Goal: Task Accomplishment & Management: Use online tool/utility

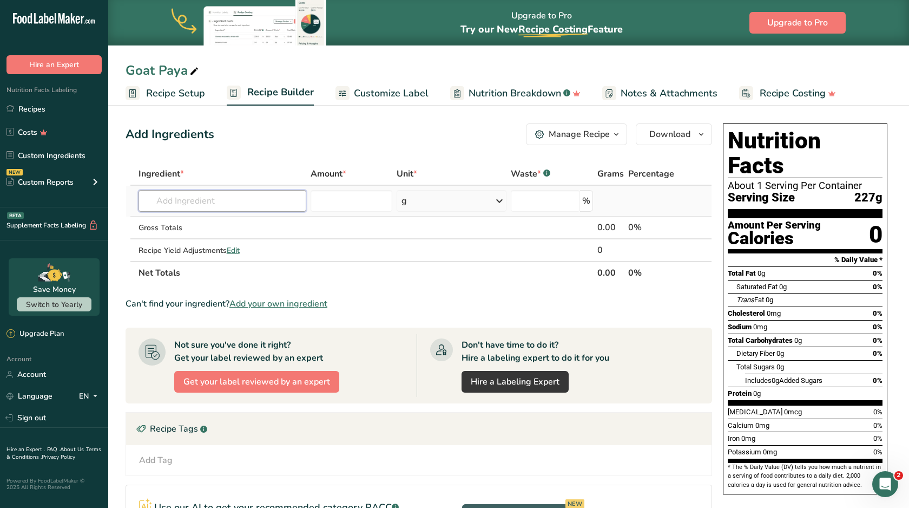
click at [223, 202] on input "text" at bounding box center [223, 201] width 168 height 22
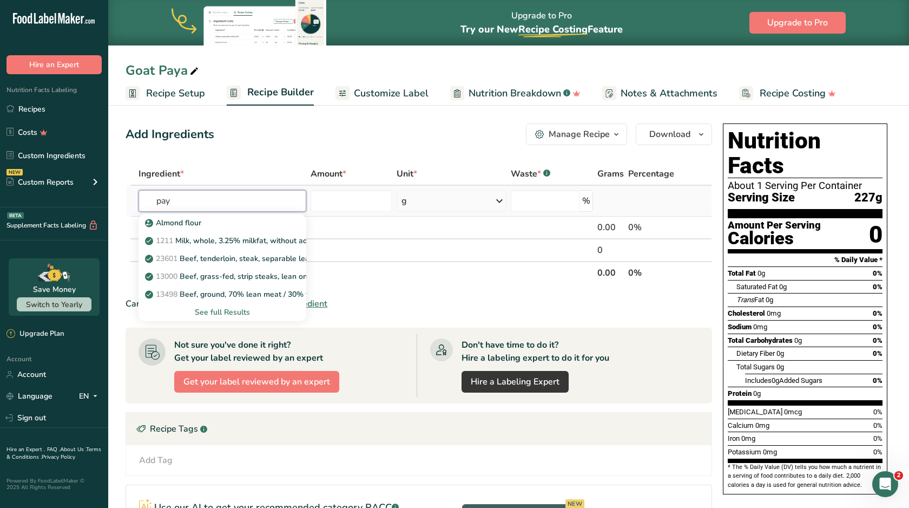
type input "paya"
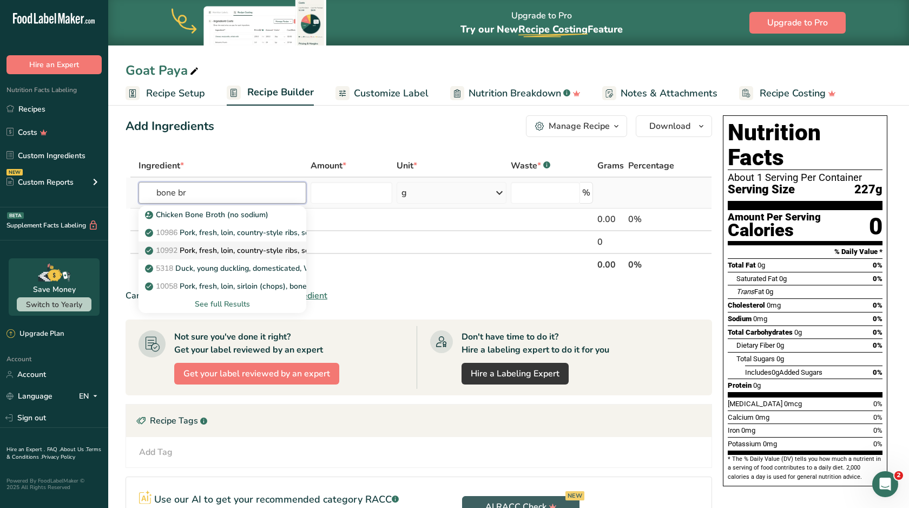
scroll to position [2, 0]
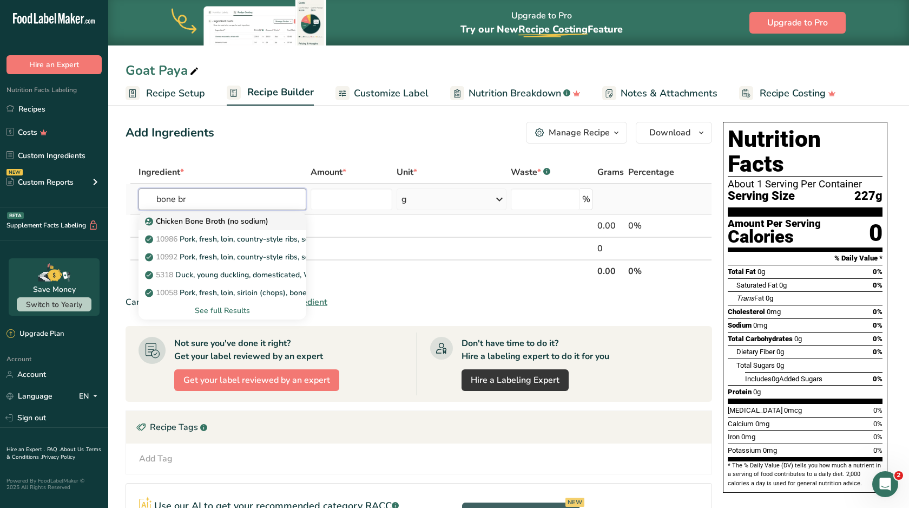
type input "bone br"
click at [216, 222] on p "Chicken Bone Broth (no sodium)" at bounding box center [207, 220] width 121 height 11
type input "Chicken Bone Broth (no sodium)"
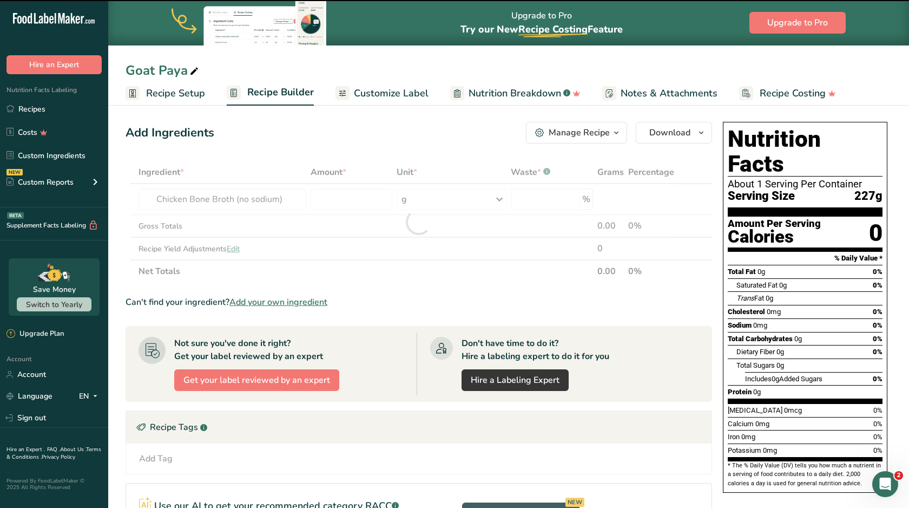
type input "0"
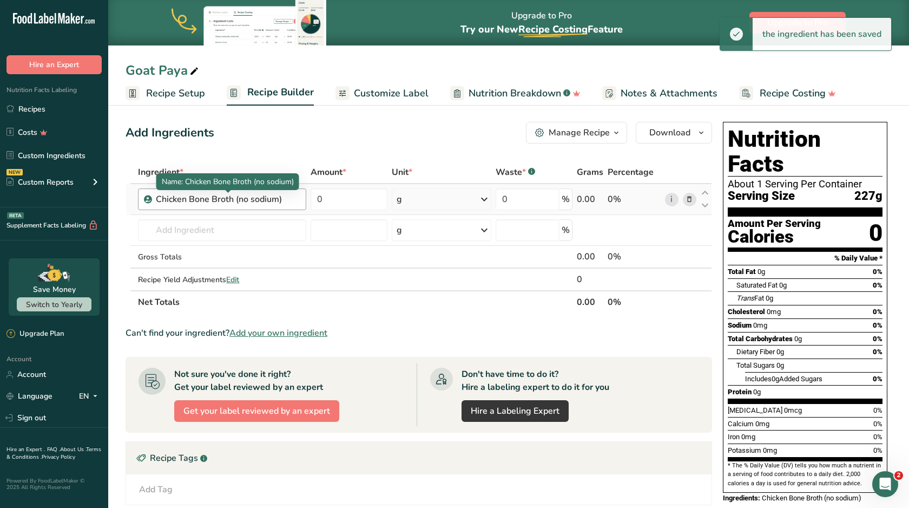
click at [235, 199] on div "Chicken Bone Broth (no sodium)" at bounding box center [223, 199] width 135 height 13
click at [174, 196] on div "Chicken Bone Broth (no sodium)" at bounding box center [223, 199] width 135 height 13
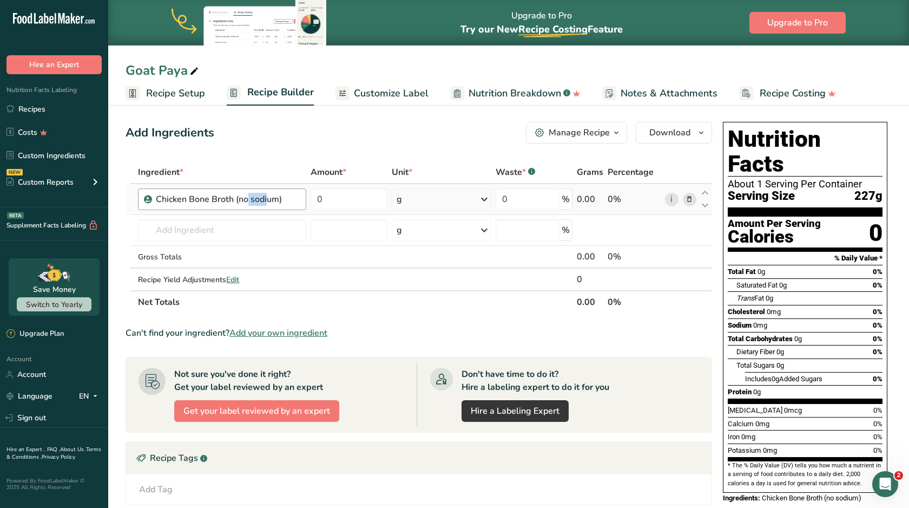
click at [188, 201] on div "Chicken Bone Broth (no sodium)" at bounding box center [223, 199] width 135 height 13
click at [695, 200] on span at bounding box center [689, 199] width 13 height 13
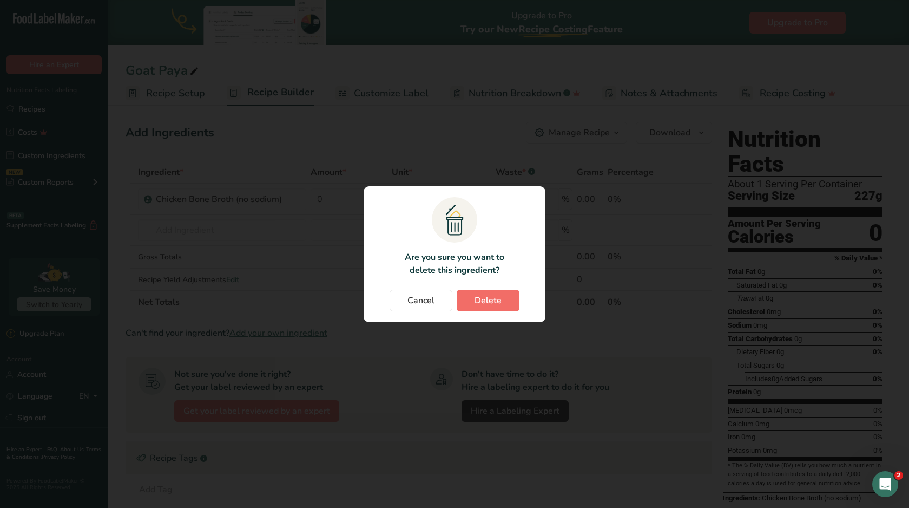
click at [475, 301] on span "Delete" at bounding box center [488, 300] width 27 height 13
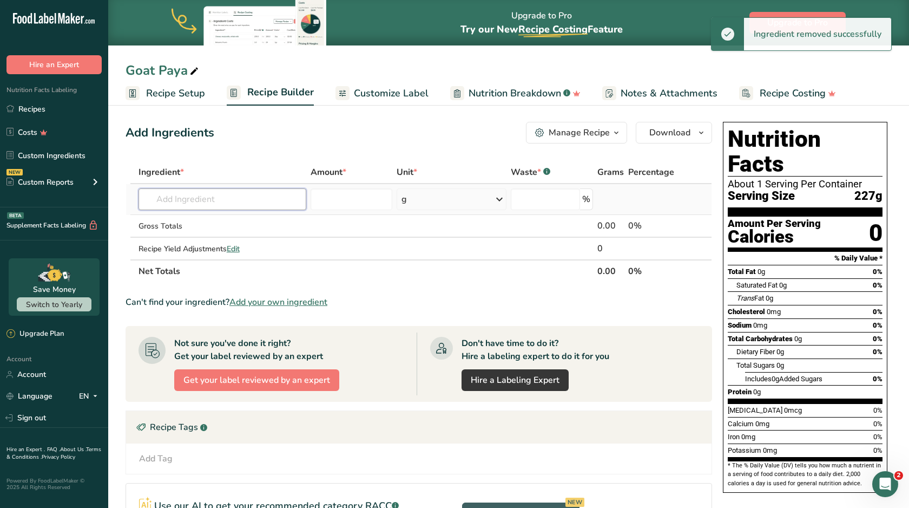
click at [254, 202] on input "text" at bounding box center [223, 199] width 168 height 22
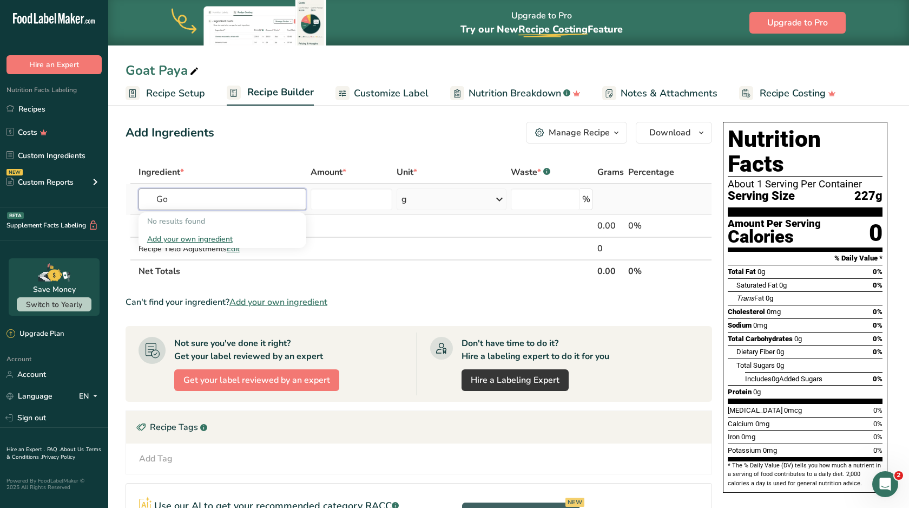
type input "G"
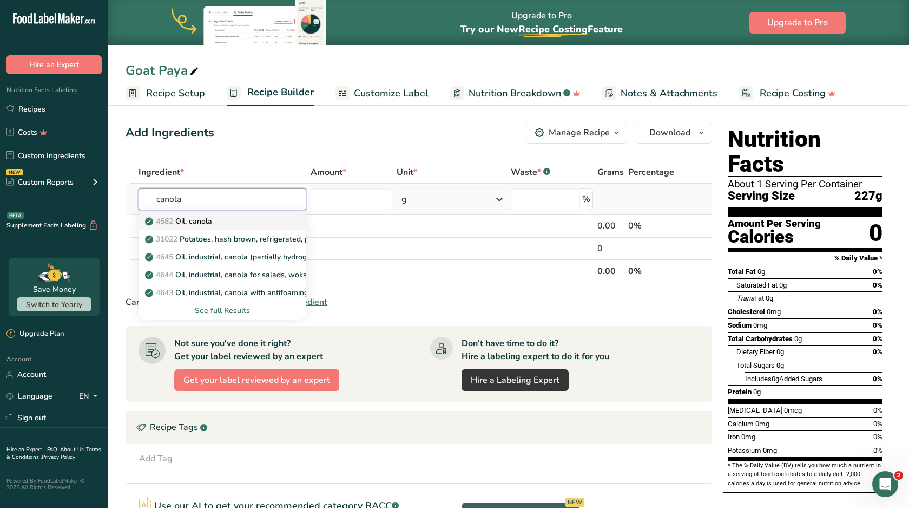
type input "canola"
click at [258, 226] on div "4582 Oil, canola" at bounding box center [213, 220] width 133 height 11
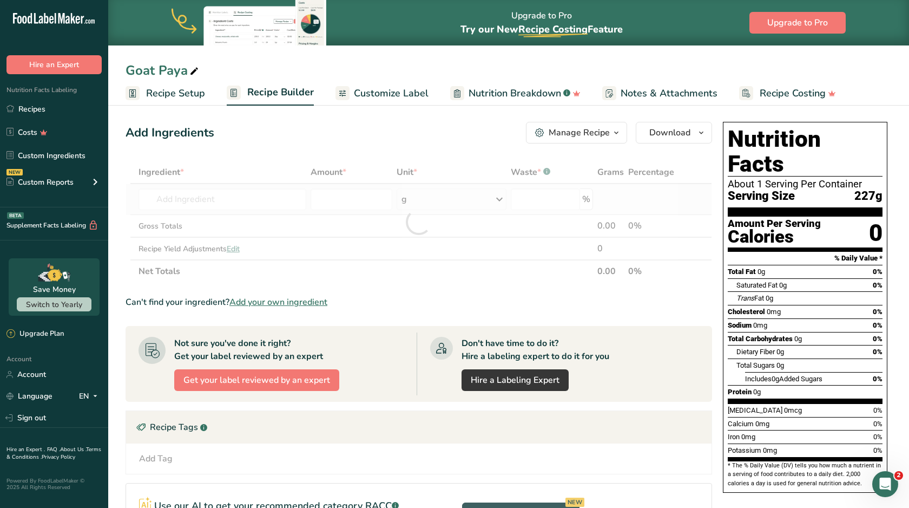
type input "Oil, canola"
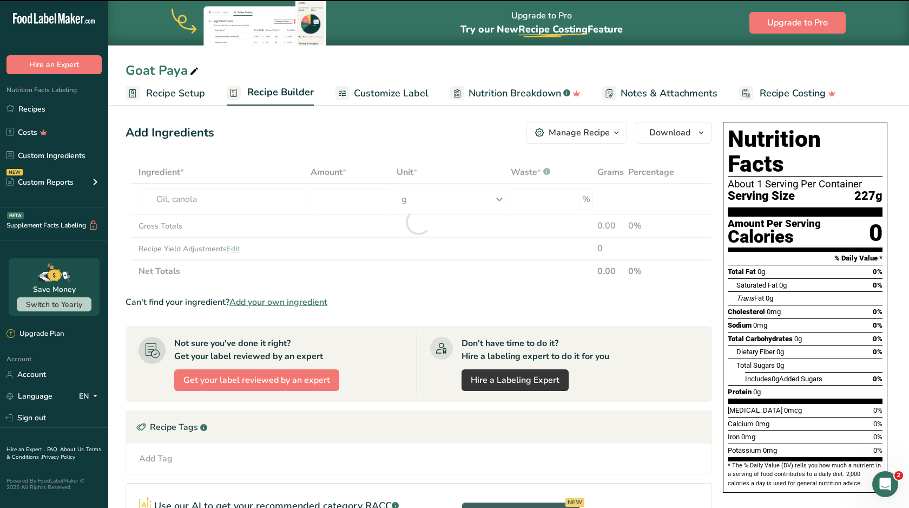
type input "0"
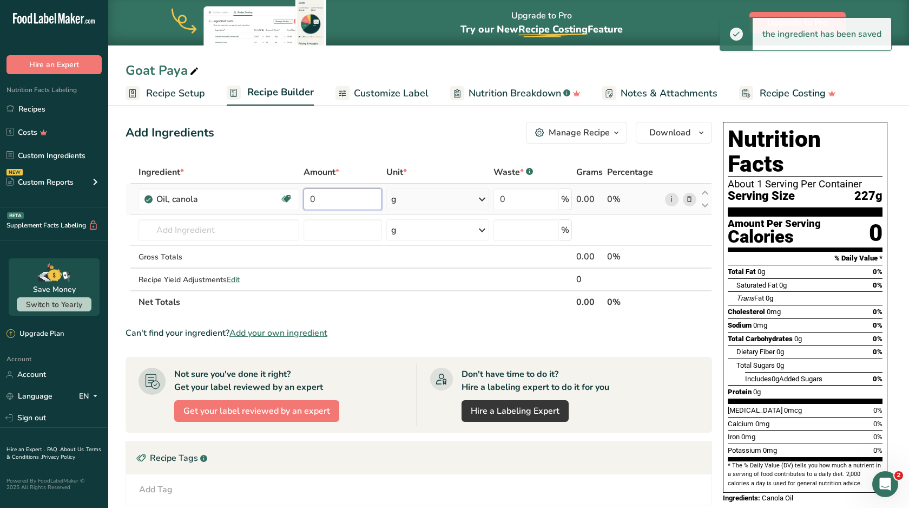
click at [350, 204] on input "0" at bounding box center [343, 199] width 78 height 22
click at [313, 198] on input "00" at bounding box center [343, 199] width 78 height 22
click at [345, 199] on input "0.0" at bounding box center [343, 199] width 78 height 22
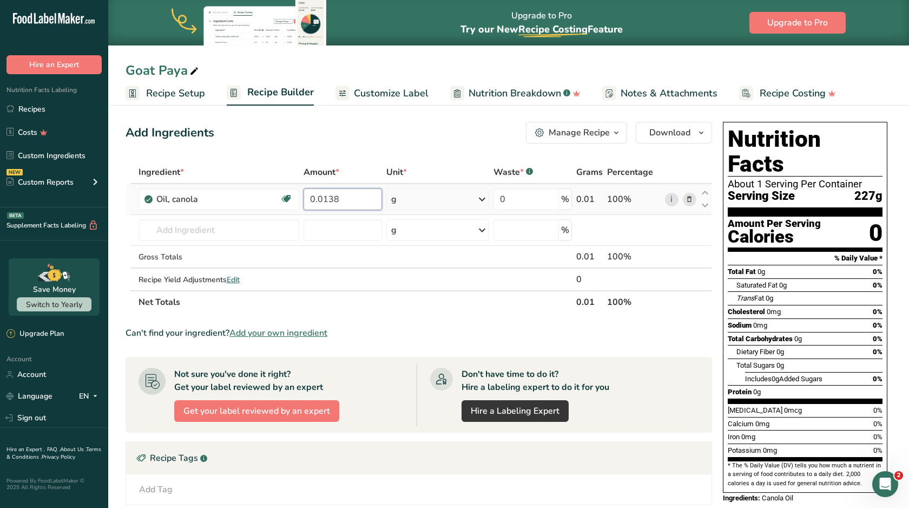
type input "0.0138"
click at [449, 192] on div "Ingredient * Amount * Unit * Waste * .a-a{fill:#347362;}.b-a{fill:#fff;} Grams …" at bounding box center [419, 237] width 587 height 153
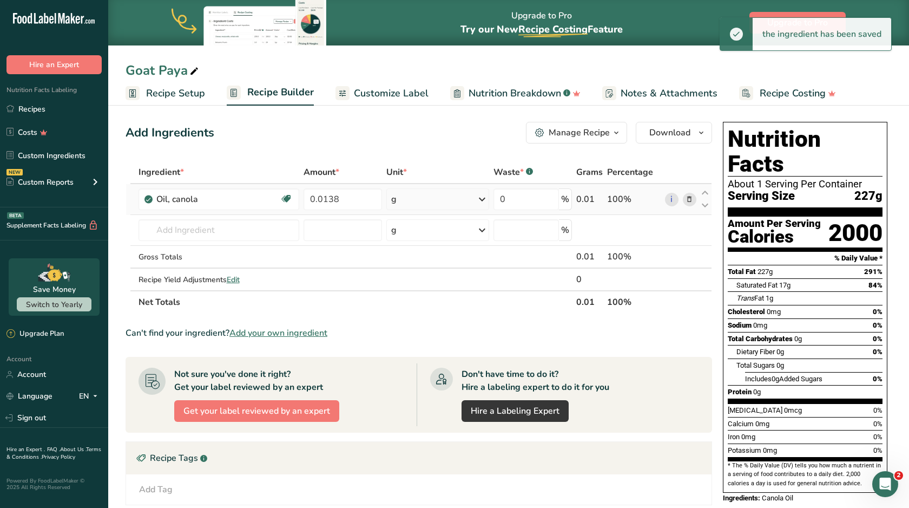
click at [450, 193] on div "g" at bounding box center [437, 199] width 103 height 22
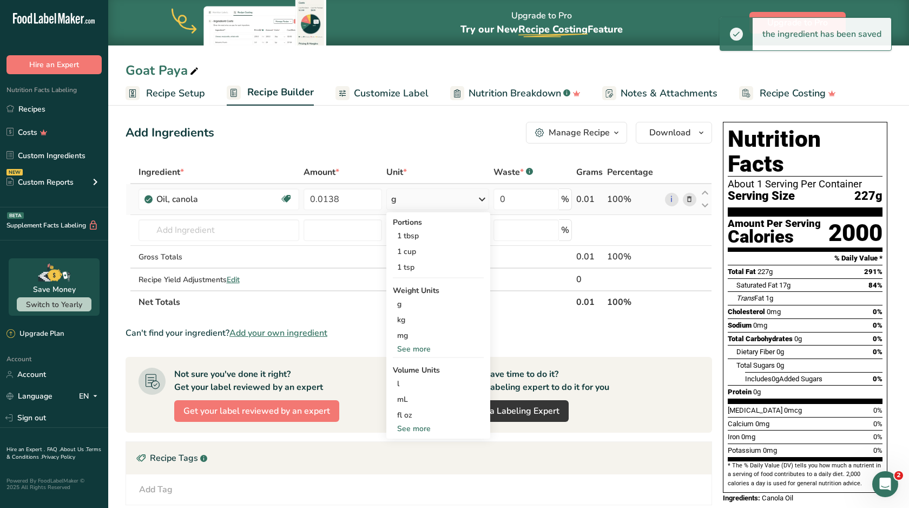
click at [428, 349] on div "See more" at bounding box center [438, 348] width 91 height 11
click at [409, 366] on div "lb" at bounding box center [438, 367] width 91 height 16
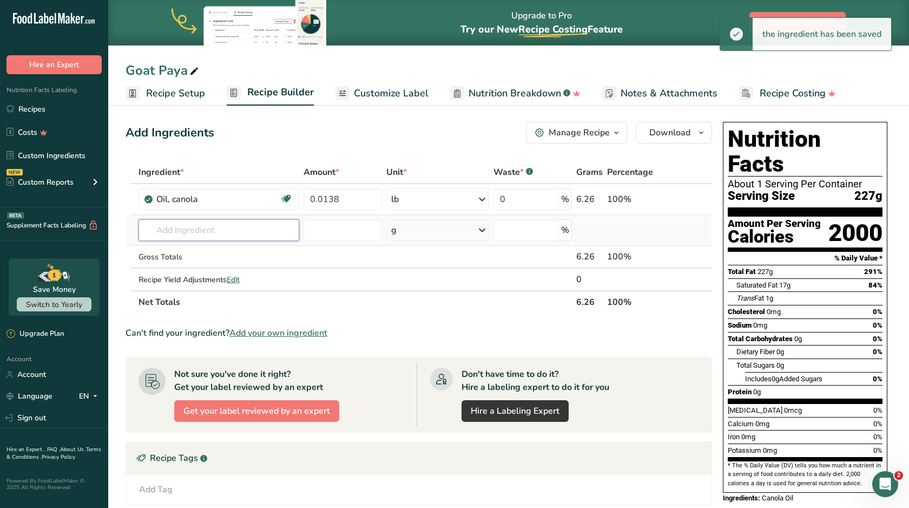
click at [219, 233] on input "text" at bounding box center [219, 230] width 161 height 22
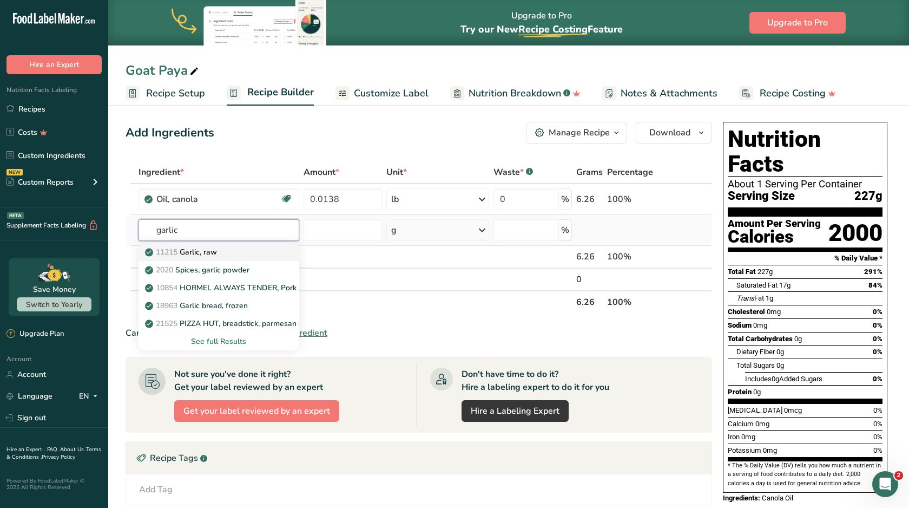
type input "garlic"
click at [216, 247] on p "11215 Garlic, raw" at bounding box center [182, 251] width 70 height 11
type input "Garlic, raw"
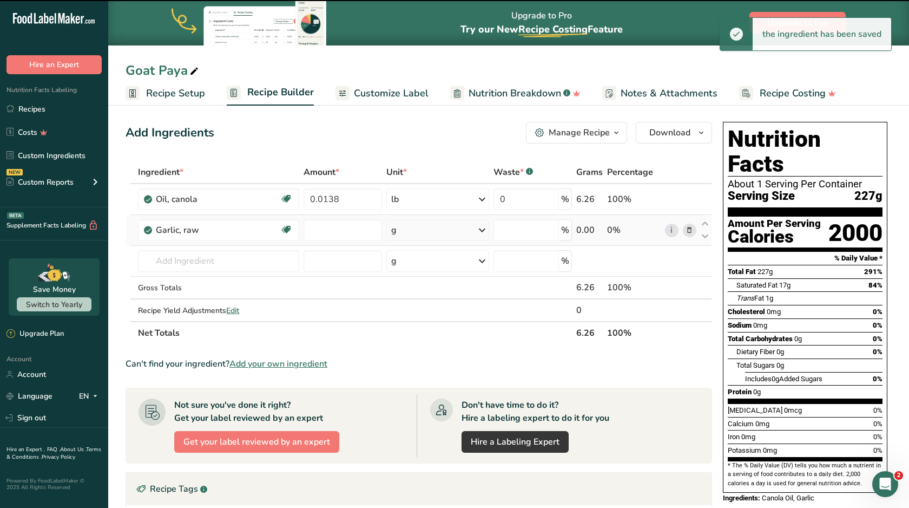
type input "0"
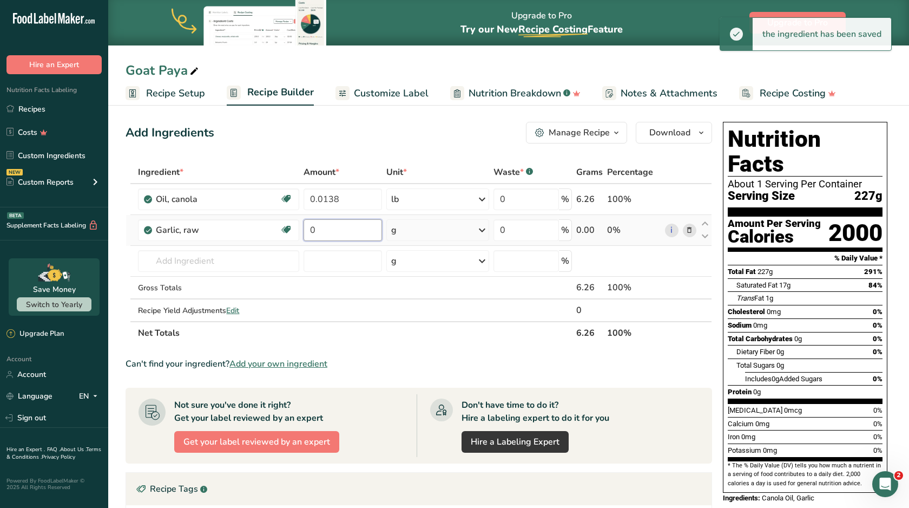
click at [345, 232] on input "0" at bounding box center [343, 230] width 78 height 22
click at [316, 230] on input "000" at bounding box center [343, 230] width 78 height 22
click at [337, 233] on input "0.00" at bounding box center [343, 230] width 78 height 22
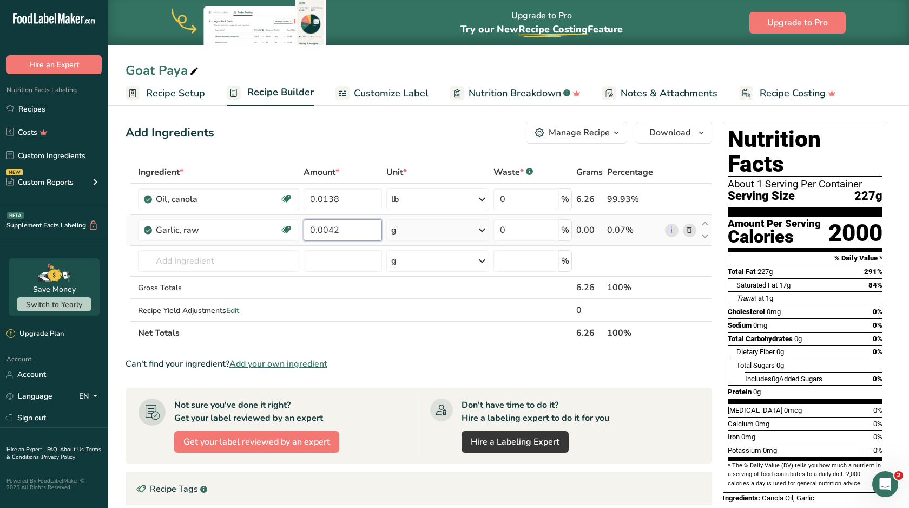
type input "0.0042"
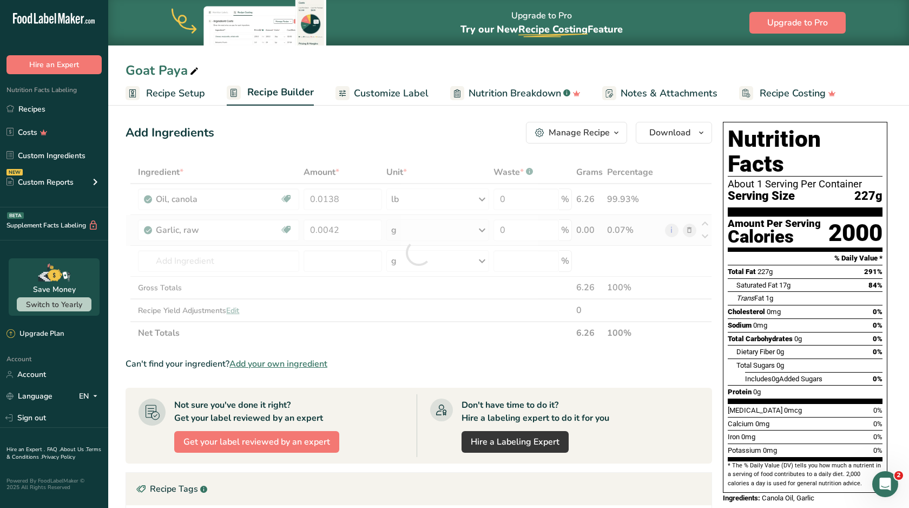
click at [447, 231] on div "Ingredient * Amount * Unit * Waste * .a-a{fill:#347362;}.b-a{fill:#fff;} Grams …" at bounding box center [419, 252] width 587 height 183
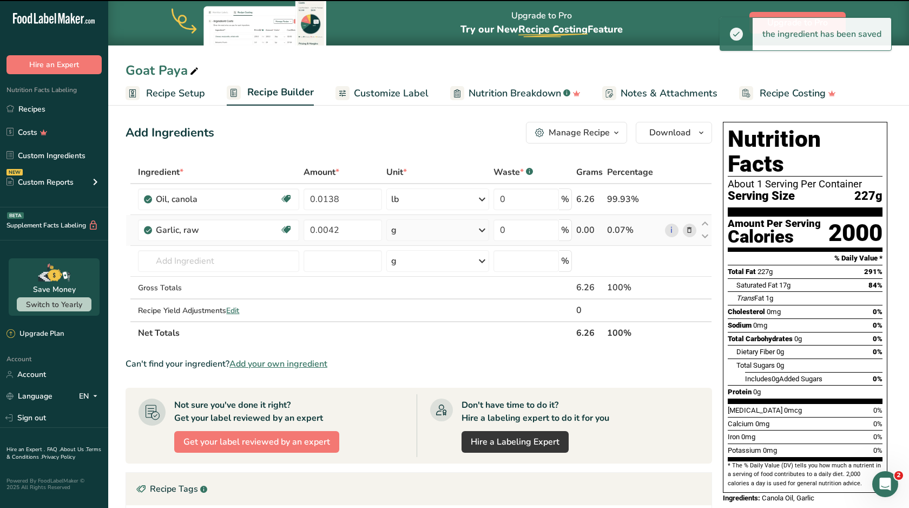
click at [447, 231] on div "g" at bounding box center [437, 230] width 103 height 22
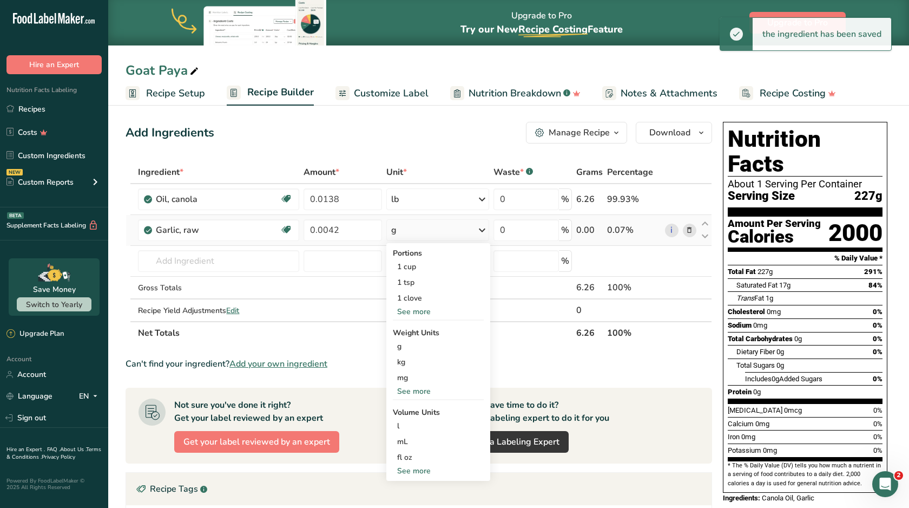
click at [415, 392] on div "See more" at bounding box center [438, 390] width 91 height 11
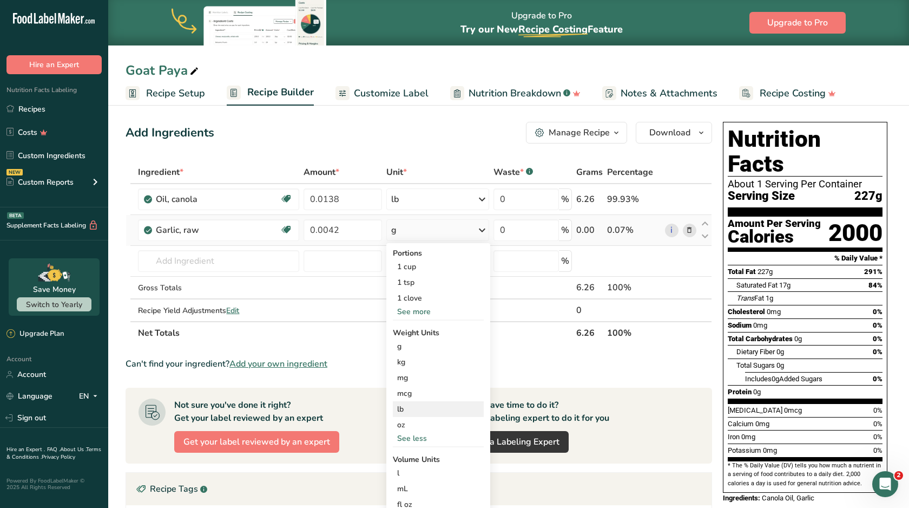
click at [411, 413] on div "lb" at bounding box center [438, 409] width 91 height 16
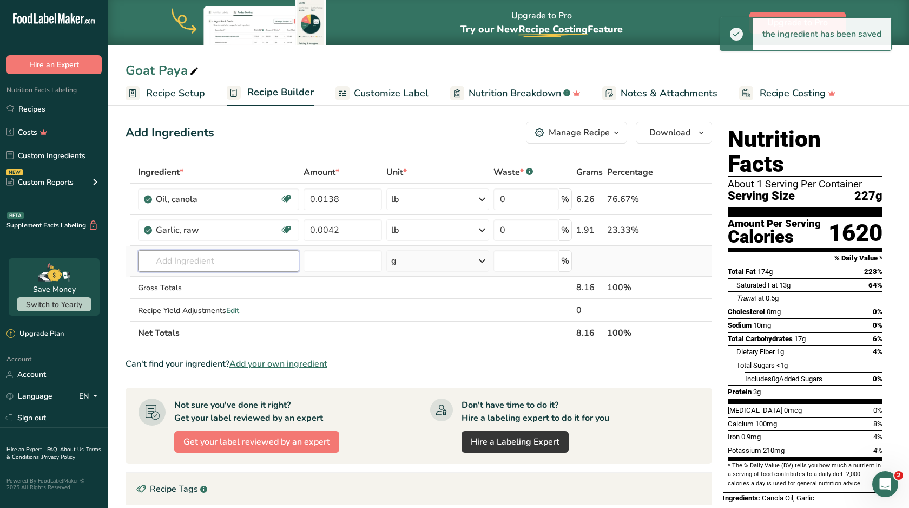
click at [227, 265] on input "text" at bounding box center [218, 261] width 161 height 22
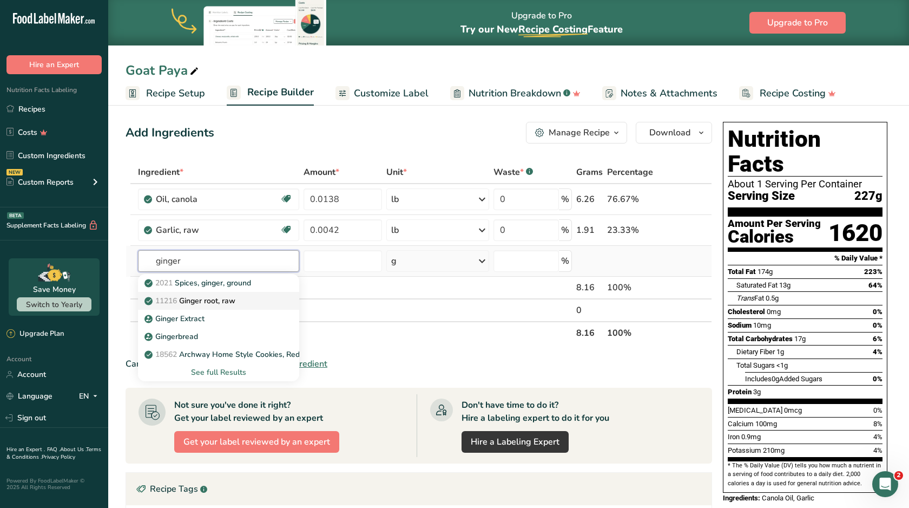
type input "ginger"
click at [219, 301] on p "11216 [PERSON_NAME], raw" at bounding box center [191, 300] width 89 height 11
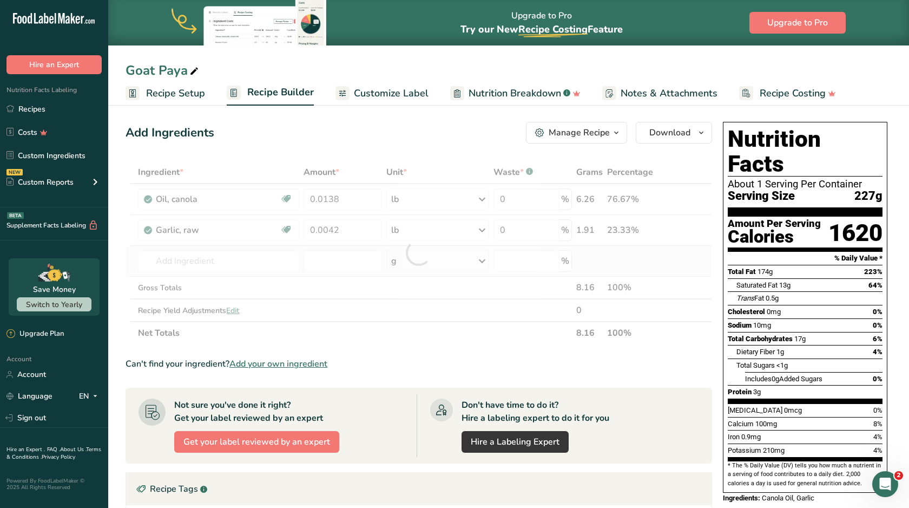
type input "Ginger root, raw"
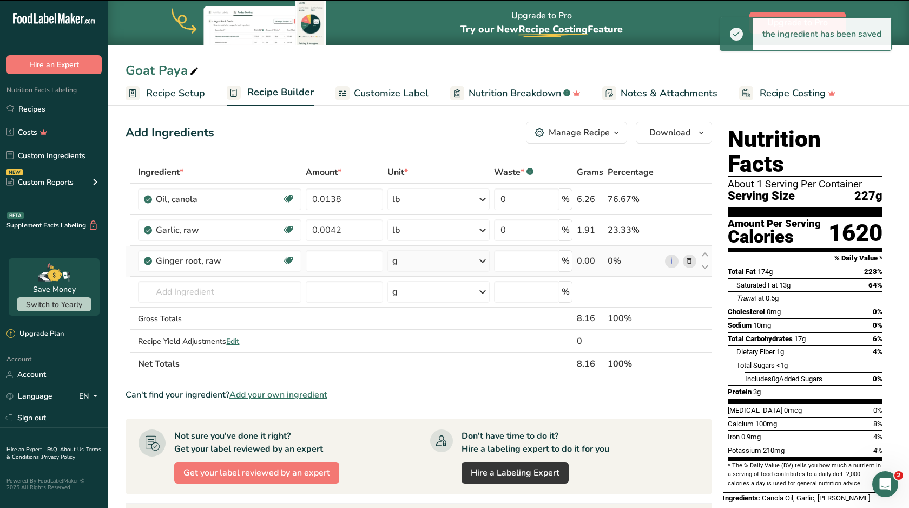
type input "0"
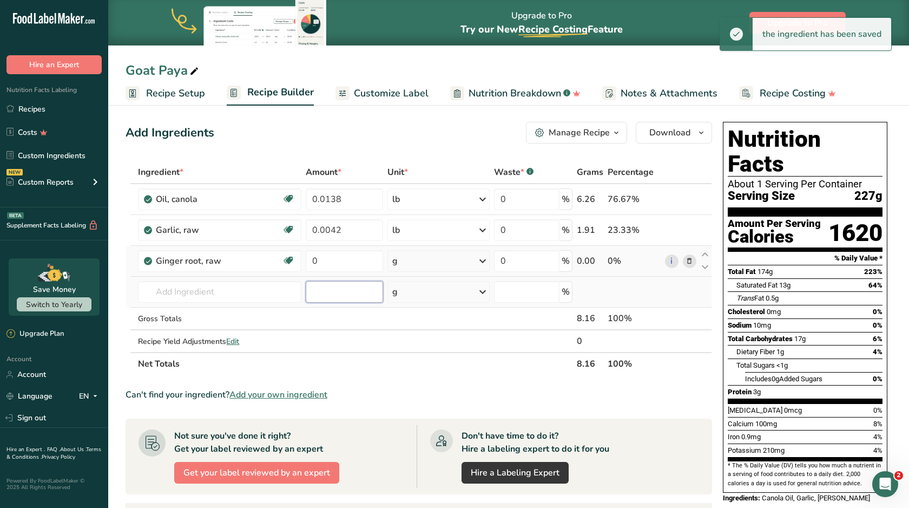
click at [321, 285] on input "number" at bounding box center [345, 292] width 78 height 22
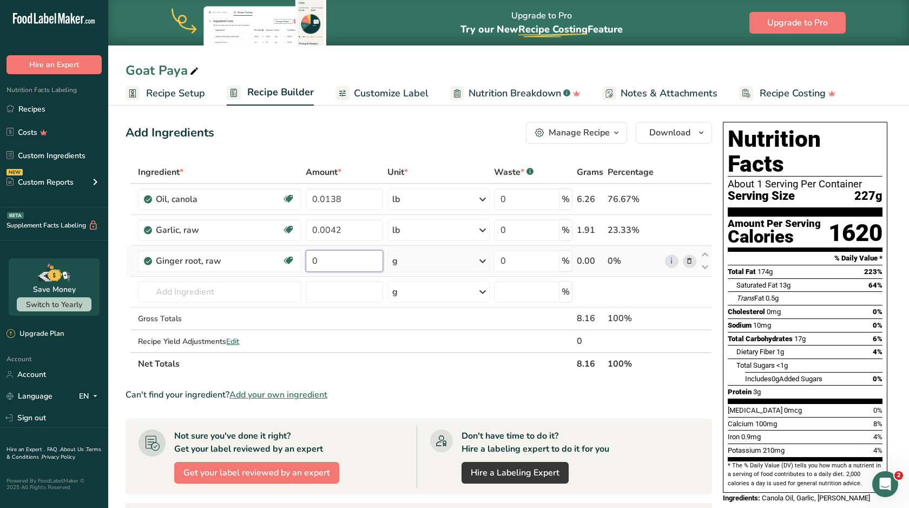
click at [337, 264] on input "0" at bounding box center [345, 261] width 78 height 22
click at [316, 264] on input "000" at bounding box center [345, 261] width 78 height 22
click at [344, 264] on input "0.00" at bounding box center [345, 261] width 78 height 22
click at [431, 265] on div "Ingredient * Amount * Unit * Waste * .a-a{fill:#347362;}.b-a{fill:#fff;} Grams …" at bounding box center [419, 268] width 587 height 214
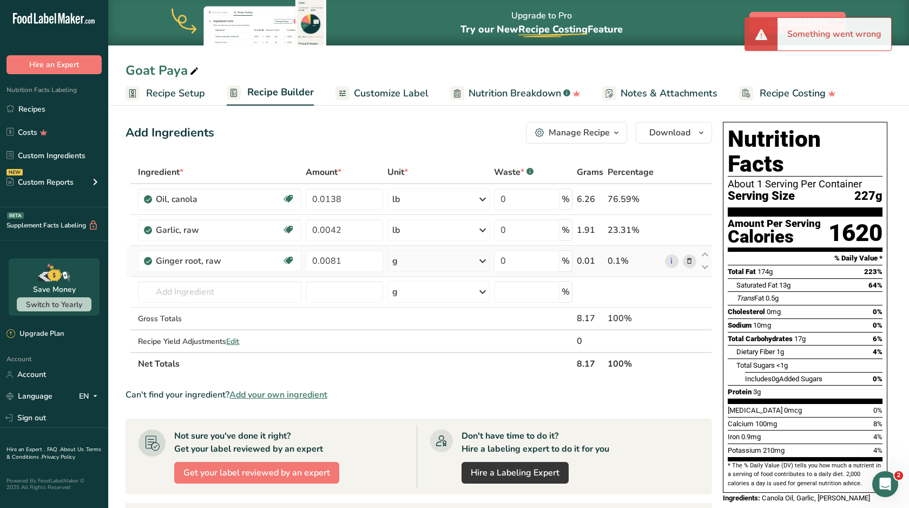
click at [428, 264] on div "g" at bounding box center [438, 261] width 102 height 22
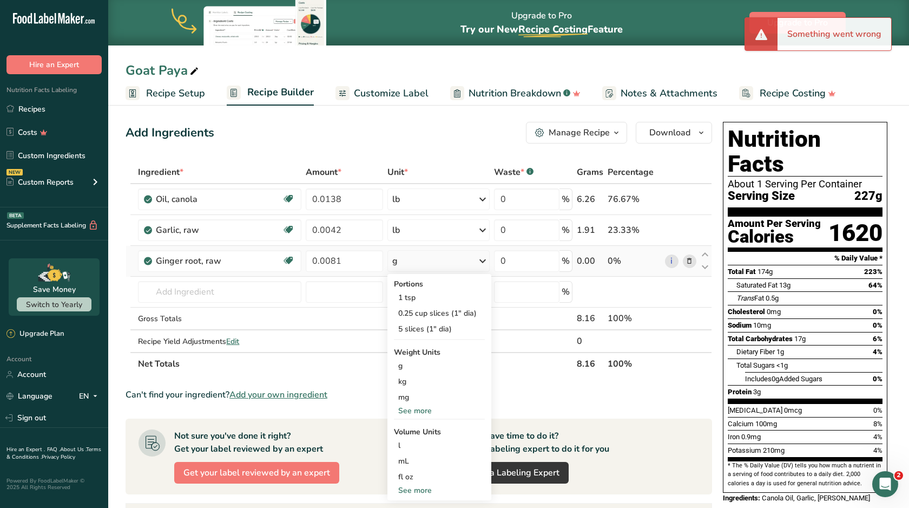
type input "0"
click at [418, 413] on div "See more" at bounding box center [439, 410] width 91 height 11
click at [421, 429] on div "lb" at bounding box center [439, 429] width 91 height 16
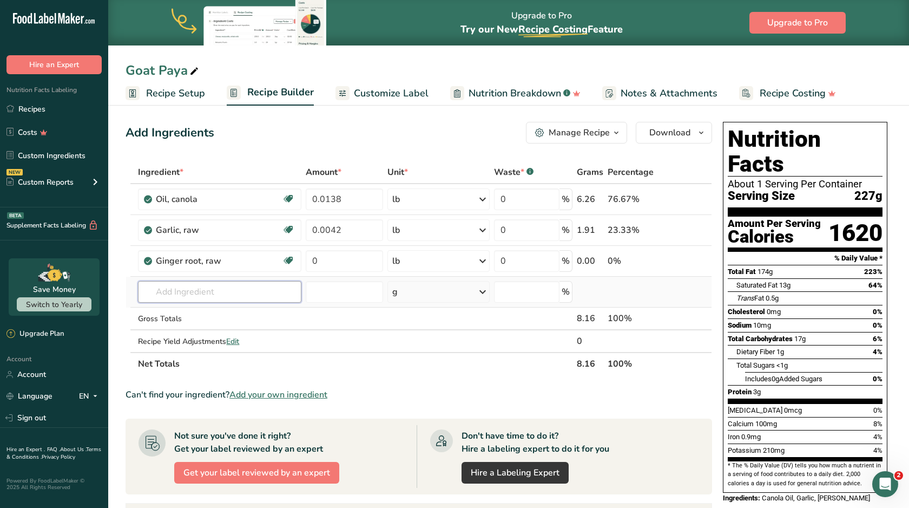
click at [236, 297] on input "text" at bounding box center [219, 292] width 163 height 22
type input "yellow onions"
click at [247, 315] on p "11286 Onions, yellow, sauteed" at bounding box center [204, 313] width 115 height 11
type input "Onions, yellow, sauteed"
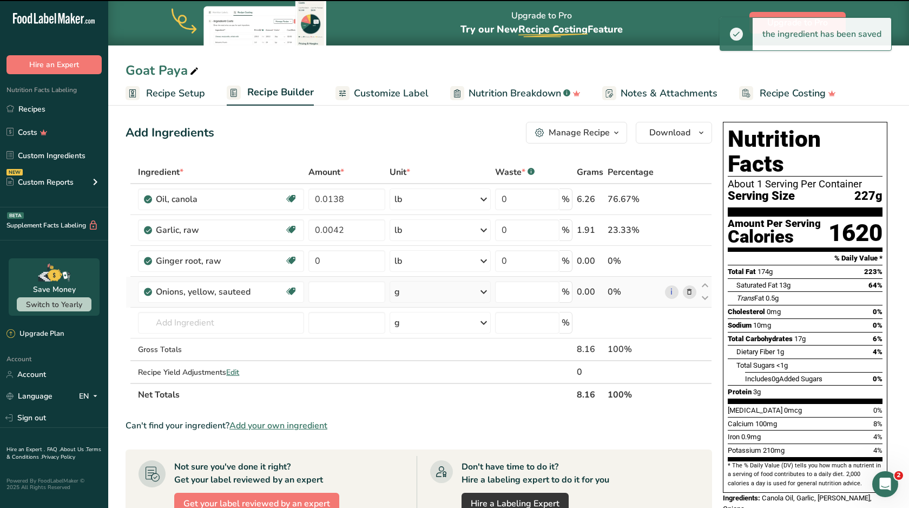
type input "0"
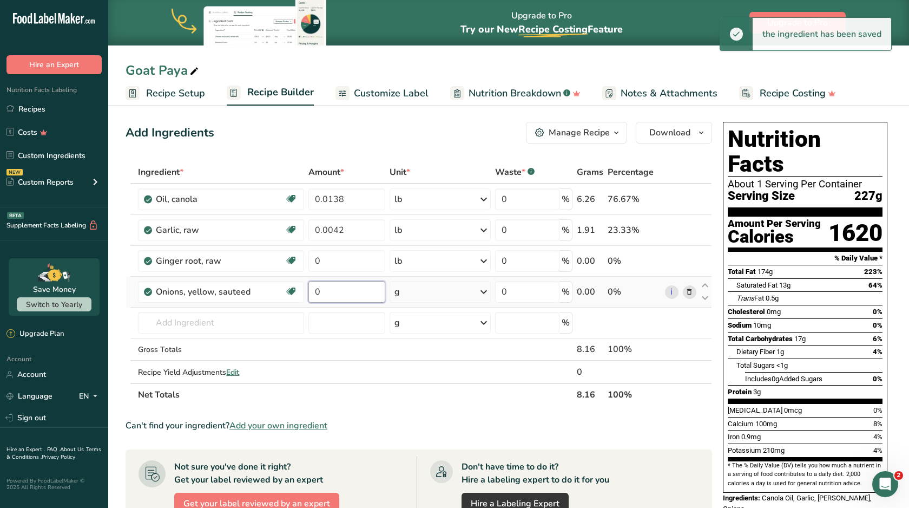
click at [330, 295] on input "0" at bounding box center [346, 292] width 77 height 22
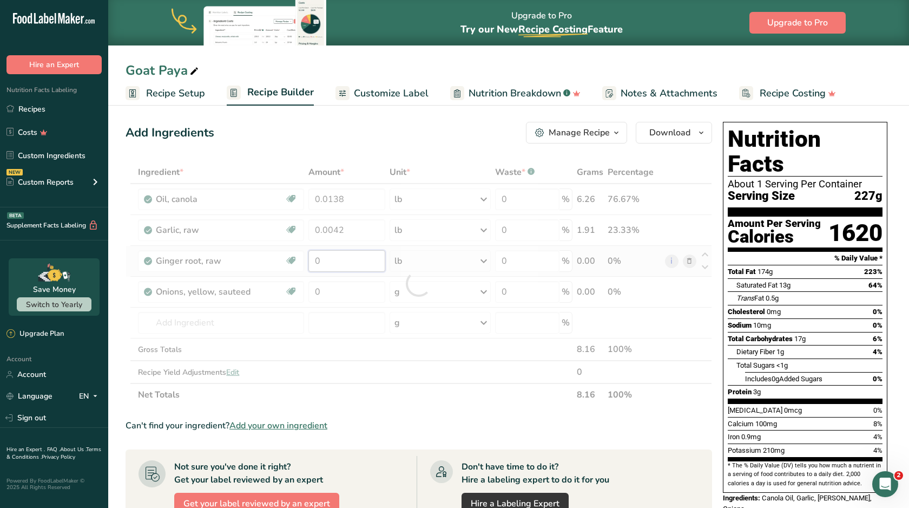
click at [330, 261] on div "Ingredient * Amount * Unit * Waste * .a-a{fill:#347362;}.b-a{fill:#fff;} Grams …" at bounding box center [419, 283] width 587 height 245
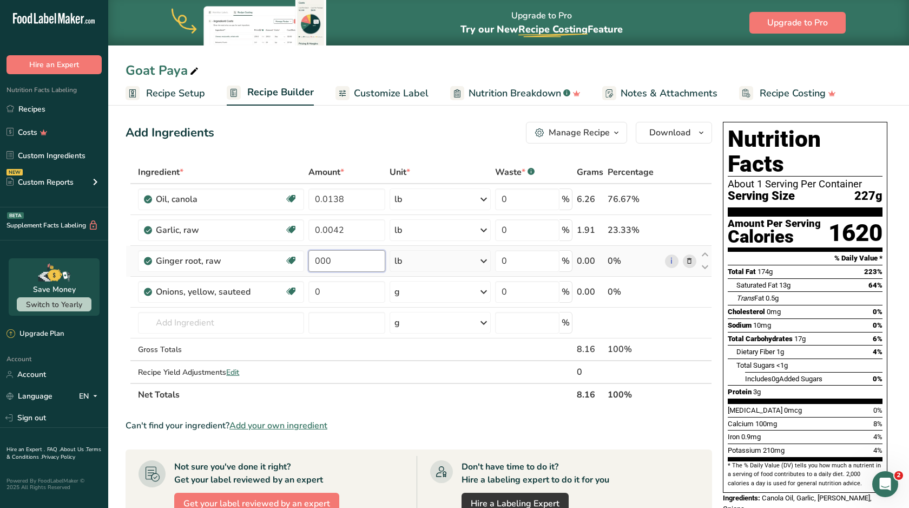
click at [319, 265] on input "000" at bounding box center [346, 261] width 77 height 22
click at [340, 259] on input "0.00" at bounding box center [346, 261] width 77 height 22
type input "0.0081"
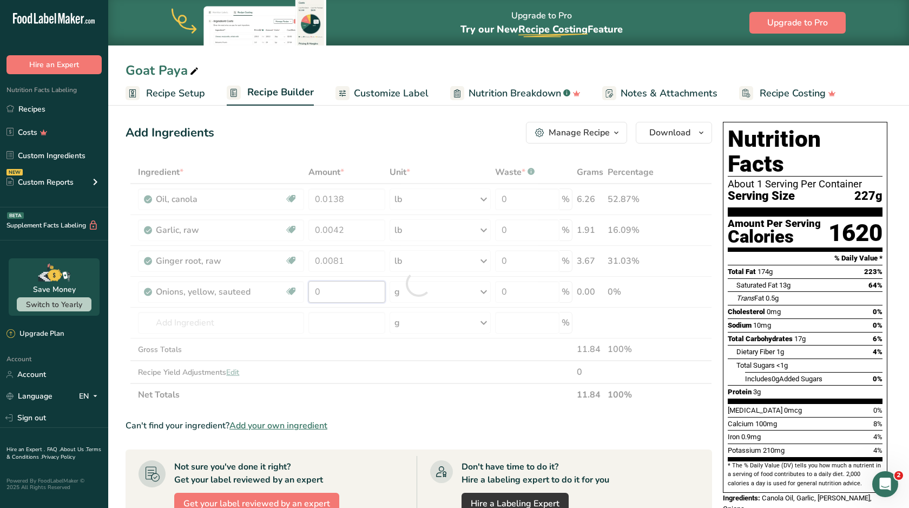
click at [369, 287] on div "Ingredient * Amount * Unit * Waste * .a-a{fill:#347362;}.b-a{fill:#fff;} Grams …" at bounding box center [419, 283] width 587 height 245
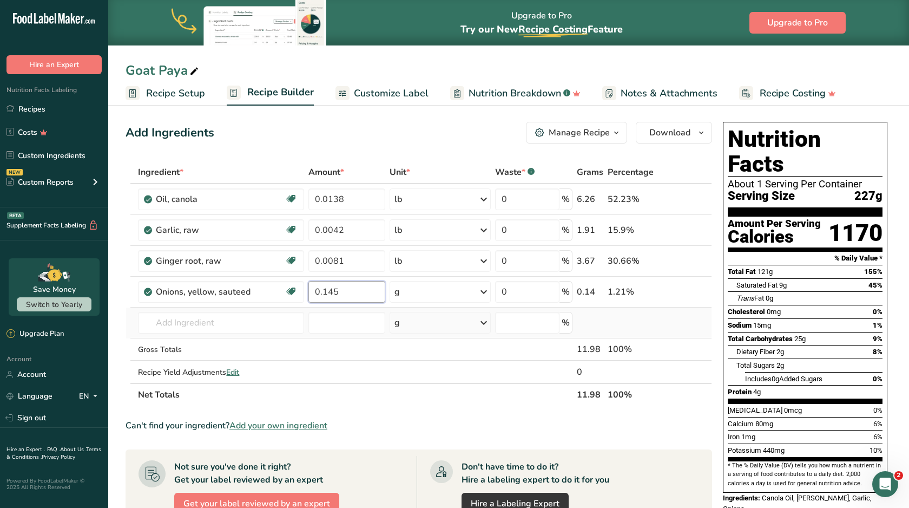
type input "0.145"
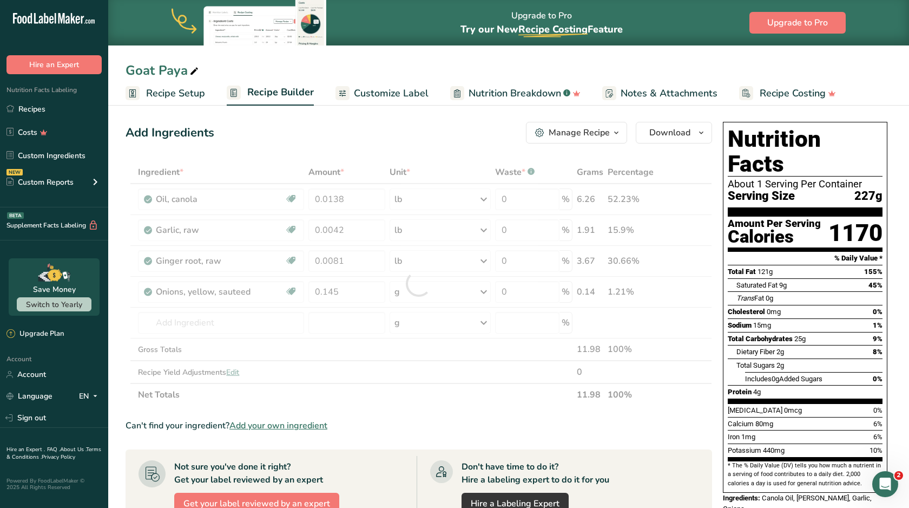
click at [249, 336] on div "Ingredient * Amount * Unit * Waste * .a-a{fill:#347362;}.b-a{fill:#fff;} Grams …" at bounding box center [419, 283] width 587 height 245
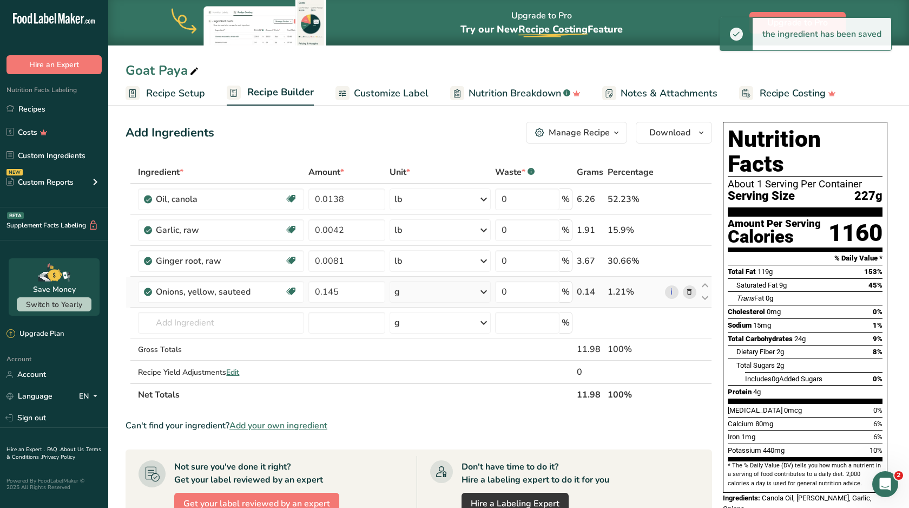
click at [463, 292] on div "g" at bounding box center [440, 292] width 101 height 22
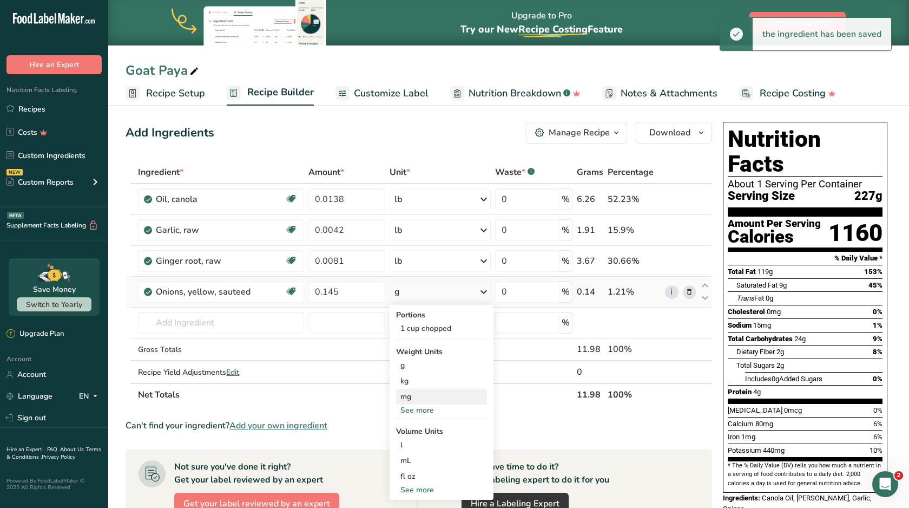
click at [434, 404] on div "mg" at bounding box center [441, 397] width 91 height 16
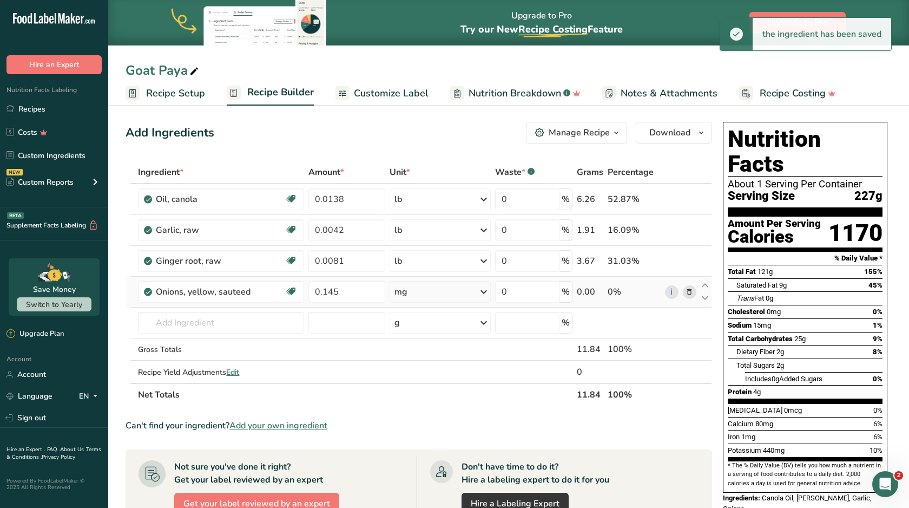
click at [425, 293] on div "mg" at bounding box center [440, 292] width 101 height 22
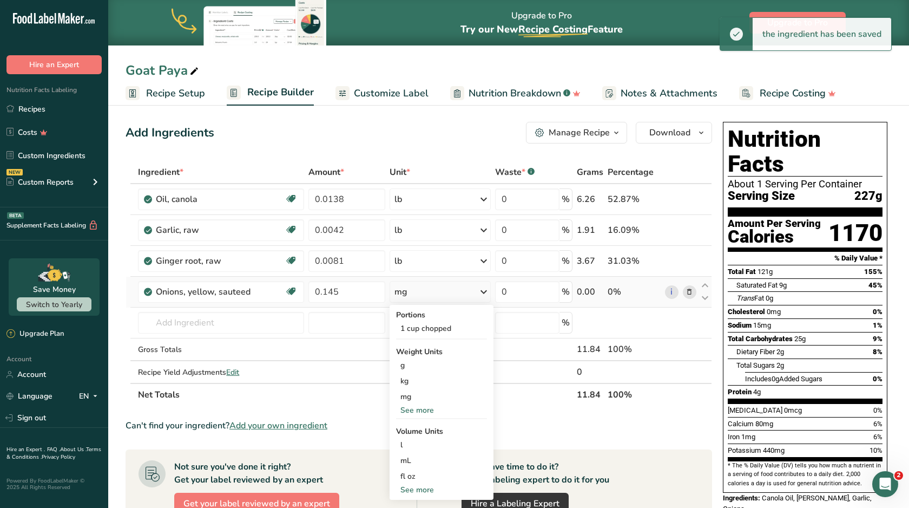
click at [415, 410] on div "See more" at bounding box center [441, 409] width 91 height 11
click at [415, 429] on div "lb" at bounding box center [441, 428] width 91 height 16
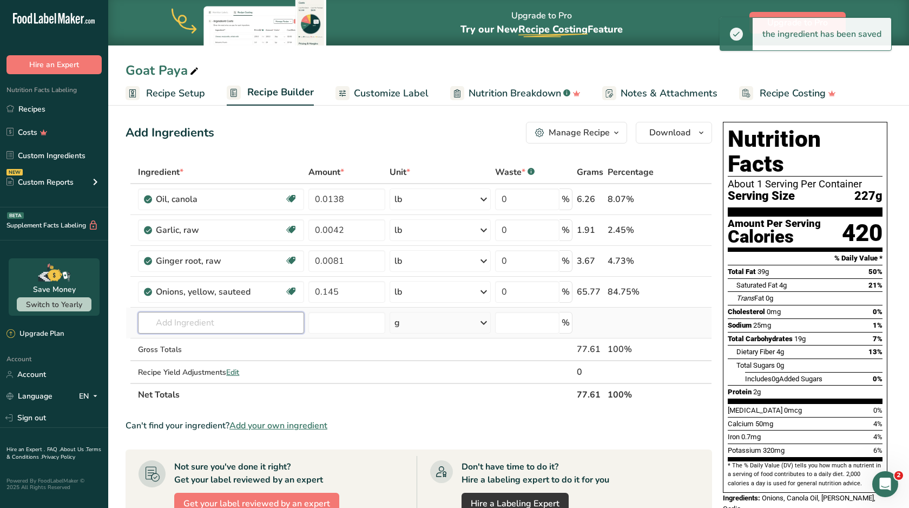
click at [219, 326] on input "text" at bounding box center [221, 323] width 166 height 22
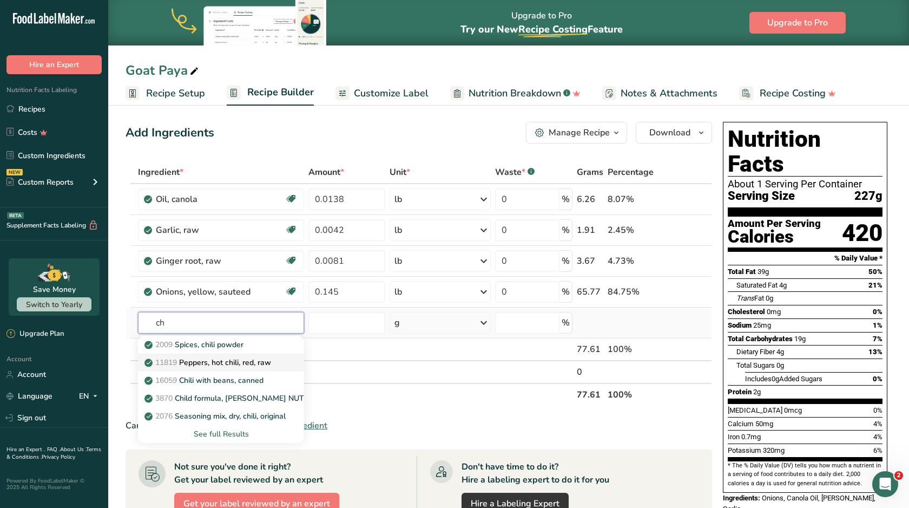
type input "c"
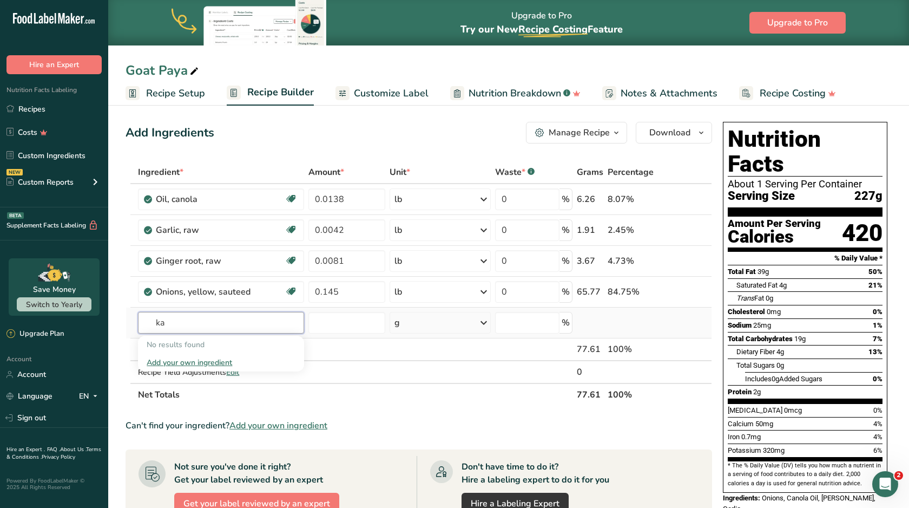
type input "k"
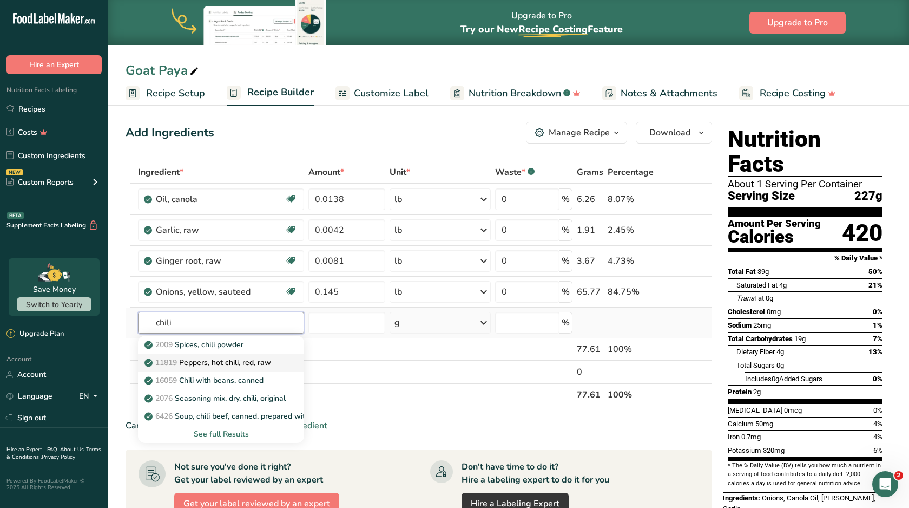
type input "chili"
click at [232, 369] on link "11819 Peppers, hot chili, red, raw" at bounding box center [221, 362] width 166 height 18
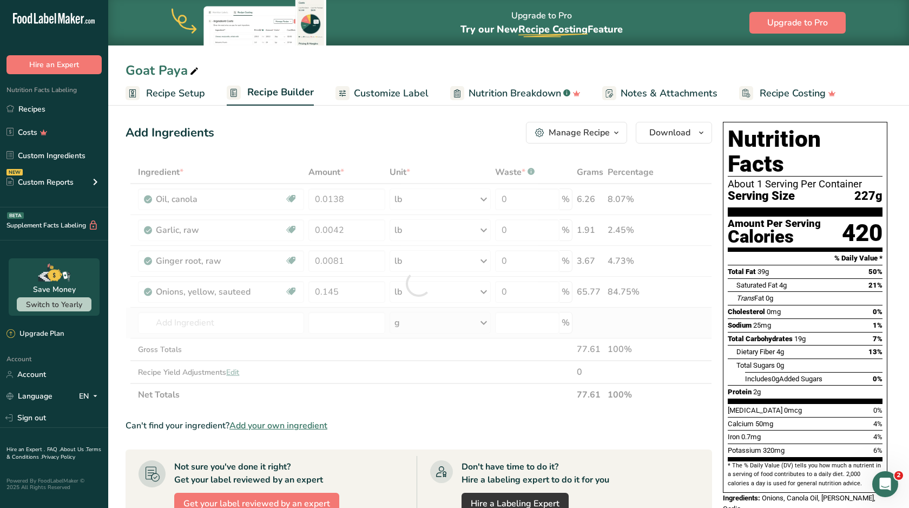
type input "Peppers, hot chili, red, raw"
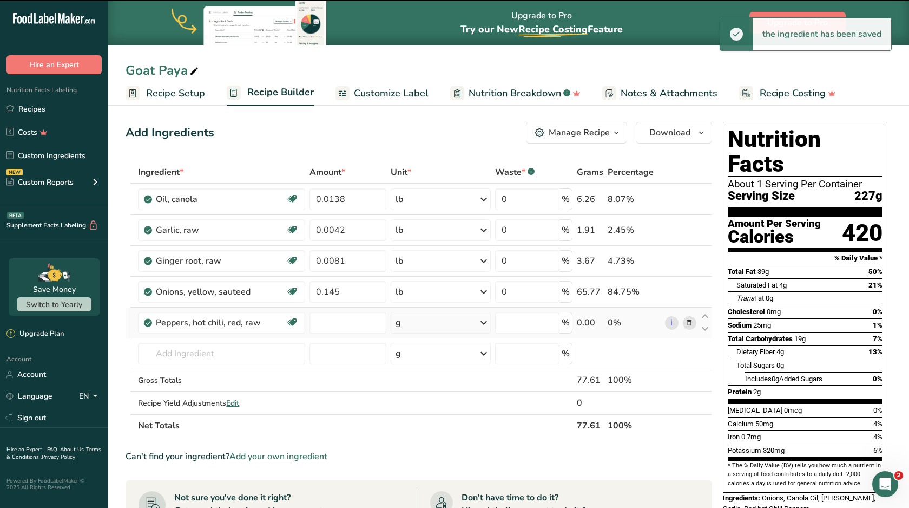
type input "0"
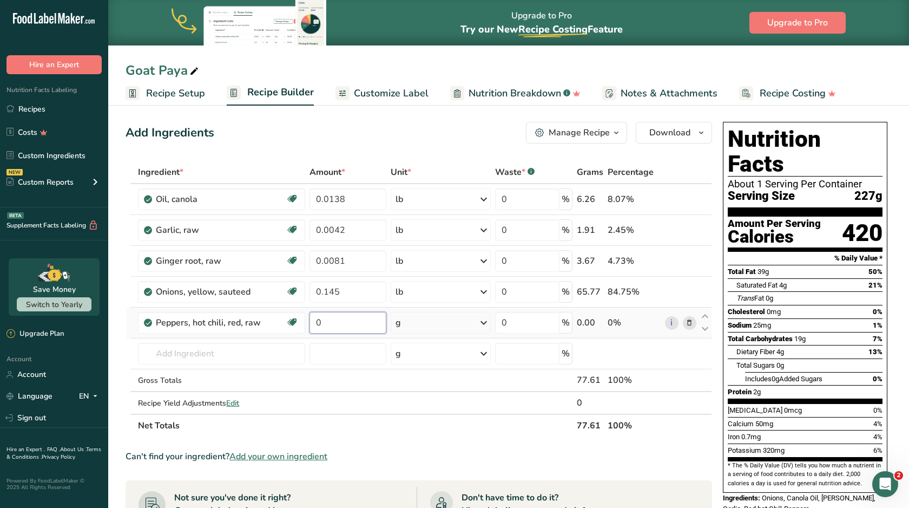
click at [319, 327] on input "0" at bounding box center [348, 323] width 77 height 22
click at [321, 323] on input "0000" at bounding box center [348, 323] width 77 height 22
click at [343, 324] on input "0.000" at bounding box center [348, 323] width 77 height 22
type input "0.00027"
click at [469, 327] on div "Ingredient * Amount * Unit * Waste * .a-a{fill:#347362;}.b-a{fill:#fff;} Grams …" at bounding box center [419, 299] width 587 height 276
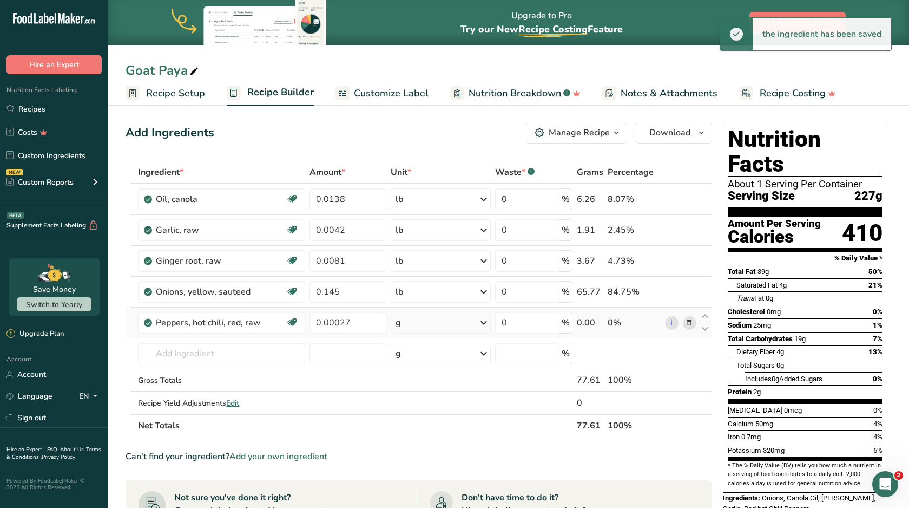
click at [469, 327] on div "g" at bounding box center [441, 323] width 100 height 22
click at [422, 468] on div "See more" at bounding box center [442, 467] width 91 height 11
click at [420, 483] on div "lb" at bounding box center [442, 486] width 91 height 16
click at [180, 356] on input "text" at bounding box center [221, 354] width 167 height 22
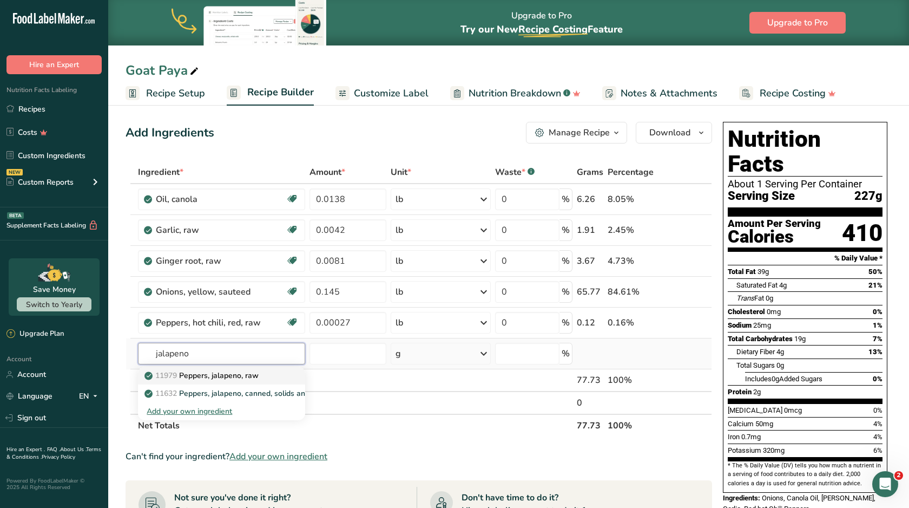
type input "jalapeno"
click at [213, 373] on p "11979 [PERSON_NAME], jalapeno, raw" at bounding box center [203, 375] width 112 height 11
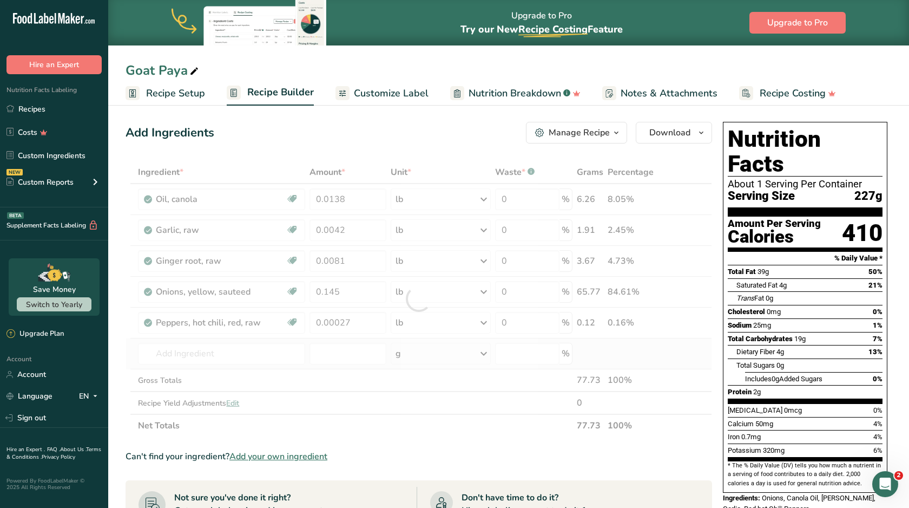
type input "Peppers, jalapeno, raw"
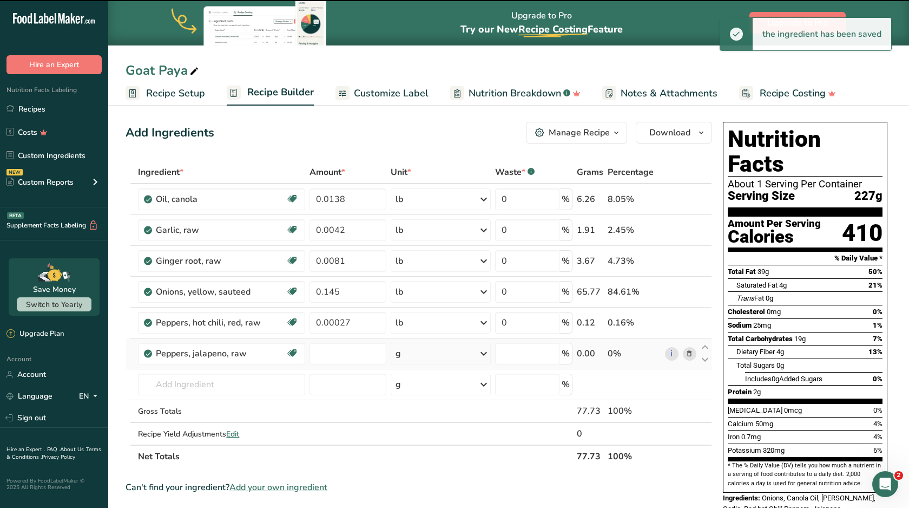
type input "0"
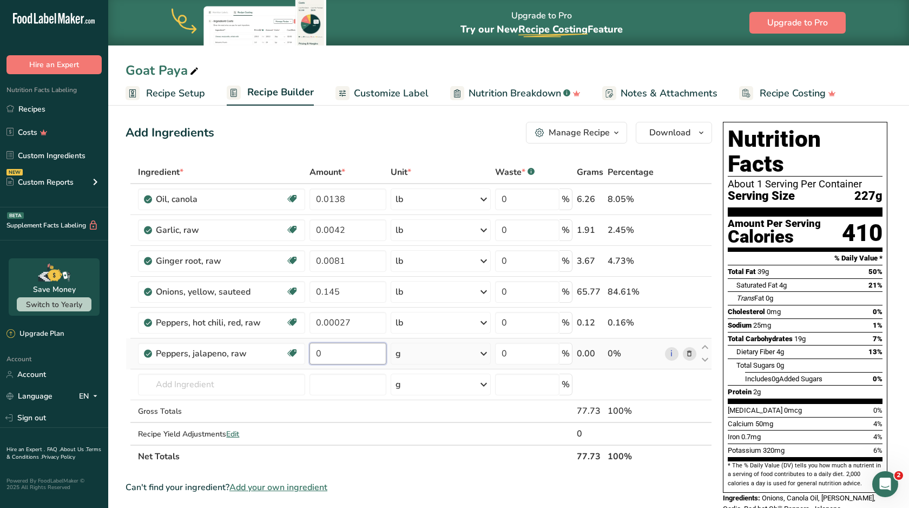
click at [352, 356] on input "0" at bounding box center [348, 354] width 77 height 22
click at [321, 357] on input "000" at bounding box center [348, 354] width 77 height 22
click at [343, 357] on input "0.00" at bounding box center [348, 354] width 77 height 22
type input "0.0032"
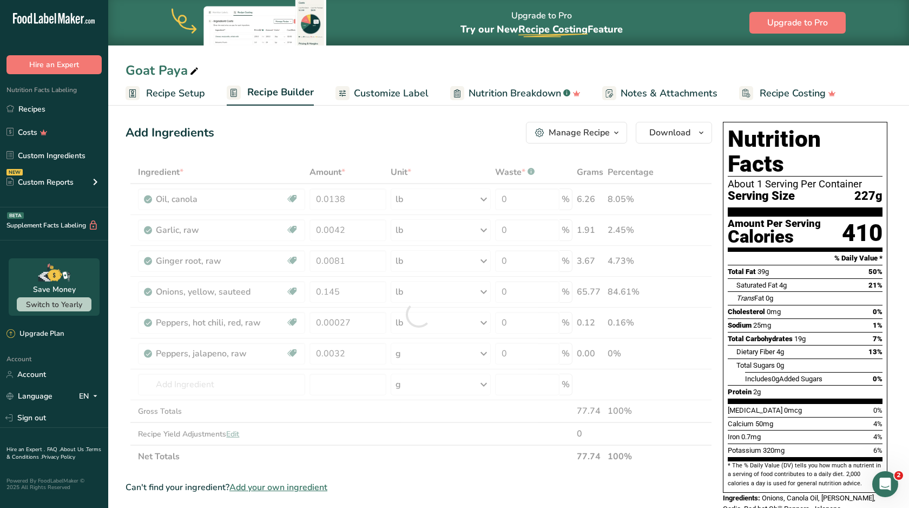
click at [411, 359] on div "Ingredient * Amount * Unit * Waste * .a-a{fill:#347362;}.b-a{fill:#fff;} Grams …" at bounding box center [419, 314] width 587 height 307
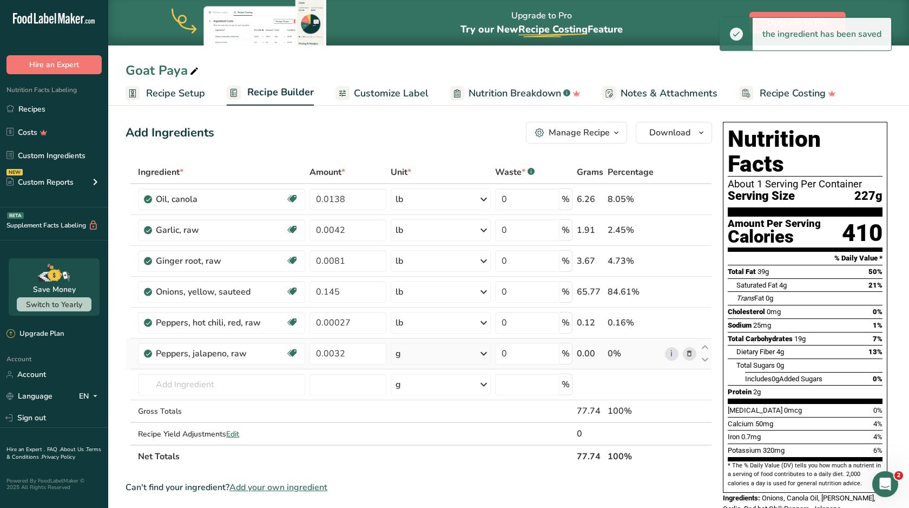
click at [415, 358] on div "g" at bounding box center [441, 354] width 100 height 22
click at [415, 487] on div "See more" at bounding box center [442, 487] width 91 height 11
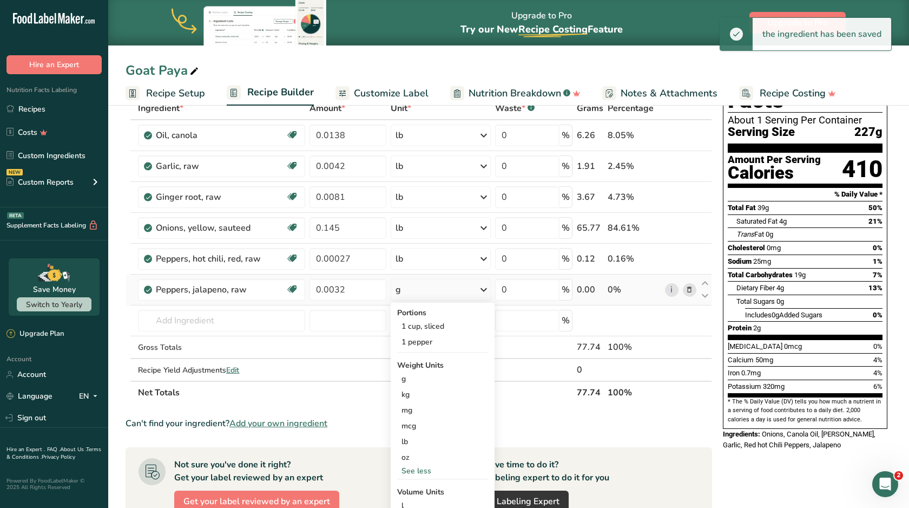
scroll to position [66, 0]
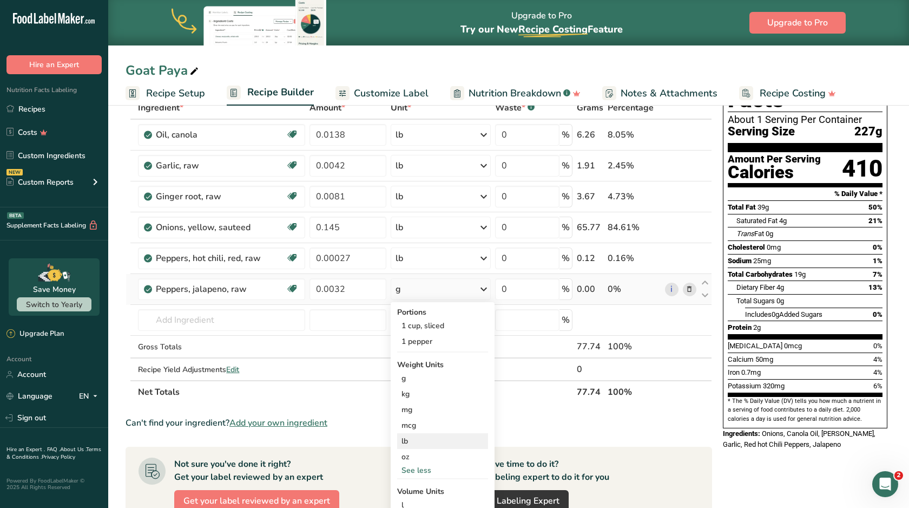
click at [419, 440] on div "lb" at bounding box center [442, 441] width 91 height 16
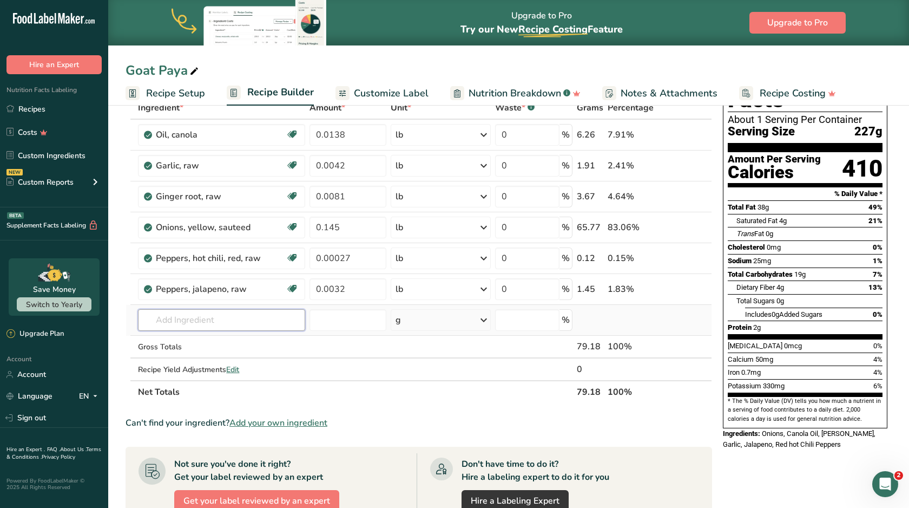
click at [260, 320] on input "text" at bounding box center [221, 320] width 167 height 22
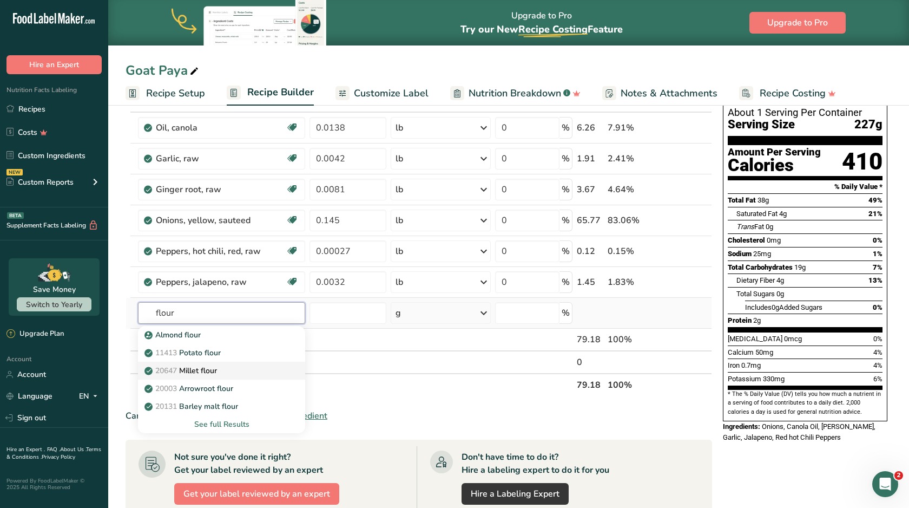
scroll to position [70, 0]
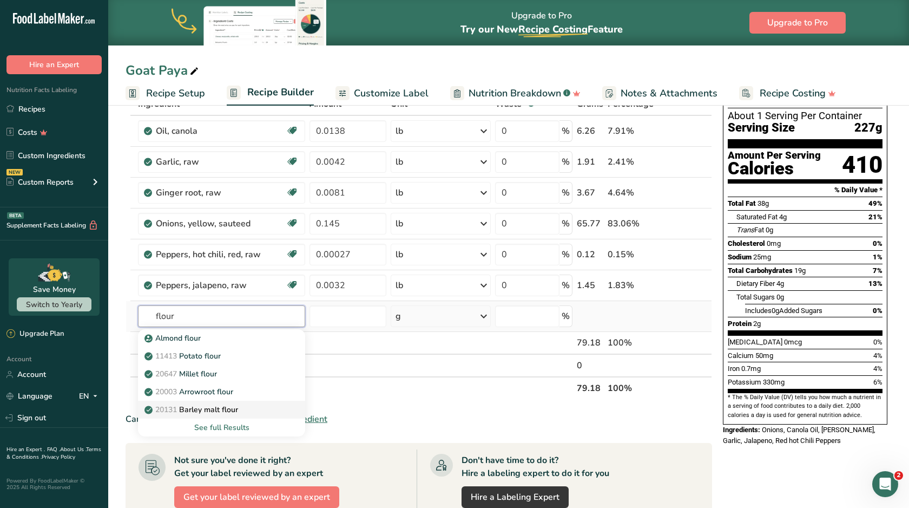
type input "flour"
click at [238, 413] on p "20131 Barley malt flour" at bounding box center [192, 409] width 91 height 11
type input "Barley malt flour"
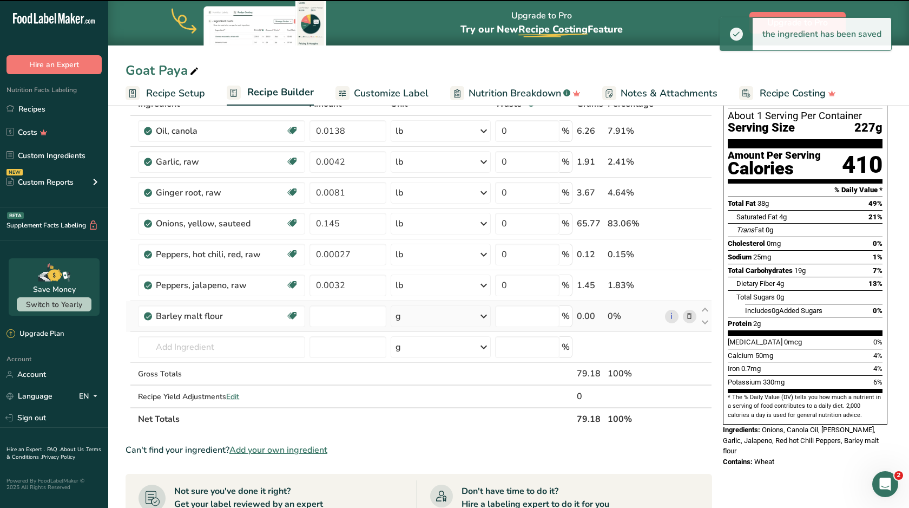
type input "0"
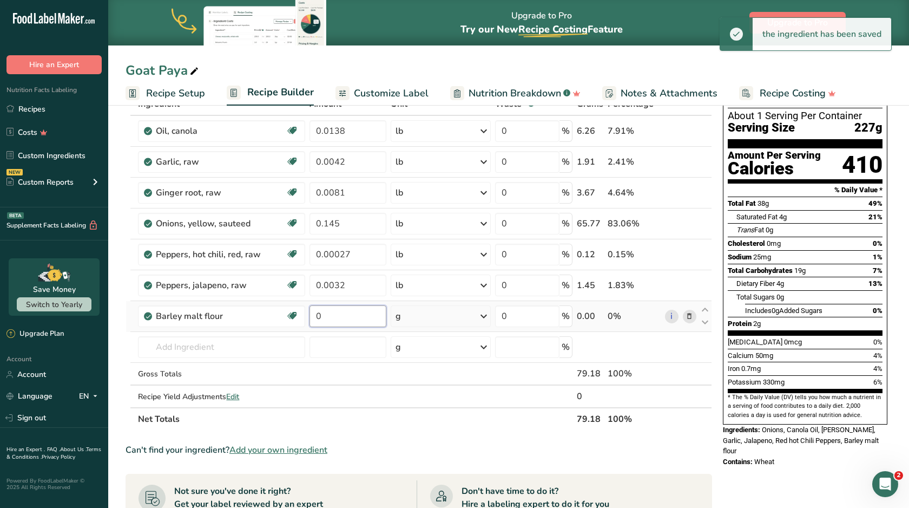
click at [324, 320] on input "0" at bounding box center [348, 316] width 77 height 22
click at [321, 320] on input "000" at bounding box center [348, 316] width 77 height 22
click at [343, 320] on input "0.00" at bounding box center [348, 316] width 77 height 22
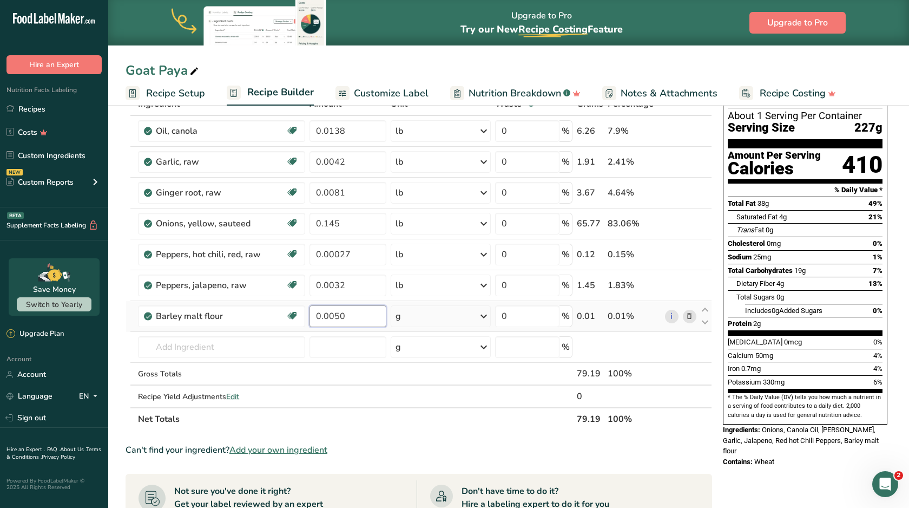
type input "0.0050"
click at [416, 314] on div "Ingredient * Amount * Unit * Waste * .a-a{fill:#347362;}.b-a{fill:#fff;} Grams …" at bounding box center [419, 262] width 587 height 338
click at [416, 315] on div "g" at bounding box center [441, 316] width 100 height 22
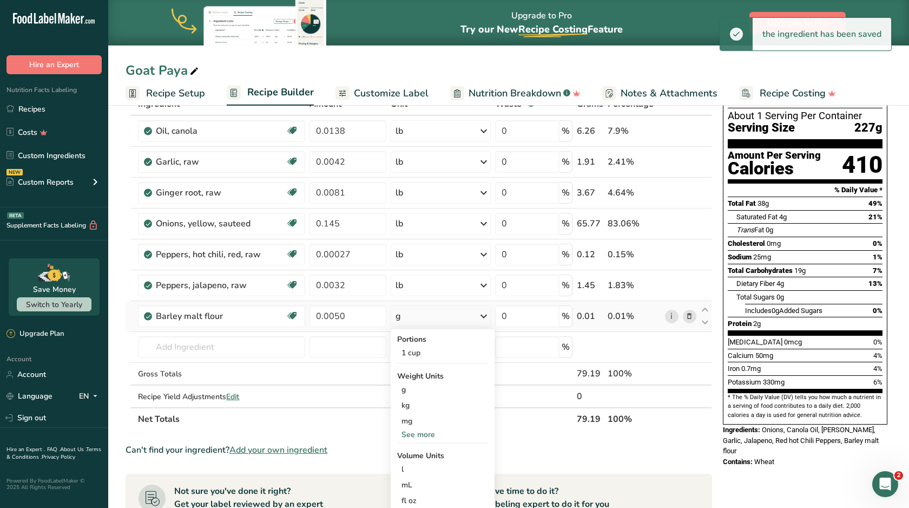
click at [415, 439] on div "See more" at bounding box center [442, 434] width 91 height 11
click at [418, 450] on div "lb" at bounding box center [442, 452] width 91 height 16
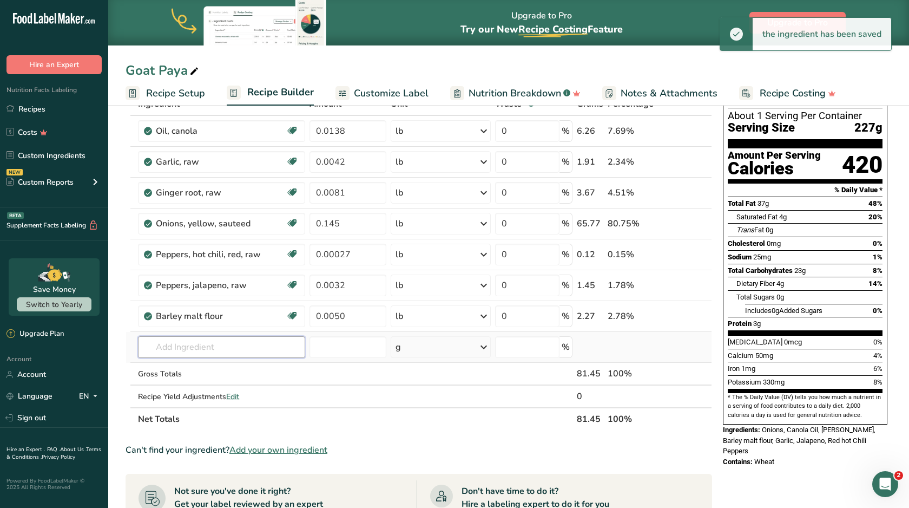
click at [208, 354] on input "text" at bounding box center [221, 347] width 167 height 22
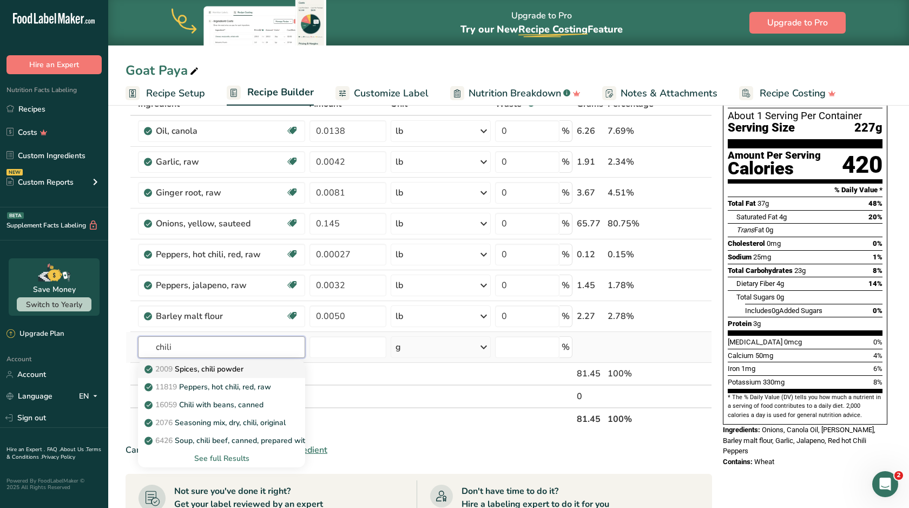
type input "chili"
click at [216, 373] on p "2009 Spices, chili powder" at bounding box center [195, 368] width 97 height 11
type input "Spices, chili powder"
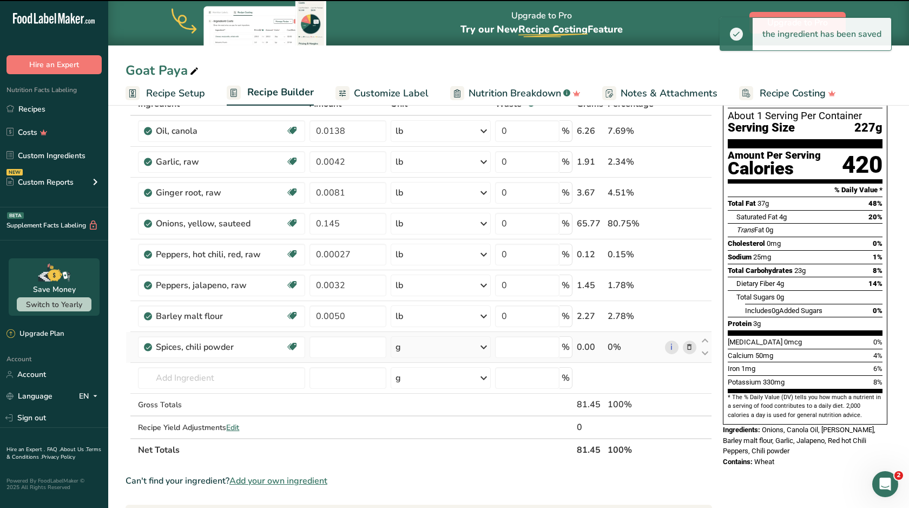
type input "0"
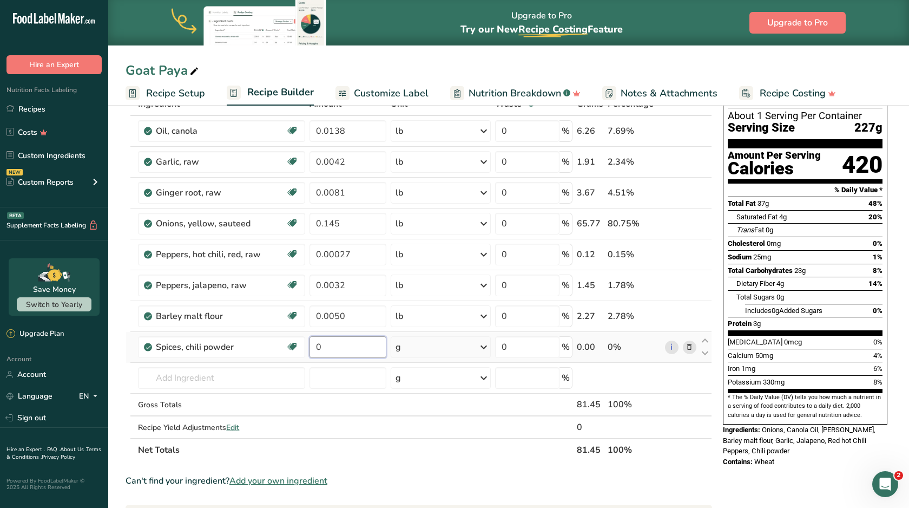
click at [354, 346] on input "0" at bounding box center [348, 347] width 77 height 22
click at [320, 353] on input "0000" at bounding box center [348, 347] width 77 height 22
click at [320, 350] on input "0000" at bounding box center [348, 347] width 77 height 22
click at [354, 350] on input "0.000" at bounding box center [348, 347] width 77 height 22
type input "0.00016"
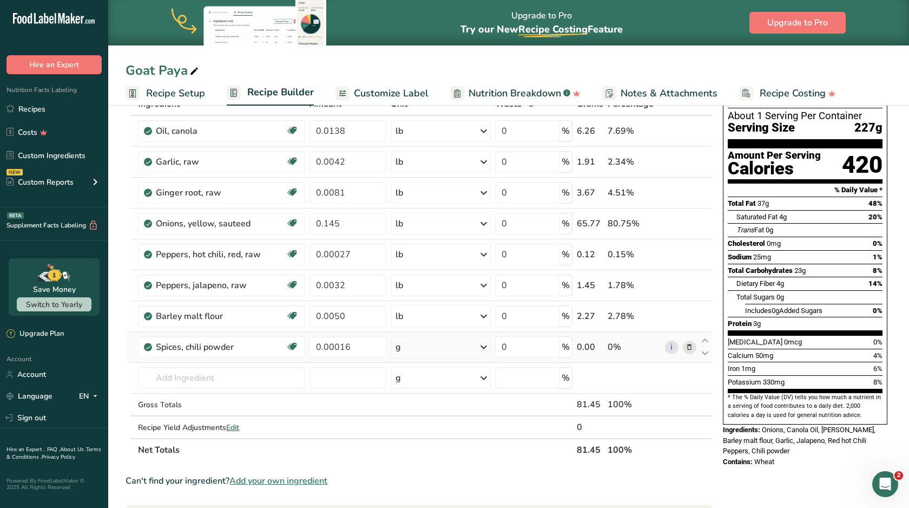
click at [434, 354] on div "Ingredient * Amount * Unit * Waste * .a-a{fill:#347362;}.b-a{fill:#fff;} Grams …" at bounding box center [419, 277] width 587 height 369
click at [434, 354] on div "g" at bounding box center [441, 347] width 100 height 22
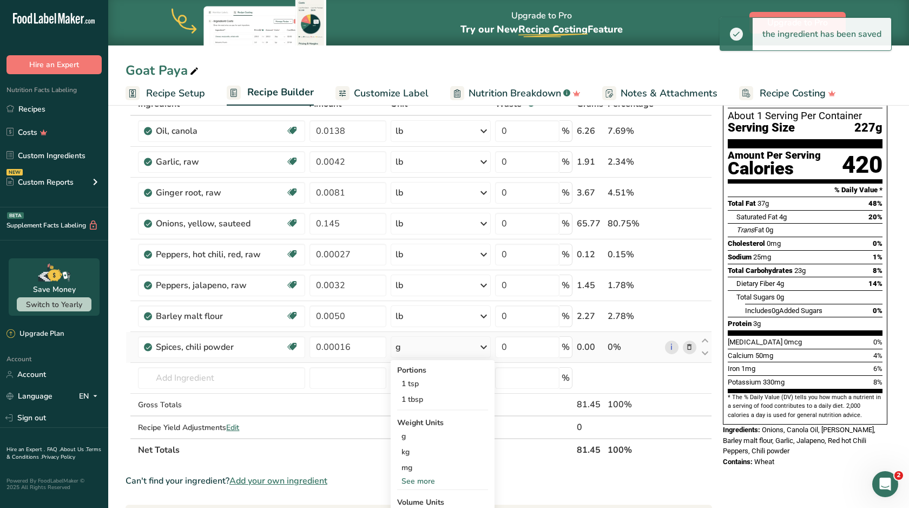
click at [420, 479] on div "See more" at bounding box center [442, 480] width 91 height 11
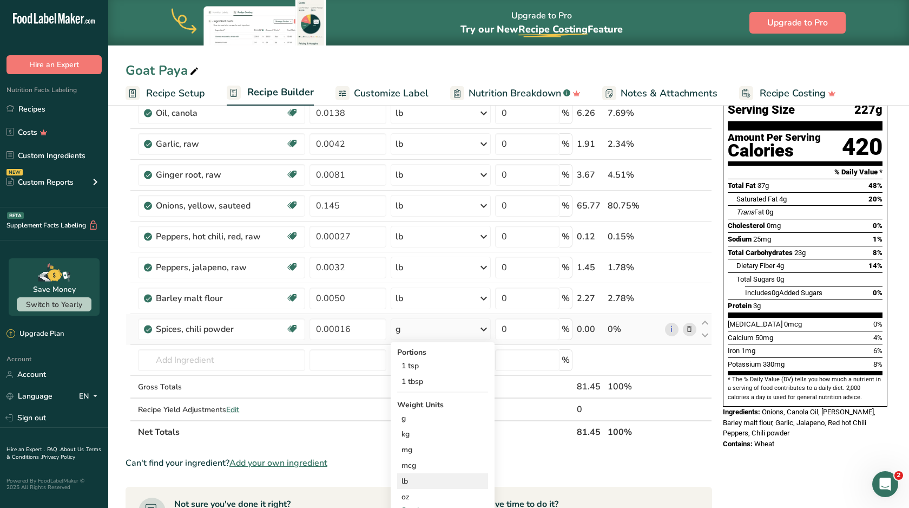
scroll to position [97, 0]
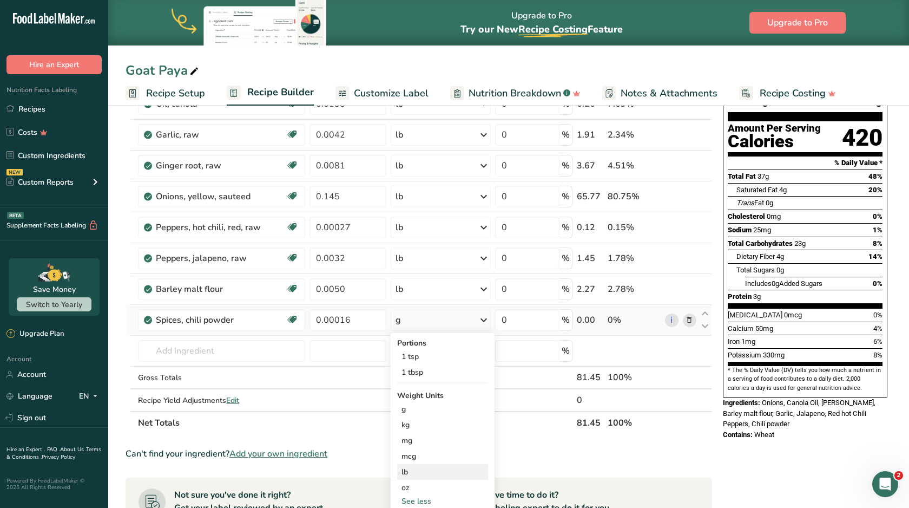
click at [421, 476] on div "lb" at bounding box center [442, 472] width 91 height 16
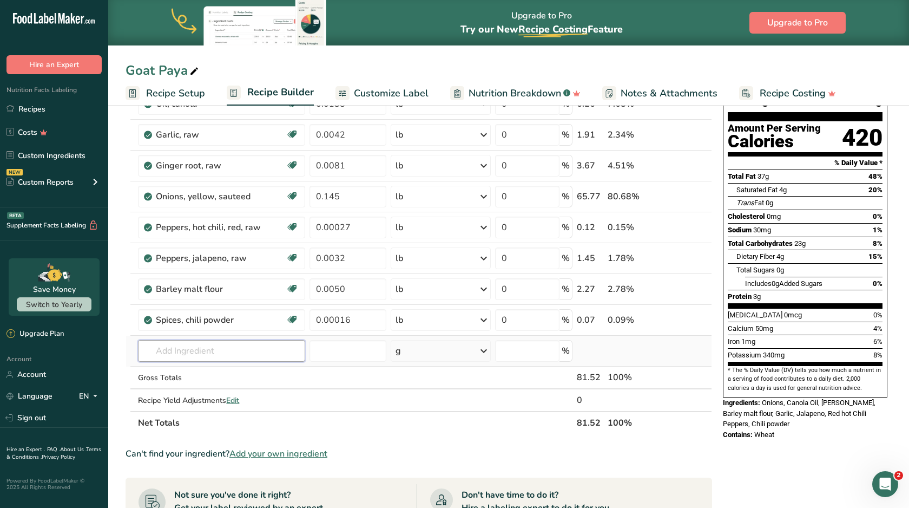
click at [240, 356] on input "text" at bounding box center [221, 351] width 167 height 22
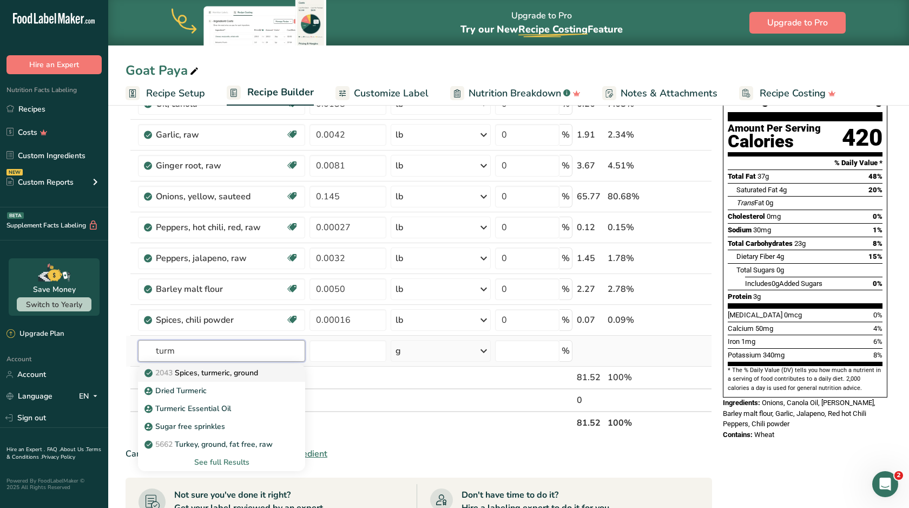
type input "turm"
click at [244, 378] on link "2043 Spices, turmeric, ground" at bounding box center [221, 373] width 167 height 18
type input "Spices, turmeric, ground"
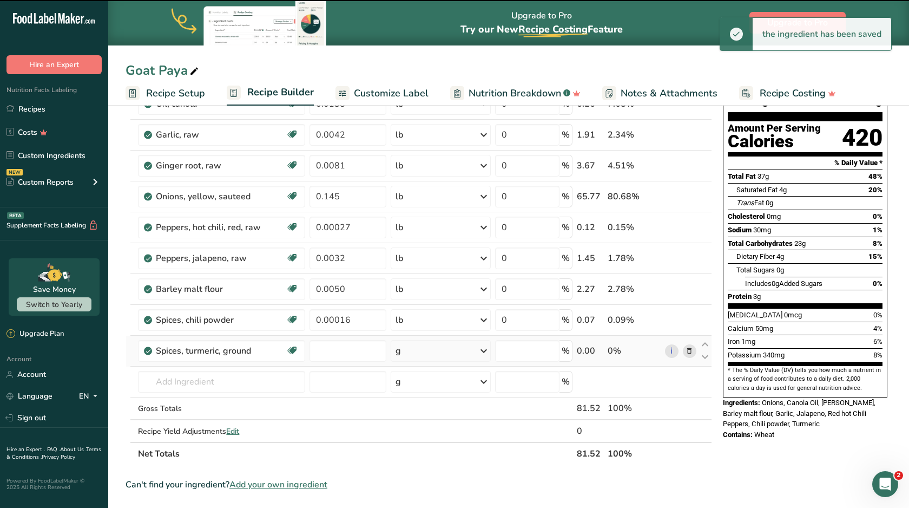
type input "0"
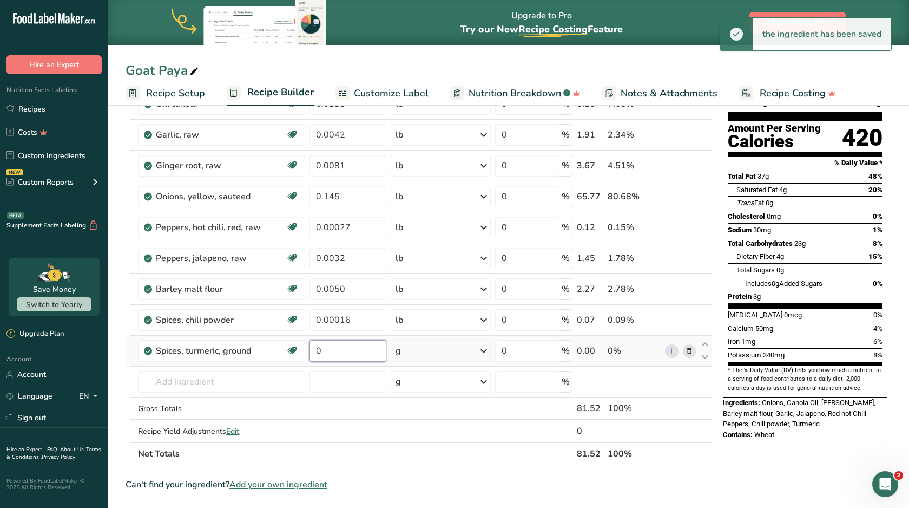
click at [353, 352] on input "0" at bounding box center [348, 351] width 77 height 22
click at [323, 351] on input "0000" at bounding box center [348, 351] width 77 height 22
click at [347, 352] on input "0.000" at bounding box center [348, 351] width 77 height 22
type input "0.00016"
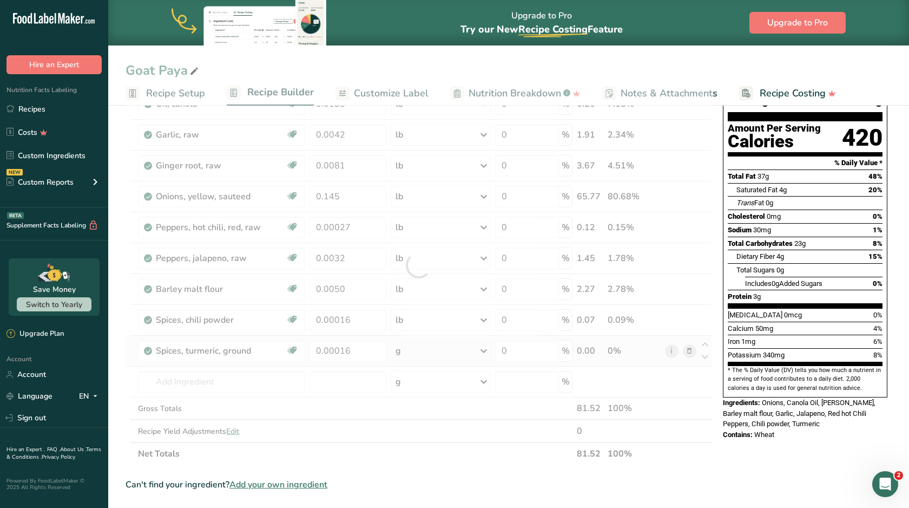
click at [419, 356] on div "Ingredient * Amount * Unit * Waste * .a-a{fill:#347362;}.b-a{fill:#fff;} Grams …" at bounding box center [419, 264] width 587 height 399
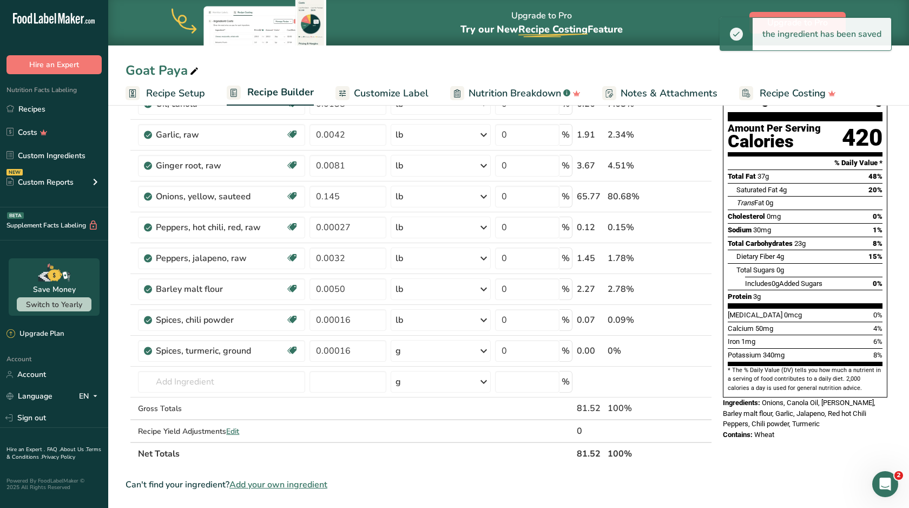
click at [419, 355] on div "g" at bounding box center [441, 351] width 100 height 22
click at [409, 481] on div "See more" at bounding box center [442, 484] width 91 height 11
click at [413, 501] on div "lb" at bounding box center [442, 503] width 91 height 16
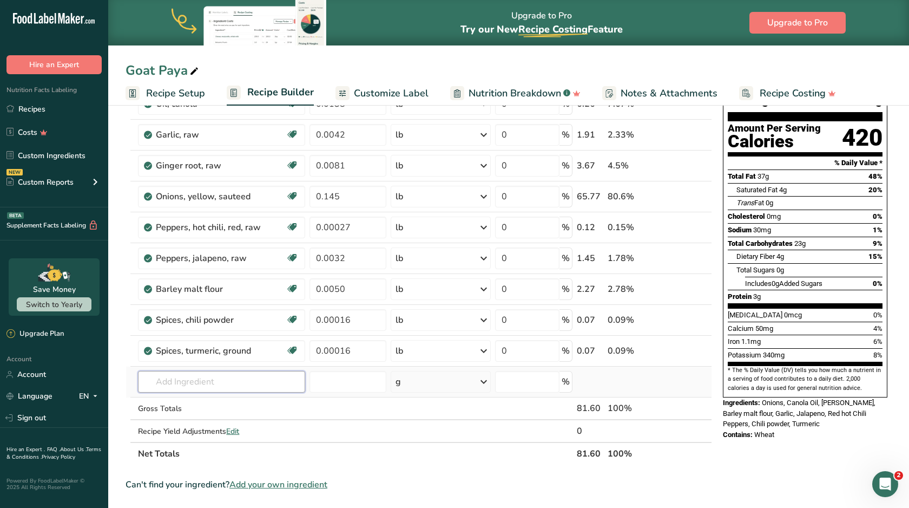
click at [174, 376] on input "text" at bounding box center [221, 382] width 167 height 22
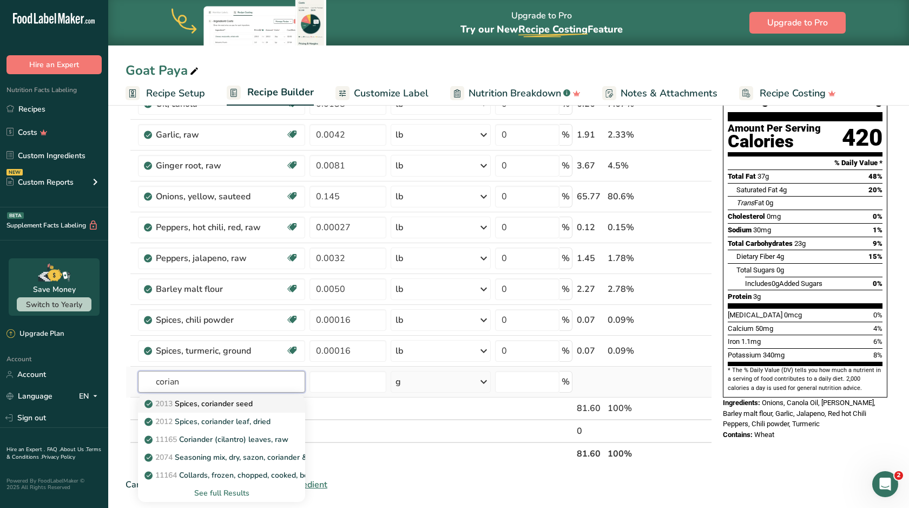
type input "corona"
drag, startPoint x: 192, startPoint y: 401, endPoint x: 218, endPoint y: 408, distance: 27.3
click at [218, 408] on p "2013 Spices, coriander seed" at bounding box center [200, 403] width 106 height 11
type input "Spices, coriander seed"
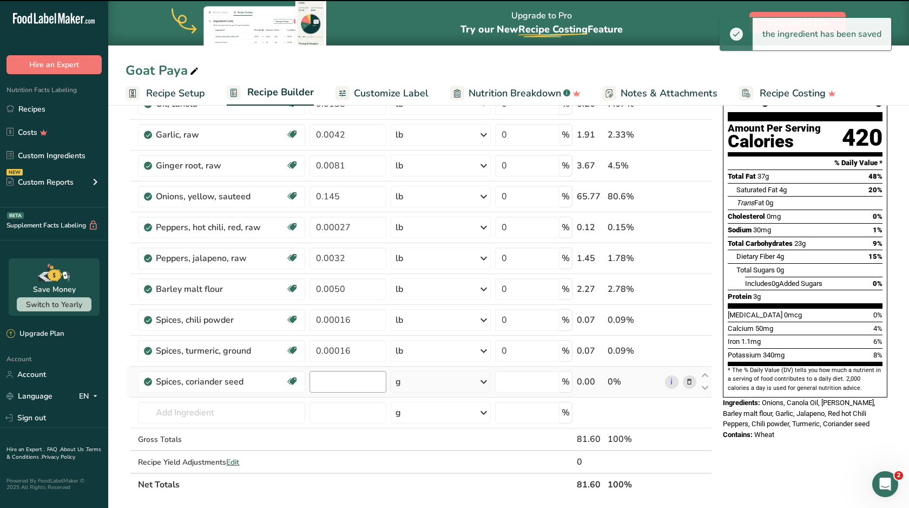
type input "0"
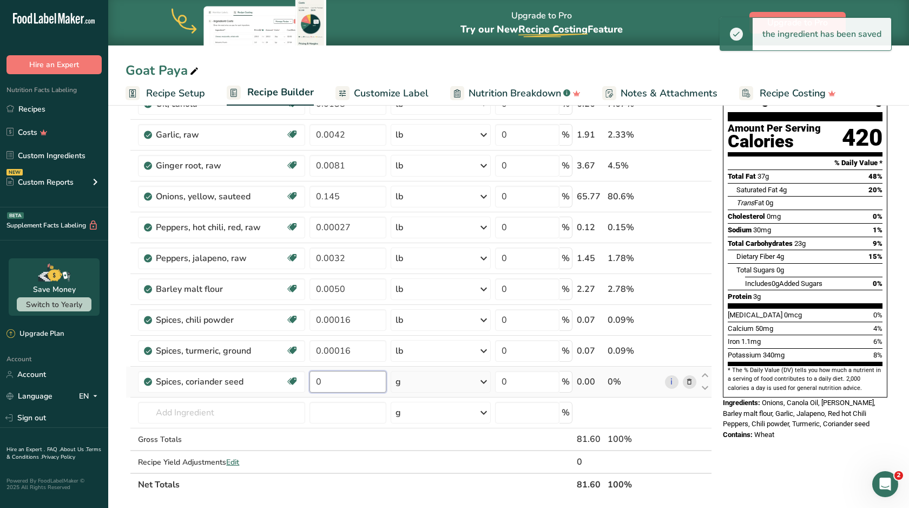
click at [346, 387] on input "0" at bounding box center [348, 382] width 77 height 22
click at [323, 384] on input "000" at bounding box center [348, 382] width 77 height 22
click at [351, 384] on input "0.00" at bounding box center [348, 382] width 77 height 22
type input "0.0021"
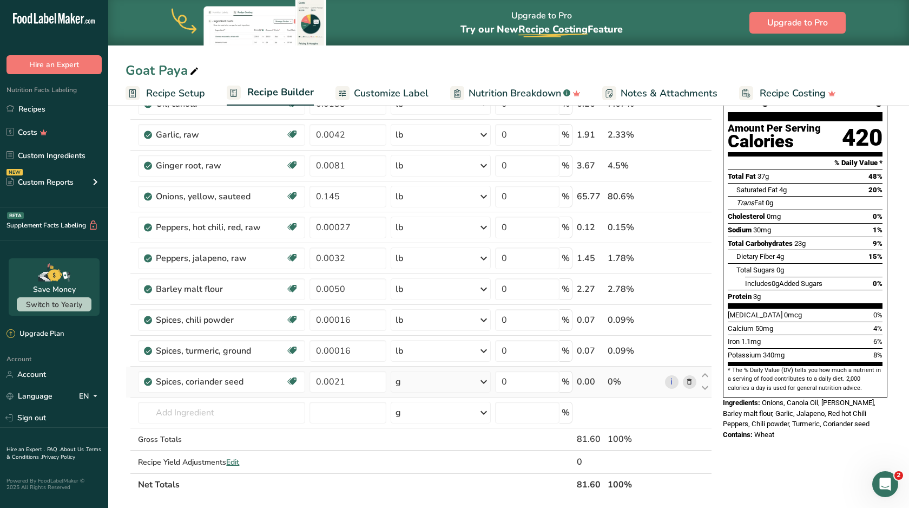
click at [412, 383] on div "Ingredient * Amount * Unit * Waste * .a-a{fill:#347362;}.b-a{fill:#fff;} Grams …" at bounding box center [419, 280] width 587 height 430
click at [413, 384] on div "g" at bounding box center [441, 382] width 100 height 22
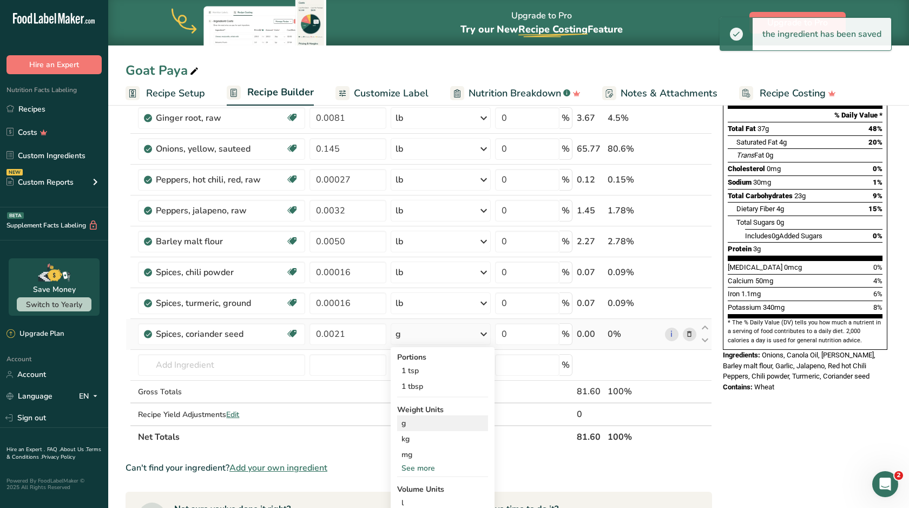
scroll to position [183, 0]
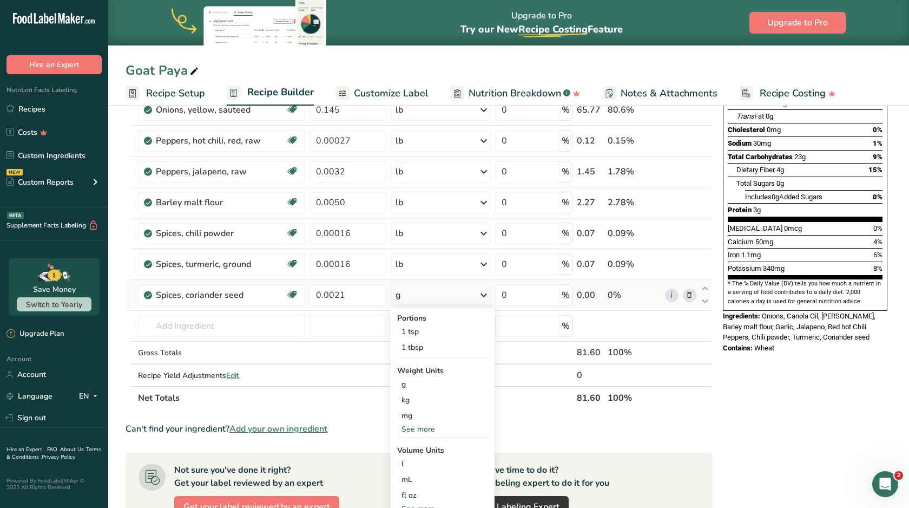
click at [422, 429] on div "See more" at bounding box center [442, 428] width 91 height 11
click at [420, 450] on div "lb" at bounding box center [442, 447] width 91 height 16
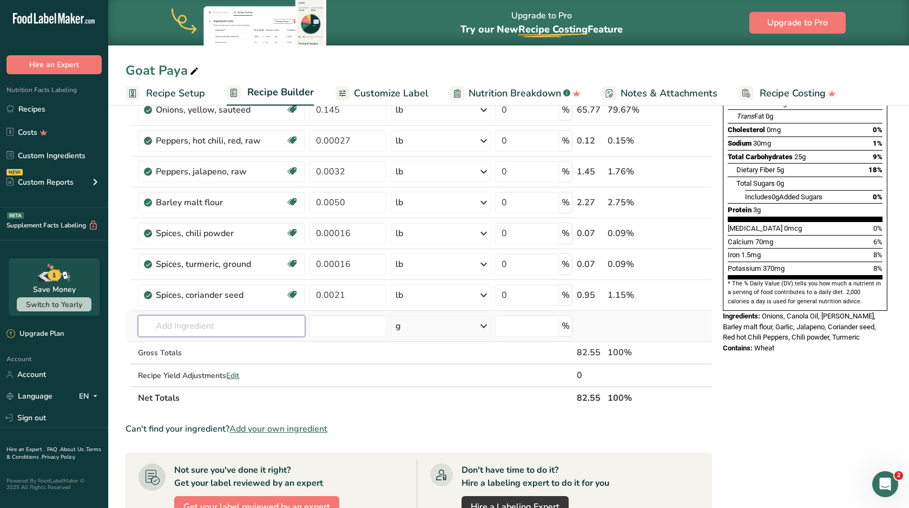
click at [240, 329] on input "text" at bounding box center [221, 326] width 167 height 22
type input "cumin"
click at [240, 354] on link "2014 Spices, cumin seed" at bounding box center [221, 348] width 167 height 18
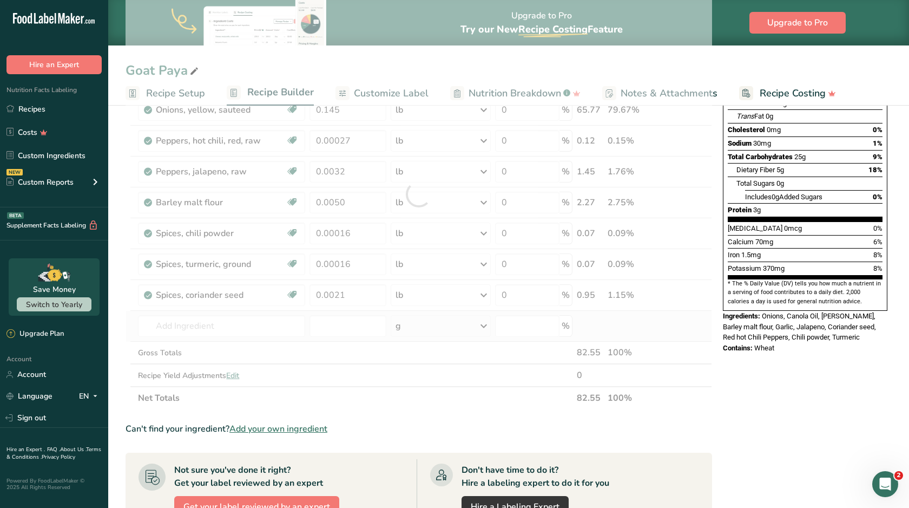
type input "Spices, cumin seed"
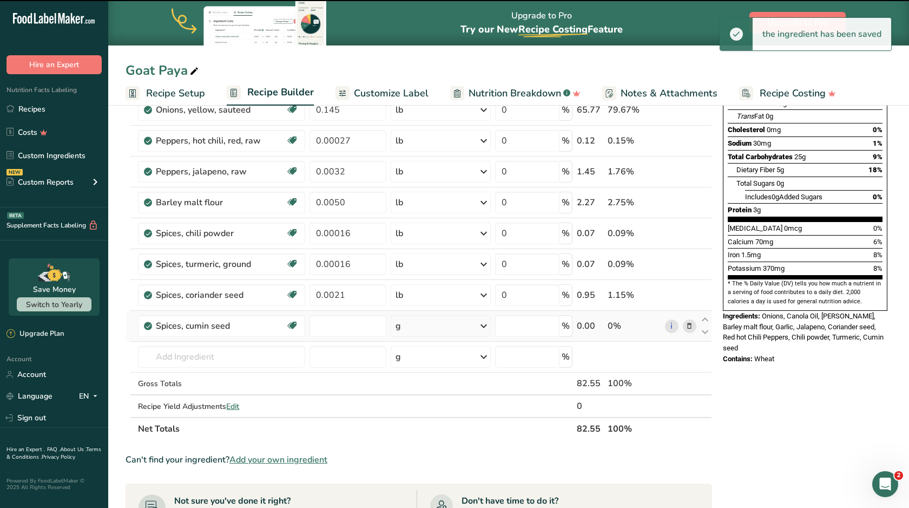
type input "0"
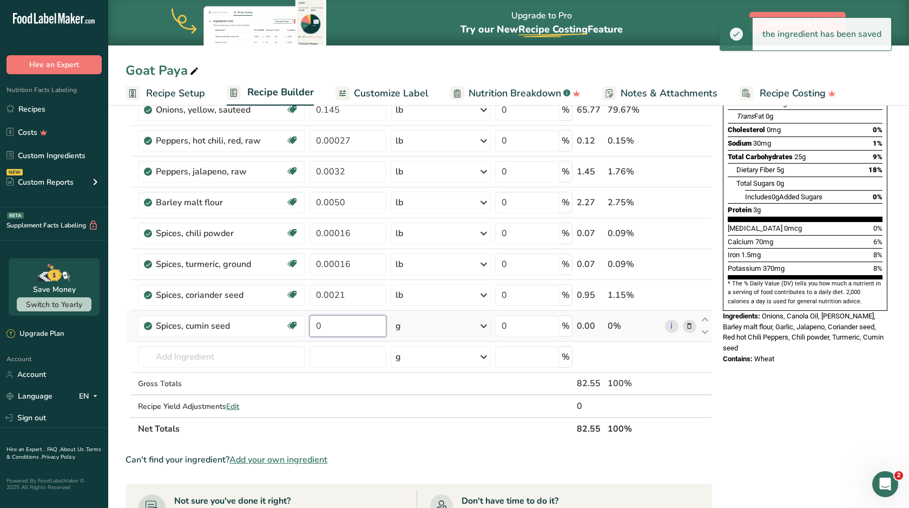
click at [336, 327] on input "0" at bounding box center [348, 326] width 77 height 22
click at [321, 328] on input "000" at bounding box center [348, 326] width 77 height 22
click at [340, 327] on input "0.00" at bounding box center [348, 326] width 77 height 22
type input "0.0017"
click at [469, 323] on div "Ingredient * Amount * Unit * Waste * .a-a{fill:#347362;}.b-a{fill:#fff;} Grams …" at bounding box center [419, 209] width 587 height 461
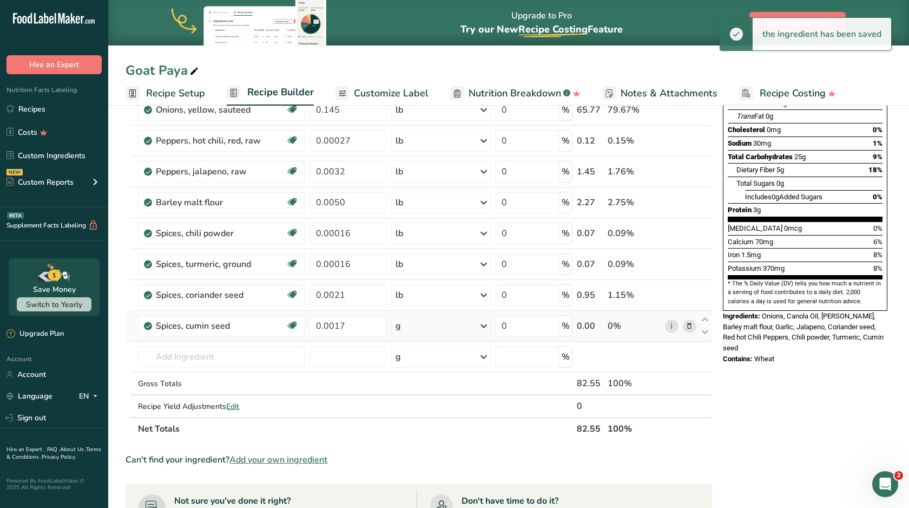
click at [469, 323] on div "g" at bounding box center [441, 326] width 100 height 22
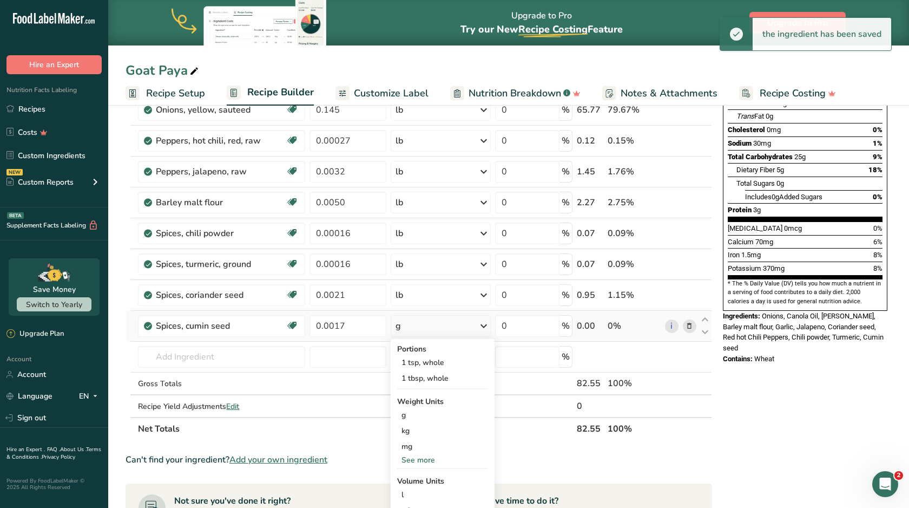
click at [427, 459] on div "See more" at bounding box center [442, 459] width 91 height 11
click at [424, 484] on div "lb" at bounding box center [442, 478] width 91 height 16
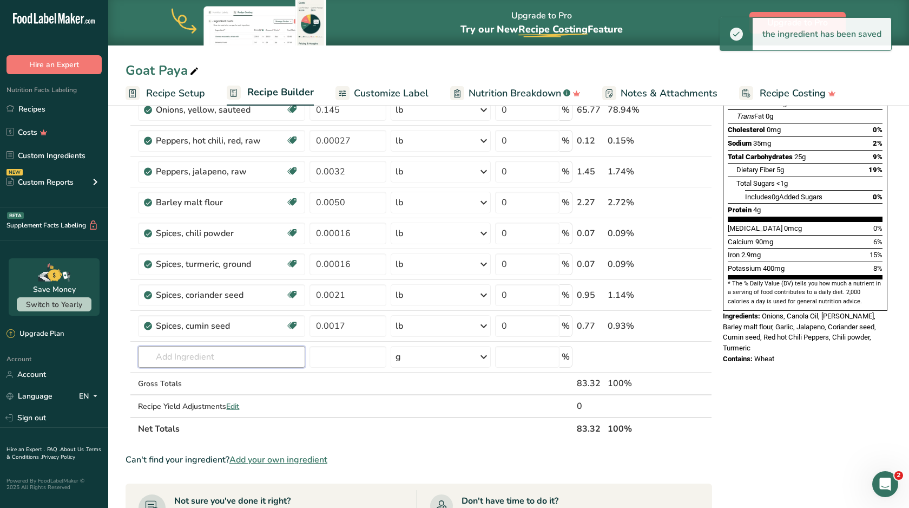
click at [181, 360] on input "text" at bounding box center [221, 357] width 167 height 22
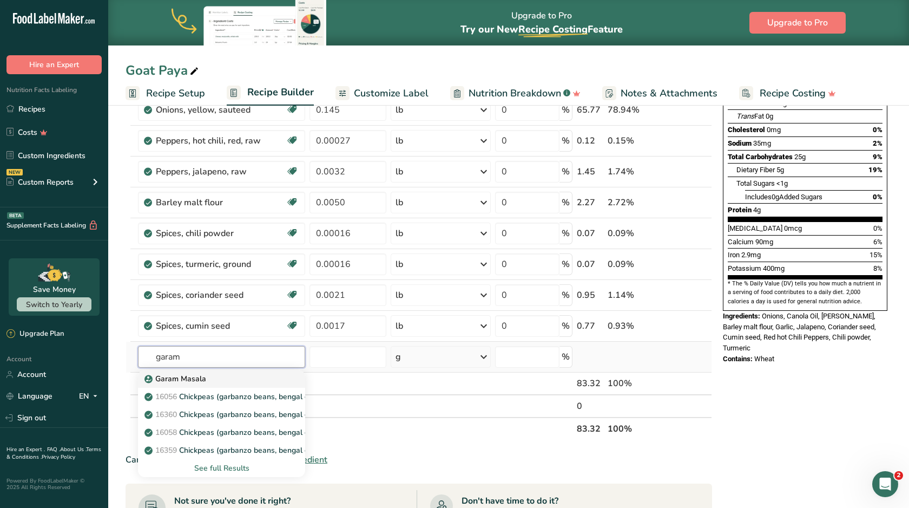
type input "garam"
click at [181, 378] on p "Garam Masala" at bounding box center [177, 378] width 60 height 11
type input "Garam Masala"
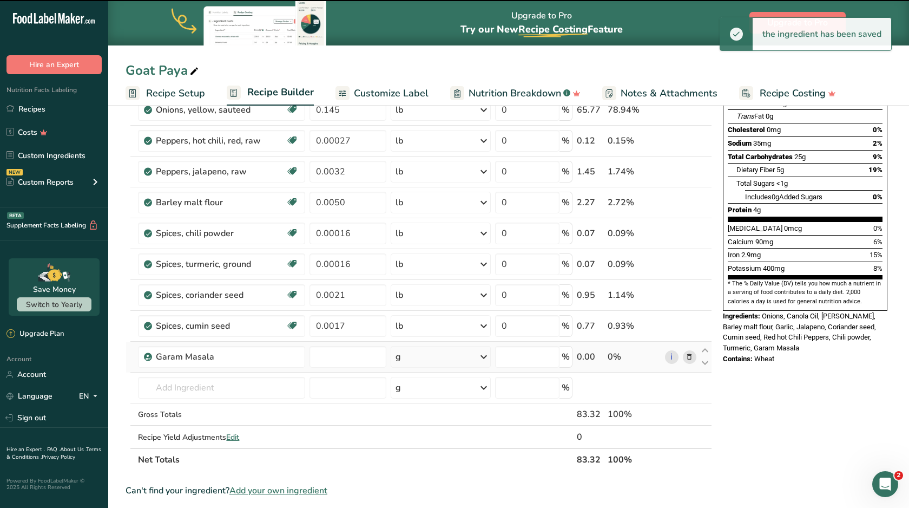
type input "0"
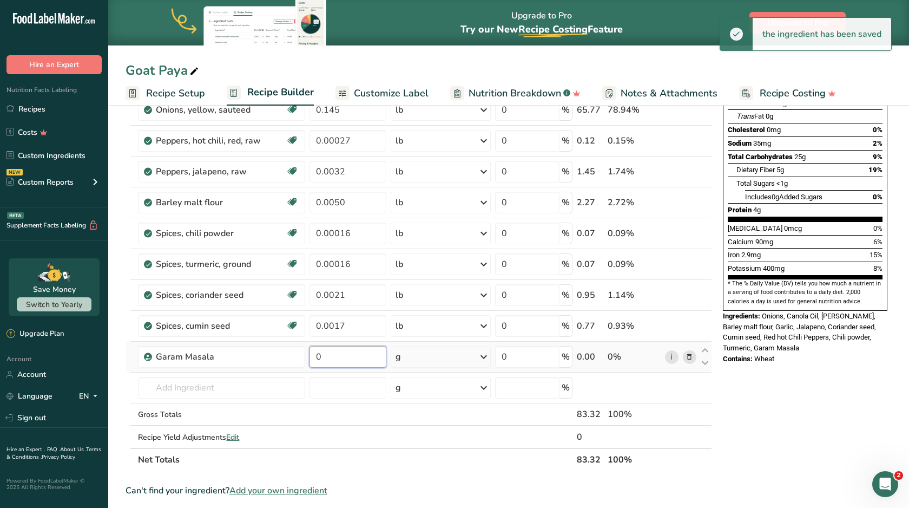
click at [337, 359] on input "0" at bounding box center [348, 357] width 77 height 22
click at [321, 357] on input "0000" at bounding box center [348, 357] width 77 height 22
click at [344, 357] on input "0.000" at bounding box center [348, 357] width 77 height 22
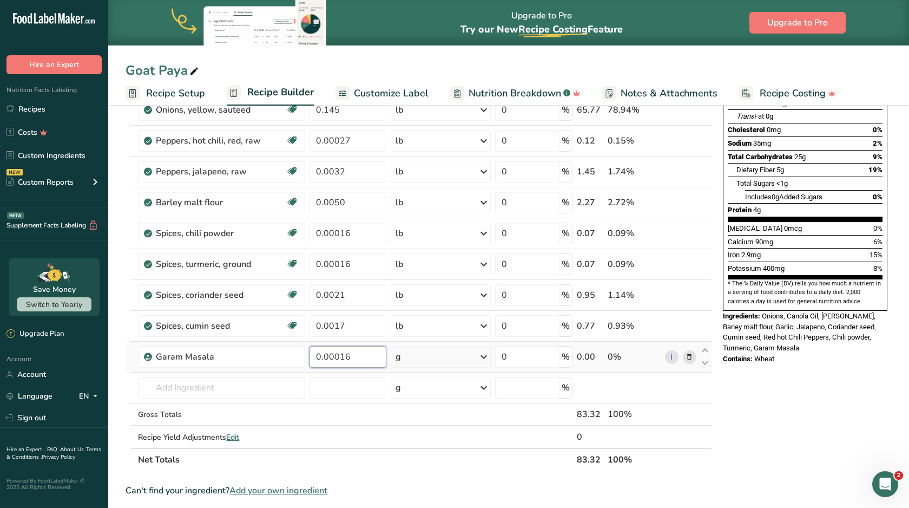
type input "0.00016"
click at [407, 362] on div "Ingredient * Amount * Unit * Waste * .a-a{fill:#347362;}.b-a{fill:#fff;} Grams …" at bounding box center [419, 225] width 587 height 492
click at [412, 359] on div "g" at bounding box center [441, 357] width 100 height 22
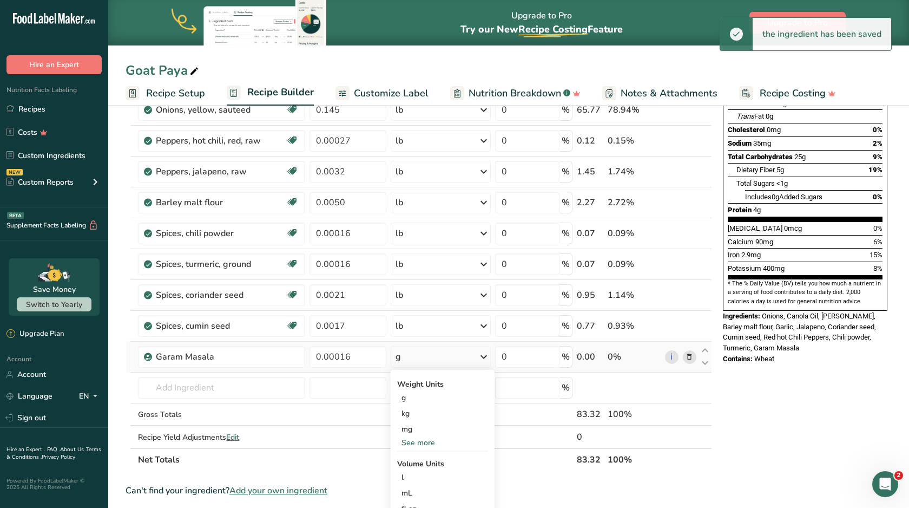
click at [418, 445] on div "See more" at bounding box center [442, 442] width 91 height 11
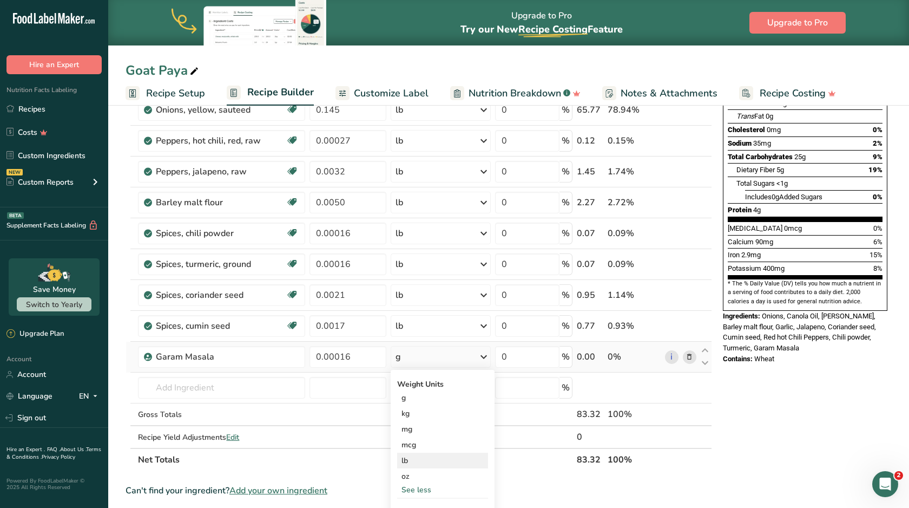
click at [417, 461] on div "lb" at bounding box center [442, 460] width 91 height 16
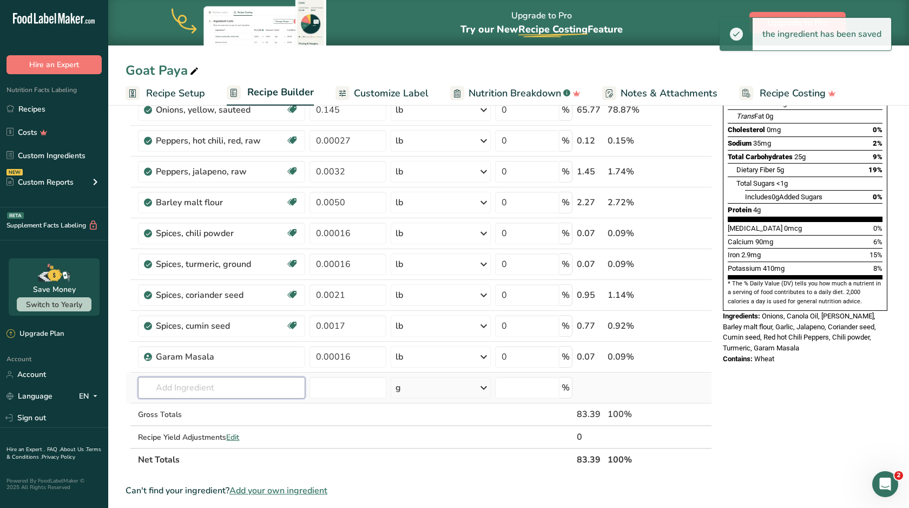
click at [255, 380] on input "text" at bounding box center [221, 388] width 167 height 22
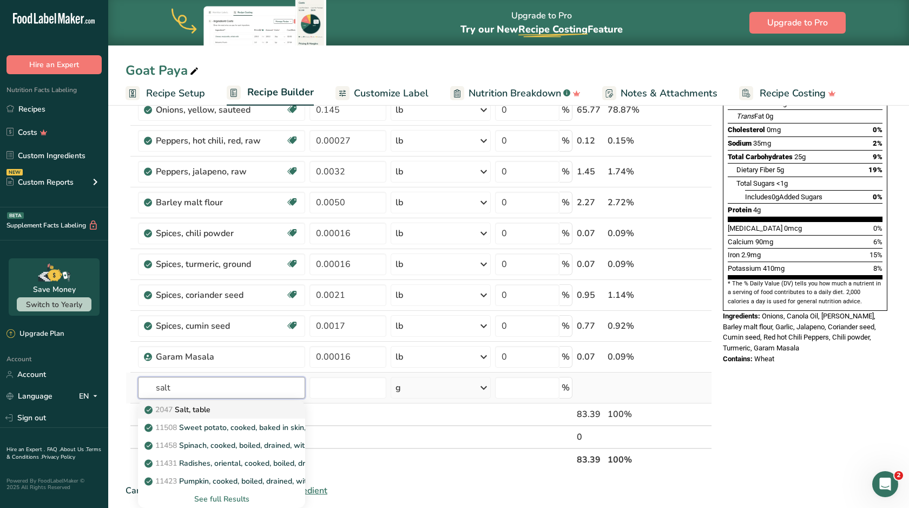
type input "salt"
click at [255, 410] on div "2047 Salt, table" at bounding box center [213, 409] width 133 height 11
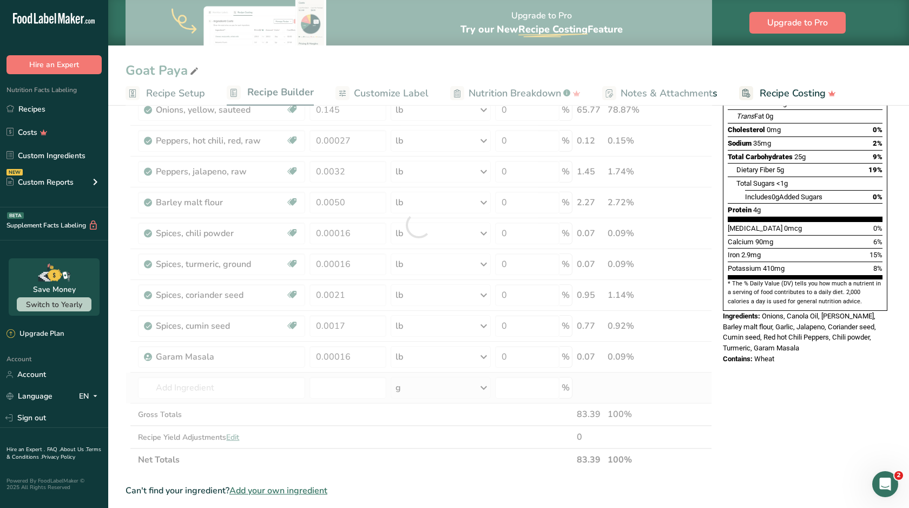
type input "Salt, table"
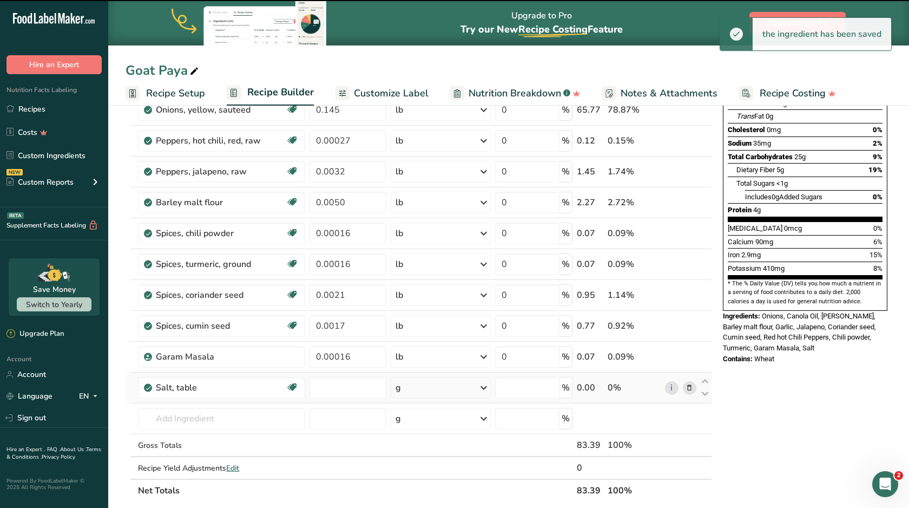
type input "0"
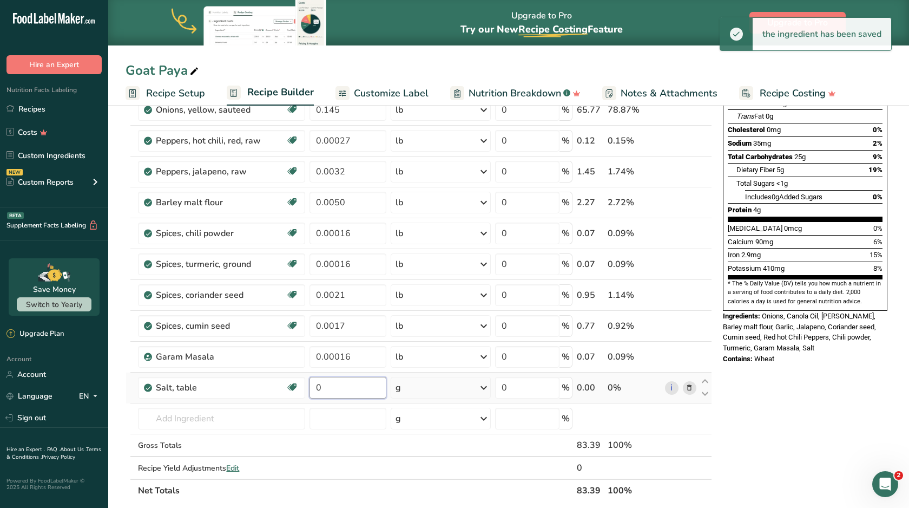
click at [342, 388] on input "0" at bounding box center [348, 388] width 77 height 22
click at [319, 391] on input "0000" at bounding box center [348, 388] width 77 height 22
click at [364, 389] on input "0.000" at bounding box center [348, 388] width 77 height 22
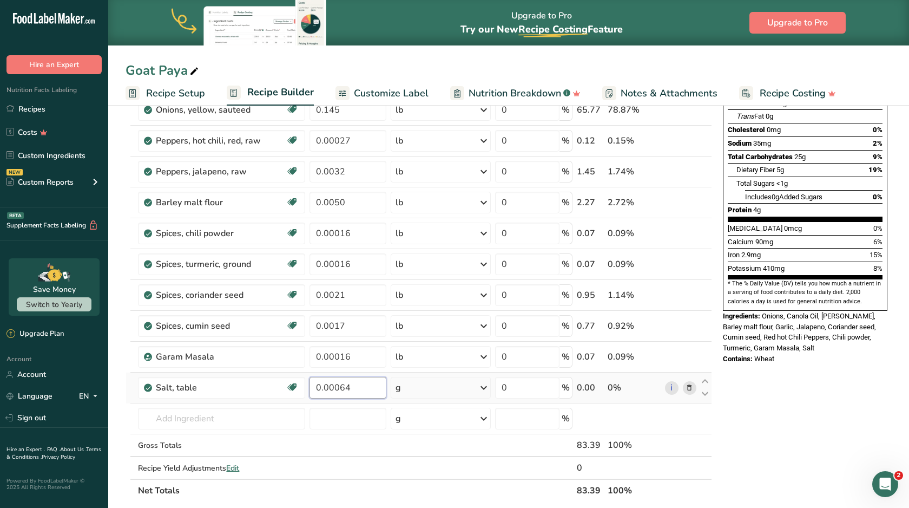
type input "0.00064"
click at [411, 391] on div "Ingredient * Amount * Unit * Waste * .a-a{fill:#347362;}.b-a{fill:#fff;} Grams …" at bounding box center [419, 240] width 587 height 523
click at [412, 393] on div "g" at bounding box center [441, 388] width 100 height 22
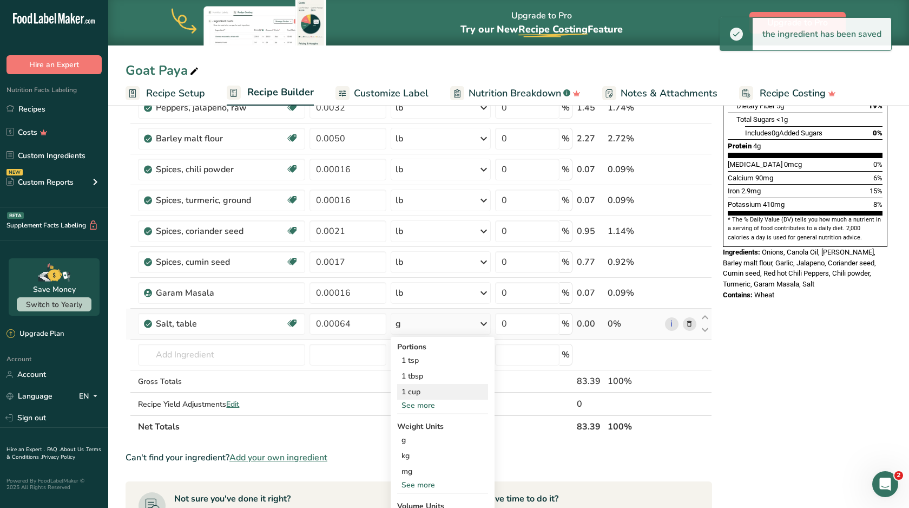
scroll to position [269, 0]
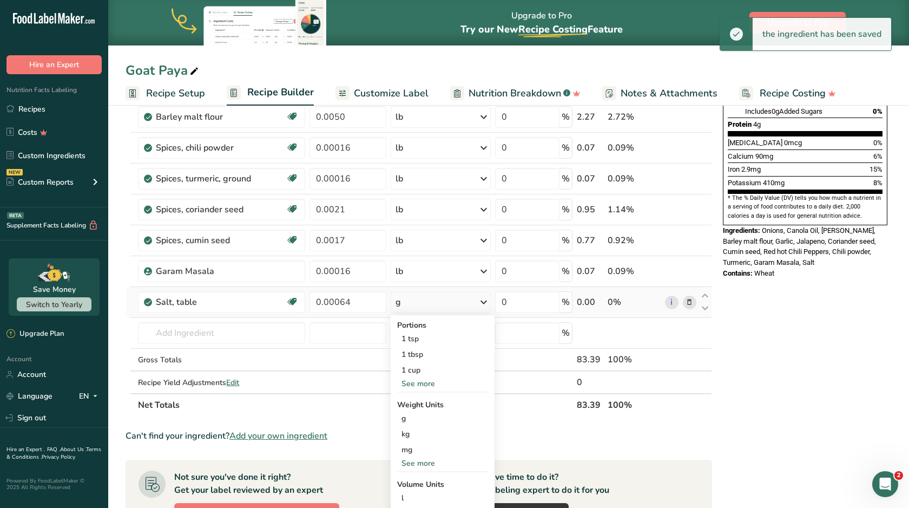
click at [421, 464] on div "See more" at bounding box center [442, 462] width 91 height 11
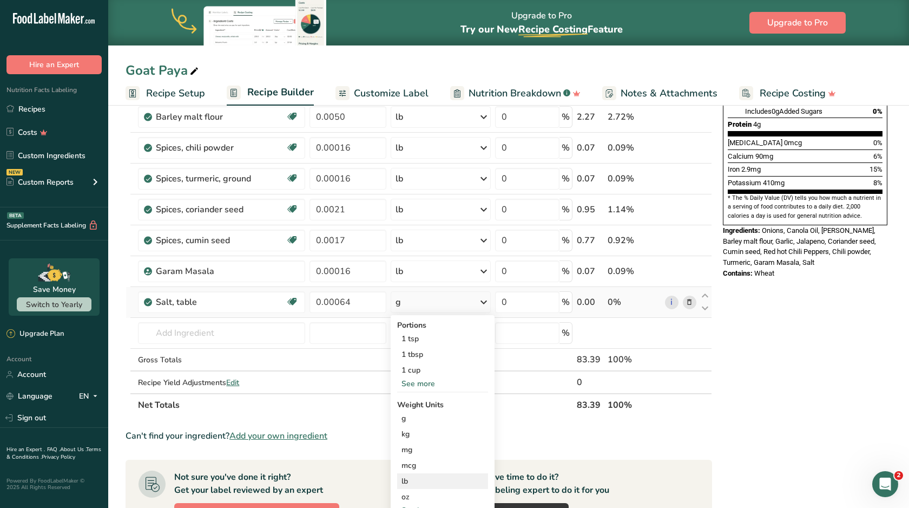
click at [419, 479] on div "lb" at bounding box center [442, 481] width 91 height 16
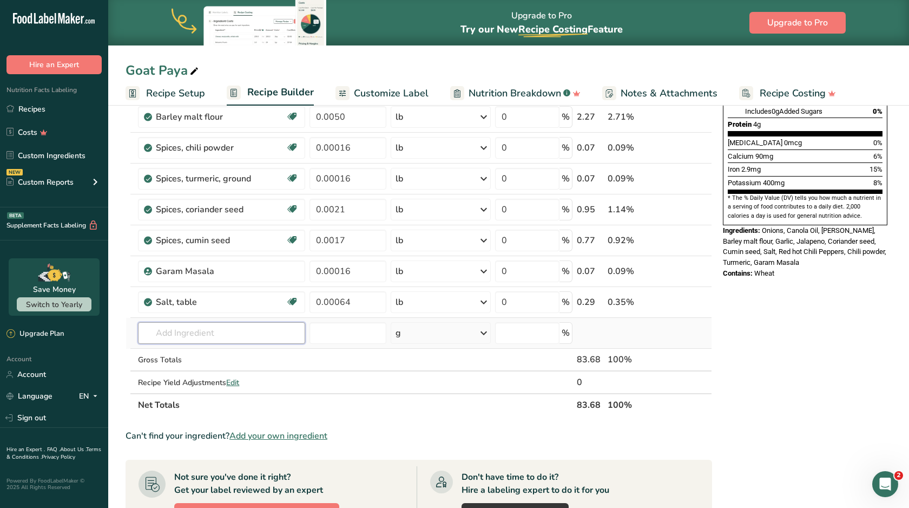
click at [207, 336] on input "text" at bounding box center [221, 333] width 167 height 22
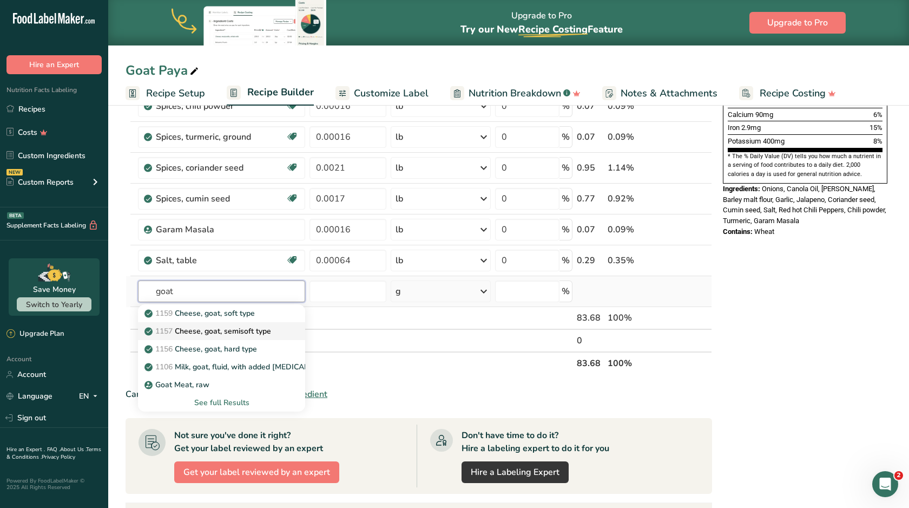
scroll to position [312, 0]
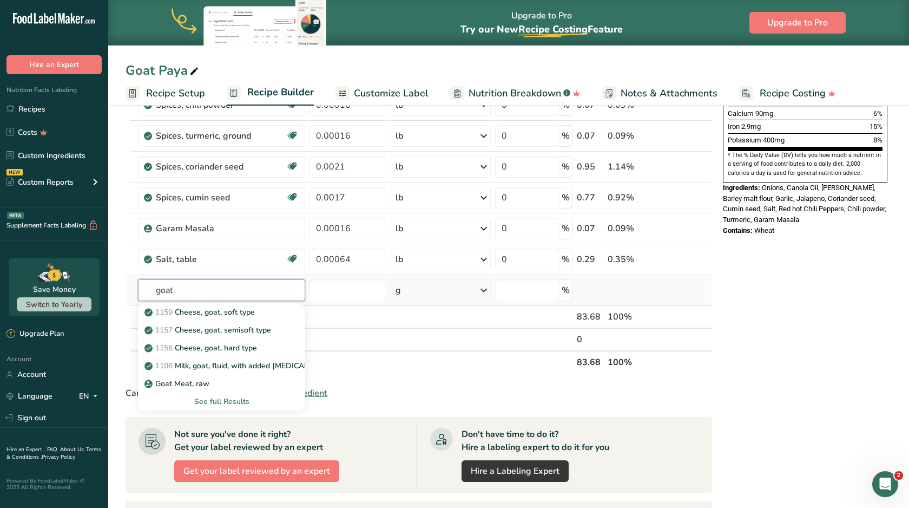
type input "goat"
click at [217, 401] on div "See full Results" at bounding box center [222, 401] width 150 height 11
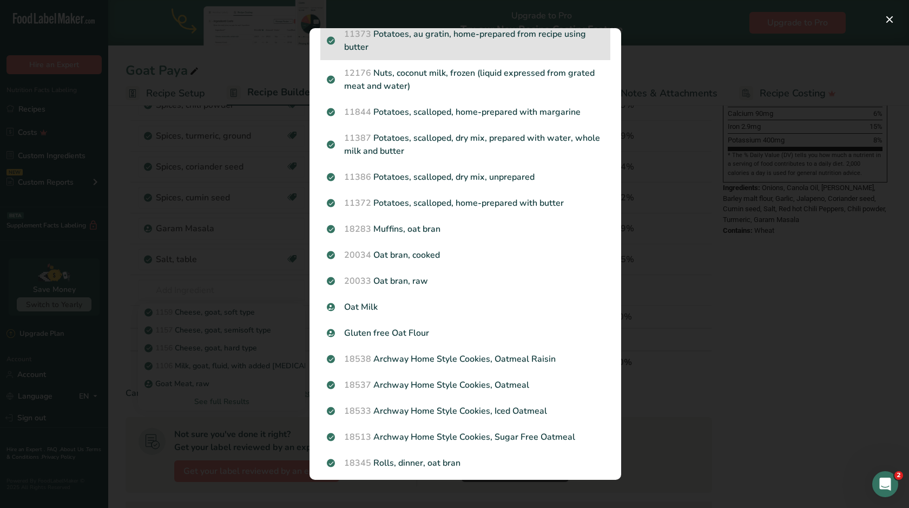
scroll to position [708, 0]
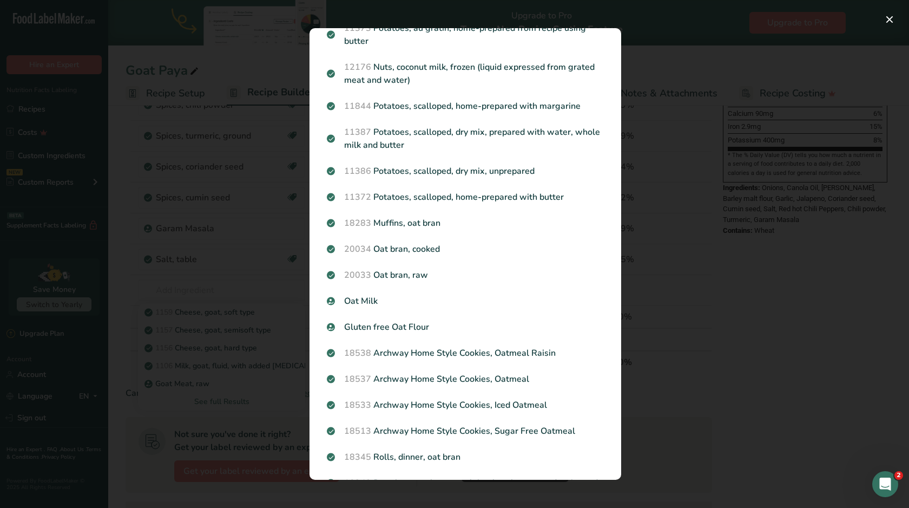
click at [216, 379] on div "Search results modal" at bounding box center [454, 254] width 909 height 508
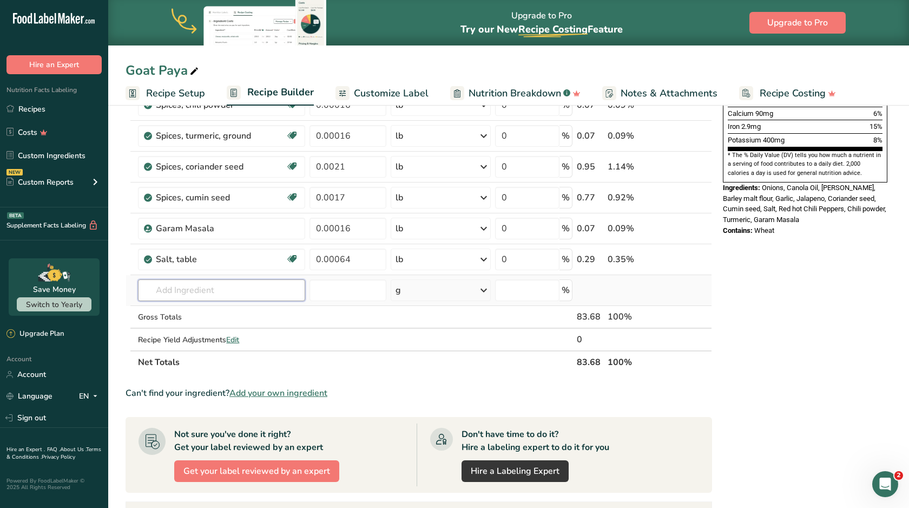
click at [228, 295] on input "text" at bounding box center [221, 290] width 167 height 22
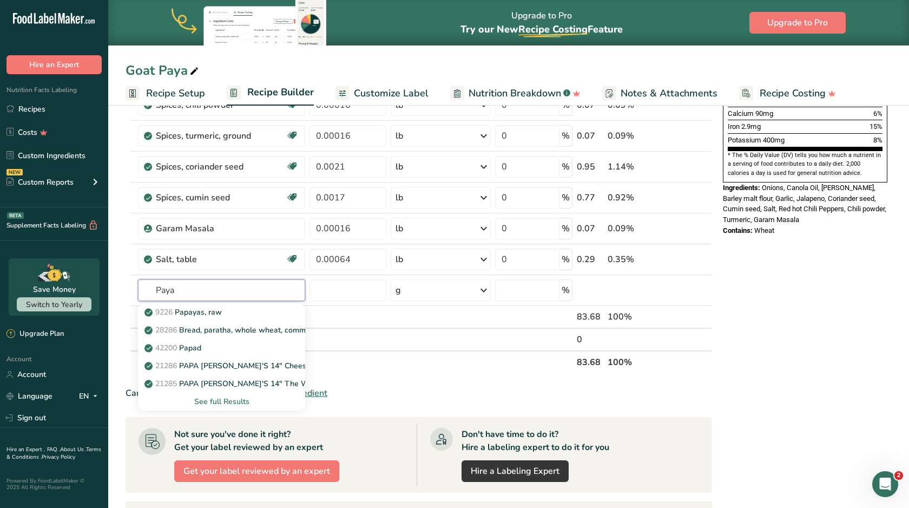
type input "Paya"
click at [343, 367] on th "Net Totals" at bounding box center [355, 361] width 439 height 23
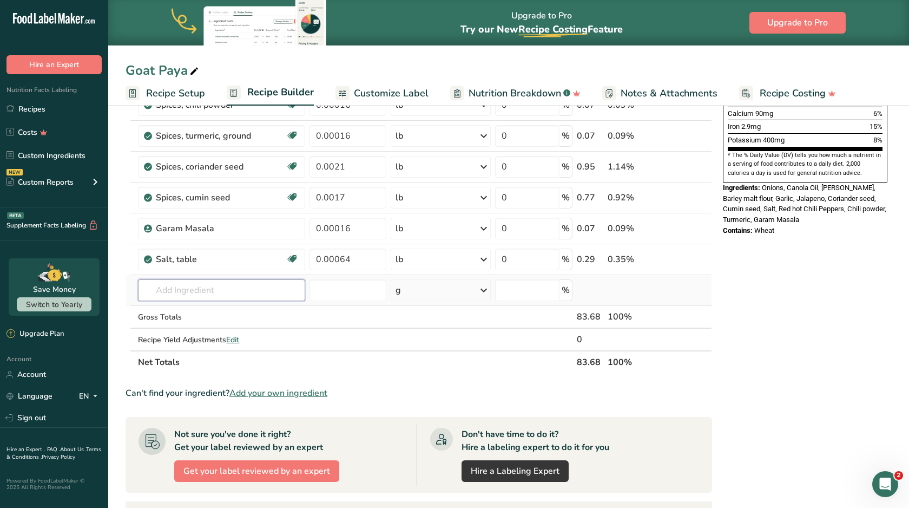
click at [208, 291] on input "text" at bounding box center [221, 290] width 167 height 22
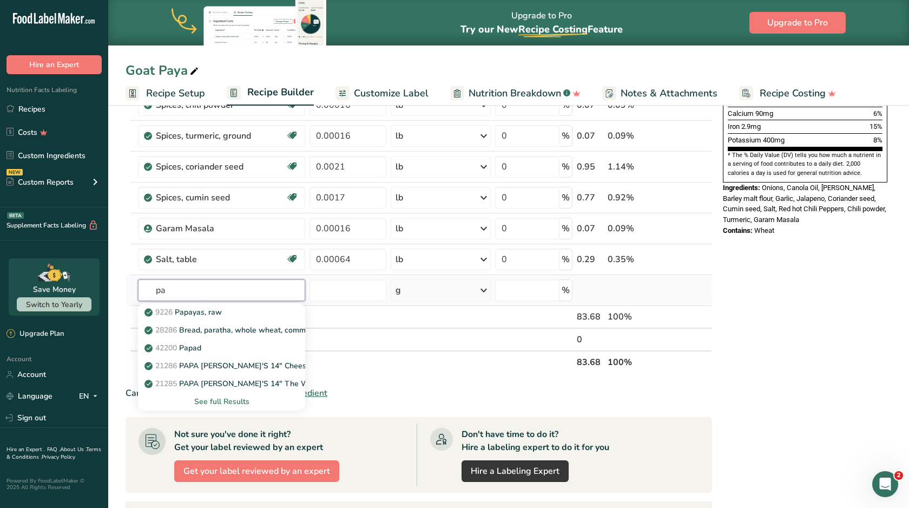
type input "p"
type input "Paya"
click at [374, 353] on th "Net Totals" at bounding box center [355, 361] width 439 height 23
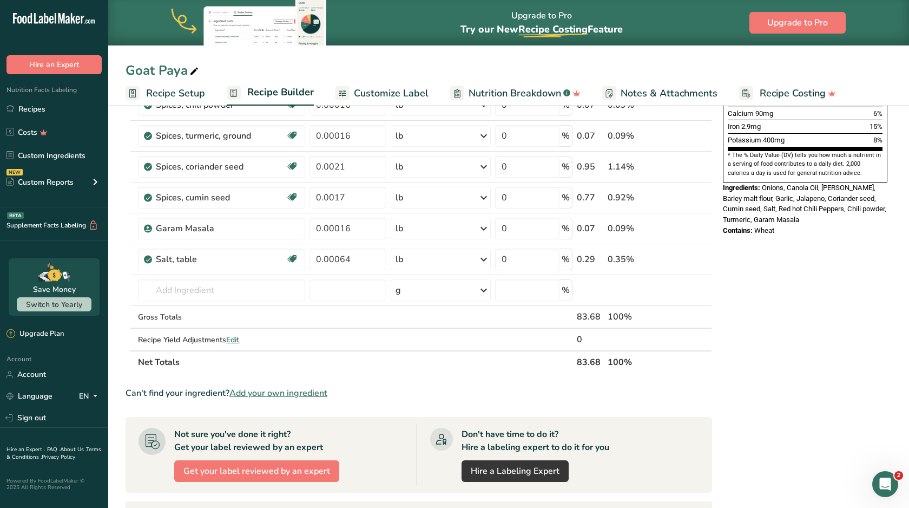
click at [320, 393] on span "Add your own ingredient" at bounding box center [278, 392] width 98 height 13
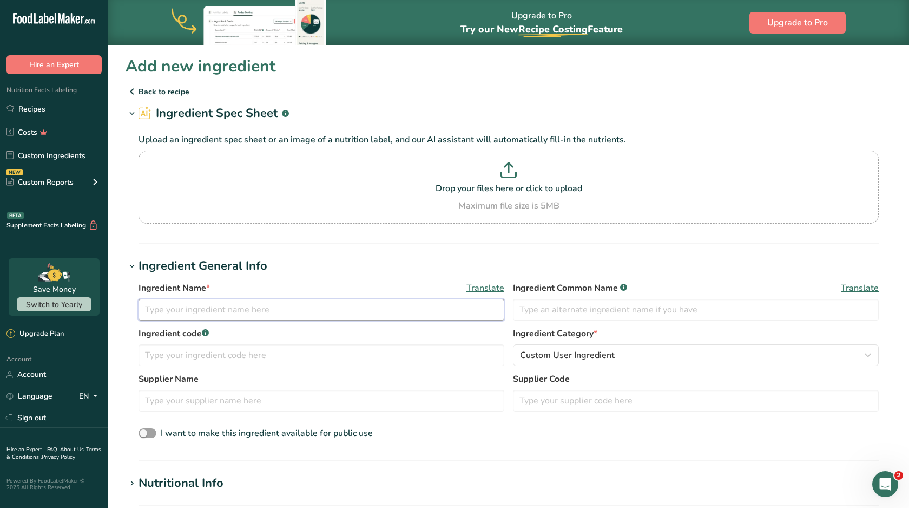
click at [285, 314] on input "text" at bounding box center [322, 310] width 366 height 22
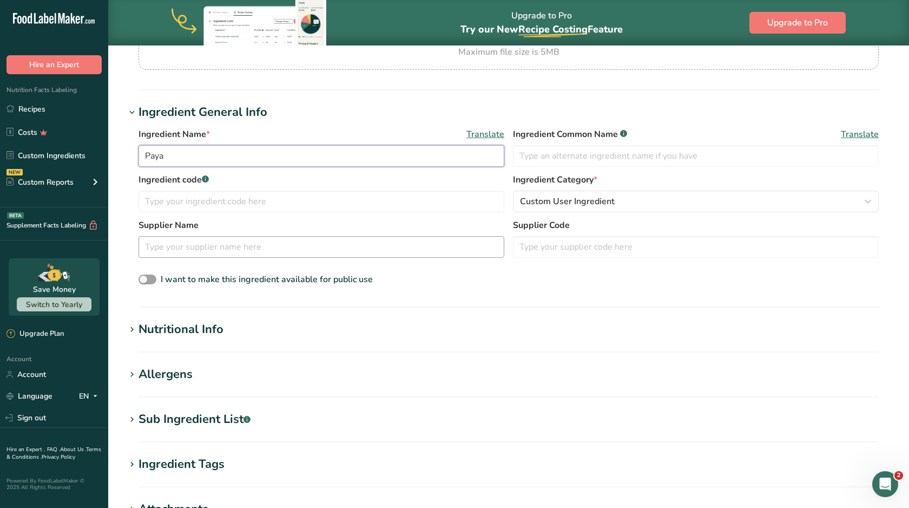
scroll to position [172, 0]
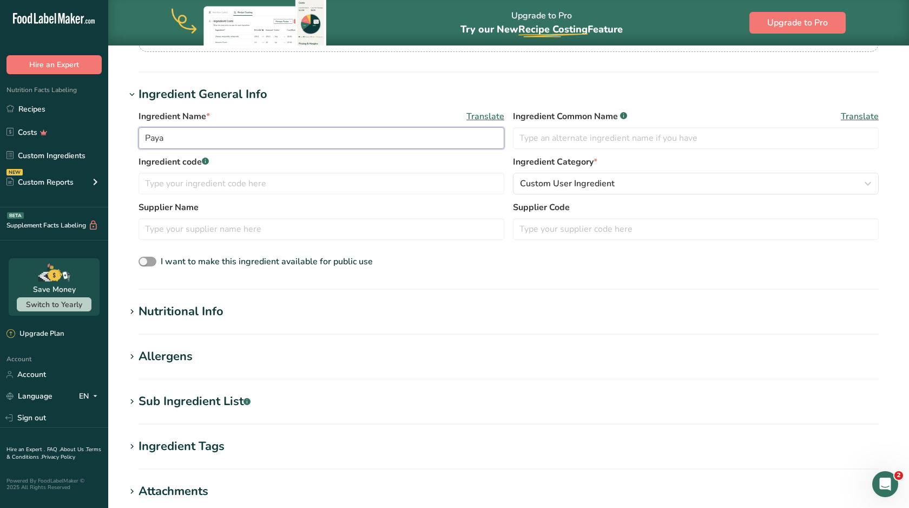
type input "Paya"
click at [237, 313] on h1 "Nutritional Info" at bounding box center [509, 312] width 766 height 18
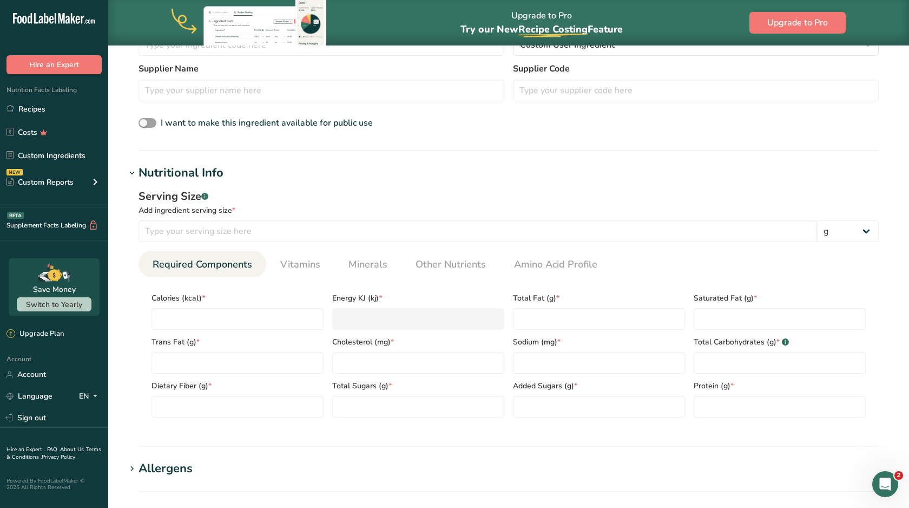
scroll to position [310, 0]
click at [224, 227] on input "number" at bounding box center [478, 232] width 679 height 22
type input "8"
select select "5"
click at [251, 324] on input "number" at bounding box center [238, 319] width 172 height 22
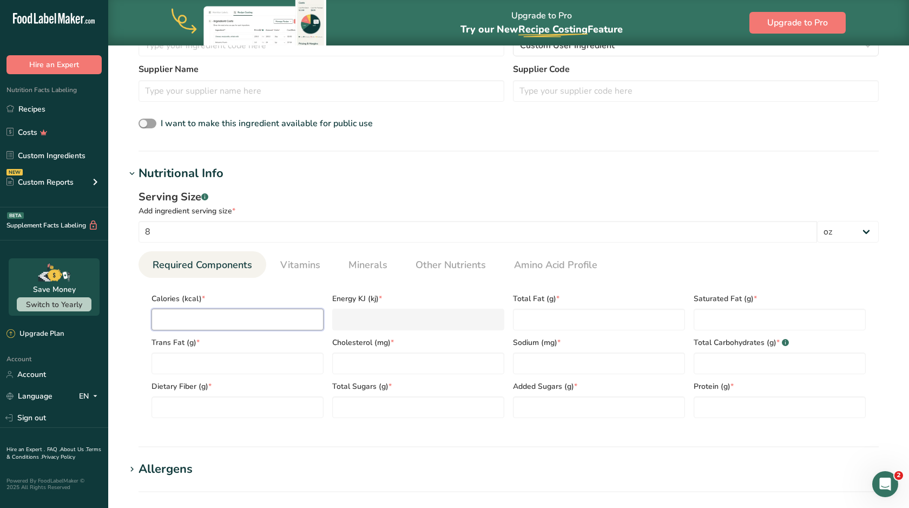
type input "4"
type KJ "16.7"
type input "48"
type KJ "200.8"
type input "488"
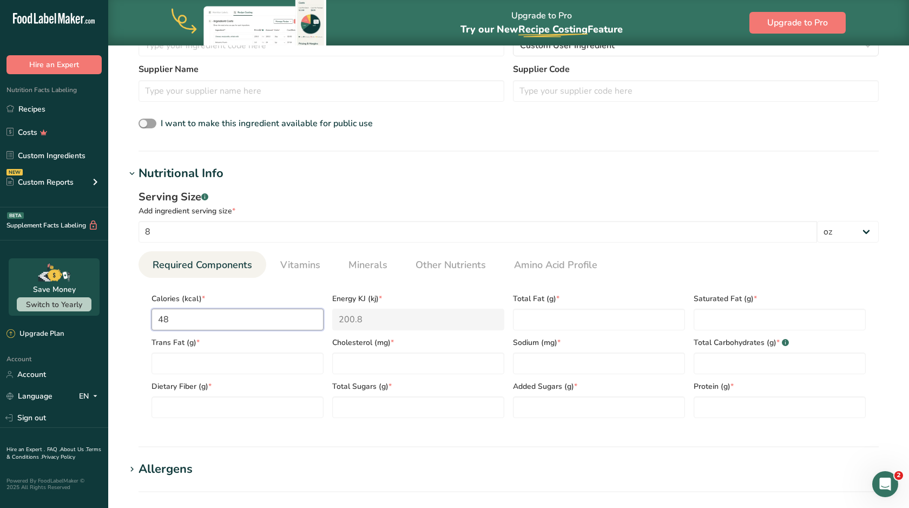
type KJ "2041.8"
type input "488"
click at [713, 412] on input "number" at bounding box center [780, 407] width 172 height 22
type input "0"
click at [709, 409] on input "476" at bounding box center [780, 407] width 172 height 22
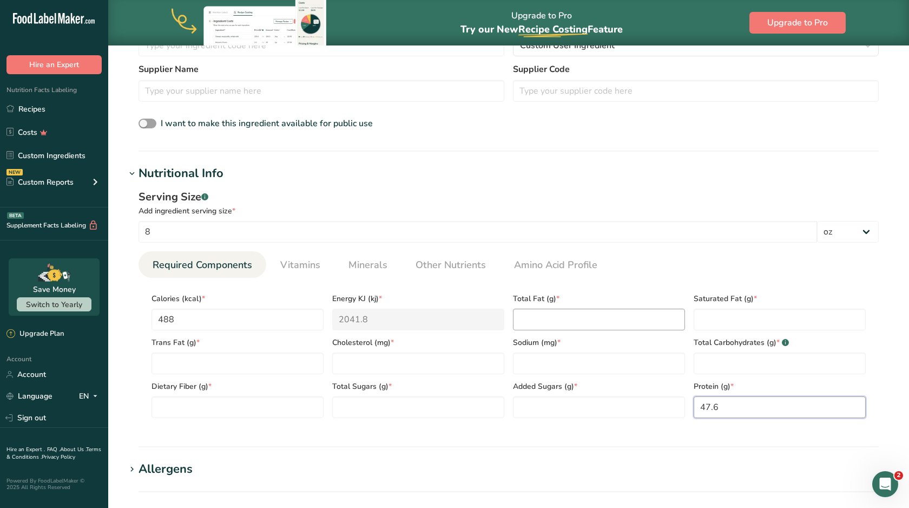
type input "47.6"
click at [575, 325] on Fat "number" at bounding box center [599, 319] width 172 height 22
click at [529, 320] on Fat "363" at bounding box center [599, 319] width 172 height 22
type Fat "36.3"
click at [751, 320] on Fat "number" at bounding box center [780, 319] width 172 height 22
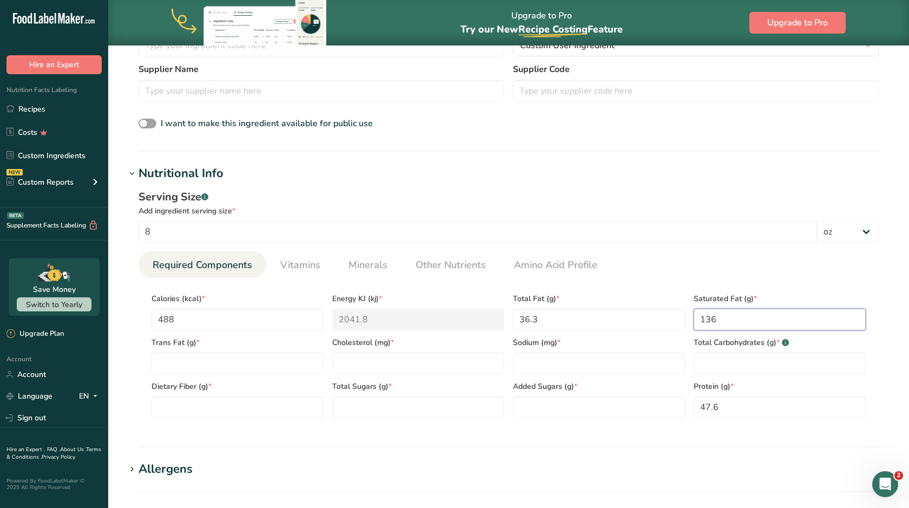
click at [711, 321] on Fat "136" at bounding box center [780, 319] width 172 height 22
type Fat "13.6"
click at [740, 369] on Carbohydrates "number" at bounding box center [780, 363] width 172 height 22
type Carbohydrates "0"
click at [430, 370] on input "number" at bounding box center [418, 363] width 172 height 22
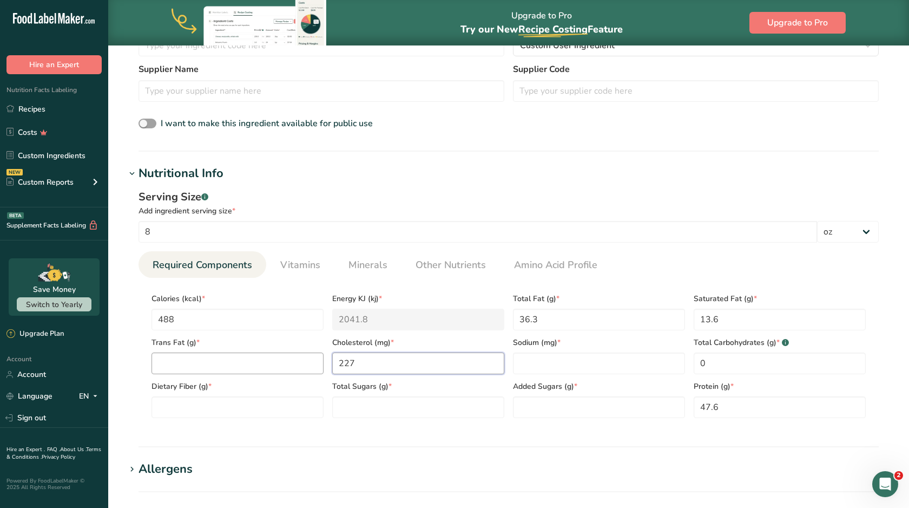
type input "227"
click at [259, 364] on Fat "number" at bounding box center [238, 363] width 172 height 22
type Fat "0"
type Fat "0.2"
click at [208, 418] on section "Calories (kcal) * 488 Energy KJ (kj) * 2041.8 Total Fat (g) * 36.3 Saturated Fa…" at bounding box center [509, 352] width 740 height 149
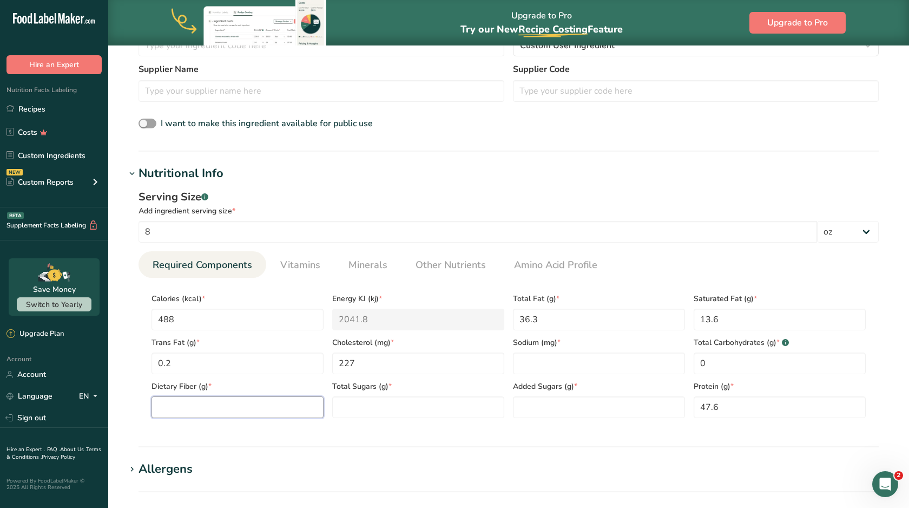
click at [208, 413] on Fiber "number" at bounding box center [238, 407] width 172 height 22
type Fiber "0"
click at [411, 395] on div "Total Sugars (g) *" at bounding box center [418, 396] width 181 height 44
click at [410, 404] on Sugars "number" at bounding box center [418, 407] width 172 height 22
type Sugars "0"
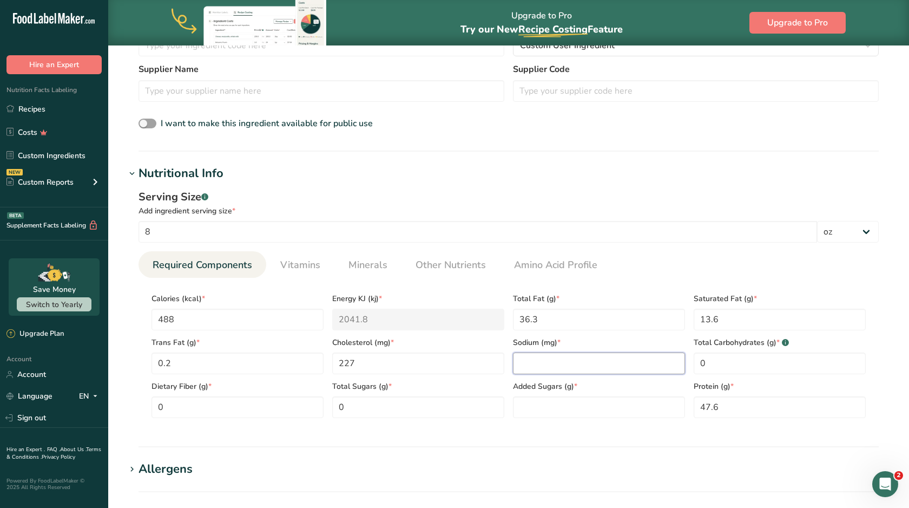
click at [564, 364] on input "number" at bounding box center [599, 363] width 172 height 22
type input "290"
click at [576, 403] on Sugars "number" at bounding box center [599, 407] width 172 height 22
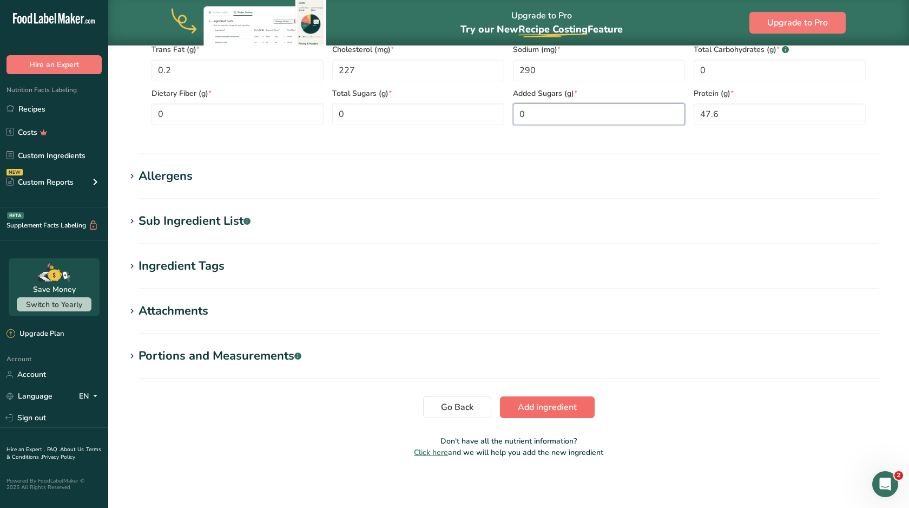
type Sugars "0"
click at [536, 405] on span "Add ingredient" at bounding box center [547, 406] width 59 height 13
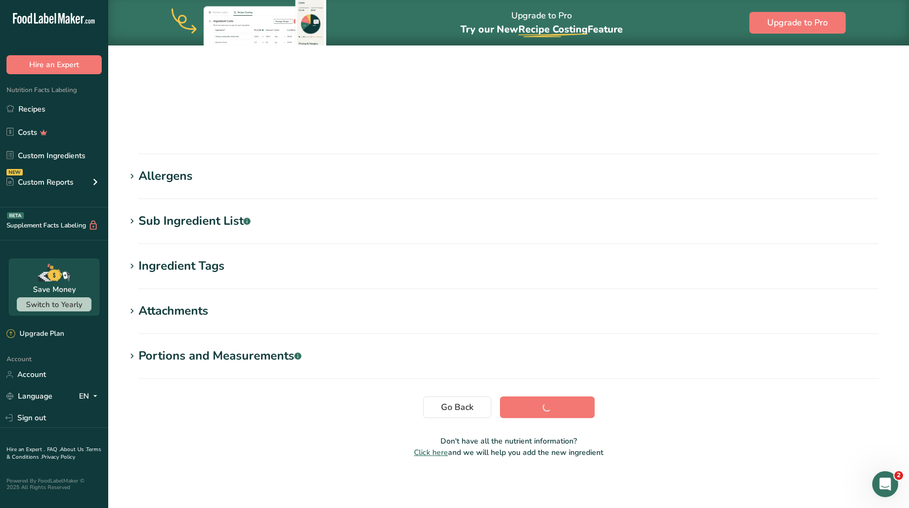
scroll to position [74, 0]
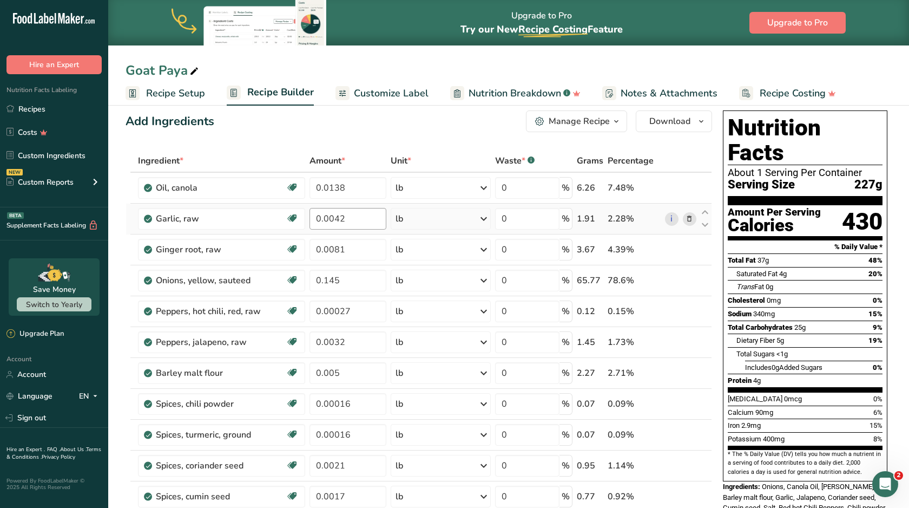
scroll to position [12, 0]
click at [359, 100] on span "Customize Label" at bounding box center [391, 93] width 75 height 15
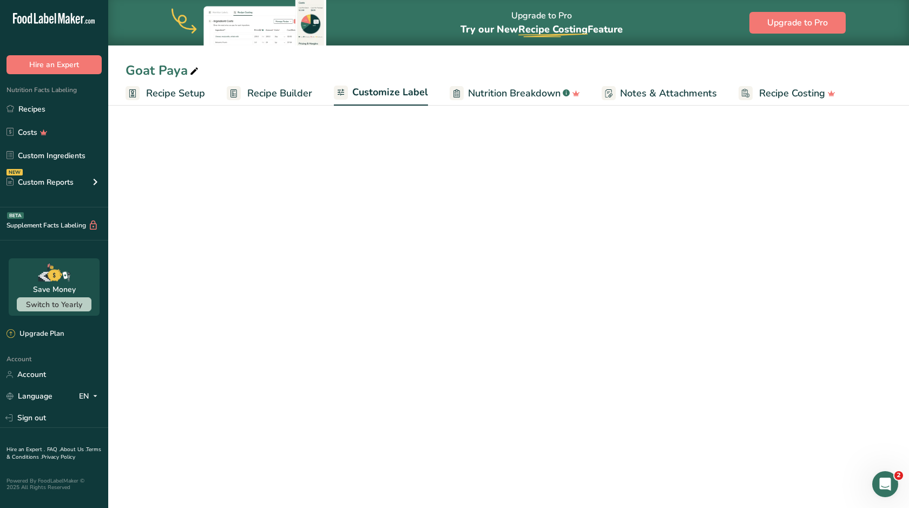
click at [366, 91] on span "Customize Label" at bounding box center [390, 92] width 76 height 15
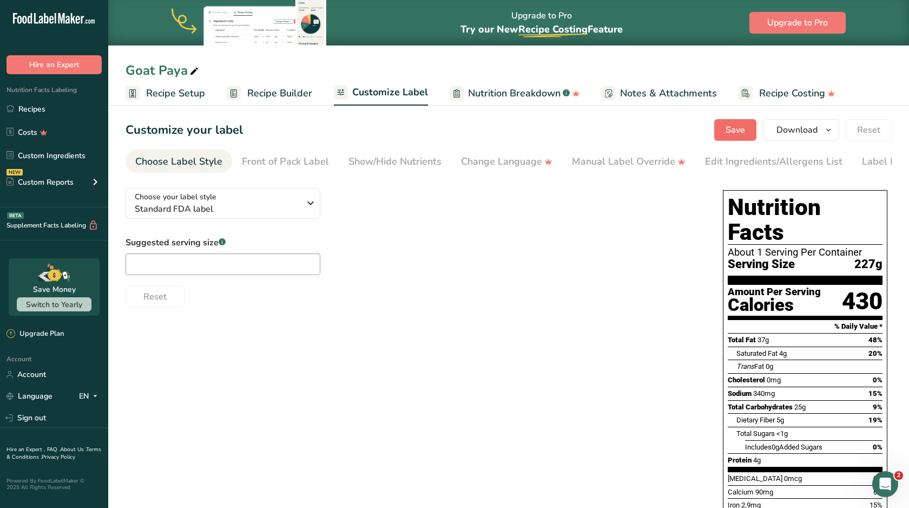
click at [737, 126] on span "Save" at bounding box center [735, 129] width 19 height 13
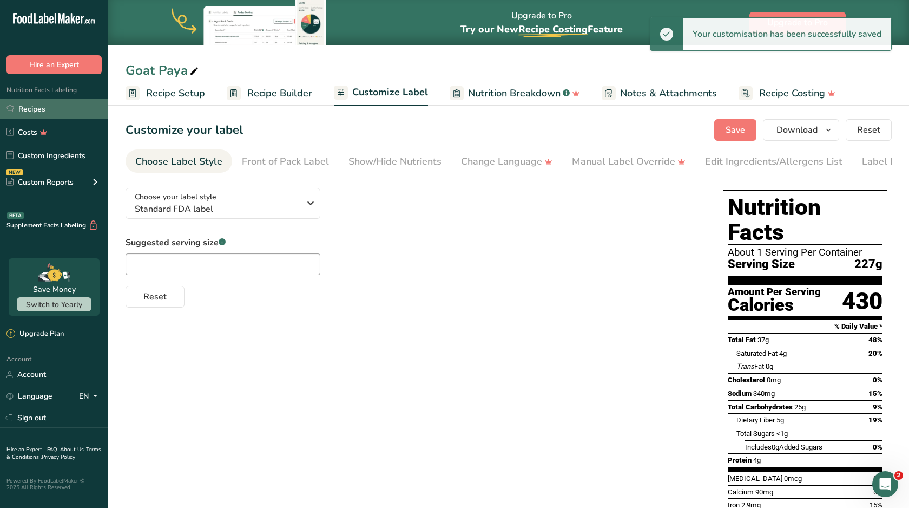
click at [48, 113] on link "Recipes" at bounding box center [54, 108] width 108 height 21
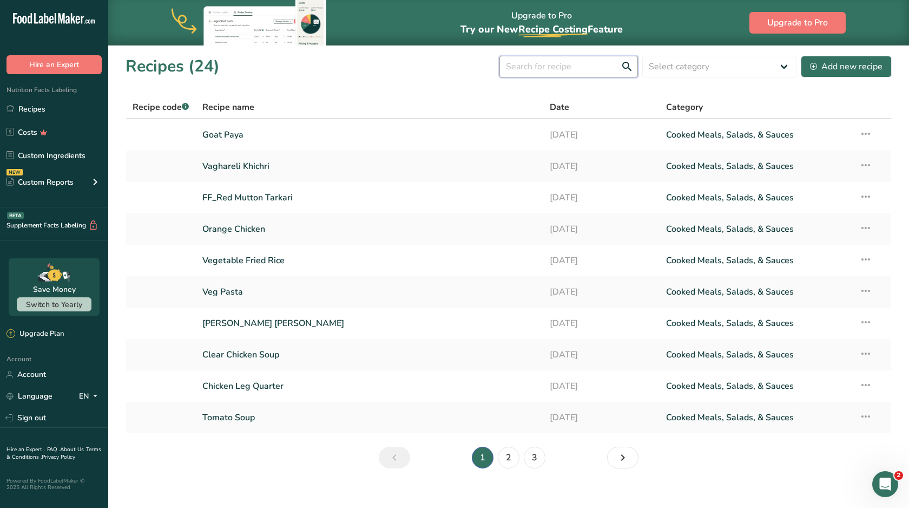
click at [588, 64] on input "text" at bounding box center [569, 67] width 139 height 22
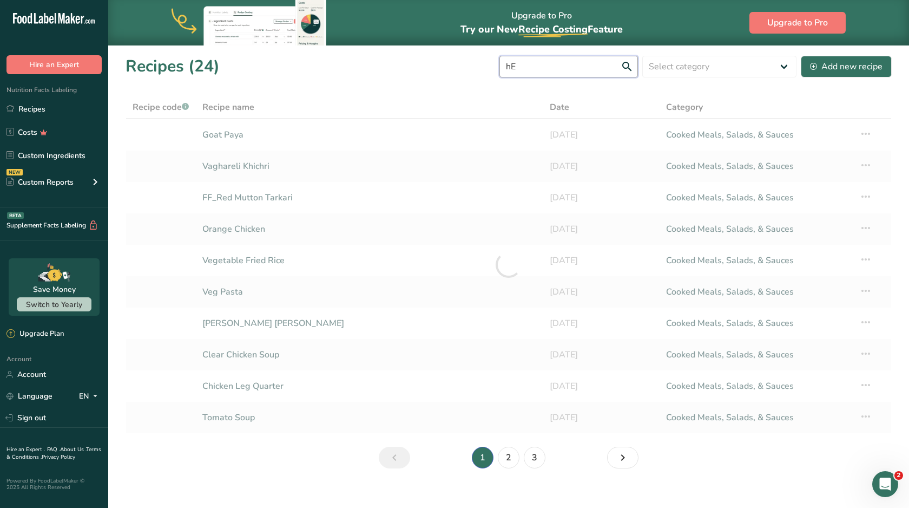
type input "h"
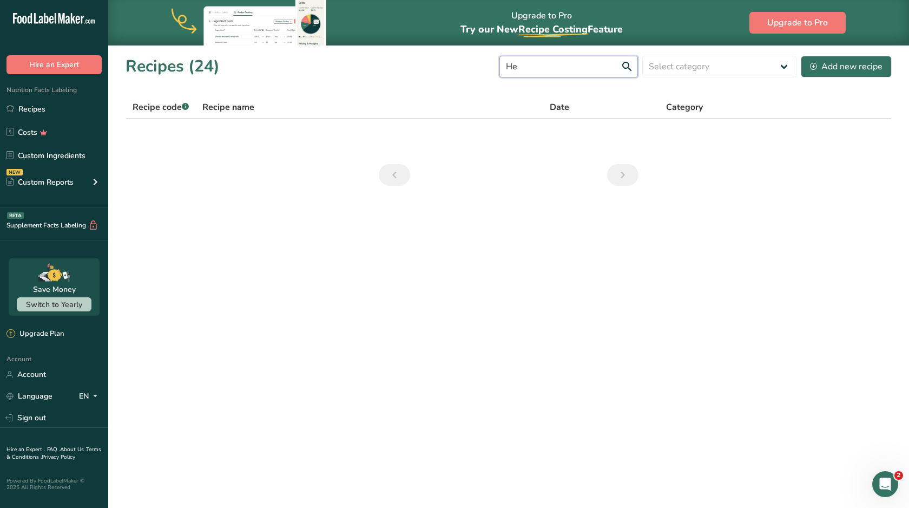
type input "H"
type input "c"
type input "h"
type input "s"
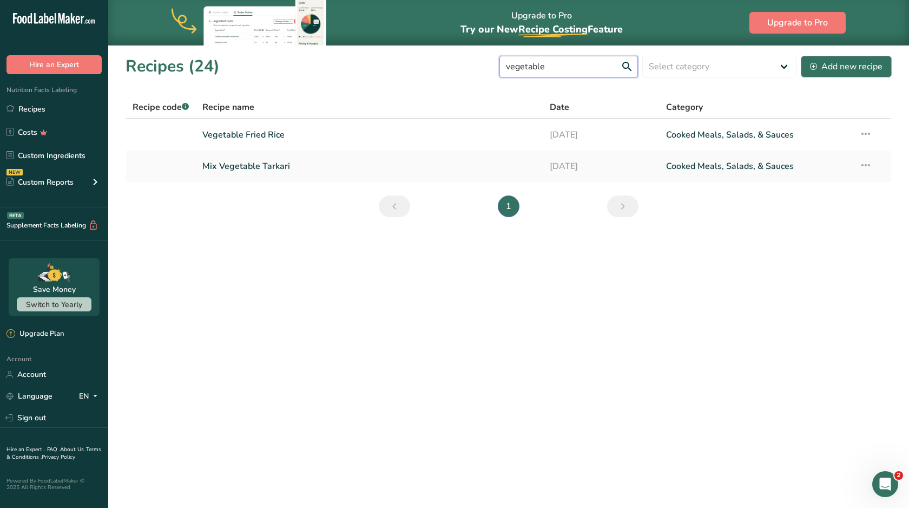
type input "vegetable"
click at [852, 60] on div "Add new recipe" at bounding box center [846, 66] width 73 height 13
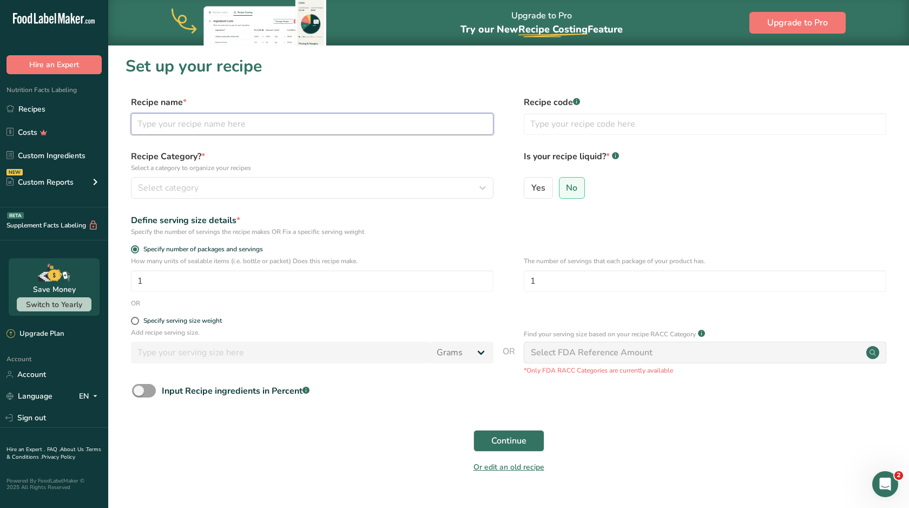
click at [373, 130] on input "text" at bounding box center [312, 124] width 363 height 22
type input "Herb chicken with white sauce"
click at [259, 182] on div "Select category" at bounding box center [309, 187] width 342 height 13
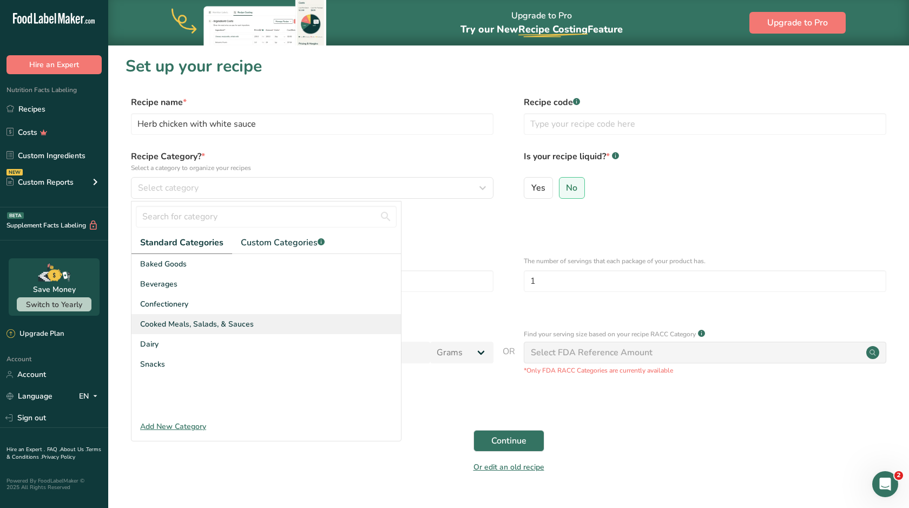
click at [209, 318] on span "Cooked Meals, Salads, & Sauces" at bounding box center [197, 323] width 114 height 11
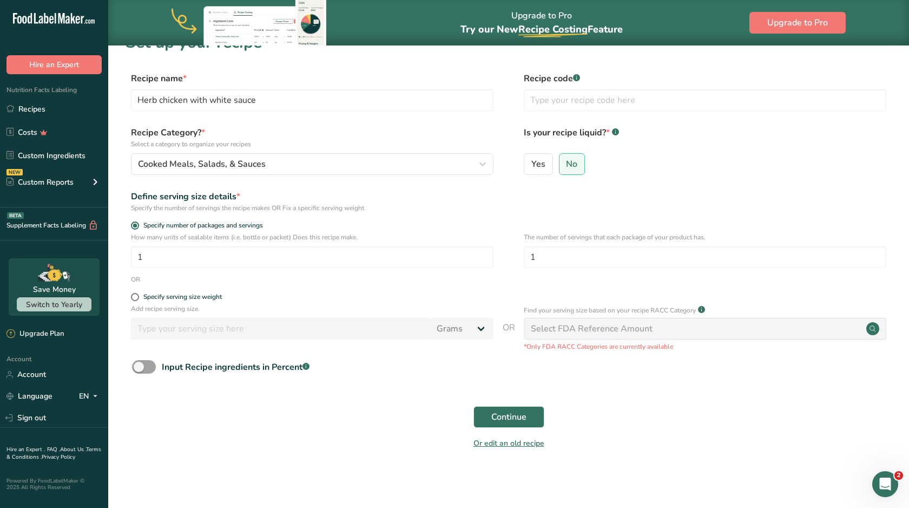
scroll to position [23, 0]
click at [135, 297] on span at bounding box center [135, 297] width 8 height 8
click at [135, 297] on input "Specify serving size weight" at bounding box center [134, 297] width 7 height 7
radio input "true"
radio input "false"
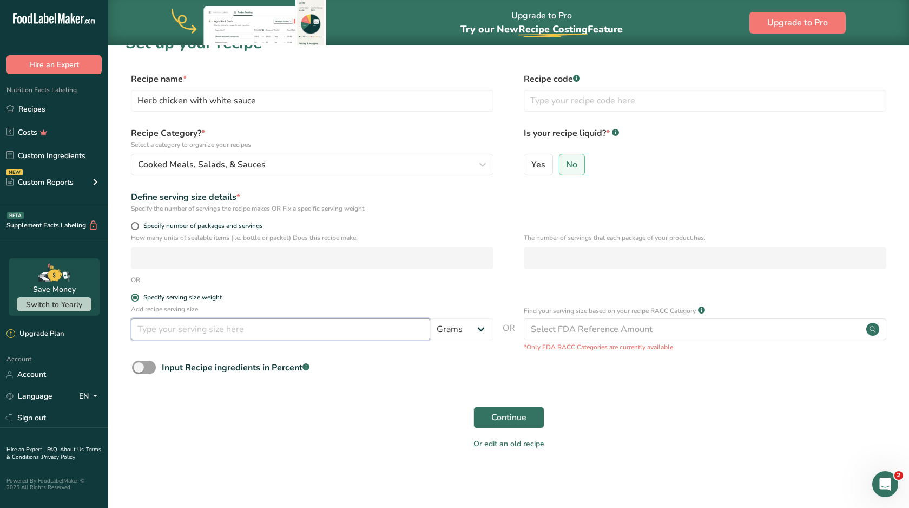
click at [156, 325] on input "number" at bounding box center [280, 329] width 299 height 22
type input "9"
type input "8"
select select "5"
click at [510, 425] on button "Continue" at bounding box center [509, 417] width 71 height 22
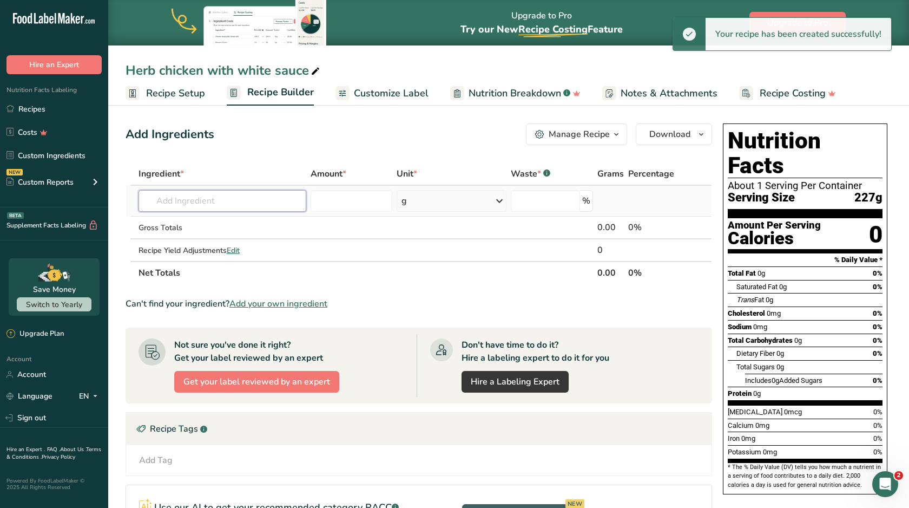
click at [229, 200] on input "text" at bounding box center [223, 201] width 168 height 22
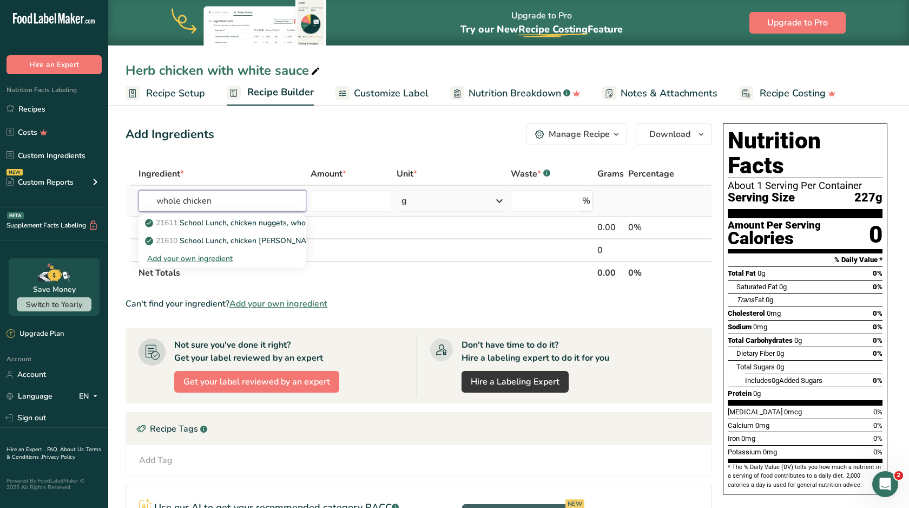
click at [165, 203] on input "whole chicken" at bounding box center [223, 201] width 168 height 22
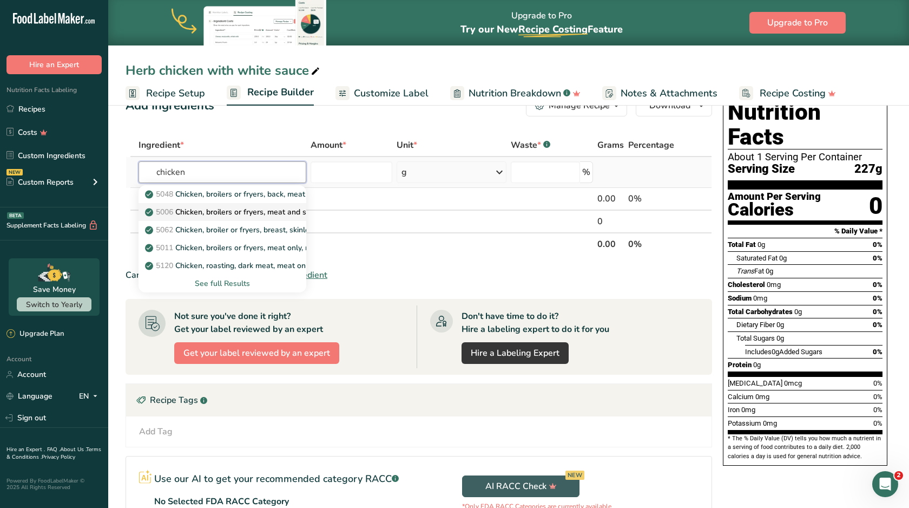
scroll to position [37, 0]
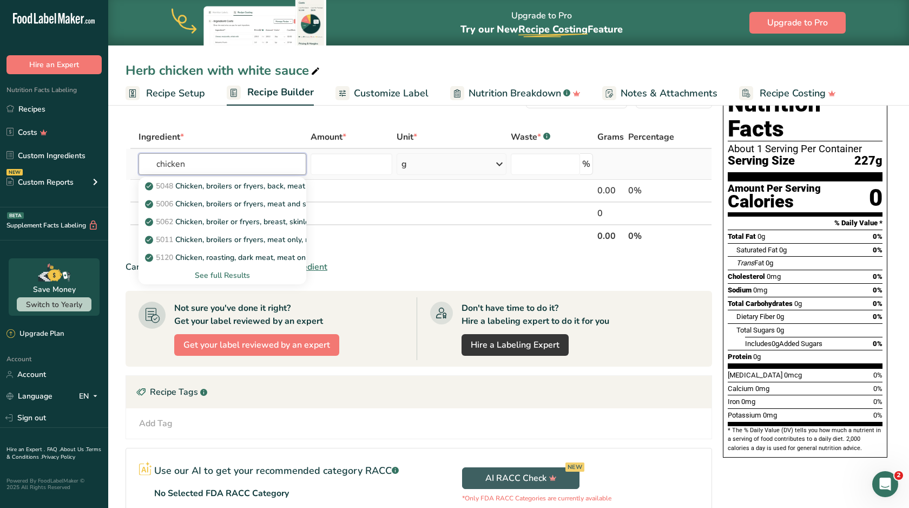
type input "chicken"
click at [214, 272] on div "See full Results" at bounding box center [222, 275] width 150 height 11
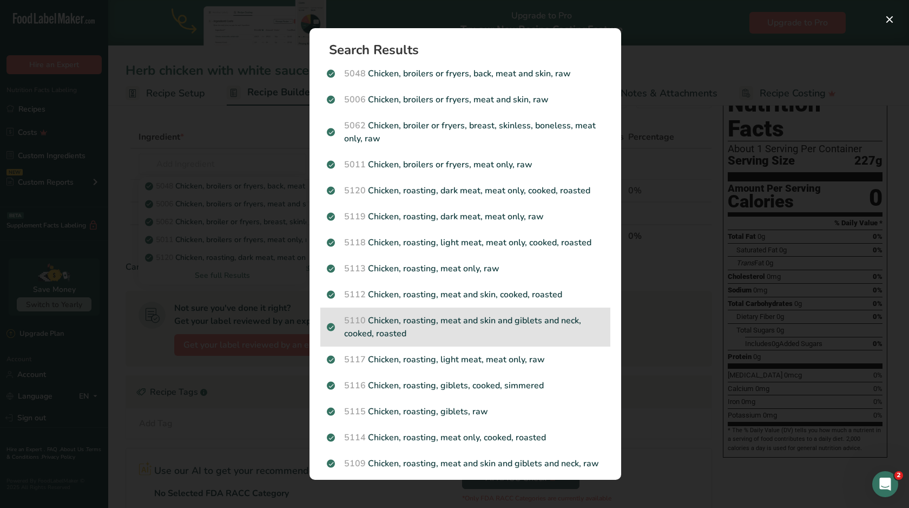
click at [485, 321] on p "5110 Chicken, roasting, meat and skin and giblets and neck, cooked, roasted" at bounding box center [465, 327] width 277 height 26
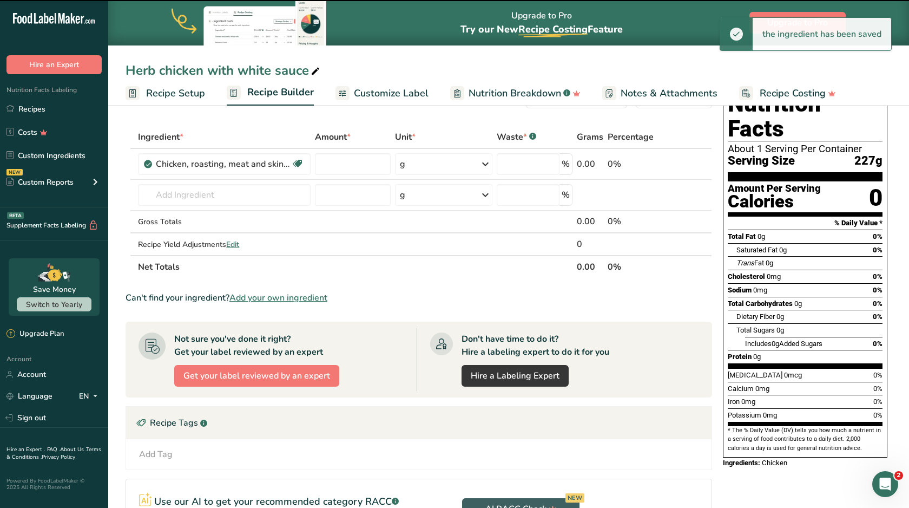
type input "0"
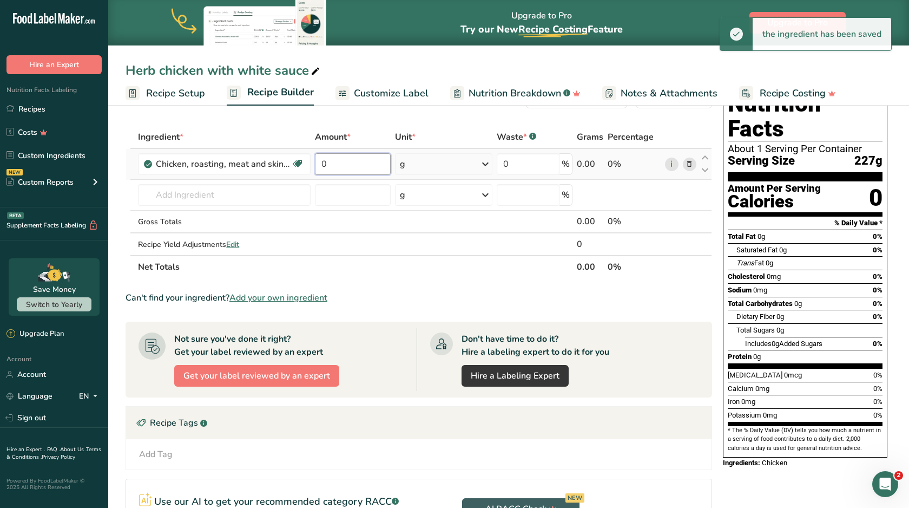
click at [371, 170] on input "0" at bounding box center [352, 164] width 75 height 22
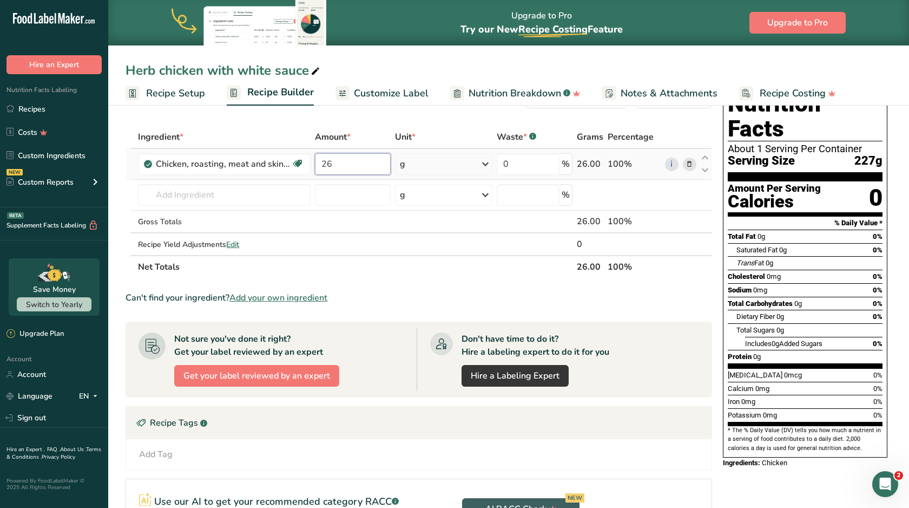
type input "2"
type input "0"
type input "0.2644"
click at [428, 164] on div "Ingredient * Amount * Unit * Waste * .a-a{fill:#347362;}.b-a{fill:#fff;} Grams …" at bounding box center [419, 202] width 587 height 153
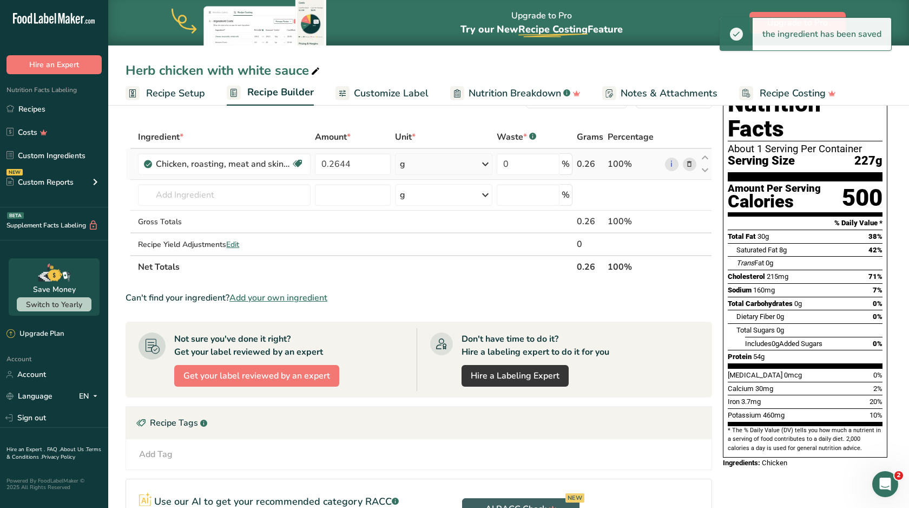
click at [428, 164] on div "g" at bounding box center [443, 164] width 97 height 22
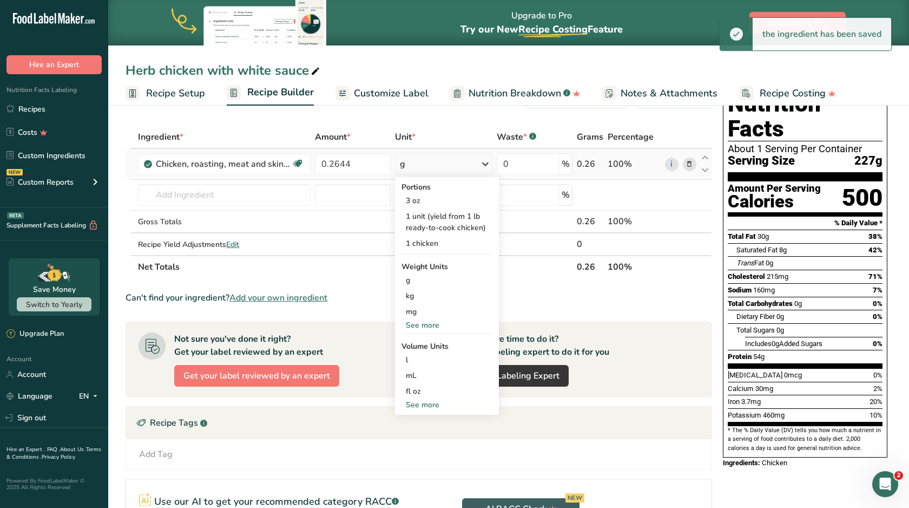
click at [424, 324] on div "See more" at bounding box center [447, 324] width 91 height 11
click at [424, 339] on div "lb" at bounding box center [447, 343] width 91 height 16
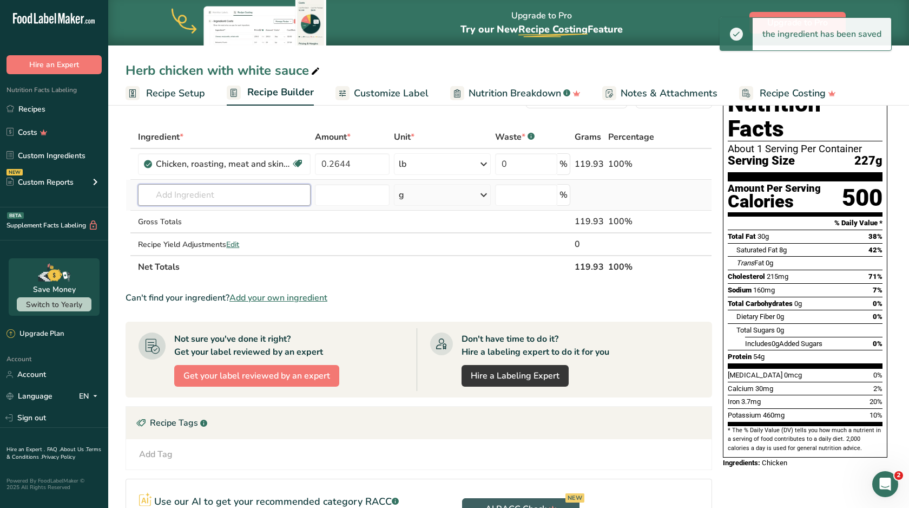
click at [175, 194] on input "text" at bounding box center [224, 195] width 173 height 22
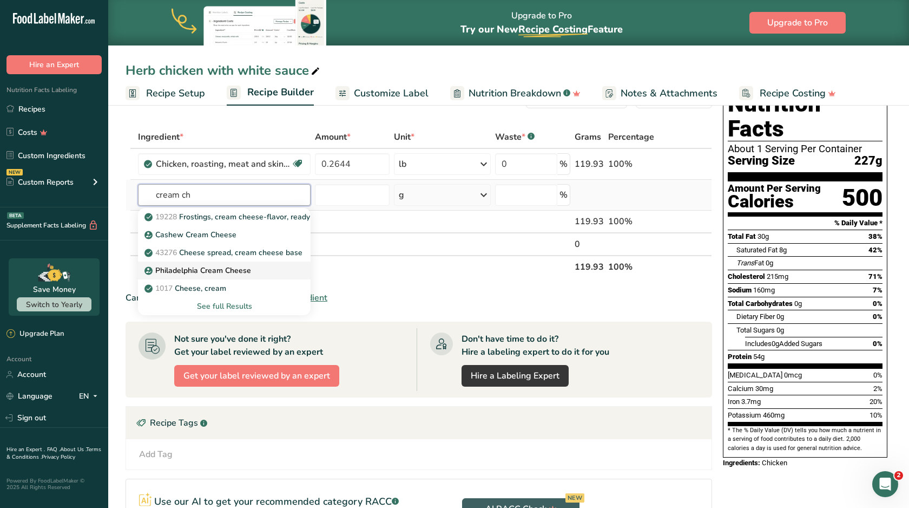
type input "cream ch"
click at [231, 267] on p "Philadelphia Cream Cheese" at bounding box center [199, 270] width 104 height 11
type input "Philadelphia Cream Cheese"
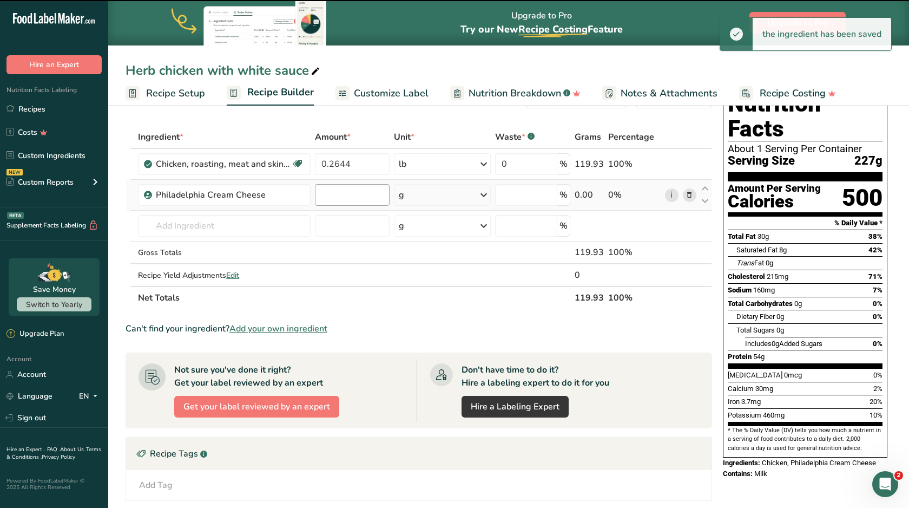
type input "0"
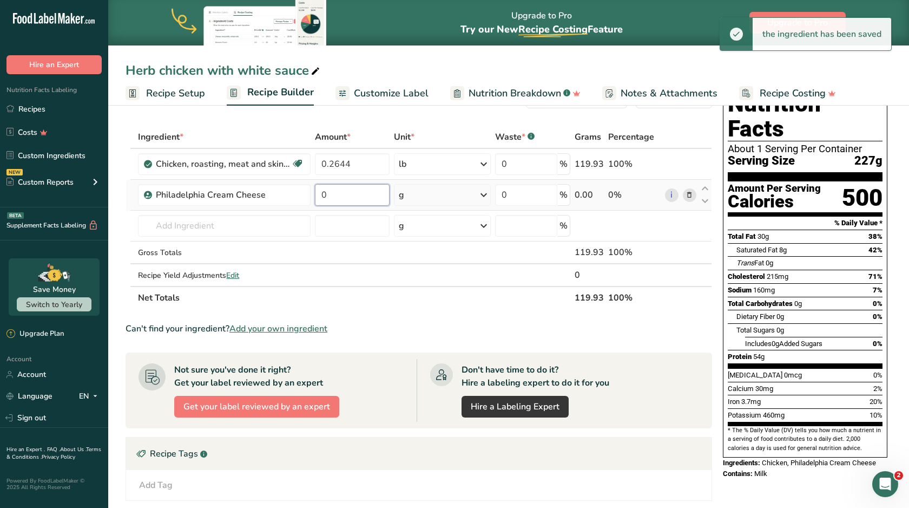
click at [349, 193] on input "0" at bounding box center [352, 195] width 75 height 22
click at [327, 198] on input "00" at bounding box center [352, 195] width 75 height 22
click at [351, 195] on input "0.0" at bounding box center [352, 195] width 75 height 22
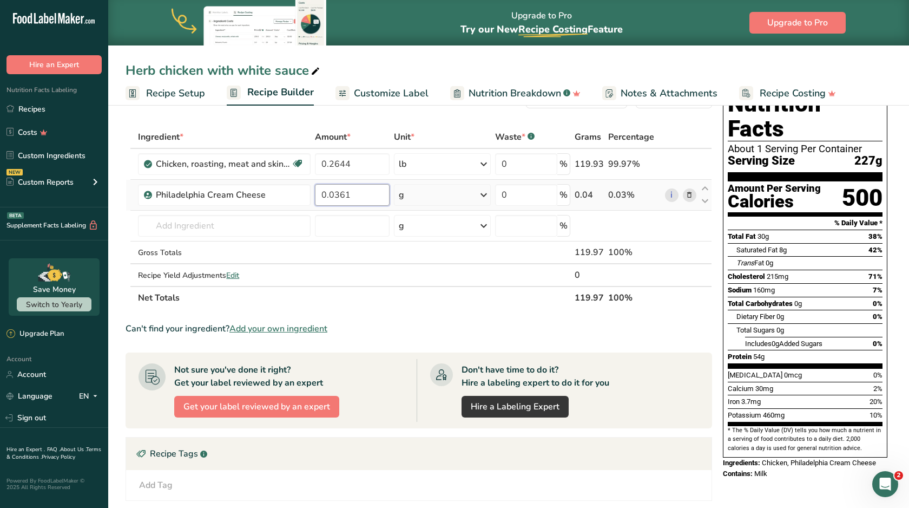
type input "0.0361"
click at [405, 199] on div "Ingredient * Amount * Unit * Waste * .a-a{fill:#347362;}.b-a{fill:#fff;} Grams …" at bounding box center [419, 217] width 587 height 183
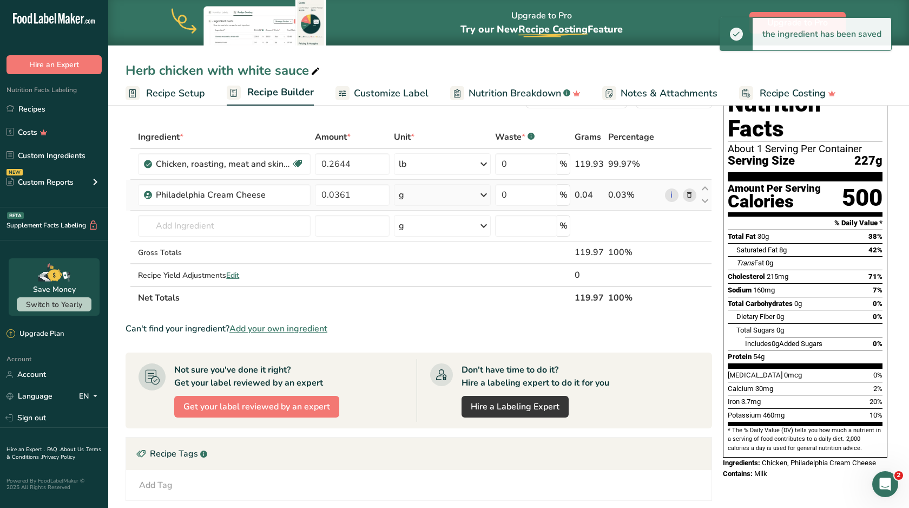
click at [406, 199] on div "g" at bounding box center [442, 195] width 96 height 22
click at [422, 286] on div "See more" at bounding box center [445, 280] width 91 height 11
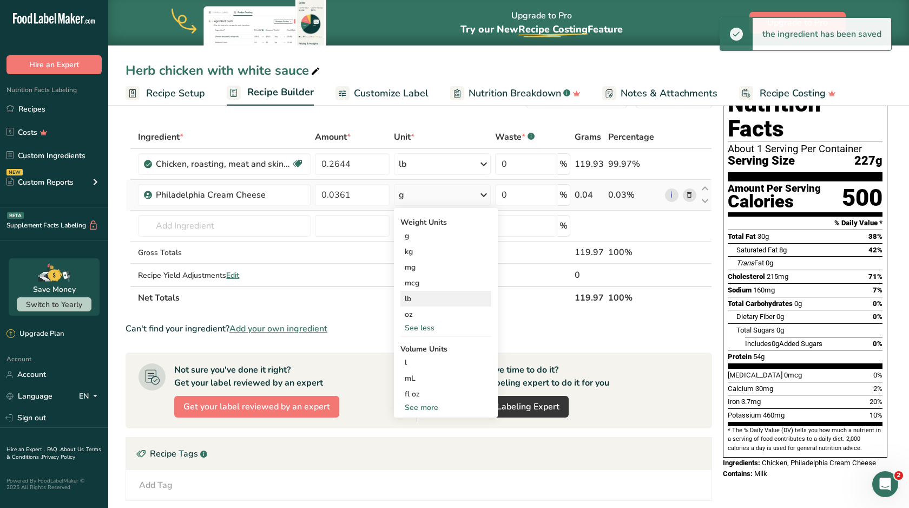
click at [422, 304] on div "lb" at bounding box center [445, 299] width 91 height 16
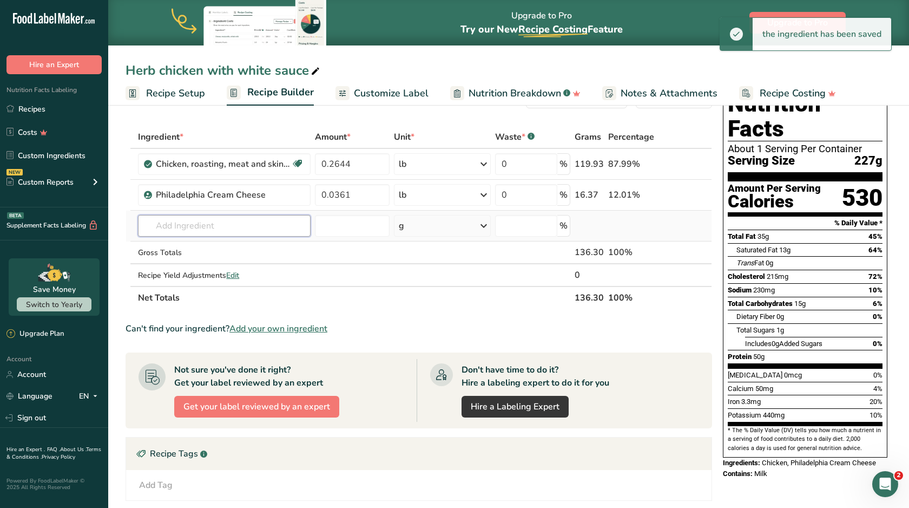
click at [278, 220] on input "text" at bounding box center [224, 226] width 173 height 22
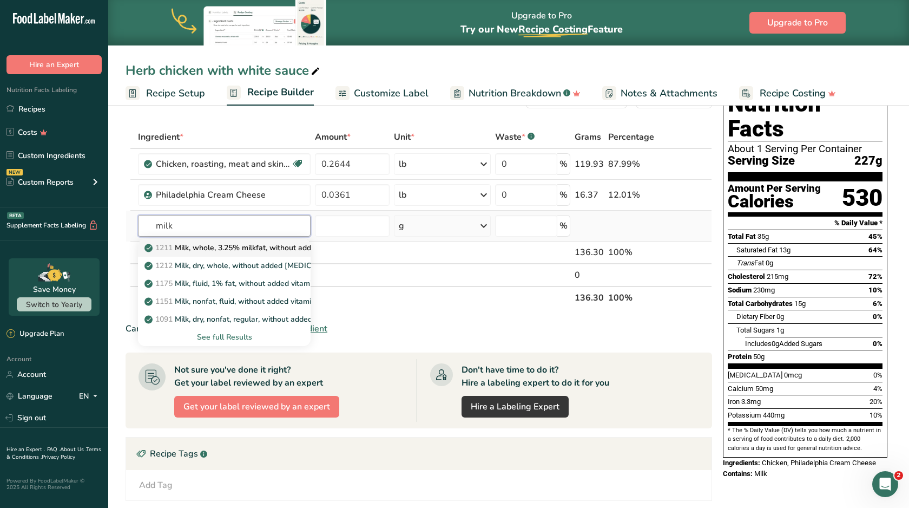
type input "milk"
click at [264, 252] on p "1211 Milk, whole, 3.25% milkfat, without added vitamin A and [MEDICAL_DATA]" at bounding box center [291, 247] width 288 height 11
type input "Milk, whole, 3.25% milkfat, without added vitamin A and [MEDICAL_DATA]"
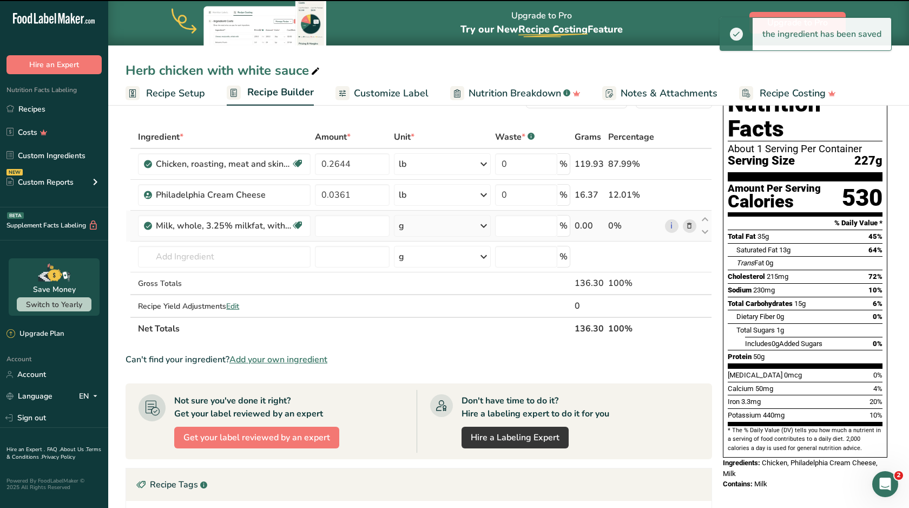
type input "0"
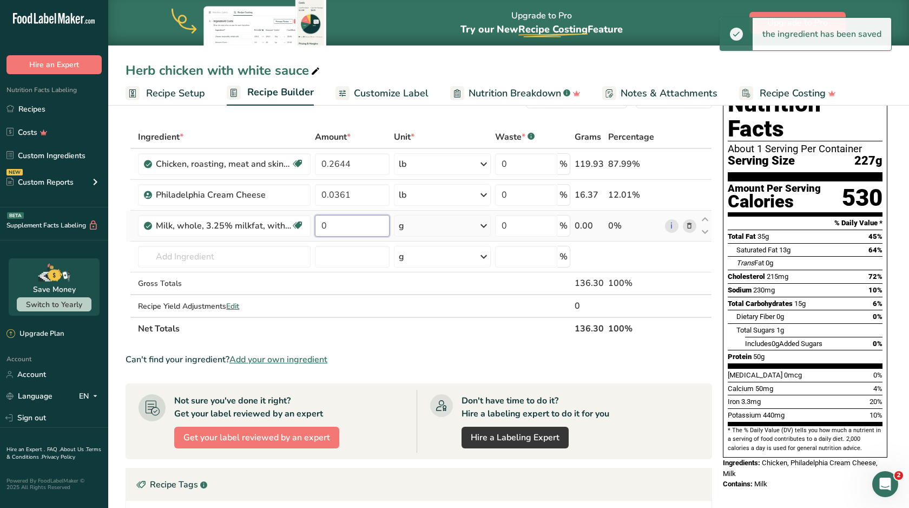
click at [366, 227] on input "0" at bounding box center [352, 226] width 75 height 22
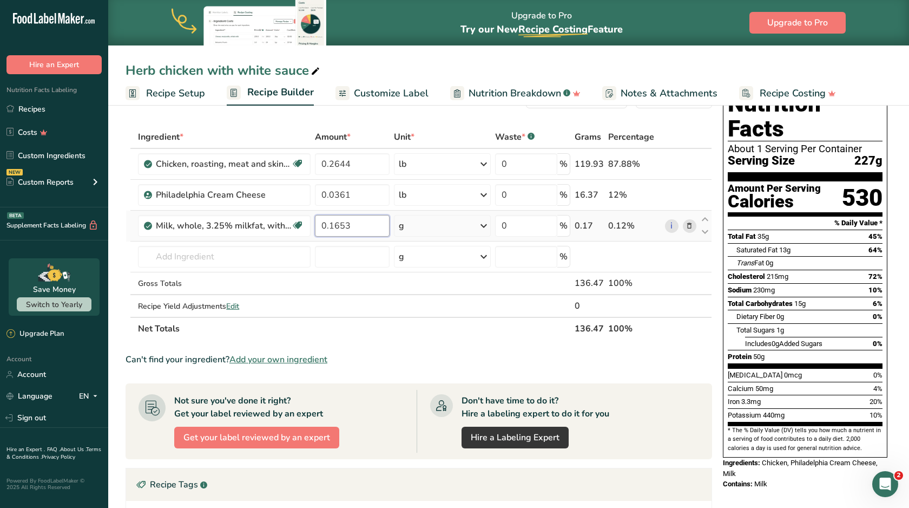
type input "0.1653"
click at [413, 231] on div "Ingredient * Amount * Unit * Waste * .a-a{fill:#347362;}.b-a{fill:#fff;} Grams …" at bounding box center [419, 233] width 587 height 214
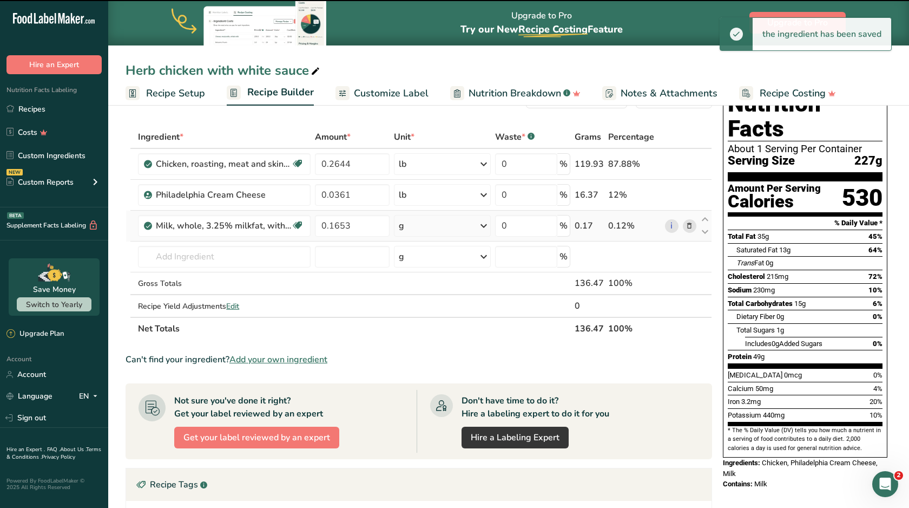
click at [413, 231] on div "g" at bounding box center [442, 226] width 96 height 22
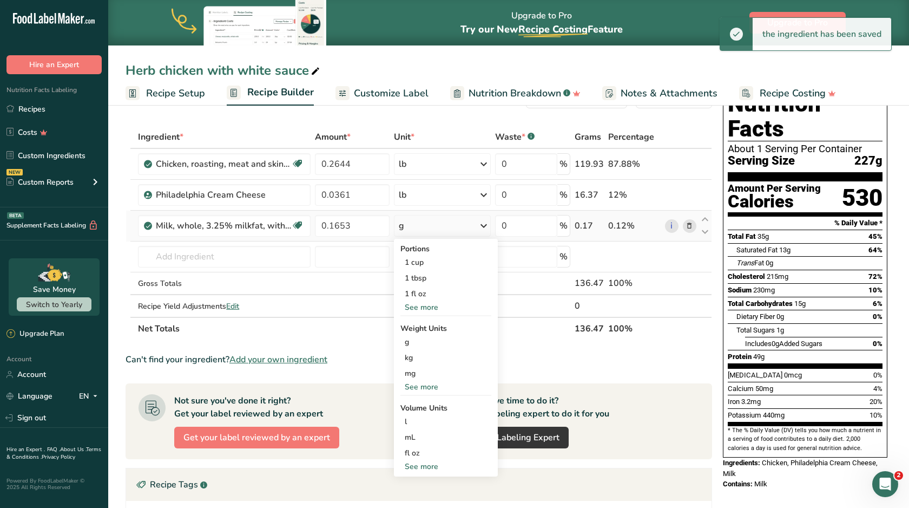
click at [419, 384] on div "See more" at bounding box center [445, 386] width 91 height 11
click at [422, 402] on div "lb" at bounding box center [445, 405] width 91 height 16
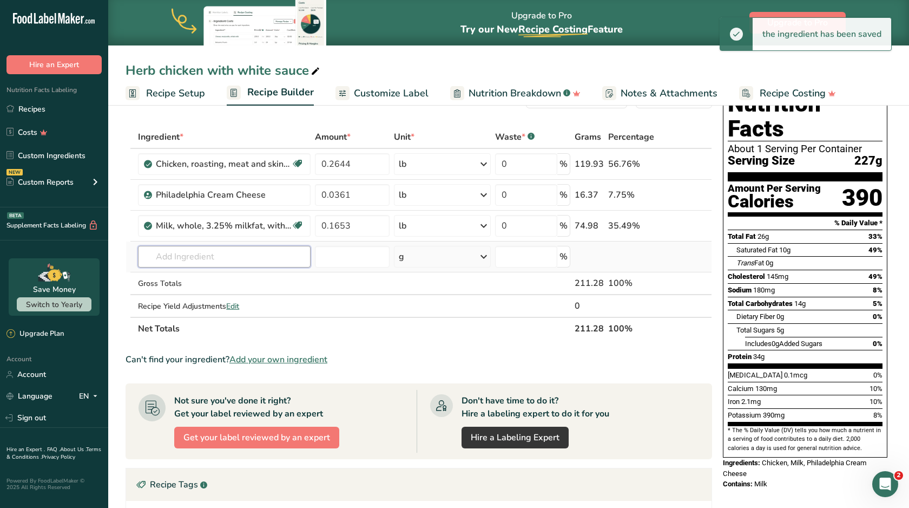
click at [204, 260] on input "text" at bounding box center [224, 257] width 173 height 22
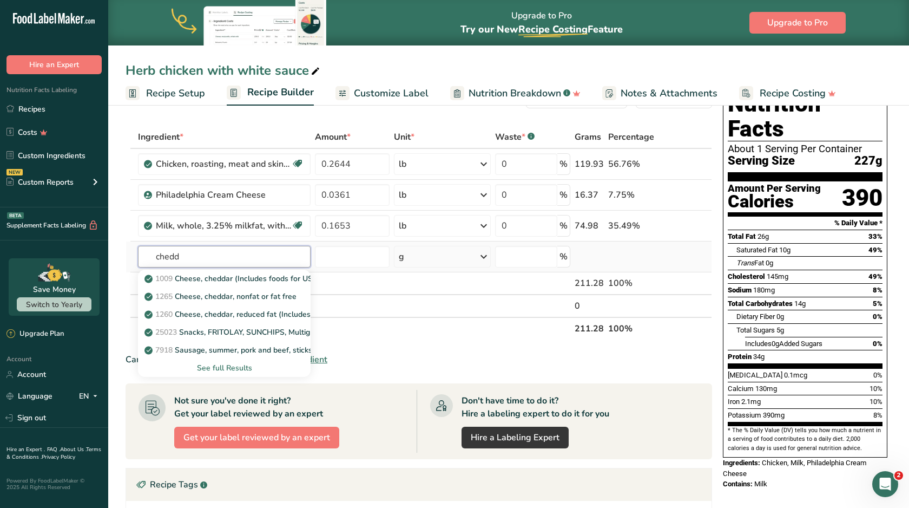
type input "cheddar"
drag, startPoint x: 204, startPoint y: 260, endPoint x: 221, endPoint y: 281, distance: 27.3
click at [221, 281] on p "1009 Cheese, cheddar (Includes foods for USDA's Food Distribution Program)" at bounding box center [286, 278] width 279 height 11
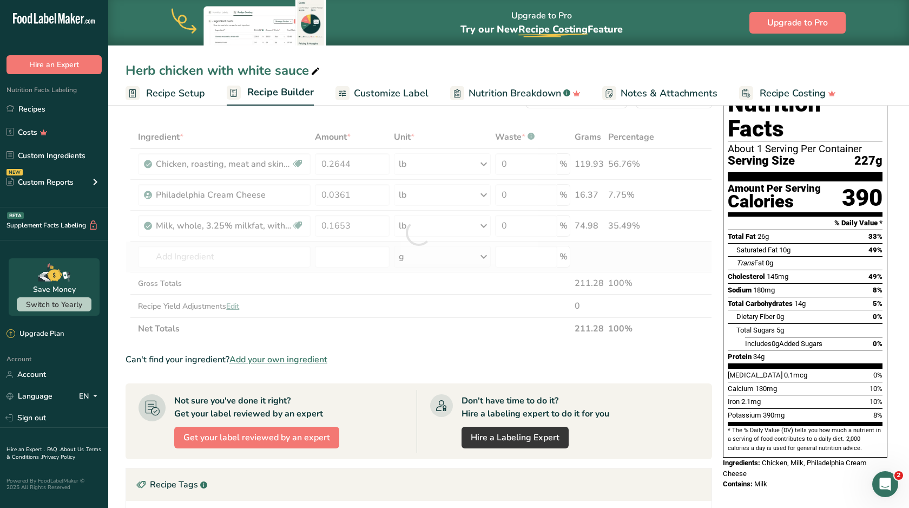
type input "Cheese, cheddar (Includes foods for USDA's Food Distribution Program)"
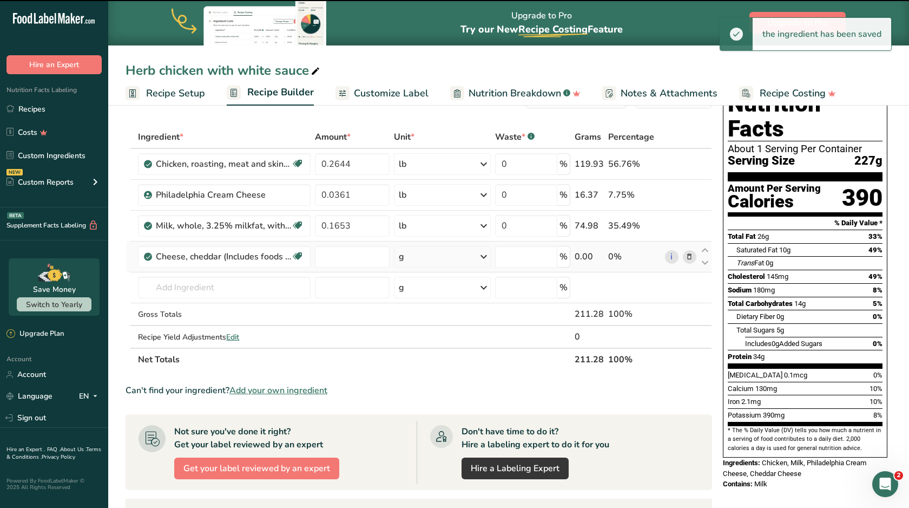
type input "0"
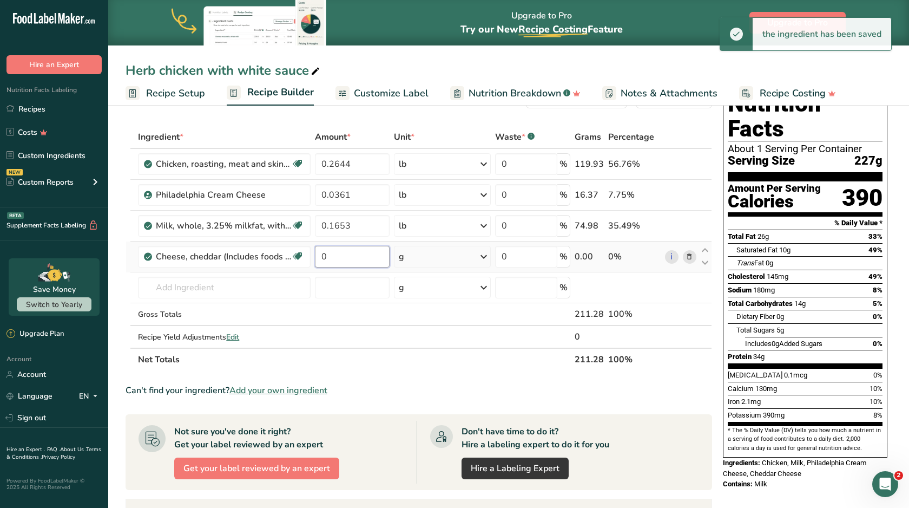
click at [346, 260] on input "0" at bounding box center [352, 257] width 75 height 22
click at [329, 258] on input "000" at bounding box center [352, 257] width 75 height 22
click at [344, 259] on input "0.00" at bounding box center [352, 257] width 75 height 22
type input "0.0051"
click at [449, 255] on div "Ingredient * Amount * Unit * Waste * .a-a{fill:#347362;}.b-a{fill:#fff;} Grams …" at bounding box center [419, 248] width 587 height 245
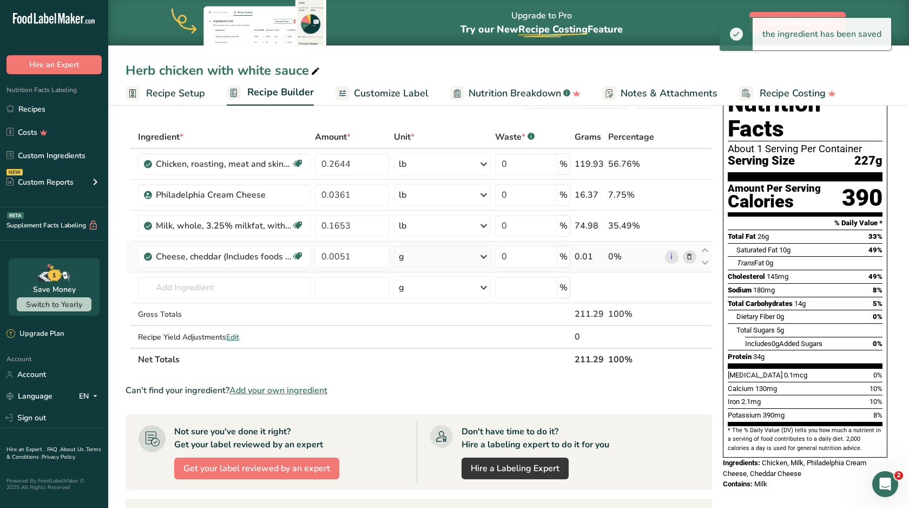
click at [449, 255] on div "g" at bounding box center [442, 257] width 96 height 22
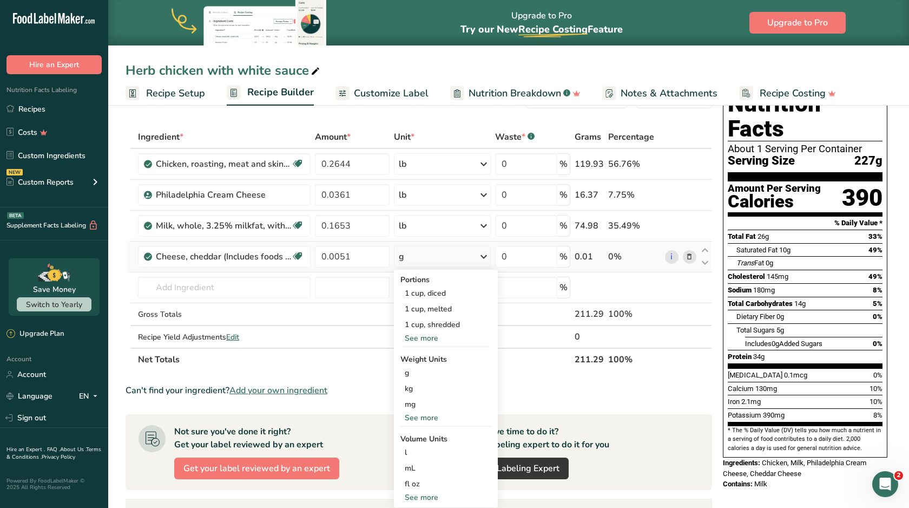
click at [413, 423] on div "See more" at bounding box center [445, 417] width 91 height 11
click at [414, 431] on div "lb" at bounding box center [445, 436] width 91 height 16
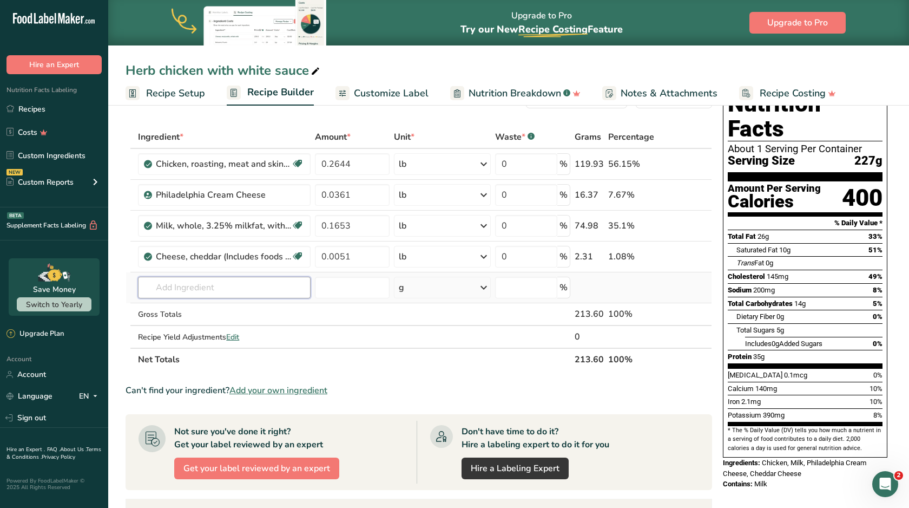
click at [298, 294] on input "text" at bounding box center [224, 288] width 173 height 22
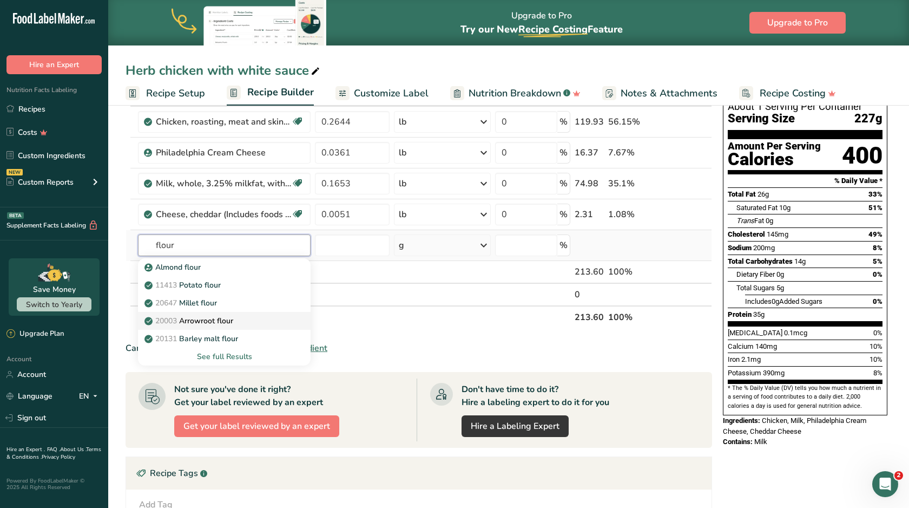
scroll to position [88, 0]
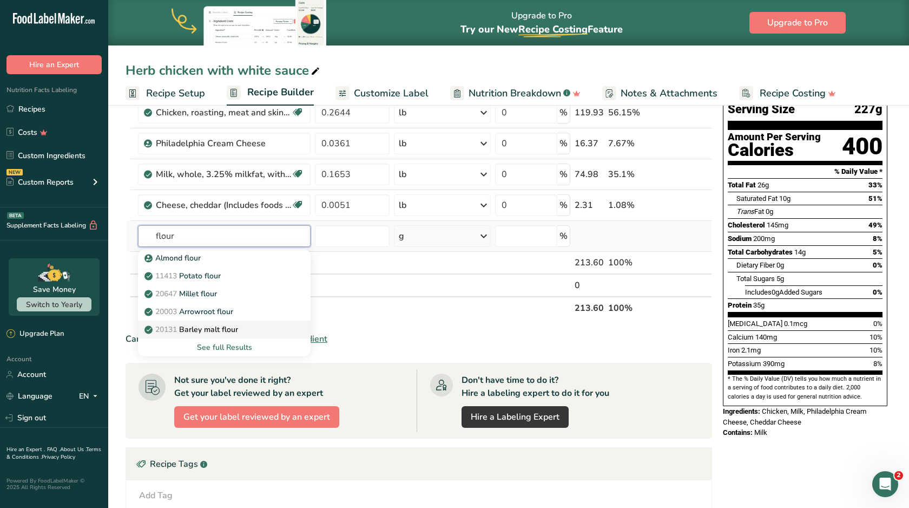
type input "flour"
click at [238, 327] on p "20131 Barley malt flour" at bounding box center [192, 329] width 91 height 11
type input "Barley malt flour"
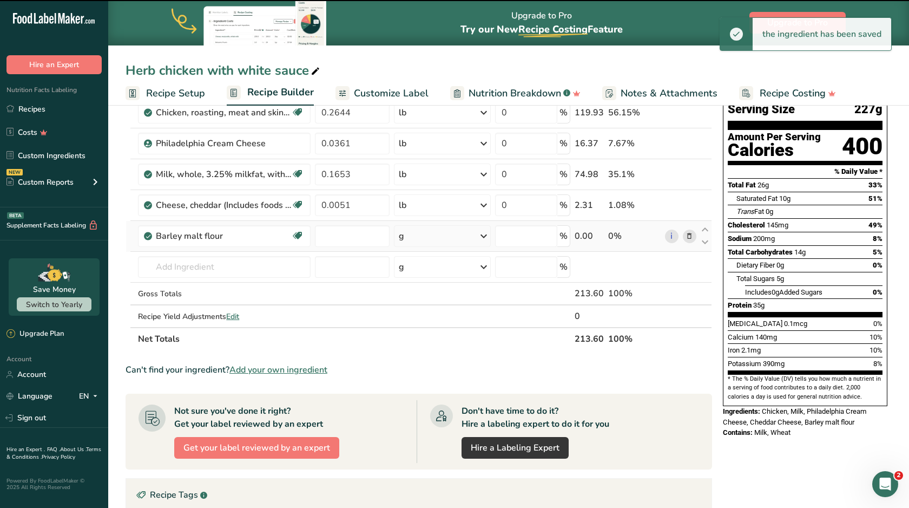
type input "0"
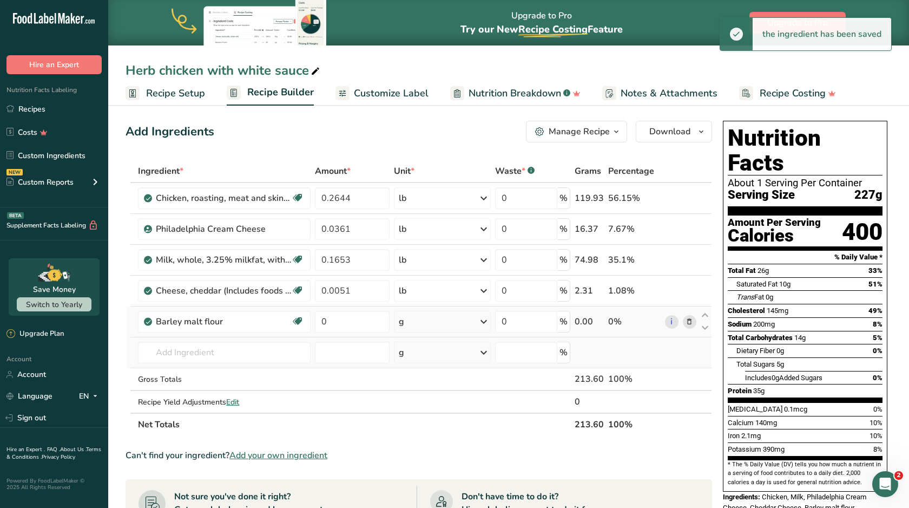
scroll to position [0, 0]
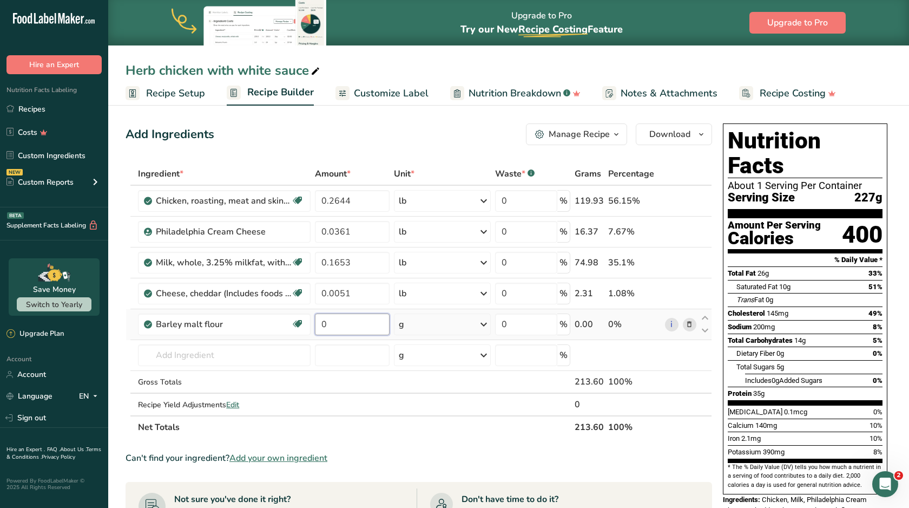
click at [340, 330] on input "0" at bounding box center [352, 324] width 75 height 22
click at [327, 328] on input "000" at bounding box center [352, 324] width 75 height 22
click at [342, 325] on input "0.00" at bounding box center [352, 324] width 75 height 22
type input "0.0096"
click at [416, 325] on div "Ingredient * Amount * Unit * Waste * .a-a{fill:#347362;}.b-a{fill:#fff;} Grams …" at bounding box center [419, 300] width 587 height 276
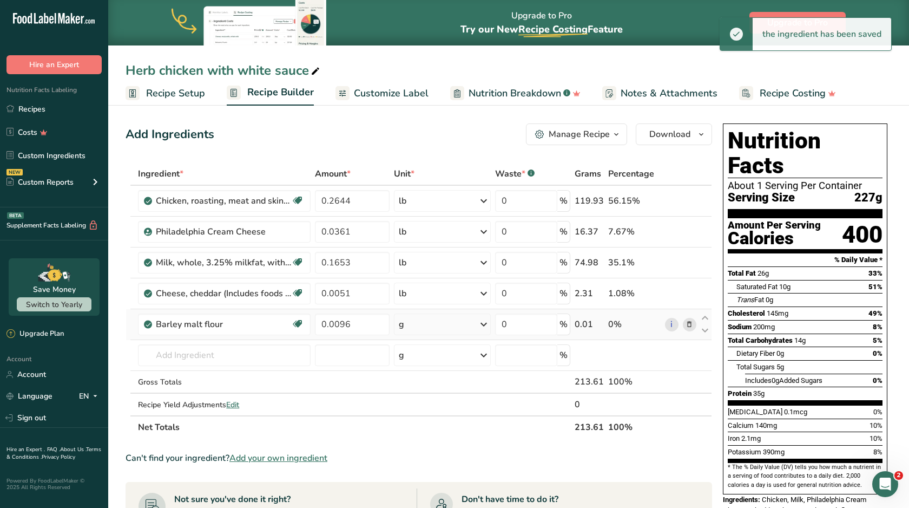
click at [416, 325] on div "g" at bounding box center [442, 324] width 96 height 22
click at [421, 442] on div "See more" at bounding box center [445, 442] width 91 height 11
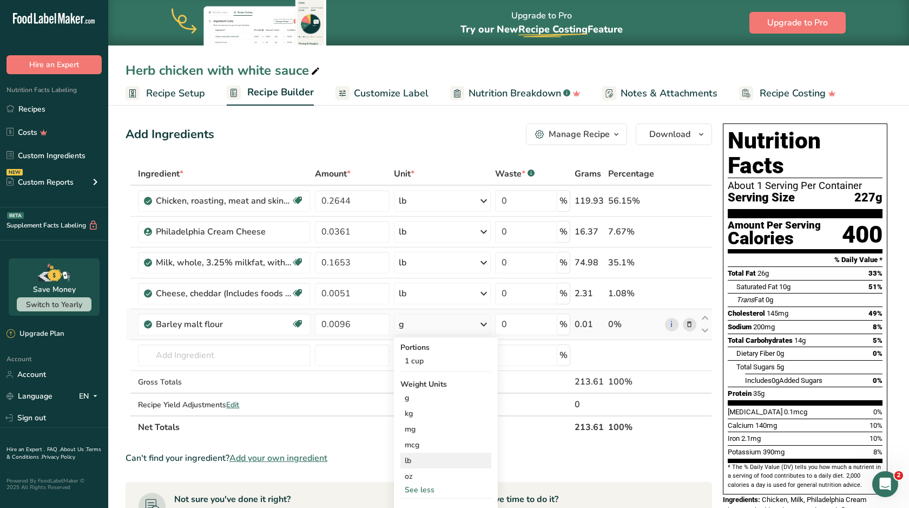
click at [422, 456] on div "lb" at bounding box center [445, 460] width 91 height 16
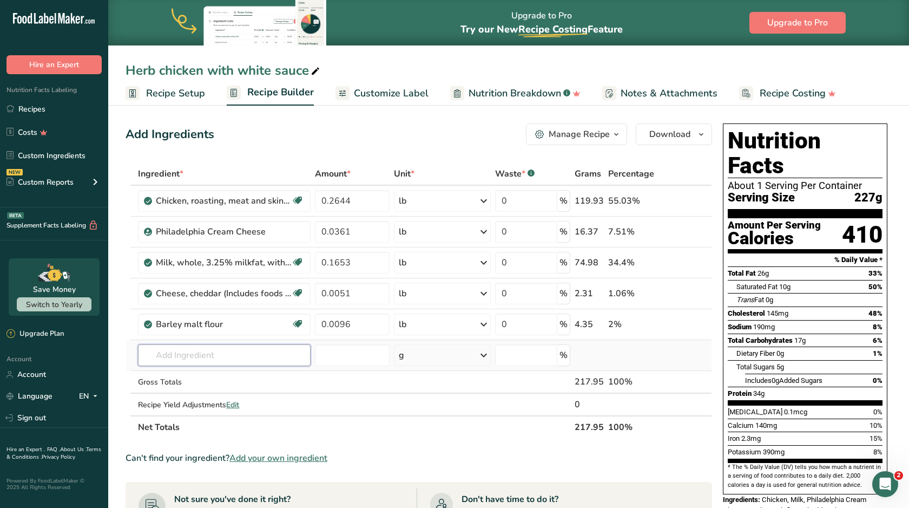
click at [274, 352] on input "text" at bounding box center [224, 355] width 173 height 22
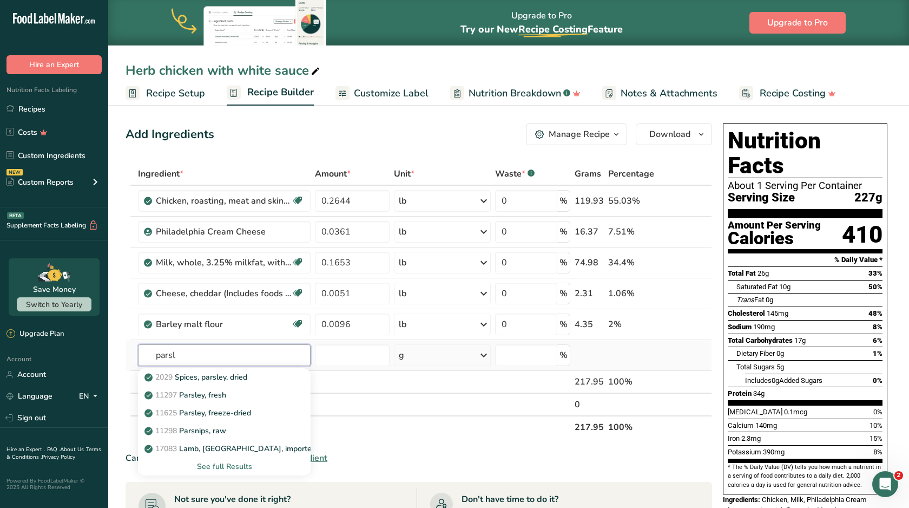
type input "parsley"
drag, startPoint x: 274, startPoint y: 352, endPoint x: 221, endPoint y: 397, distance: 69.5
click at [221, 397] on p "11297 [GEOGRAPHIC_DATA], fresh" at bounding box center [187, 394] width 80 height 11
type input "Parsley, fresh"
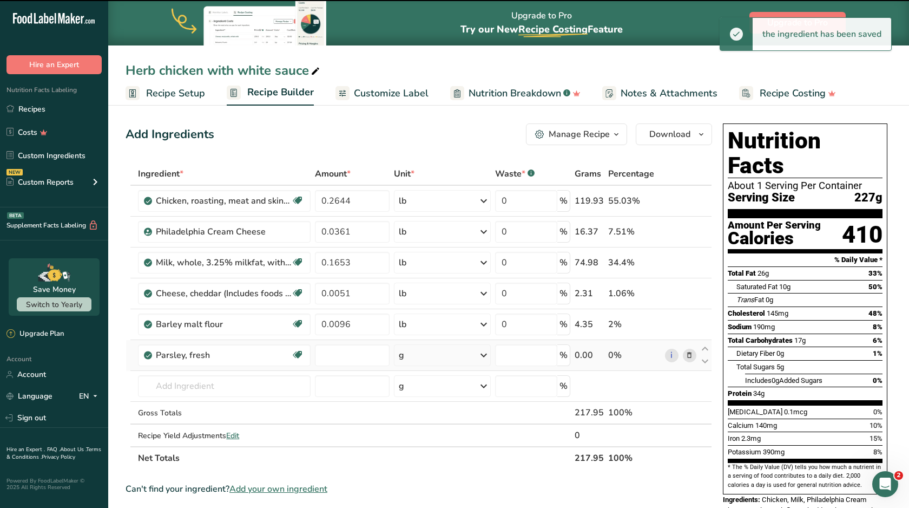
type input "0"
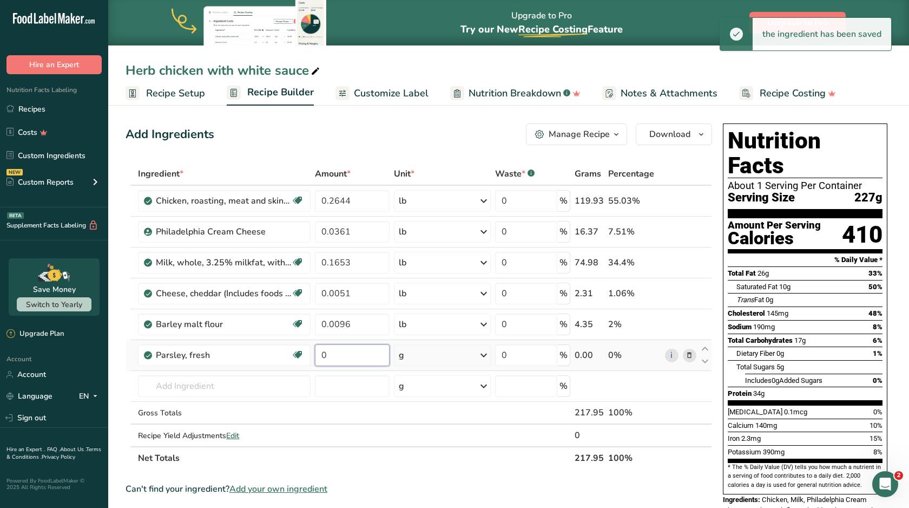
click at [350, 358] on input "0" at bounding box center [352, 355] width 75 height 22
click at [328, 358] on input "0000" at bounding box center [352, 355] width 75 height 22
click at [357, 360] on input "0.000" at bounding box center [352, 355] width 75 height 22
type input "0.0009"
click at [444, 352] on div "Ingredient * Amount * Unit * Waste * .a-a{fill:#347362;}.b-a{fill:#fff;} Grams …" at bounding box center [419, 315] width 587 height 307
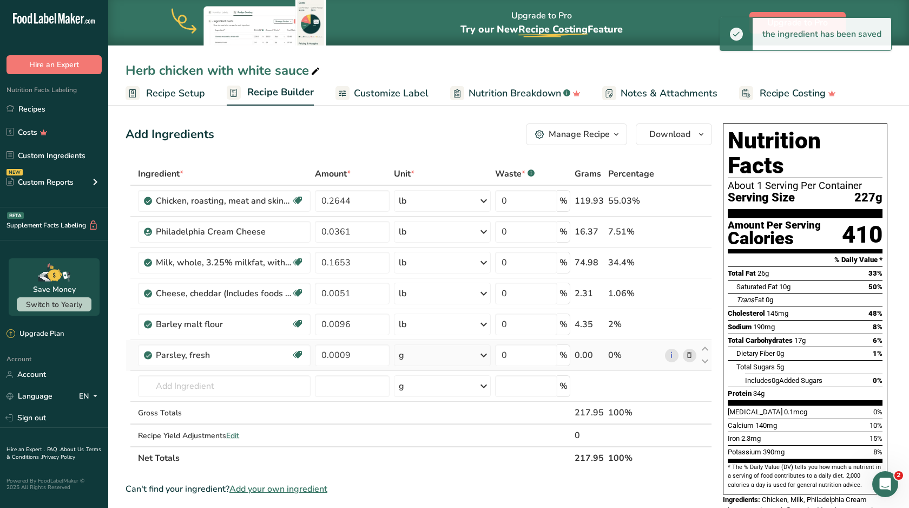
click at [444, 352] on div "g" at bounding box center [442, 355] width 96 height 22
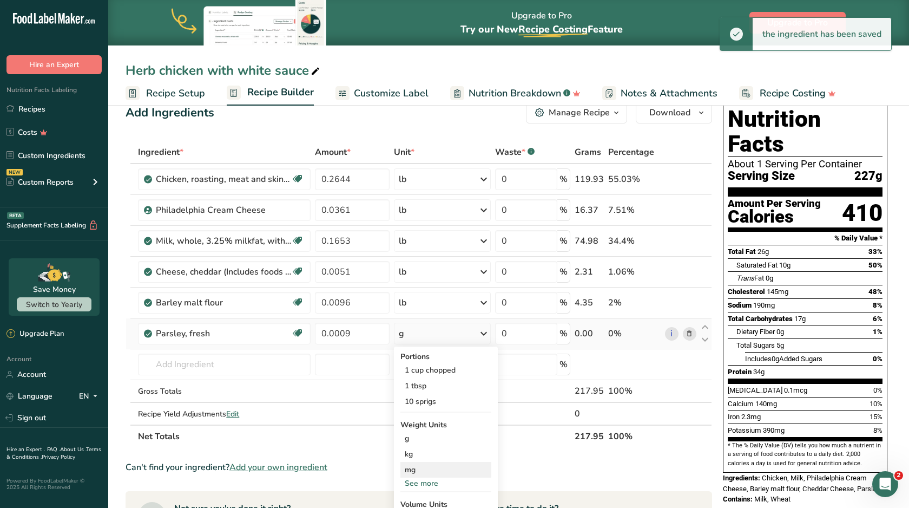
scroll to position [24, 0]
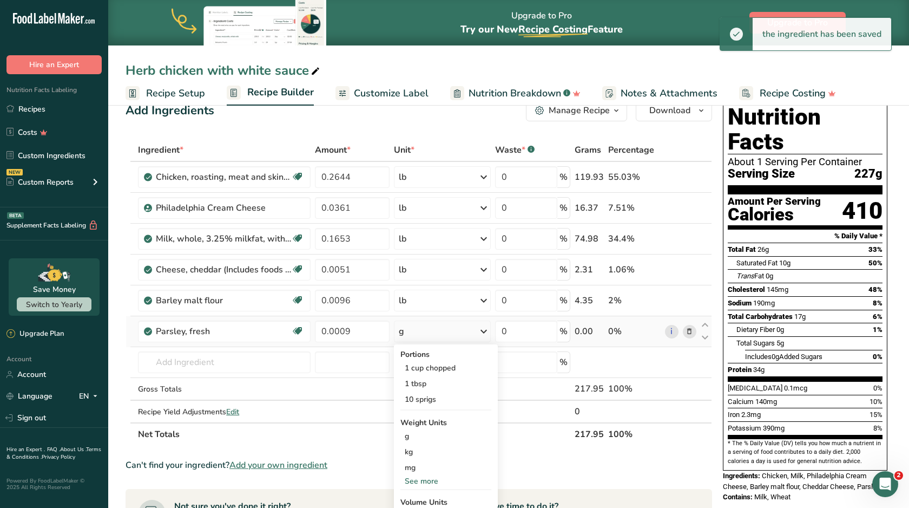
click at [421, 481] on div "See more" at bounding box center [445, 480] width 91 height 11
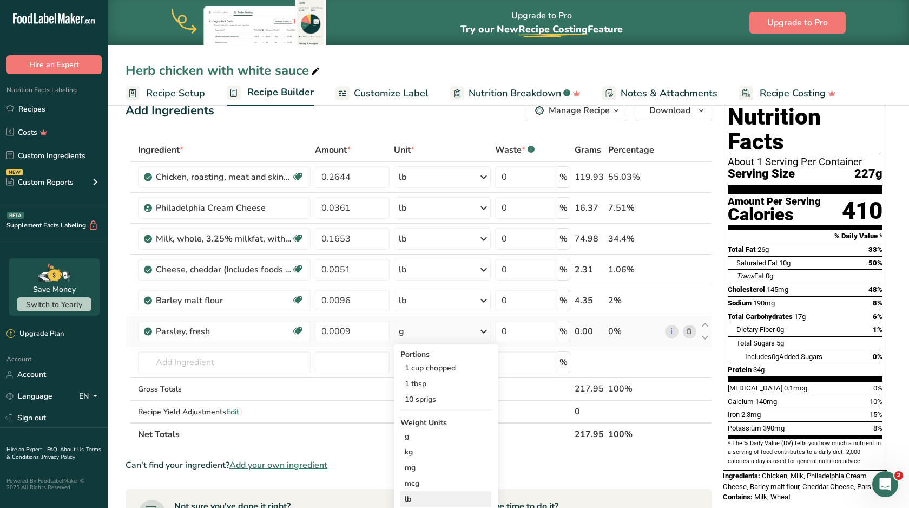
click at [422, 501] on div "lb" at bounding box center [445, 499] width 91 height 16
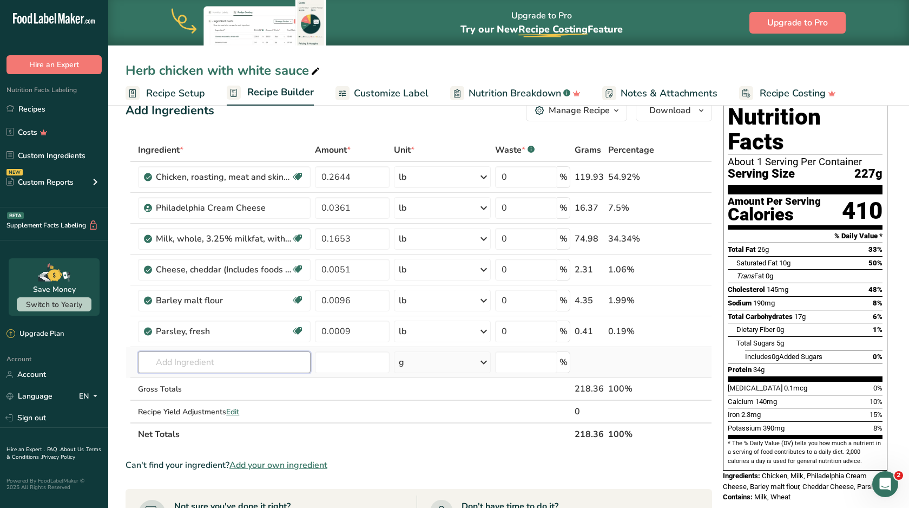
click at [259, 361] on input "text" at bounding box center [224, 362] width 173 height 22
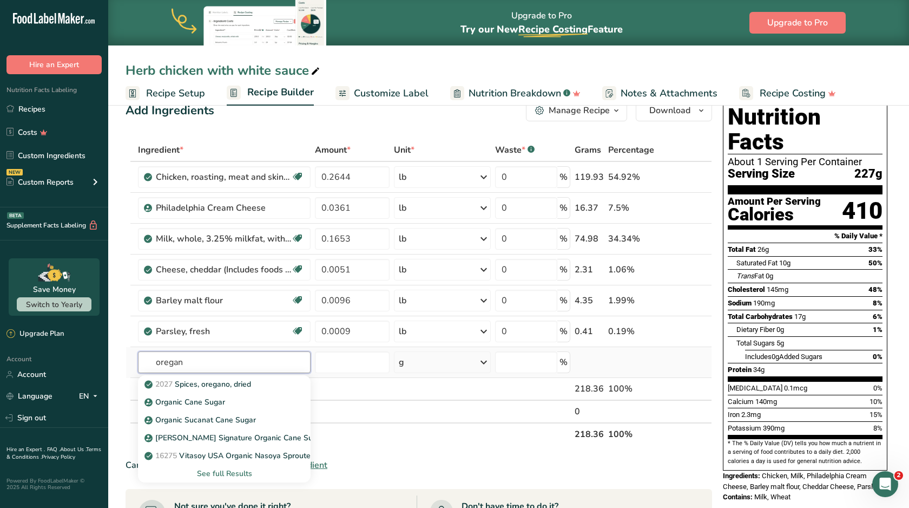
type input "[US_STATE]"
drag, startPoint x: 259, startPoint y: 362, endPoint x: 259, endPoint y: 386, distance: 24.9
click at [259, 386] on div "2027 Spices, oregano, dried" at bounding box center [216, 383] width 138 height 11
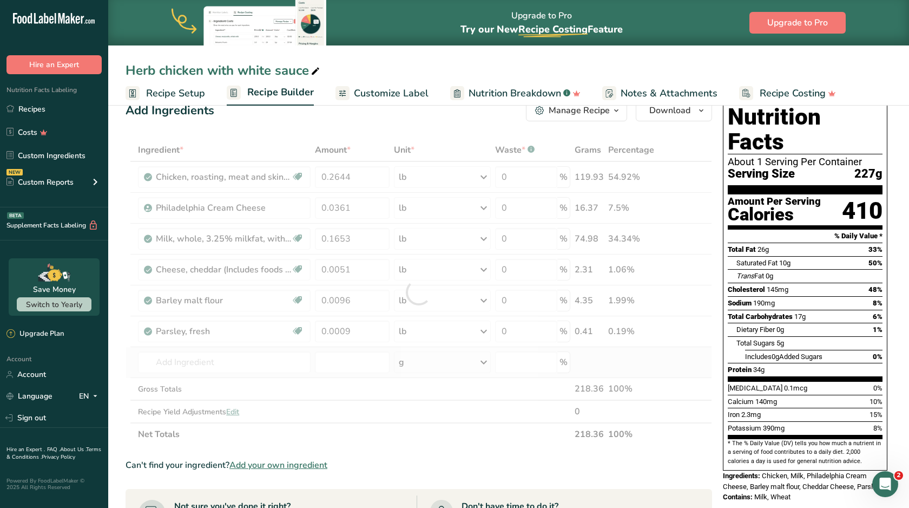
type input "Spices, oregano, dried"
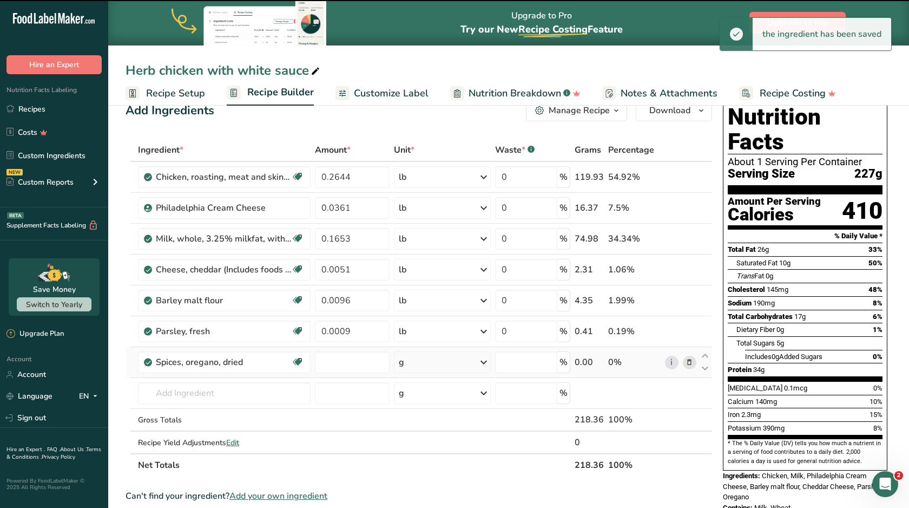
type input "0"
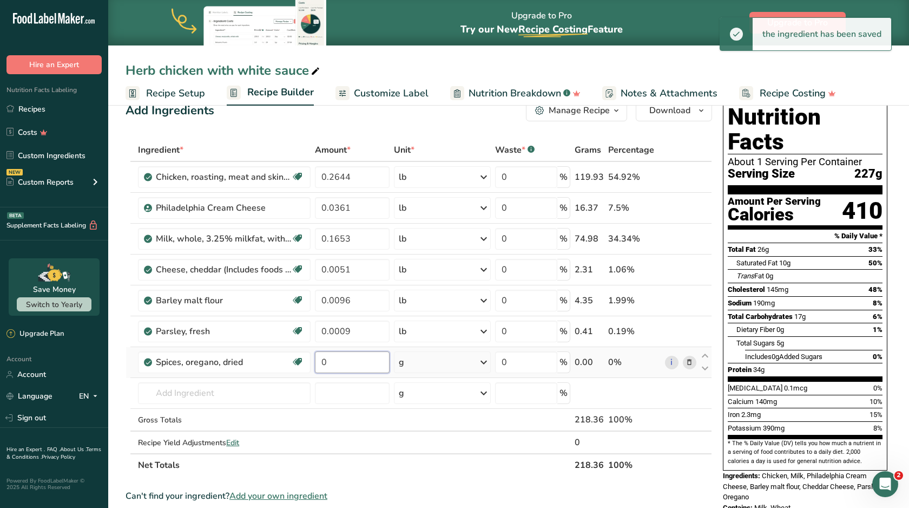
click at [348, 363] on input "0" at bounding box center [352, 362] width 75 height 22
click at [326, 369] on input "0000" at bounding box center [352, 362] width 75 height 22
click at [326, 365] on input "0000" at bounding box center [352, 362] width 75 height 22
click at [358, 357] on input "0.000" at bounding box center [352, 362] width 75 height 22
type input "0.0003"
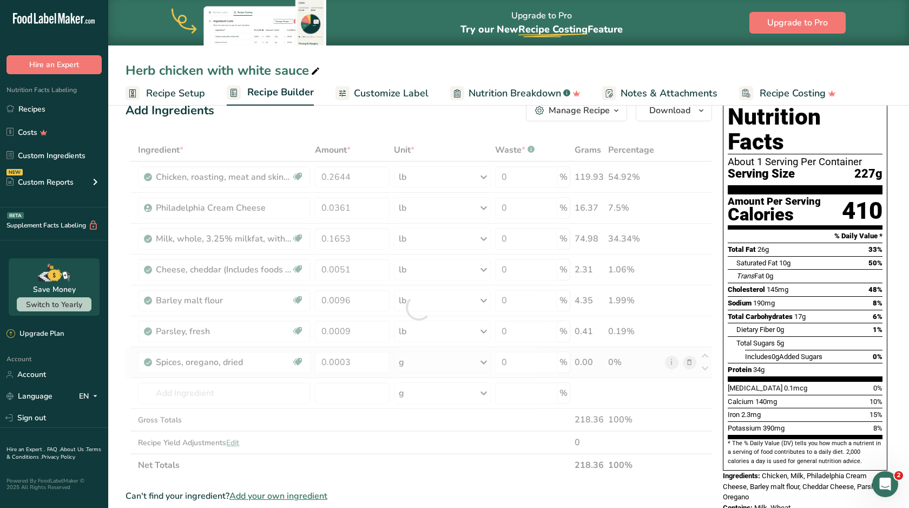
click at [414, 366] on div "Ingredient * Amount * Unit * Waste * .a-a{fill:#347362;}.b-a{fill:#fff;} Grams …" at bounding box center [419, 308] width 587 height 338
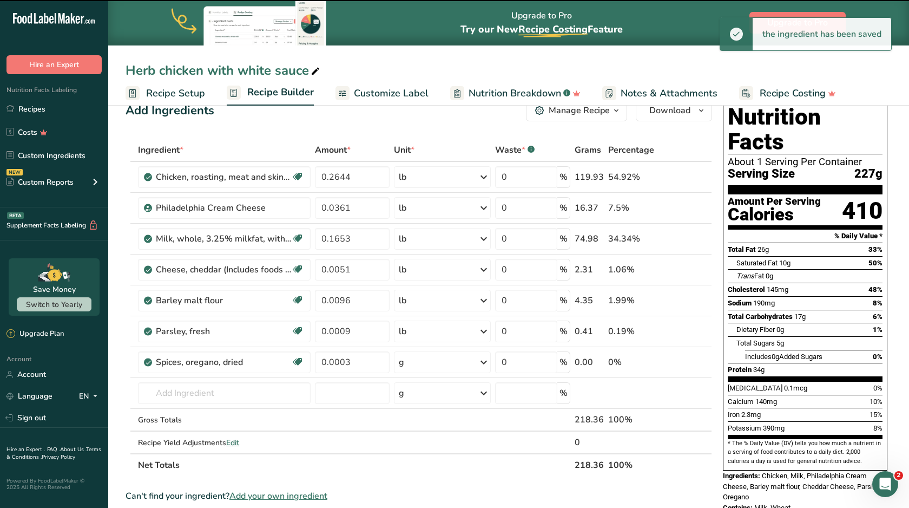
click at [414, 366] on div "g" at bounding box center [442, 362] width 96 height 22
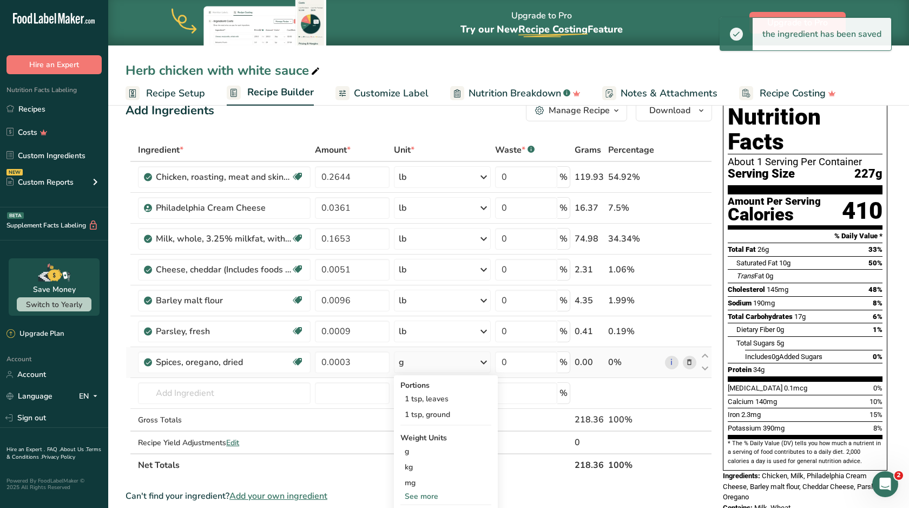
click at [422, 495] on div "See more" at bounding box center [445, 495] width 91 height 11
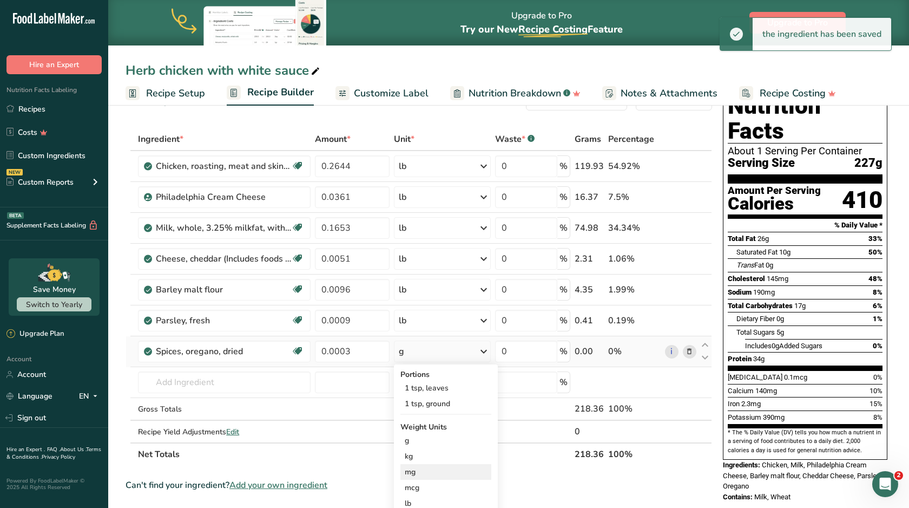
scroll to position [35, 0]
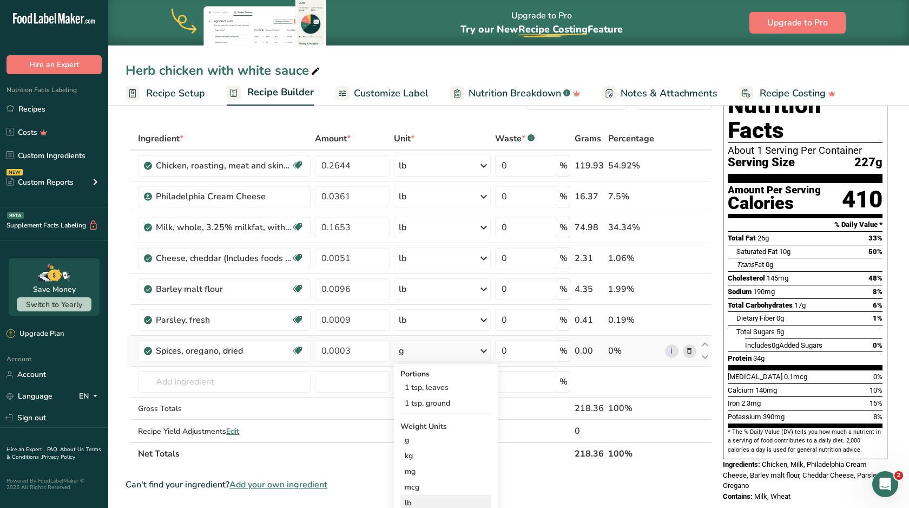
click at [413, 503] on div "lb" at bounding box center [445, 503] width 91 height 16
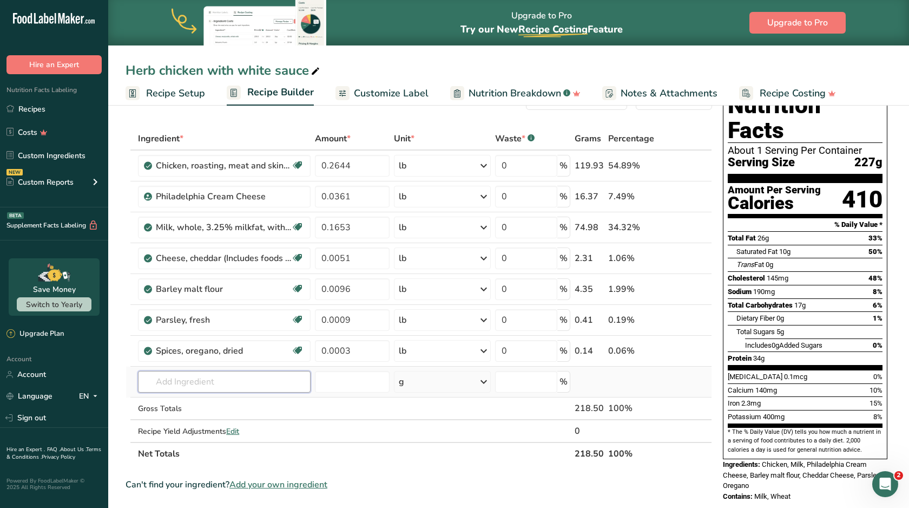
click at [288, 388] on input "text" at bounding box center [224, 382] width 173 height 22
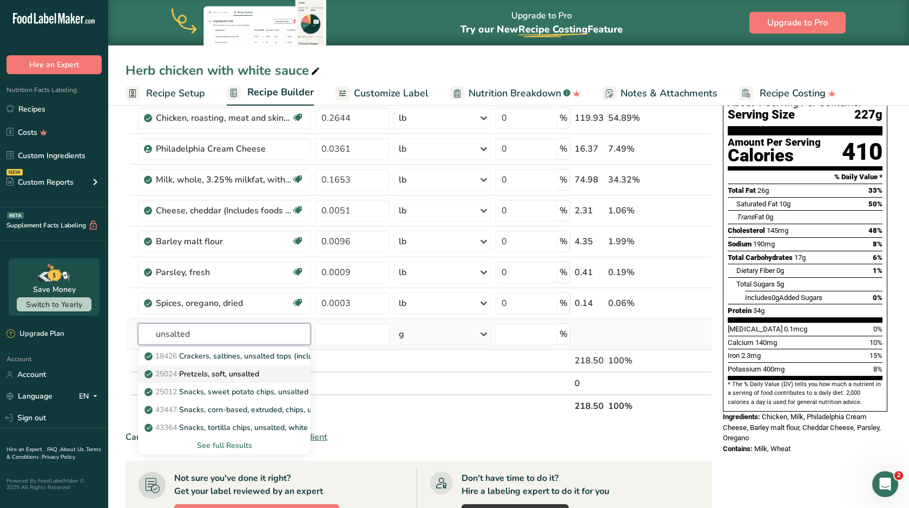
scroll to position [65, 0]
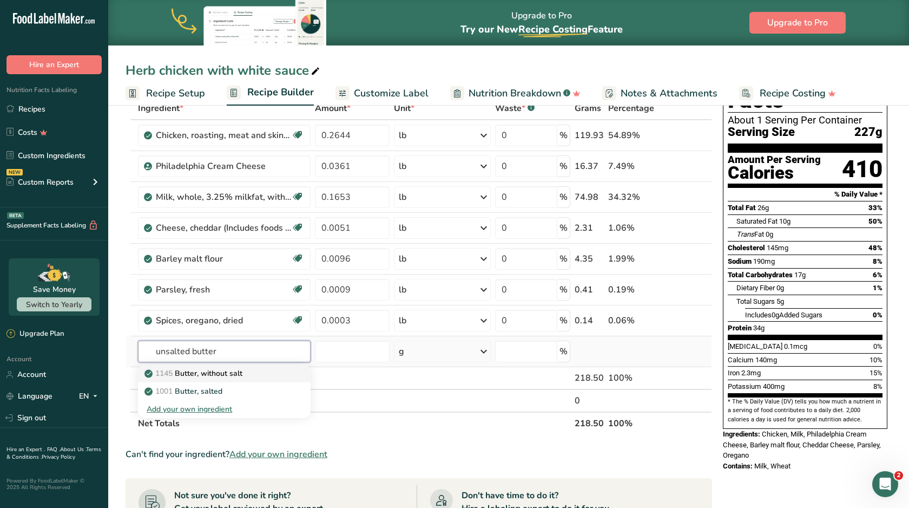
type input "unsalted butter"
click at [220, 377] on p "1145 Butter, without salt" at bounding box center [195, 372] width 96 height 11
type input "Butter, without salt"
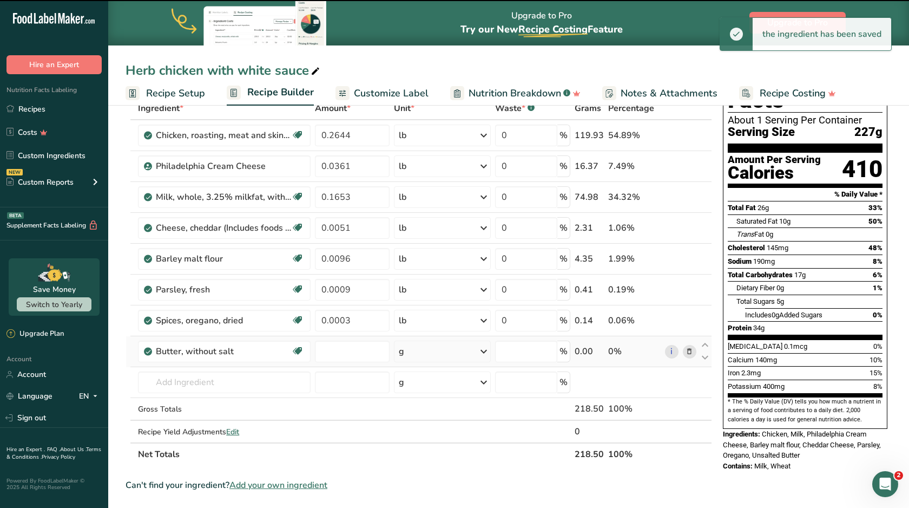
type input "0"
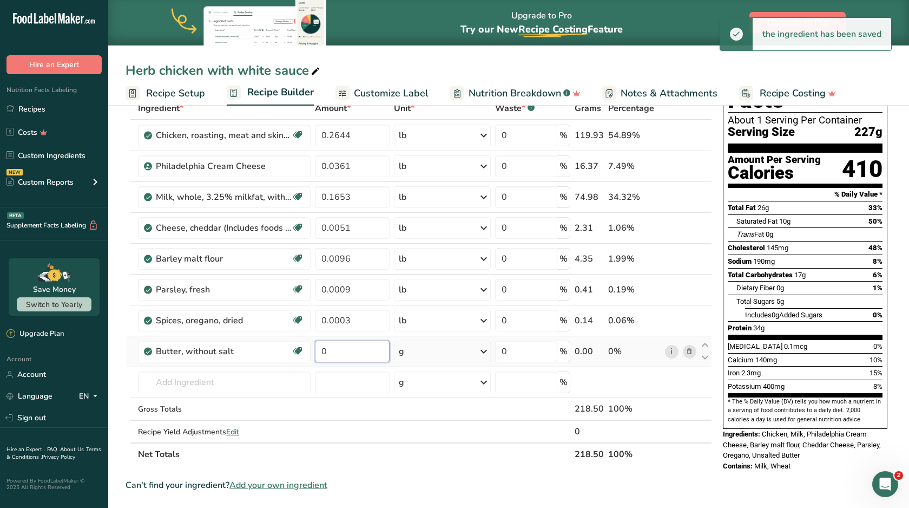
click at [347, 354] on input "0" at bounding box center [352, 351] width 75 height 22
click at [328, 357] on input "000" at bounding box center [352, 351] width 75 height 22
click at [346, 351] on input "0.00" at bounding box center [352, 351] width 75 height 22
type input "0.0048"
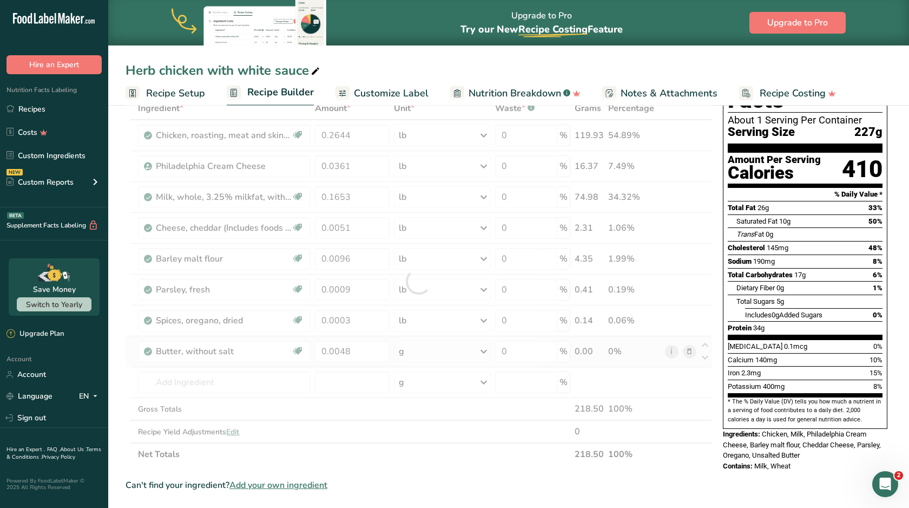
click at [400, 357] on div "Ingredient * Amount * Unit * Waste * .a-a{fill:#347362;}.b-a{fill:#fff;} Grams …" at bounding box center [419, 281] width 587 height 369
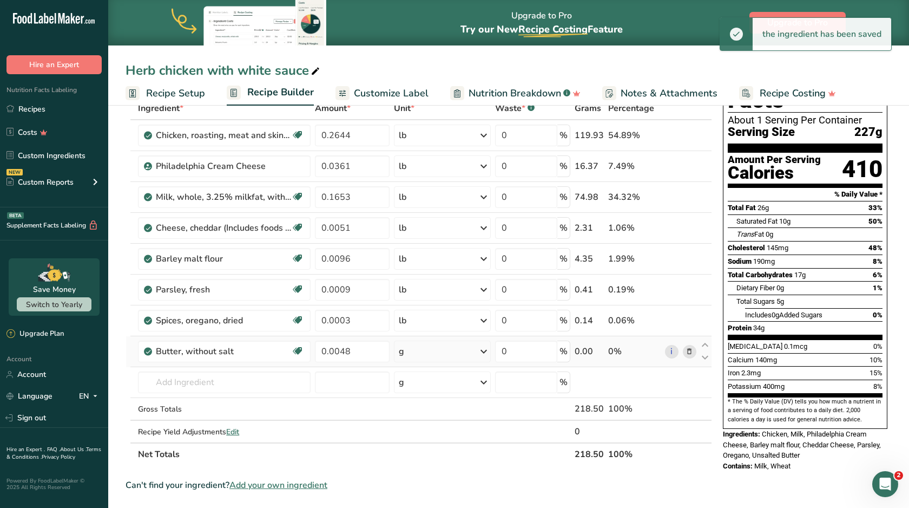
click at [400, 357] on div "g" at bounding box center [401, 351] width 5 height 13
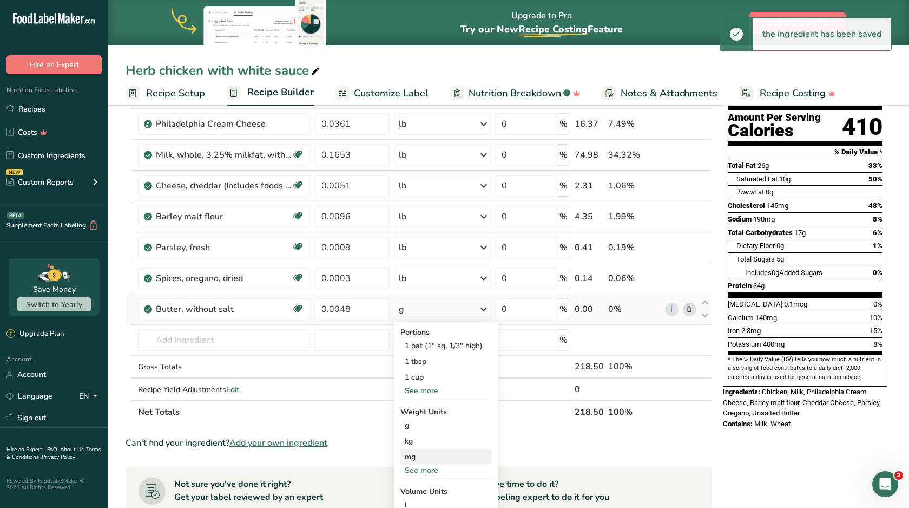
scroll to position [120, 0]
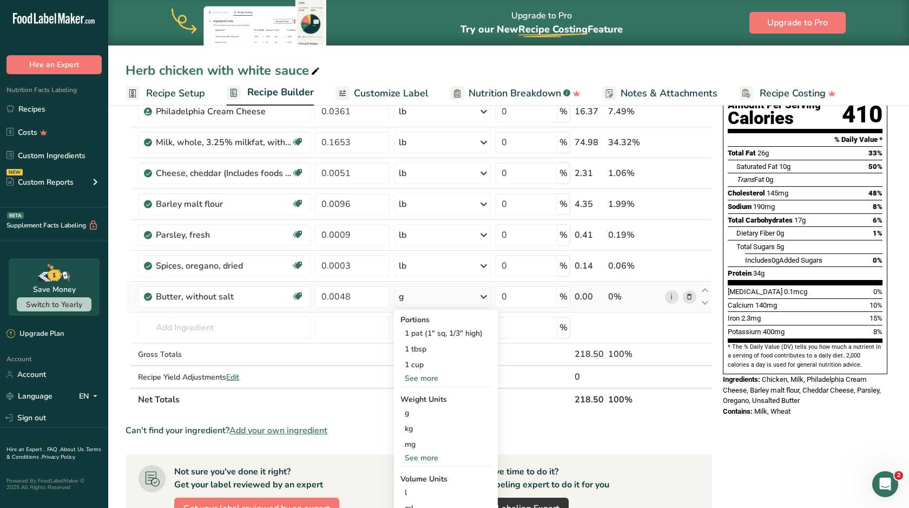
click at [424, 455] on div "See more" at bounding box center [445, 457] width 91 height 11
click at [423, 479] on div "lb" at bounding box center [445, 476] width 91 height 16
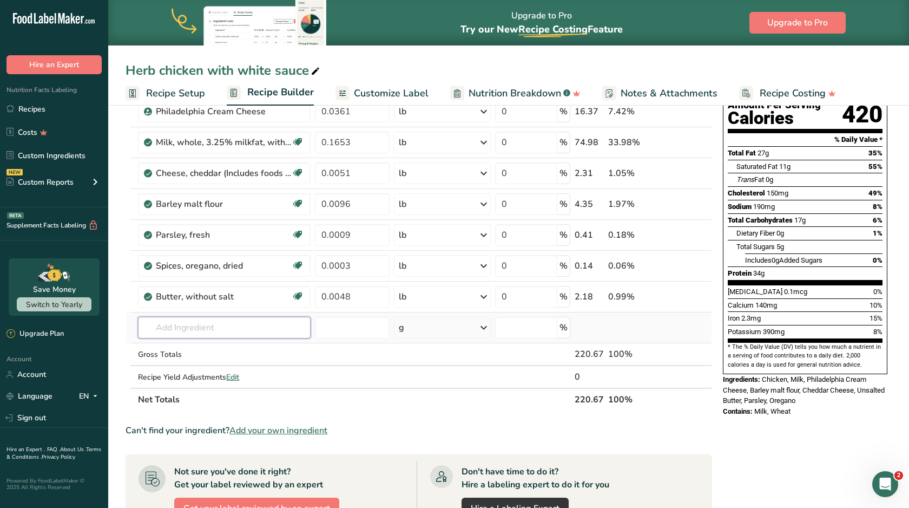
click at [188, 330] on input "text" at bounding box center [224, 328] width 173 height 22
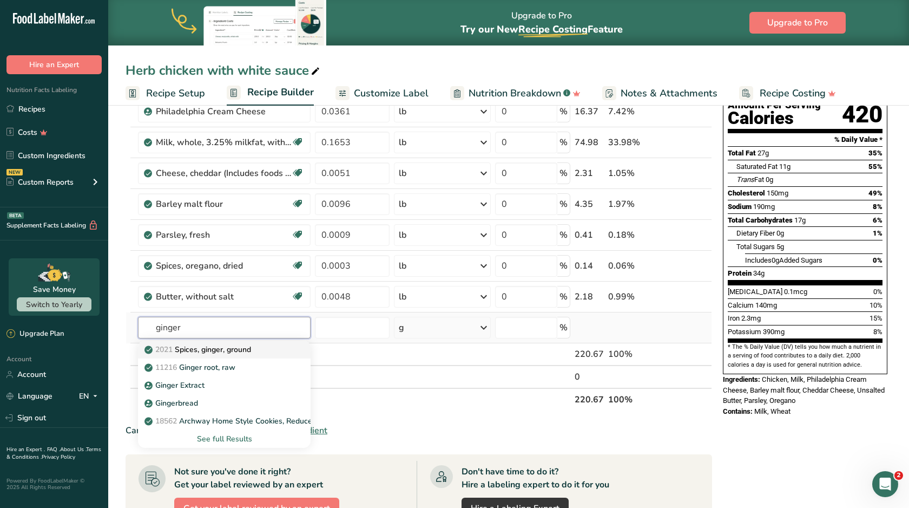
type input "ginger"
click at [187, 349] on p "2021 Spices, ginger, ground" at bounding box center [199, 349] width 104 height 11
type input "Spices, ginger, ground"
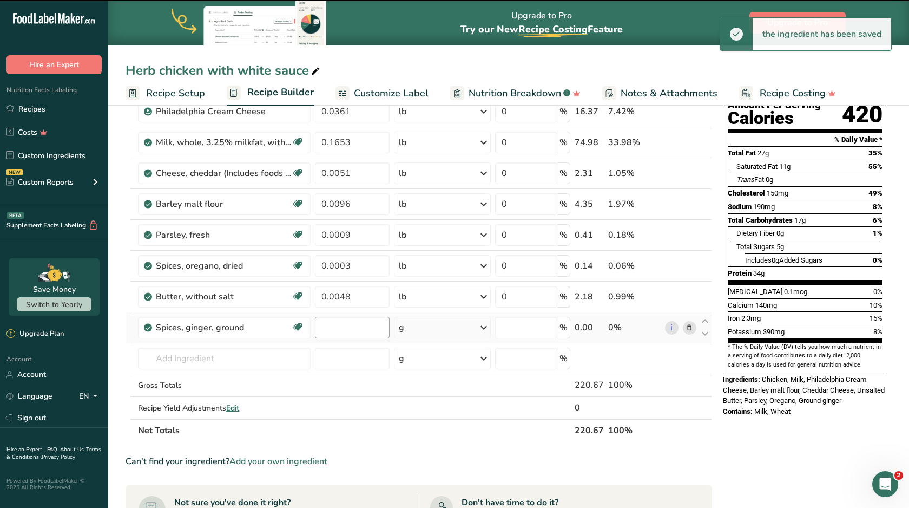
type input "0"
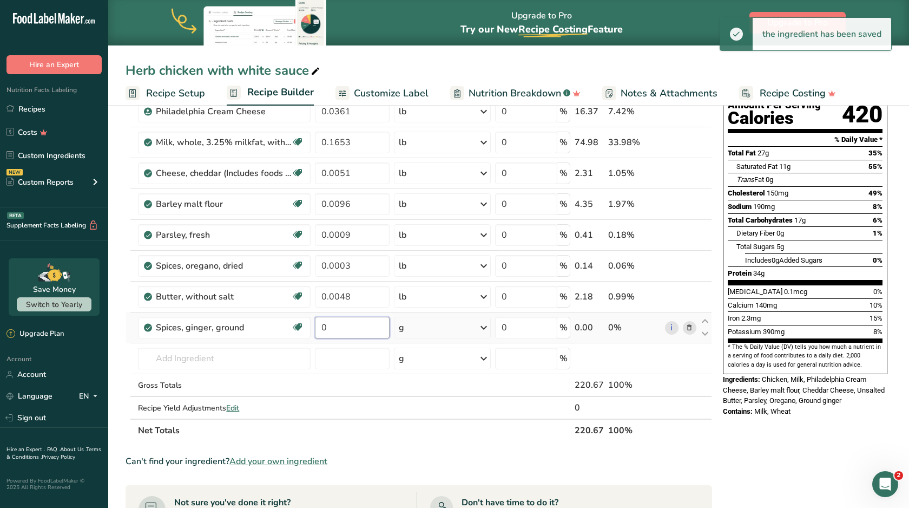
click at [347, 327] on input "0" at bounding box center [352, 328] width 75 height 22
click at [326, 334] on input "000" at bounding box center [352, 328] width 75 height 22
click at [326, 328] on input "000" at bounding box center [352, 328] width 75 height 22
click at [359, 325] on input "0.00" at bounding box center [352, 328] width 75 height 22
type input "0.0076"
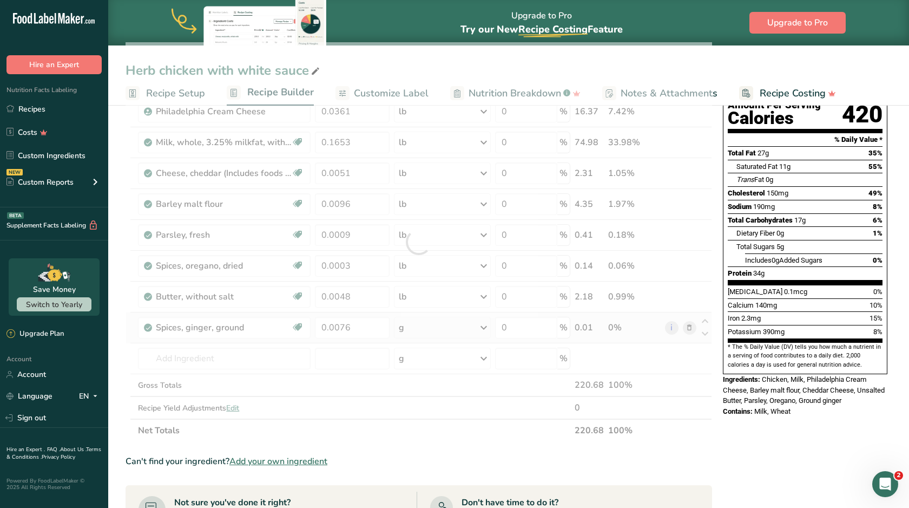
click at [405, 328] on div "Ingredient * Amount * Unit * Waste * .a-a{fill:#347362;}.b-a{fill:#fff;} Grams …" at bounding box center [419, 241] width 587 height 399
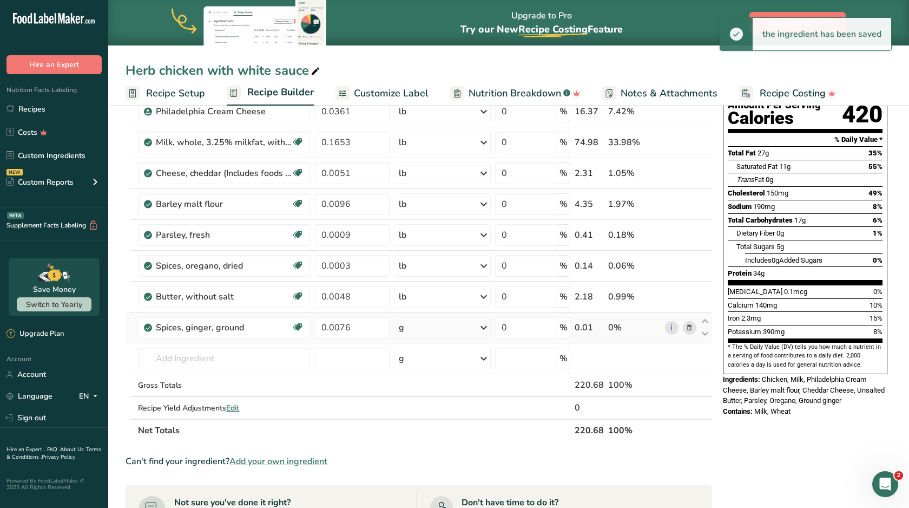
click at [405, 328] on div "g" at bounding box center [442, 328] width 96 height 22
click at [421, 458] on div "See more" at bounding box center [445, 461] width 91 height 11
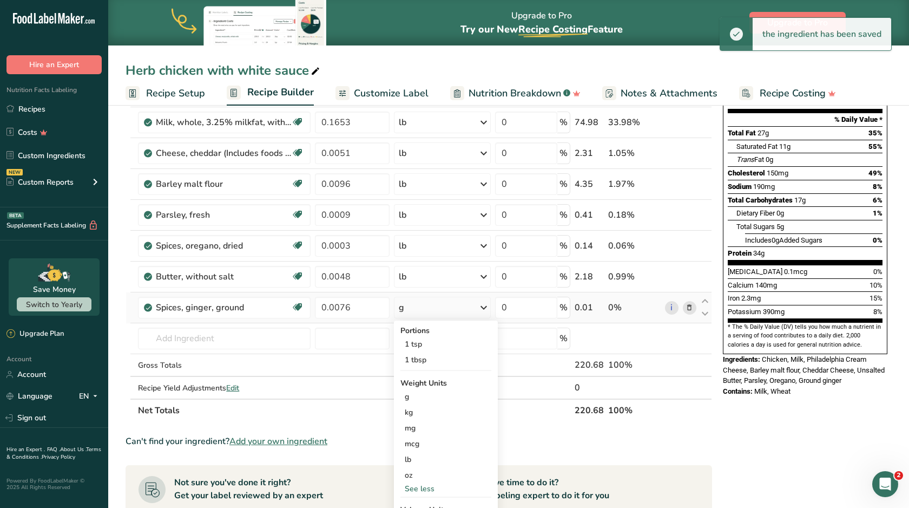
scroll to position [146, 0]
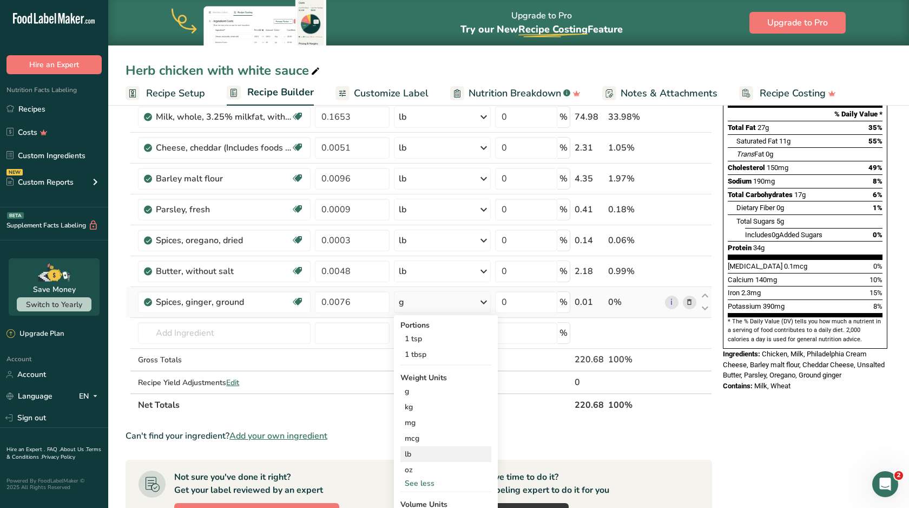
click at [419, 451] on div "lb" at bounding box center [445, 454] width 91 height 16
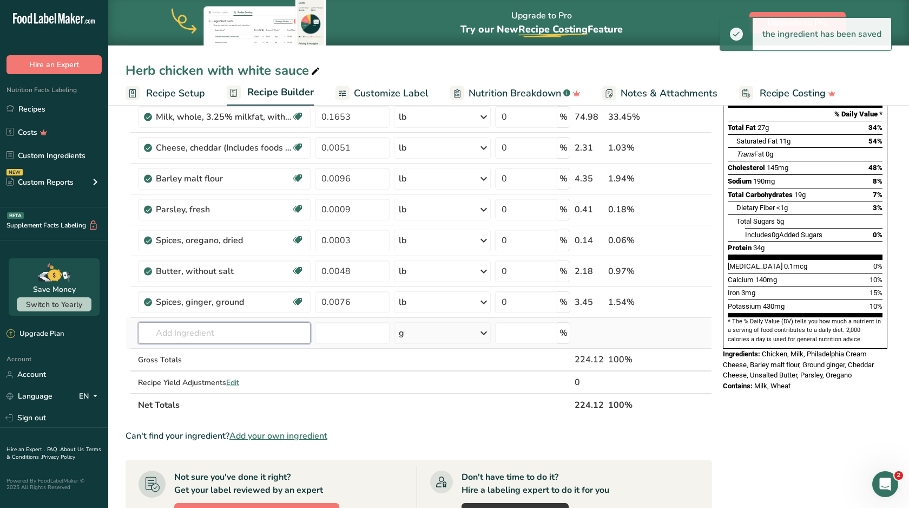
click at [236, 333] on input "text" at bounding box center [224, 333] width 173 height 22
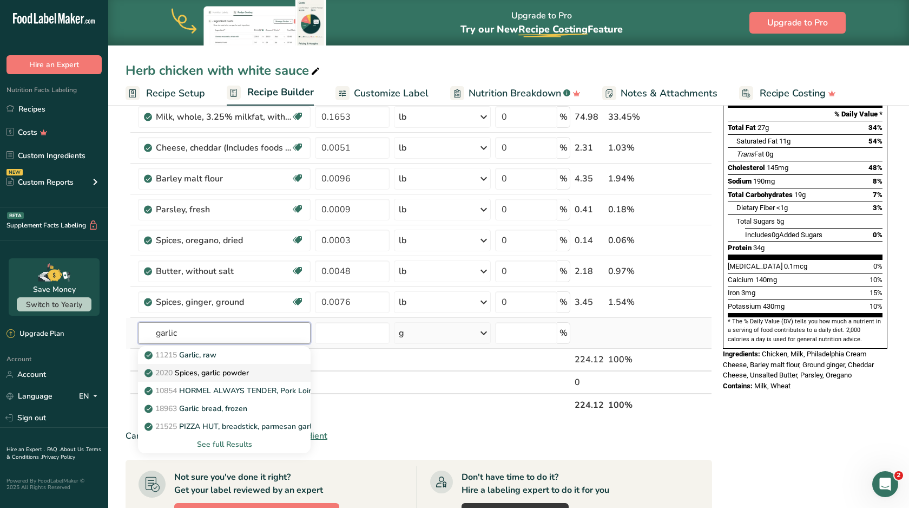
type input "garlic"
click at [225, 370] on p "2020 Spices, garlic powder" at bounding box center [198, 372] width 102 height 11
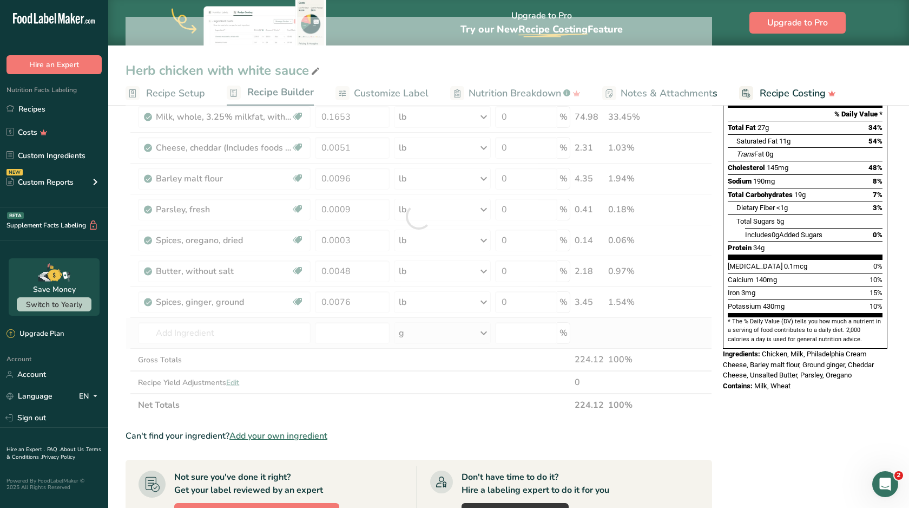
type input "Spices, garlic powder"
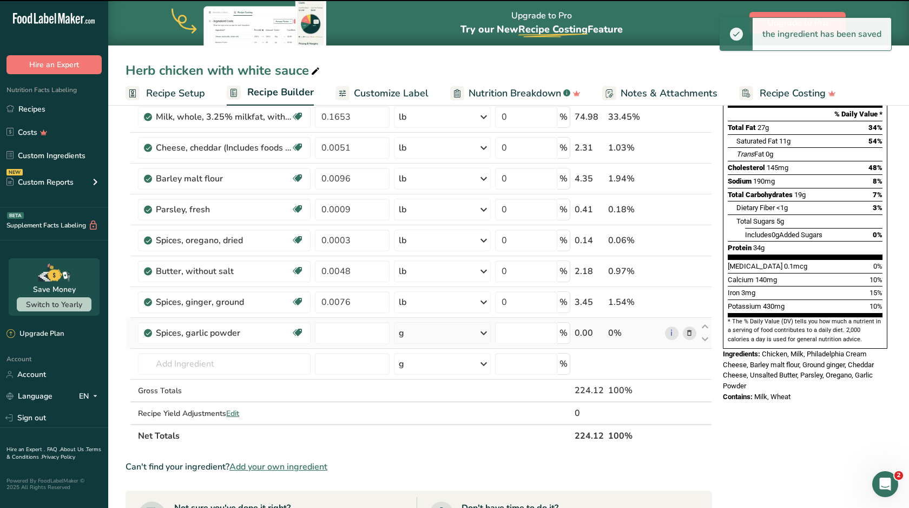
type input "0"
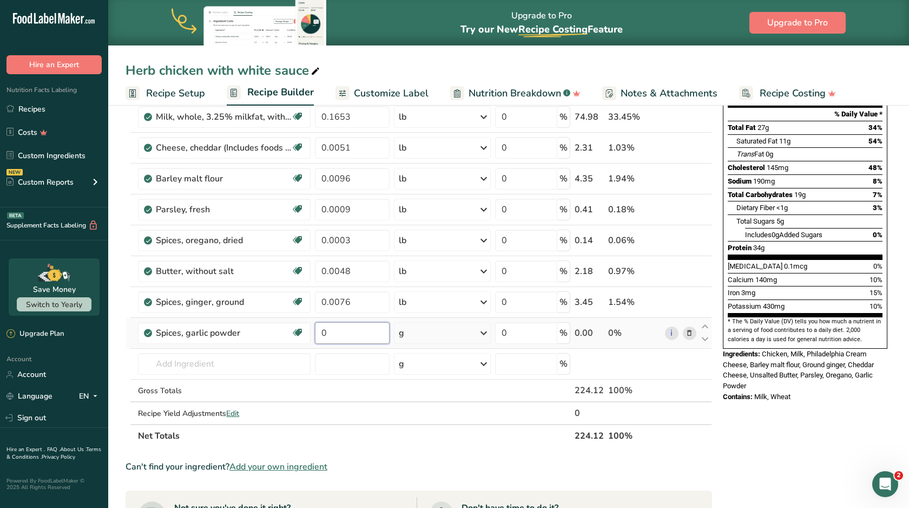
click at [355, 327] on input "0" at bounding box center [352, 333] width 75 height 22
click at [327, 334] on input "000" at bounding box center [352, 333] width 75 height 22
click at [357, 331] on input "0.00" at bounding box center [352, 333] width 75 height 22
type input "0.0073"
click at [408, 334] on div "Ingredient * Amount * Unit * Waste * .a-a{fill:#347362;}.b-a{fill:#fff;} Grams …" at bounding box center [419, 232] width 587 height 430
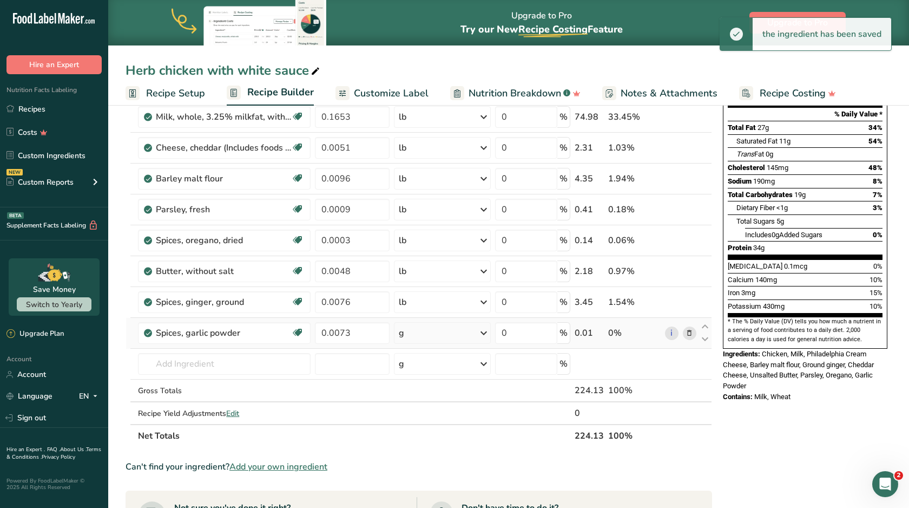
click at [408, 334] on div "g" at bounding box center [442, 333] width 96 height 22
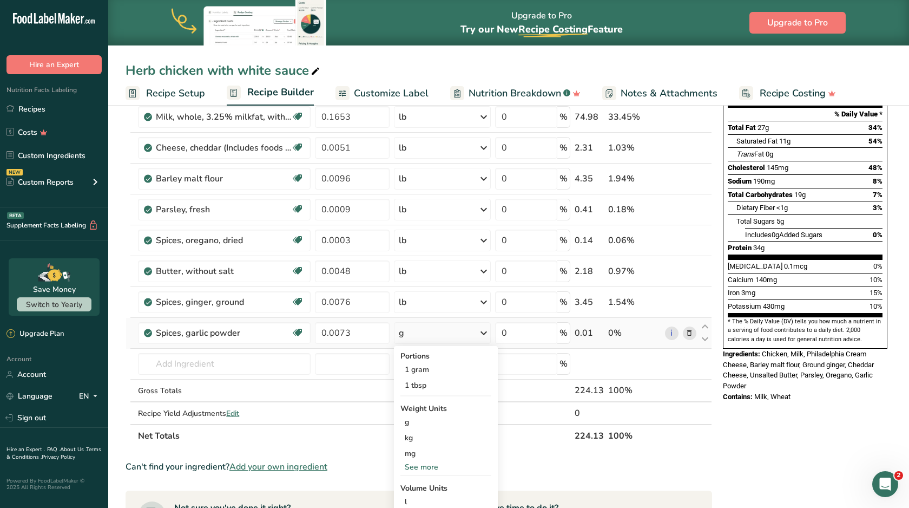
click at [413, 465] on div "See more" at bounding box center [445, 466] width 91 height 11
click at [419, 482] on div "lb" at bounding box center [445, 485] width 91 height 16
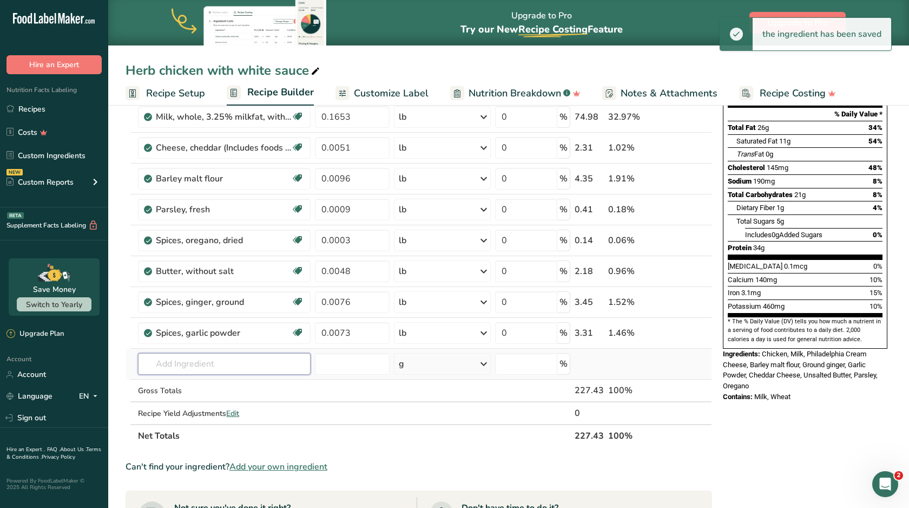
click at [264, 364] on input "text" at bounding box center [224, 364] width 173 height 22
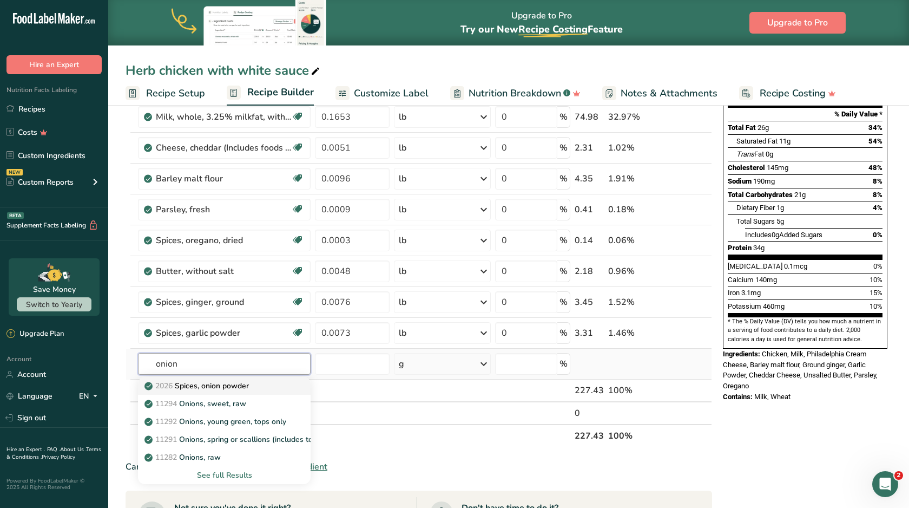
type input "onion"
click at [255, 385] on div "2026 Spices, onion powder" at bounding box center [216, 385] width 138 height 11
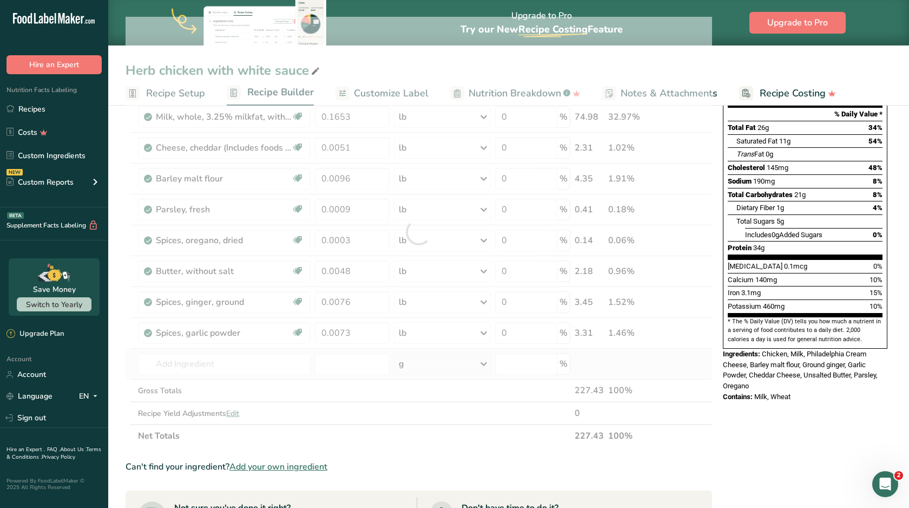
type input "Spices, onion powder"
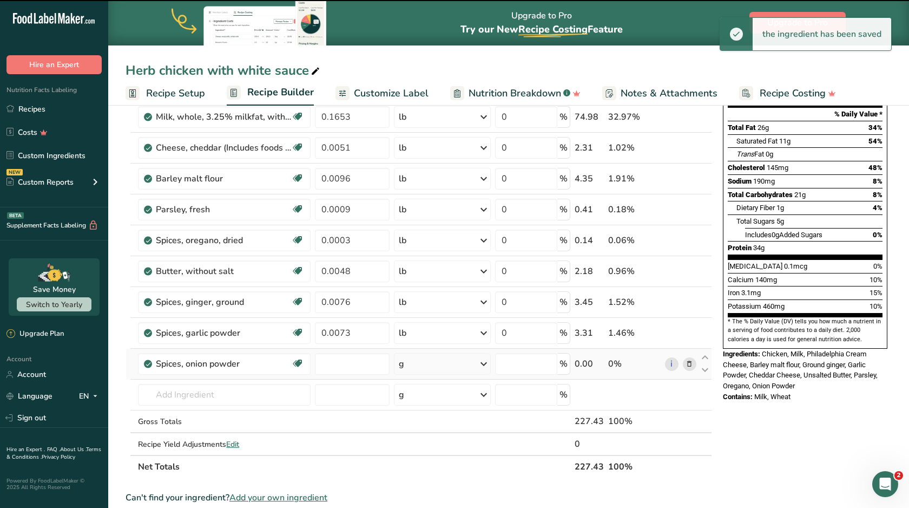
type input "0"
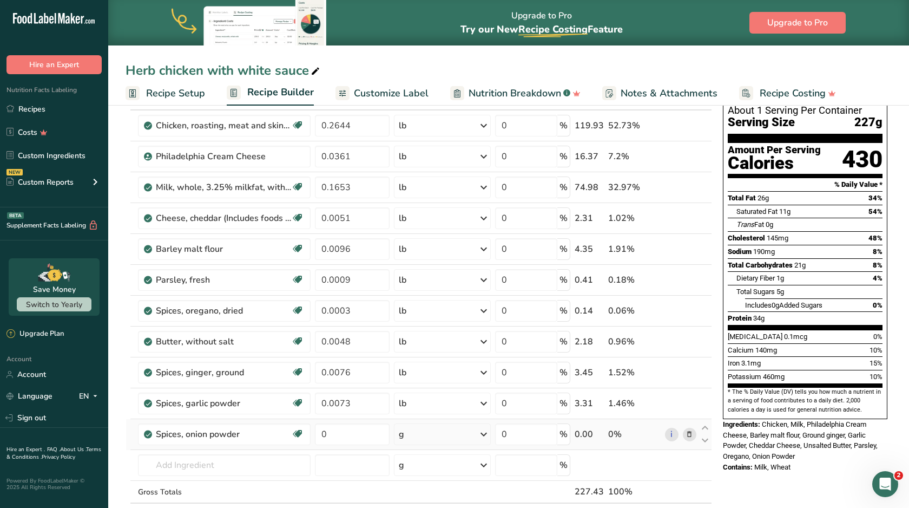
scroll to position [74, 0]
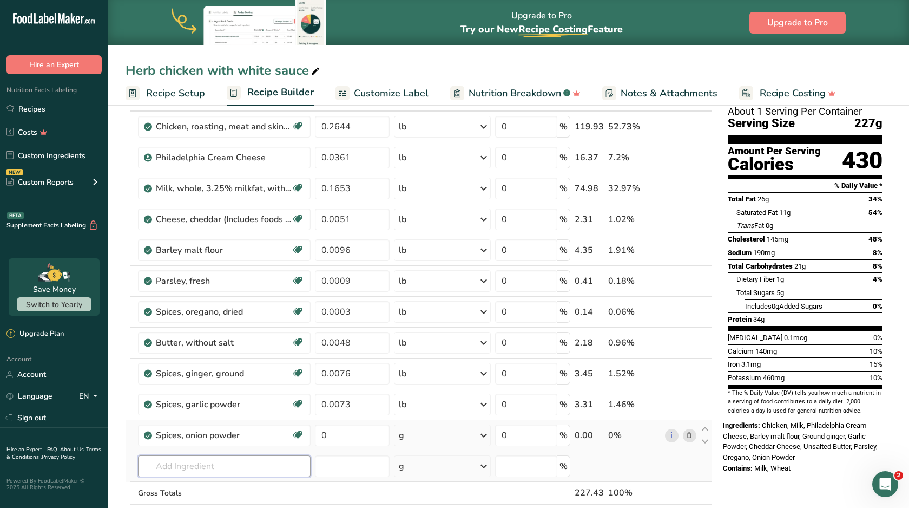
click at [201, 467] on input "text" at bounding box center [224, 466] width 173 height 22
click at [168, 468] on input "dry basil" at bounding box center [224, 466] width 173 height 22
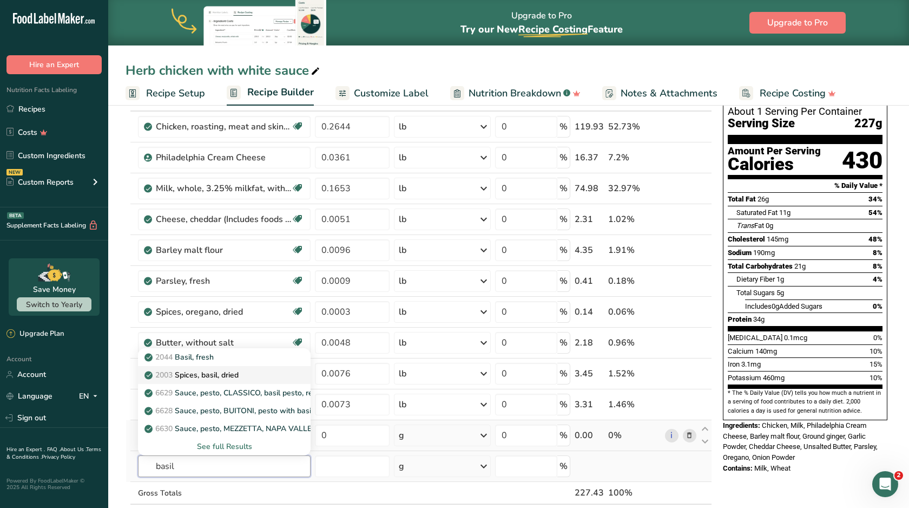
type input "basil"
click at [232, 376] on p "2003 Spices, basil, dried" at bounding box center [193, 374] width 92 height 11
type input "Spices, basil, dried"
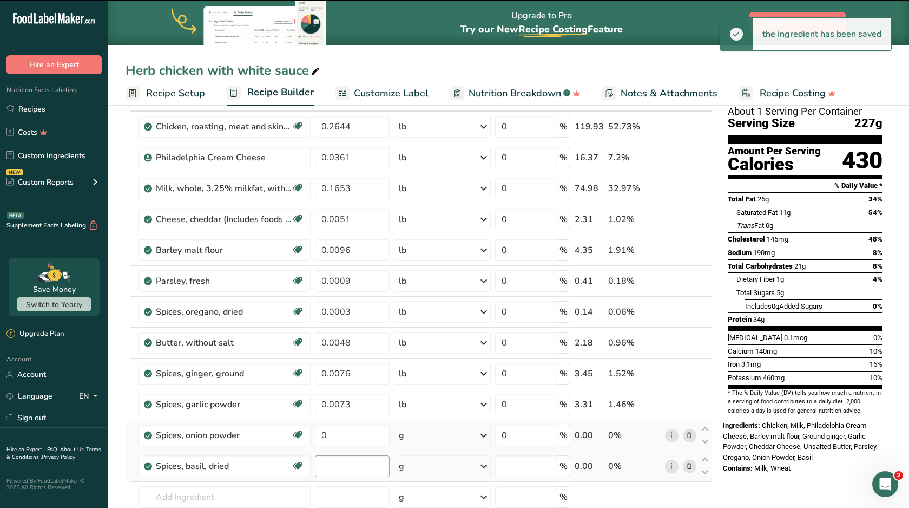
type input "0"
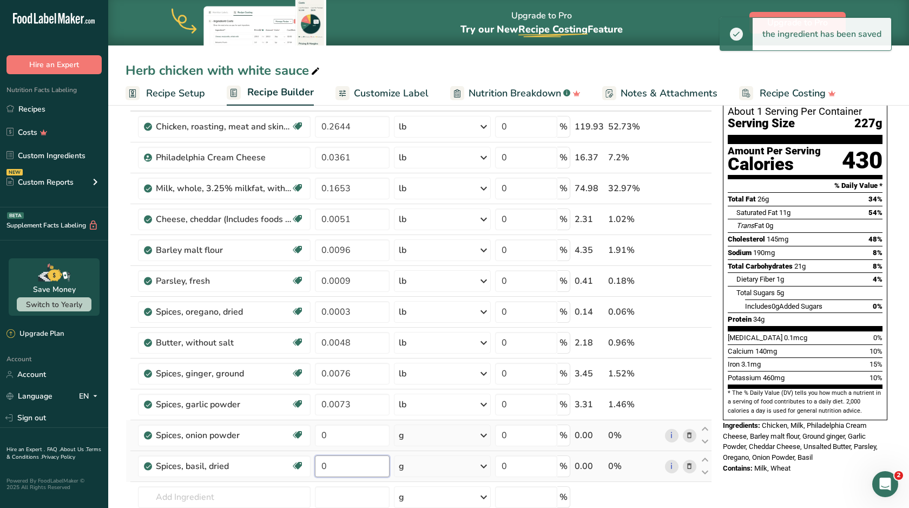
click at [354, 467] on input "0" at bounding box center [352, 466] width 75 height 22
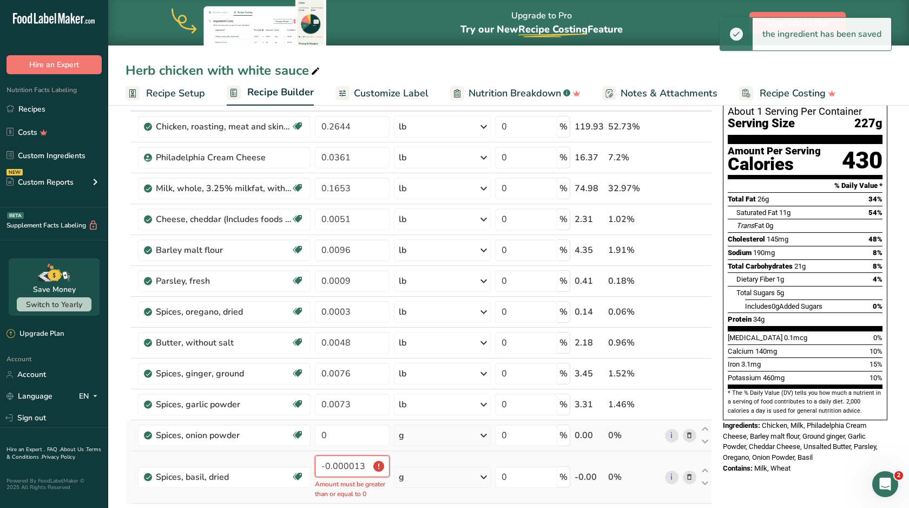
scroll to position [126, 0]
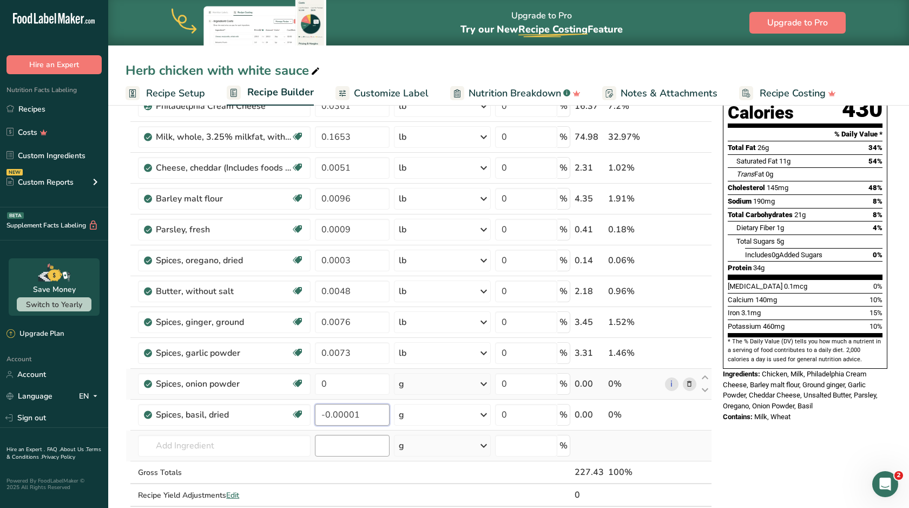
type input "0"
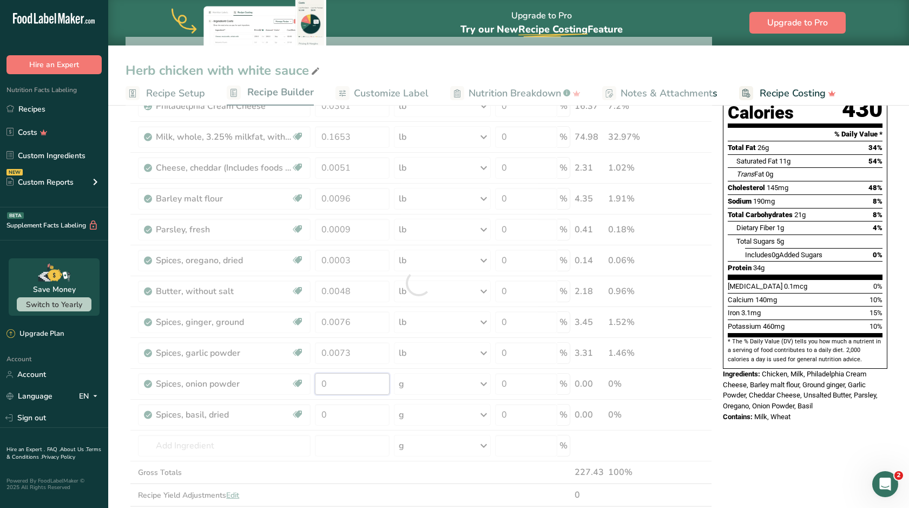
click at [355, 393] on div "Ingredient * Amount * Unit * Waste * .a-a{fill:#347362;}.b-a{fill:#fff;} Grams …" at bounding box center [419, 283] width 587 height 492
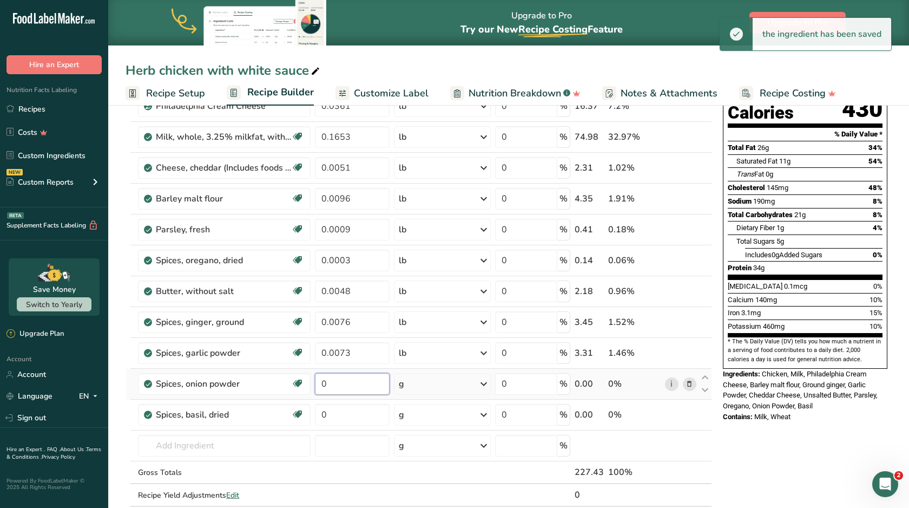
click at [355, 388] on input "0" at bounding box center [352, 384] width 75 height 22
click at [327, 389] on input "000" at bounding box center [352, 384] width 75 height 22
click at [348, 384] on input "0.00" at bounding box center [352, 384] width 75 height 22
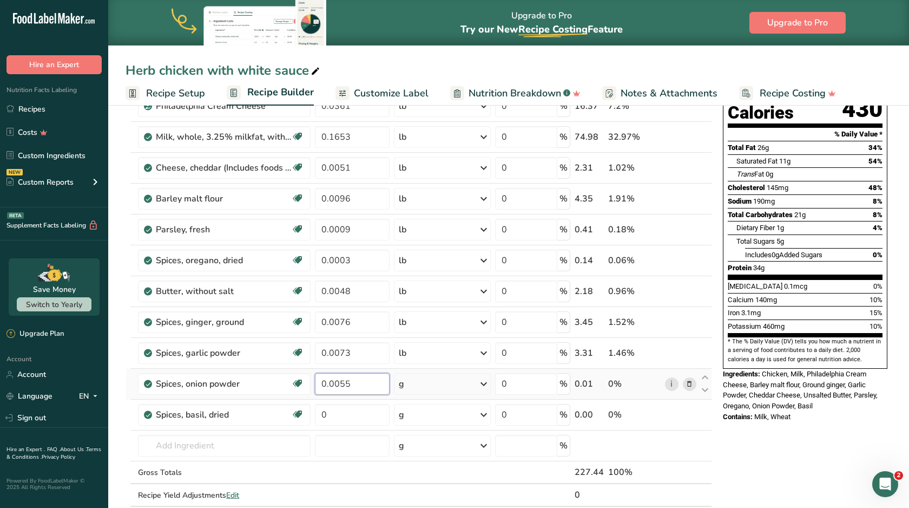
type input "0.0055"
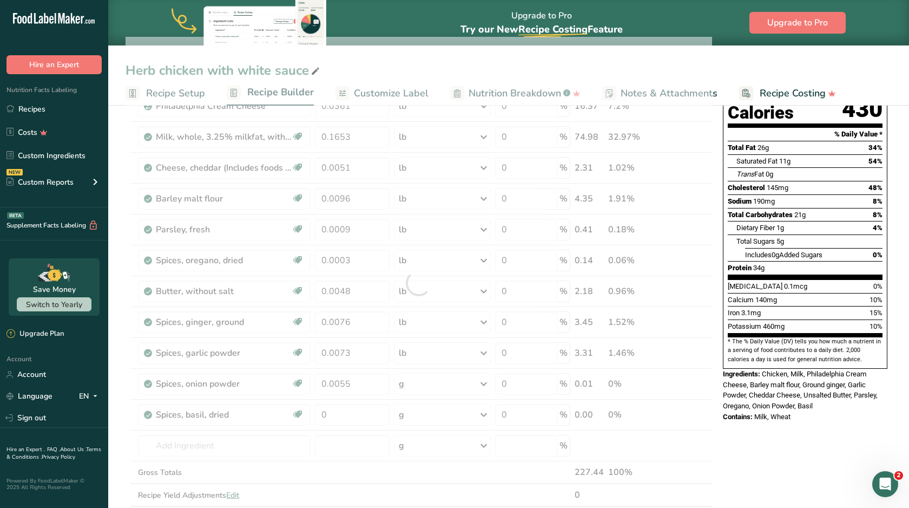
click at [411, 383] on div "Ingredient * Amount * Unit * Waste * .a-a{fill:#347362;}.b-a{fill:#fff;} Grams …" at bounding box center [419, 283] width 587 height 492
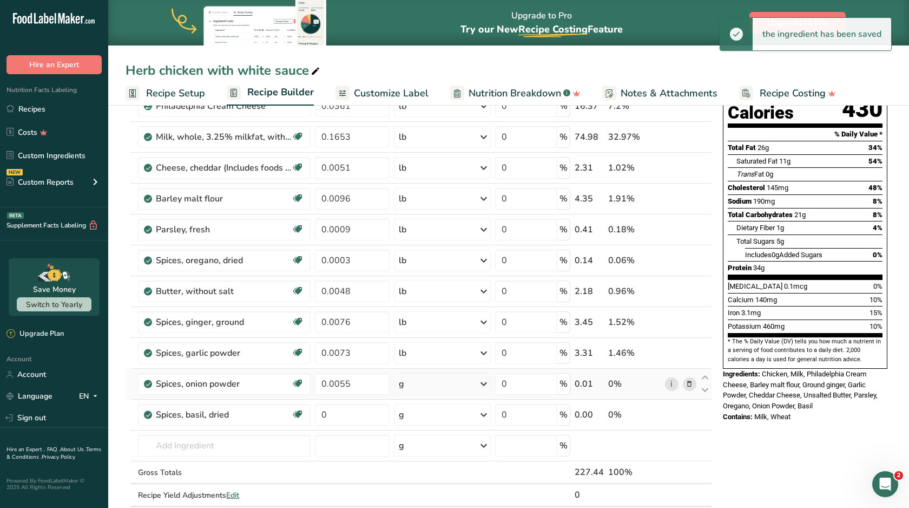
click at [411, 383] on div "g" at bounding box center [442, 384] width 96 height 22
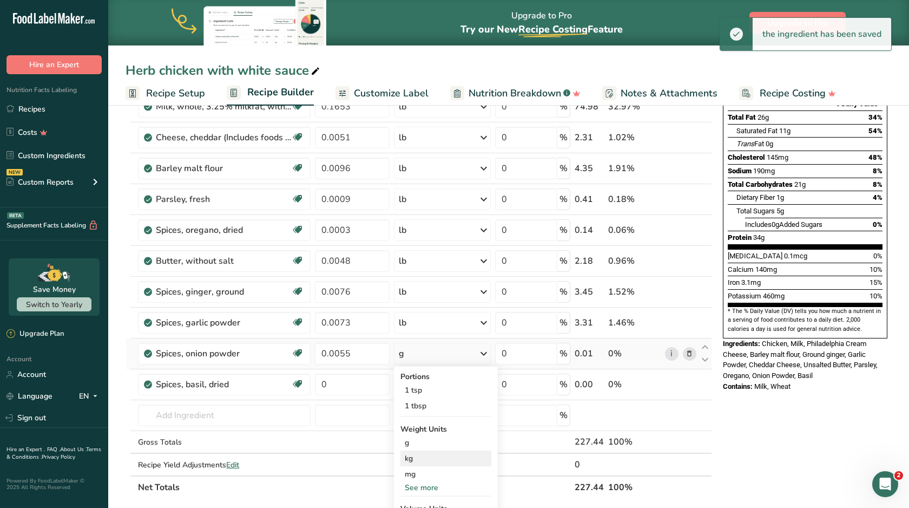
scroll to position [161, 0]
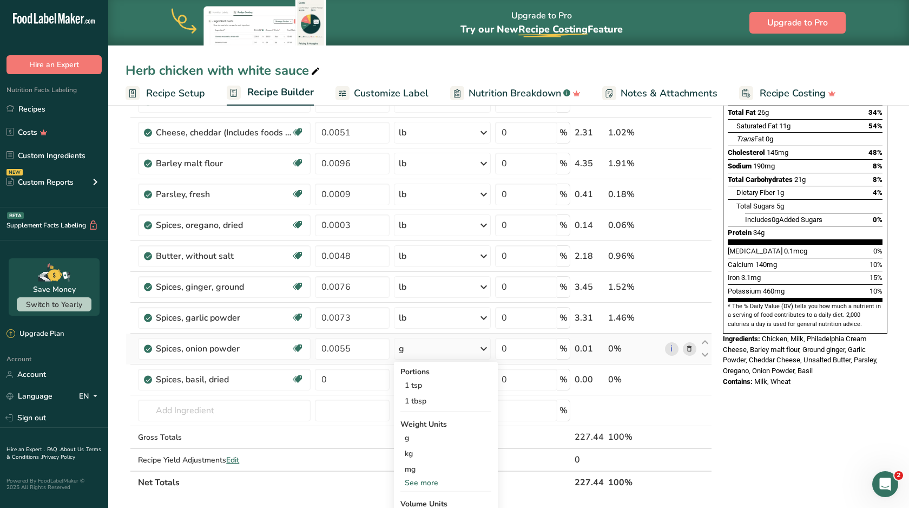
click at [421, 483] on div "See more" at bounding box center [445, 482] width 91 height 11
click at [421, 504] on div "Portions 1 tsp 1 tbsp Weight Units g kg mg mcg lb oz See less Volume Units l Vo…" at bounding box center [446, 491] width 104 height 258
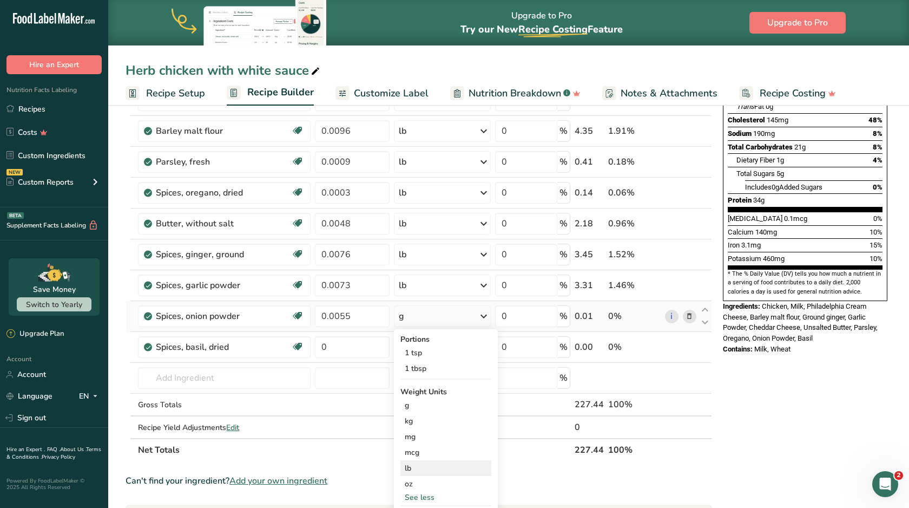
scroll to position [199, 0]
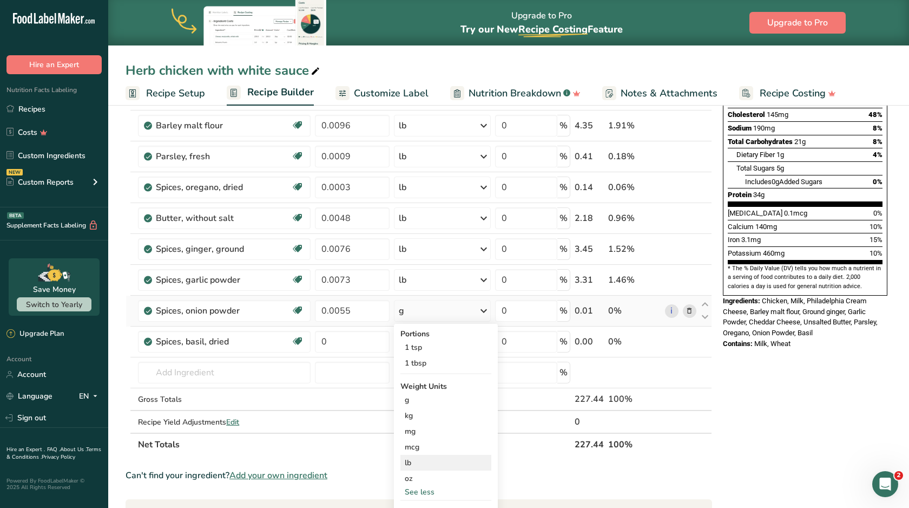
click at [427, 464] on div "lb" at bounding box center [445, 463] width 91 height 16
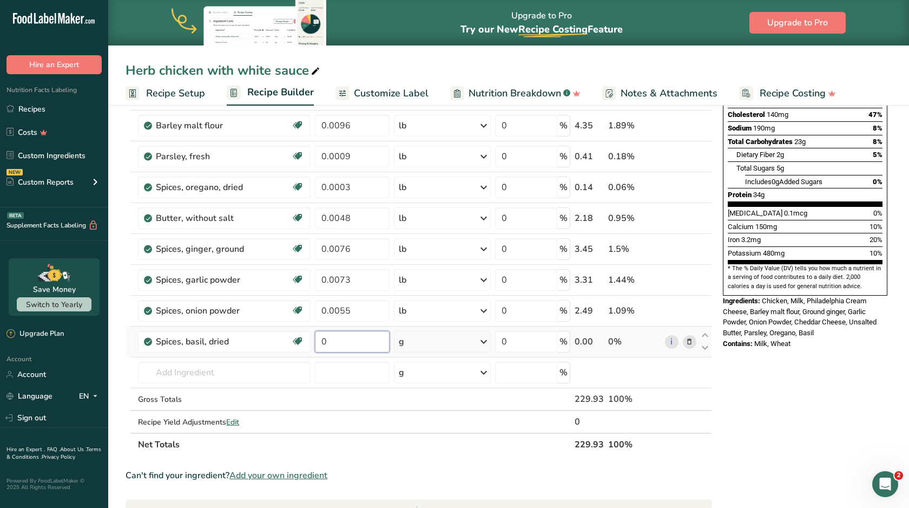
click at [359, 343] on input "0" at bounding box center [352, 342] width 75 height 22
click at [324, 345] on input "0000" at bounding box center [352, 342] width 75 height 22
click at [327, 344] on input "0000" at bounding box center [352, 342] width 75 height 22
click at [347, 337] on input "0.000" at bounding box center [352, 342] width 75 height 22
type input "0.0002"
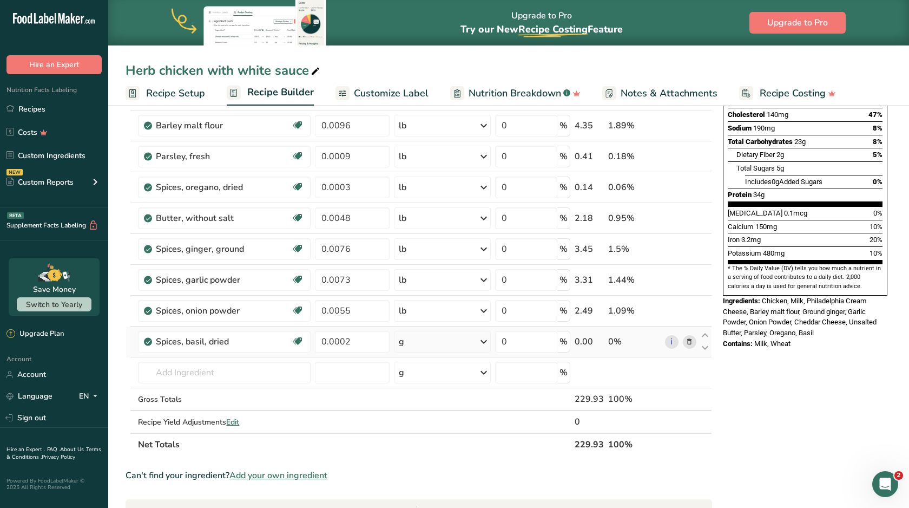
click at [413, 342] on div "Ingredient * Amount * Unit * Waste * .a-a{fill:#347362;}.b-a{fill:#fff;} Grams …" at bounding box center [419, 210] width 587 height 492
click at [413, 343] on div "g" at bounding box center [442, 342] width 96 height 22
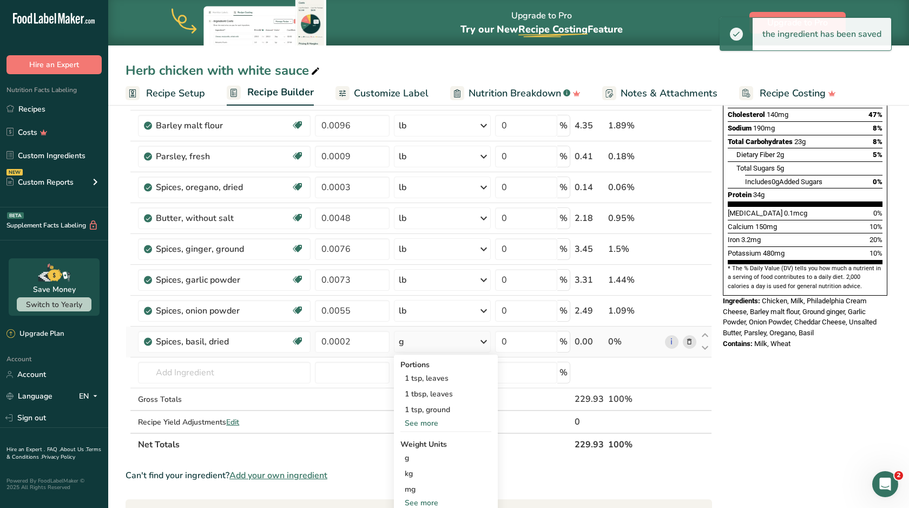
click at [418, 502] on div "See more" at bounding box center [445, 502] width 91 height 11
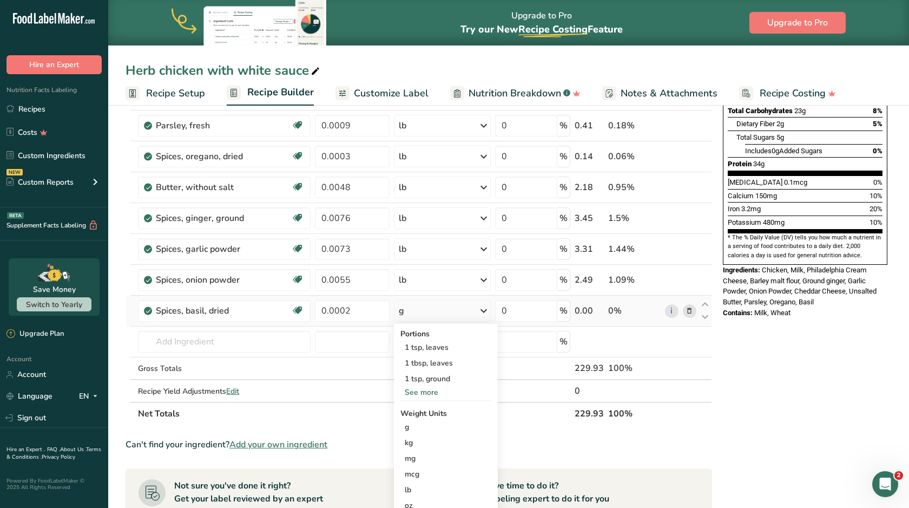
scroll to position [242, 0]
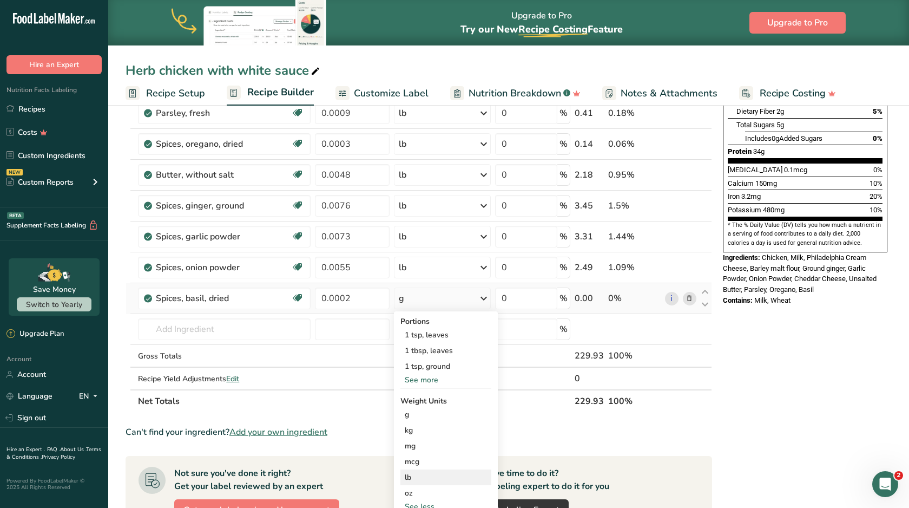
click at [419, 479] on div "lb" at bounding box center [445, 477] width 91 height 16
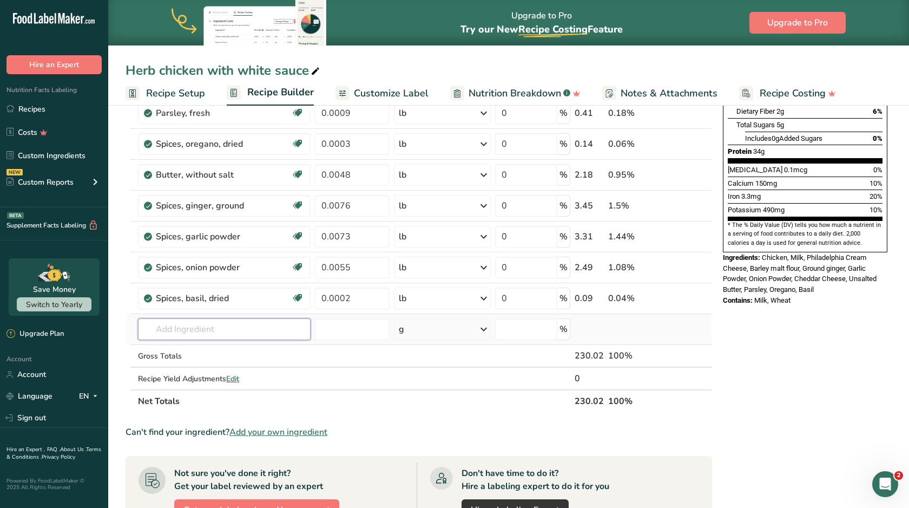
click at [263, 325] on input "text" at bounding box center [224, 329] width 173 height 22
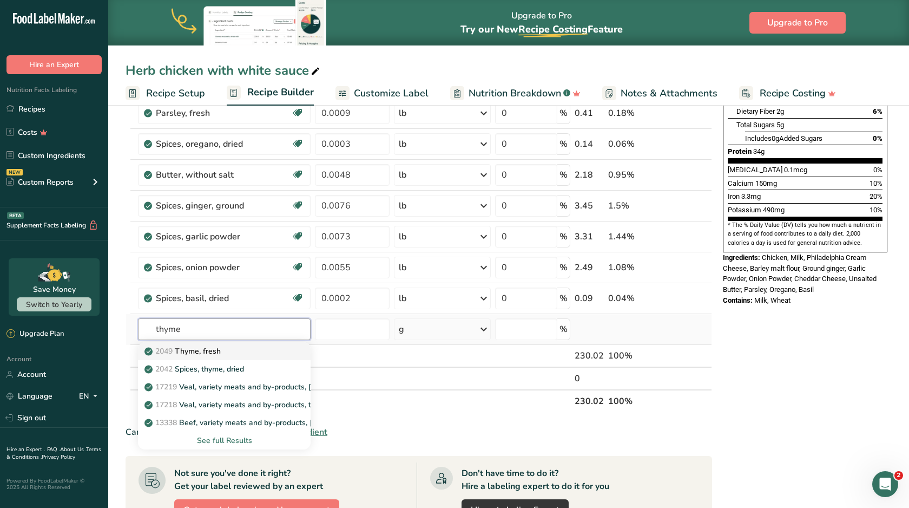
type input "thyme"
click at [244, 346] on div "2049 Thyme, fresh" at bounding box center [216, 350] width 138 height 11
type input "Thyme, fresh"
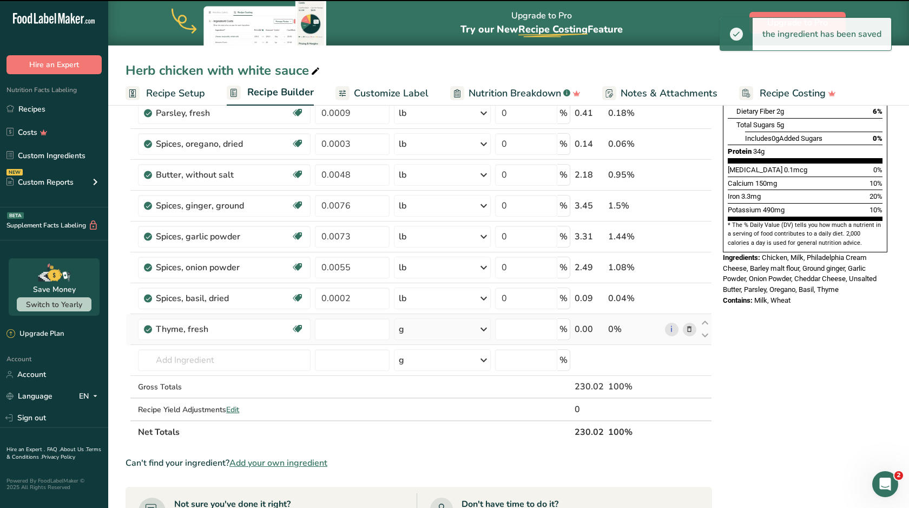
type input "0"
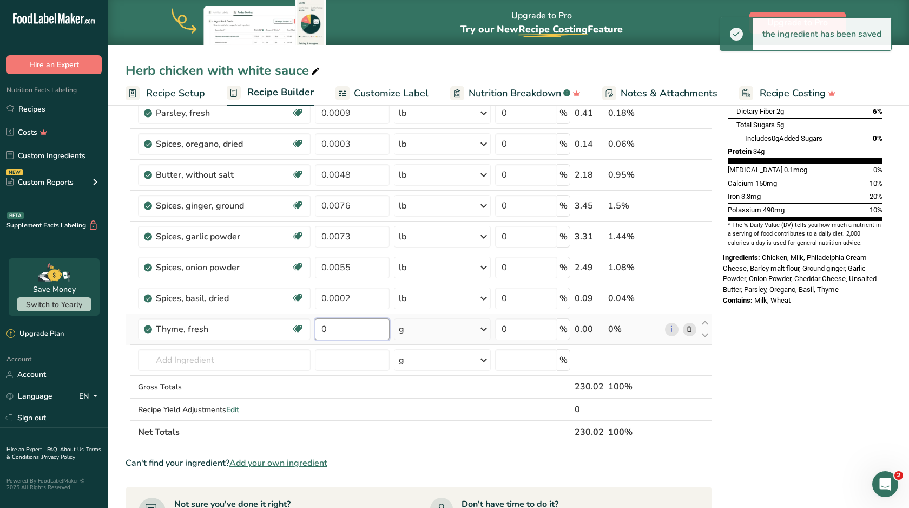
click at [352, 332] on input "0" at bounding box center [352, 329] width 75 height 22
click at [327, 330] on input "0000" at bounding box center [352, 329] width 75 height 22
click at [353, 328] on input "0.000" at bounding box center [352, 329] width 75 height 22
type input "0.0003"
click at [424, 331] on div "Ingredient * Amount * Unit * Waste * .a-a{fill:#347362;}.b-a{fill:#fff;} Grams …" at bounding box center [419, 181] width 587 height 523
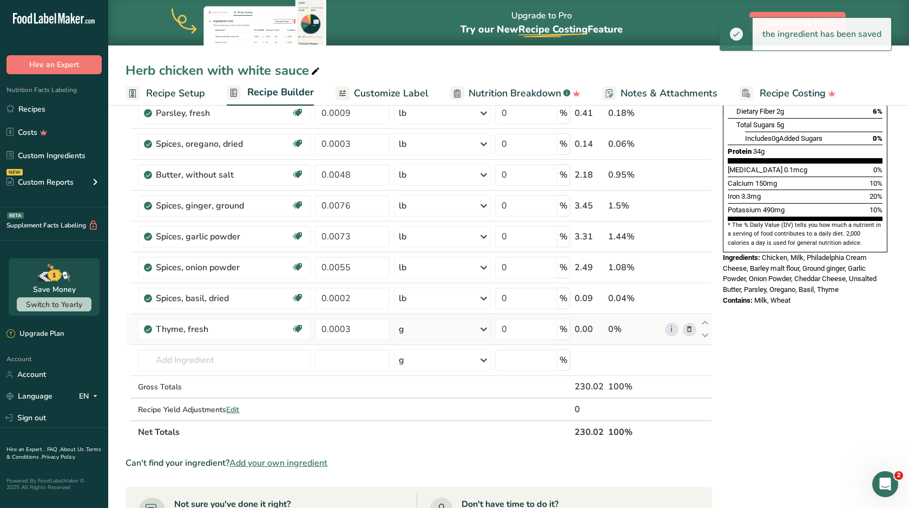
click at [424, 331] on div "g" at bounding box center [442, 329] width 96 height 22
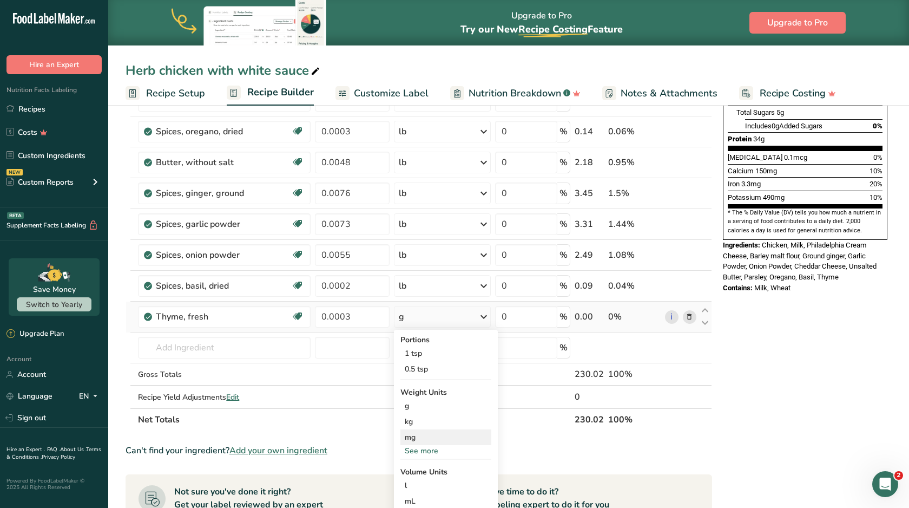
scroll to position [256, 0]
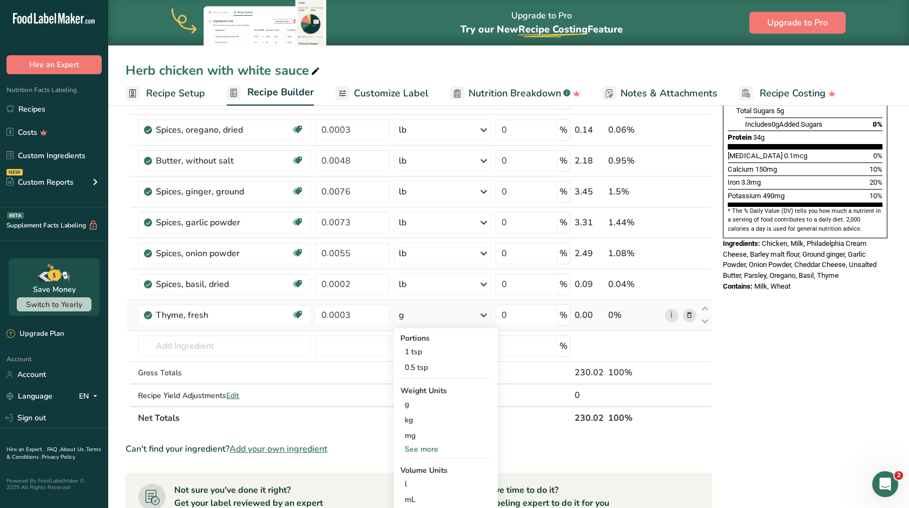
click at [412, 455] on div "Portions 1 tsp 0.5 tsp Weight Units g kg mg See more Volume Units l Volume unit…" at bounding box center [446, 433] width 104 height 211
click at [413, 451] on div "See more" at bounding box center [445, 448] width 91 height 11
click at [417, 467] on div "lb" at bounding box center [445, 467] width 91 height 16
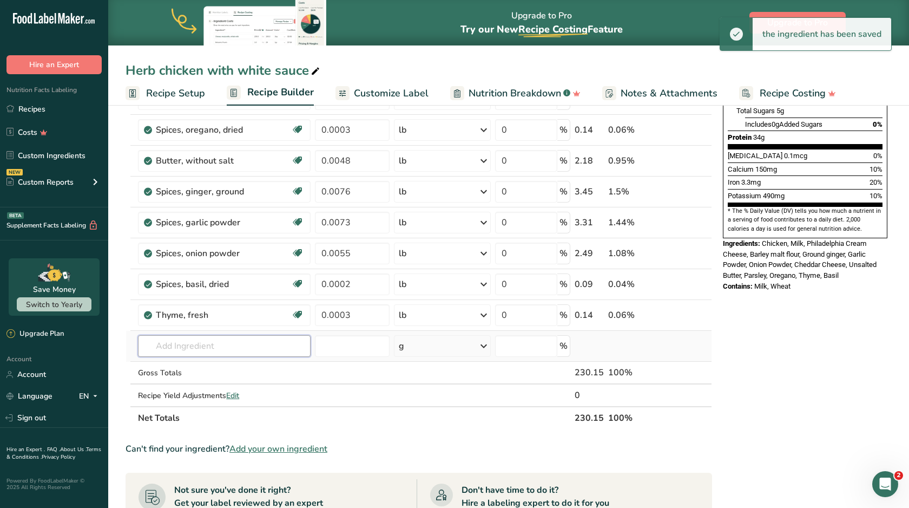
click at [235, 346] on input "text" at bounding box center [224, 346] width 173 height 22
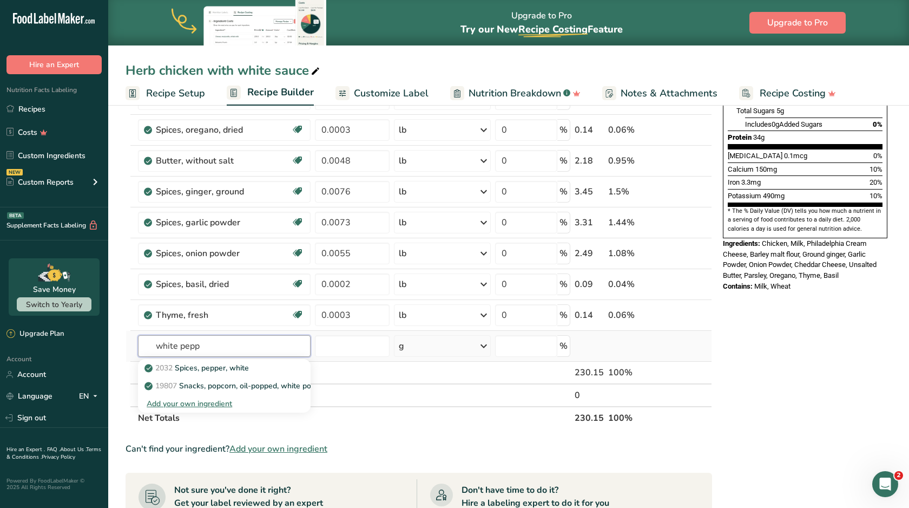
type input "white pepper"
drag, startPoint x: 235, startPoint y: 346, endPoint x: 235, endPoint y: 371, distance: 24.9
click at [235, 371] on p "2032 Spices, pepper, white" at bounding box center [198, 367] width 102 height 11
type input "Spices, pepper, white"
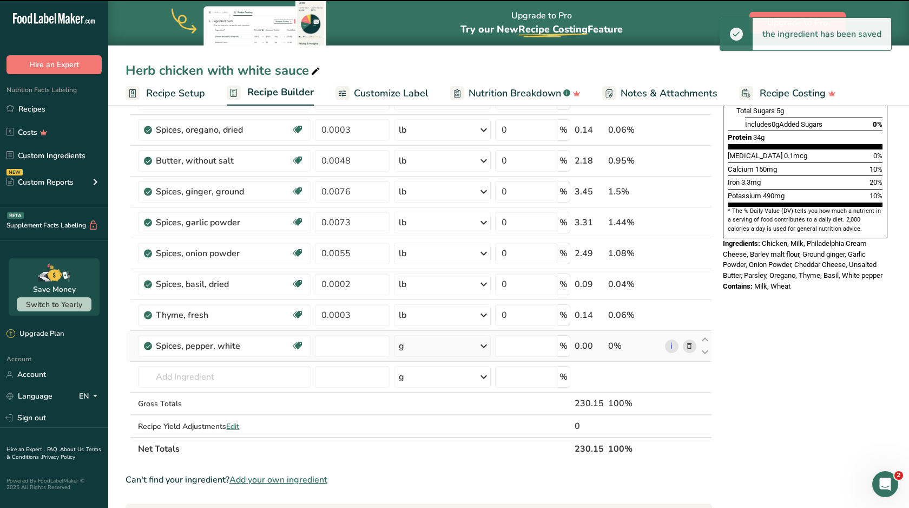
type input "0"
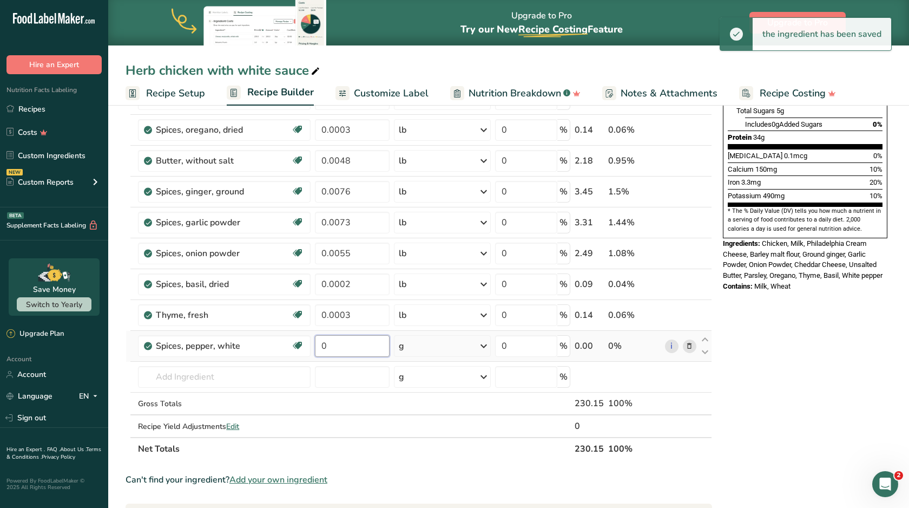
click at [340, 353] on input "0" at bounding box center [352, 346] width 75 height 22
click at [328, 347] on input "0000" at bounding box center [352, 346] width 75 height 22
click at [356, 346] on input "0.000" at bounding box center [352, 346] width 75 height 22
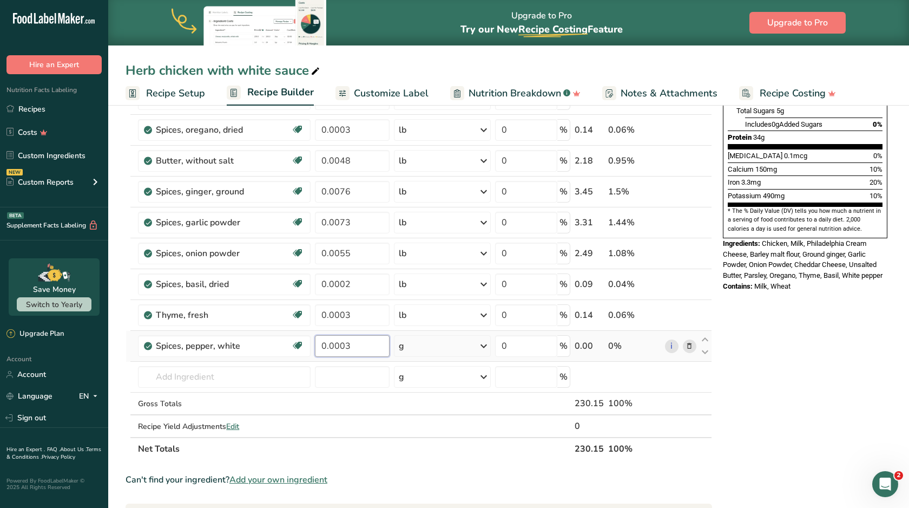
type input "0.0003"
click at [421, 344] on div "Ingredient * Amount * Unit * Waste * .a-a{fill:#347362;}.b-a{fill:#fff;} Grams …" at bounding box center [419, 183] width 587 height 554
click at [421, 345] on div "g" at bounding box center [442, 346] width 96 height 22
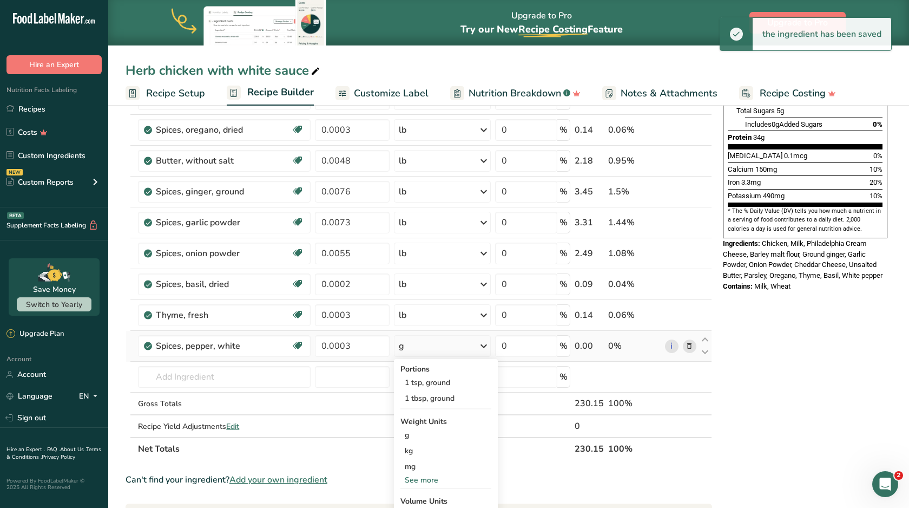
click at [424, 477] on div "See more" at bounding box center [445, 479] width 91 height 11
click at [423, 493] on div "lb" at bounding box center [445, 498] width 91 height 16
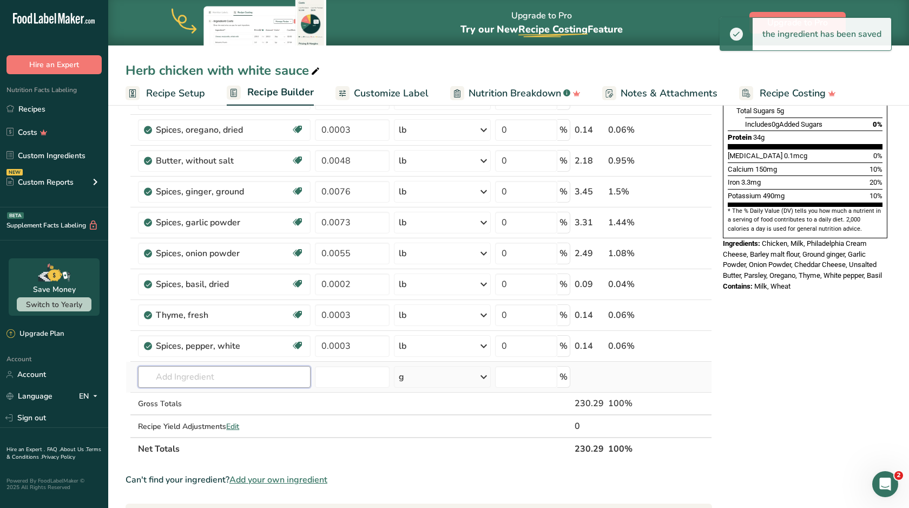
click at [229, 379] on input "text" at bounding box center [224, 377] width 173 height 22
type input "n"
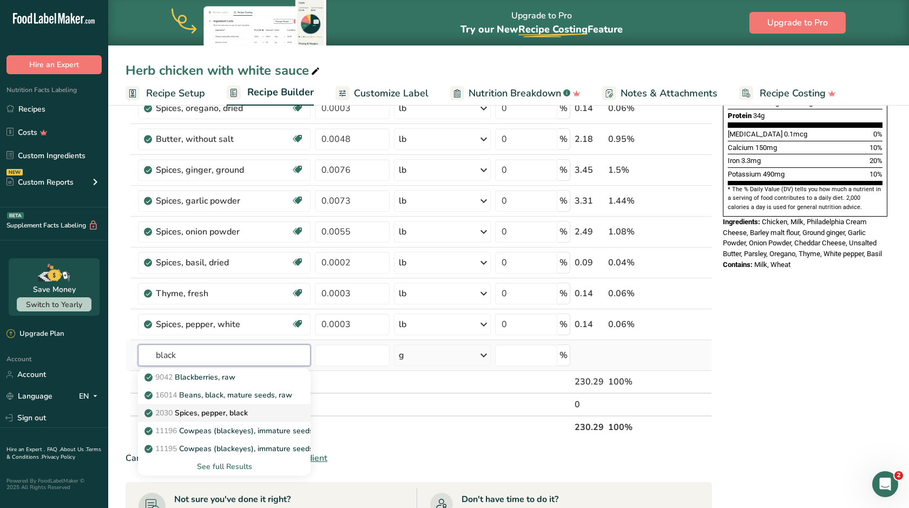
scroll to position [284, 0]
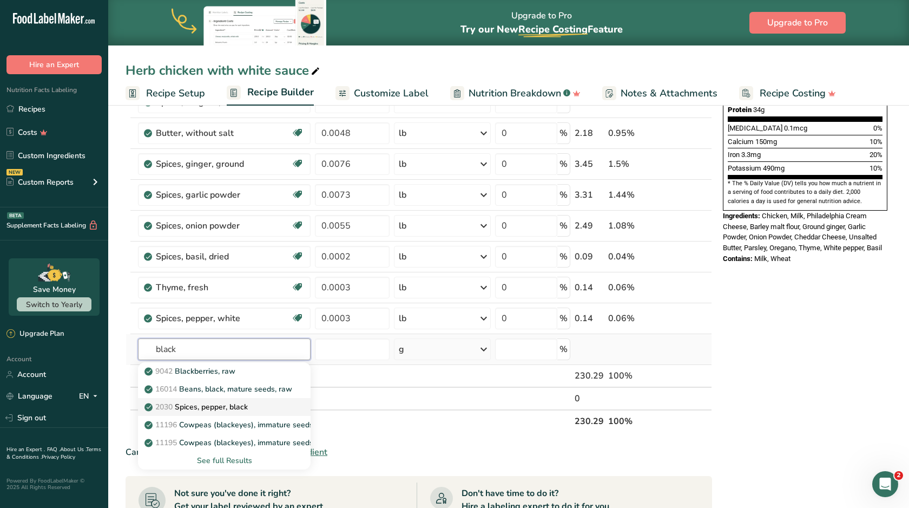
type input "black"
click at [242, 409] on p "2030 Spices, pepper, black" at bounding box center [197, 406] width 101 height 11
type input "Spices, pepper, black"
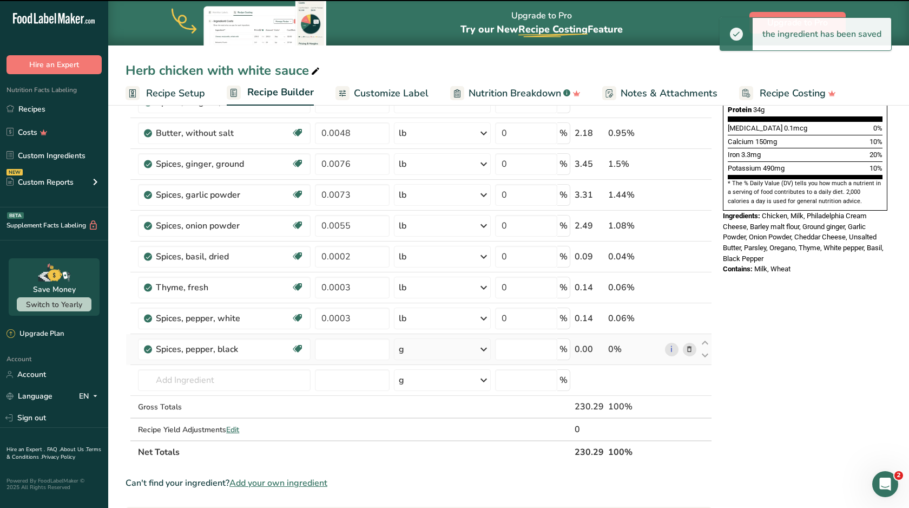
type input "0"
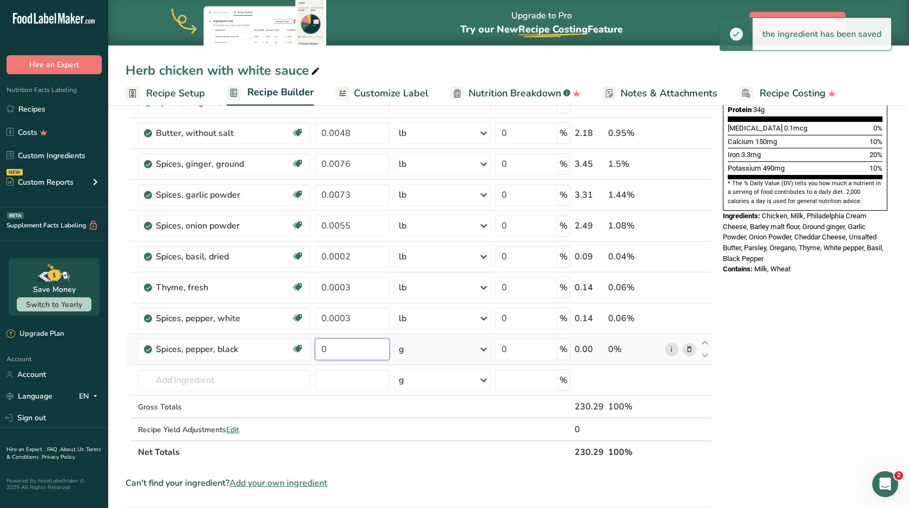
click at [347, 352] on input "0" at bounding box center [352, 349] width 75 height 22
click at [328, 349] on input "000" at bounding box center [352, 349] width 75 height 22
click at [346, 349] on input "0.00" at bounding box center [352, 349] width 75 height 22
type input "5"
click at [326, 350] on input "000" at bounding box center [352, 349] width 75 height 22
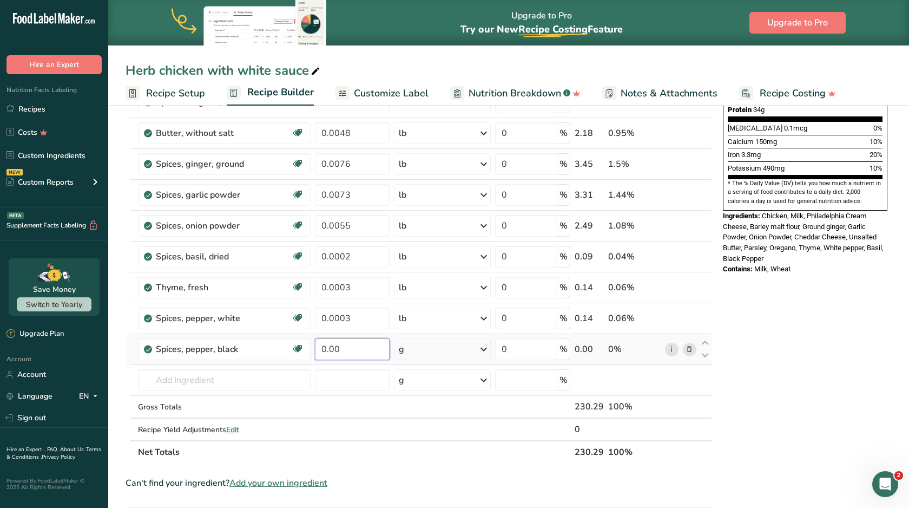
click at [343, 349] on input "0.00" at bounding box center [352, 349] width 75 height 22
type input "0.0057"
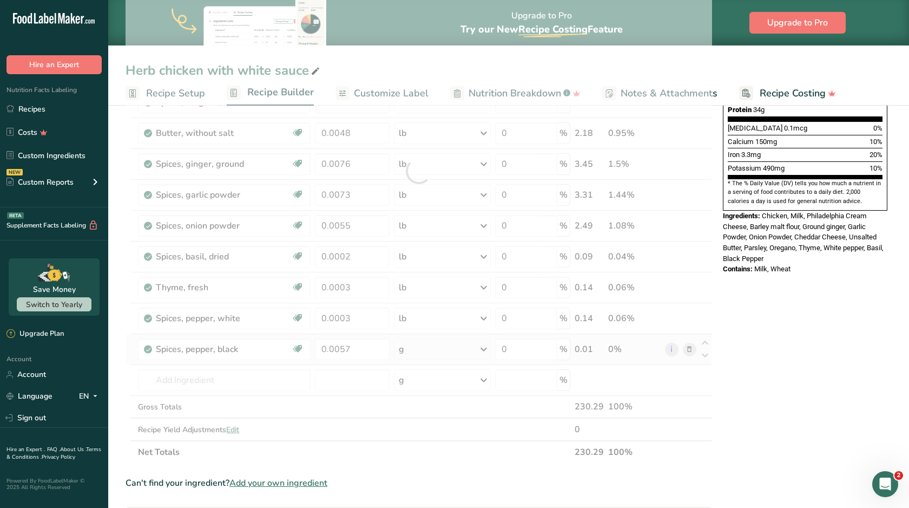
click at [408, 344] on div "Ingredient * Amount * Unit * Waste * .a-a{fill:#347362;}.b-a{fill:#fff;} Grams …" at bounding box center [419, 171] width 587 height 584
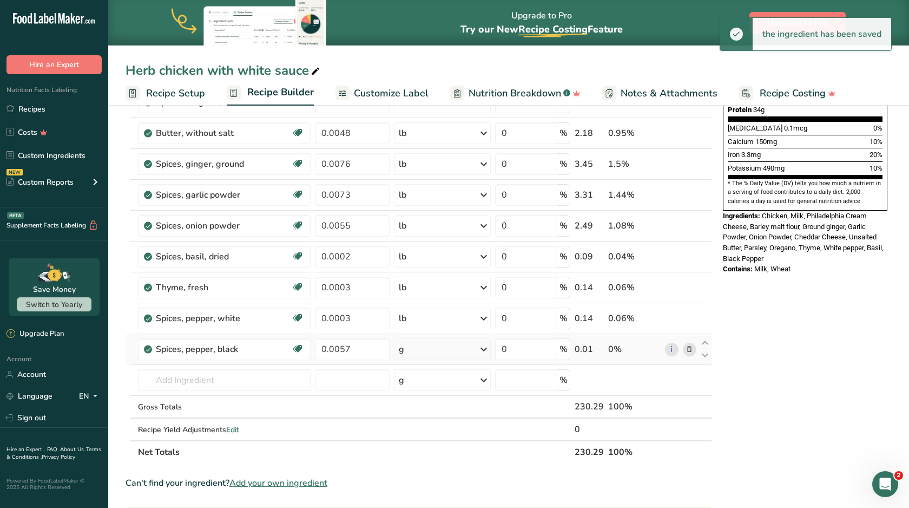
click at [414, 350] on div "g" at bounding box center [442, 349] width 96 height 22
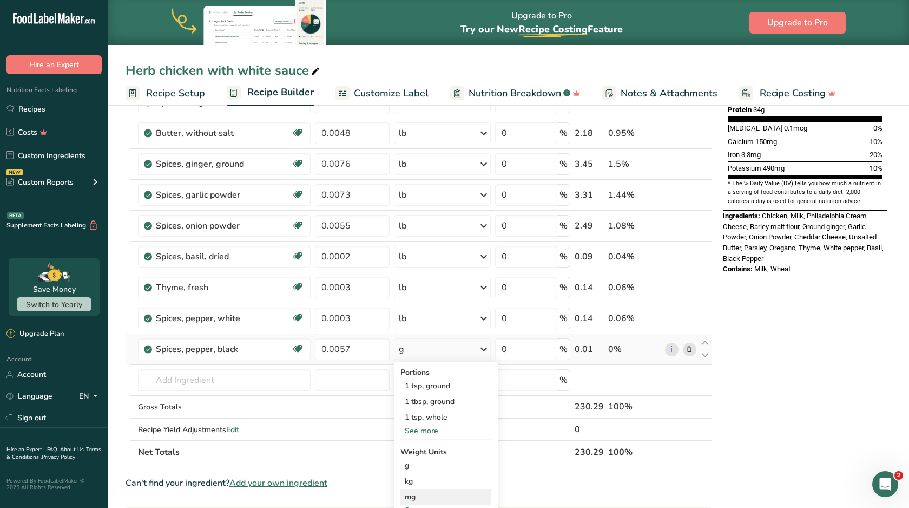
scroll to position [315, 0]
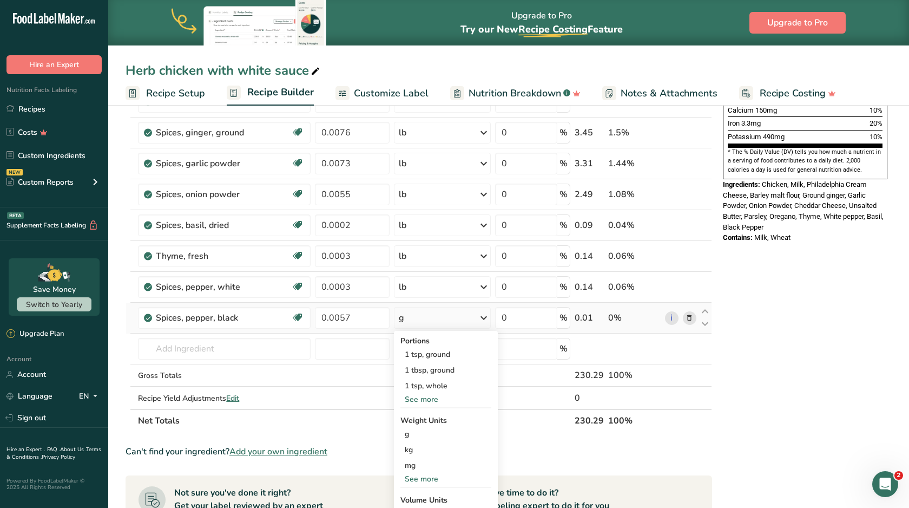
click at [422, 484] on div "Portions 1 tsp, ground 1 tbsp, ground 1 tsp, whole See more Weight Units g kg m…" at bounding box center [446, 450] width 104 height 238
click at [422, 481] on div "See more" at bounding box center [445, 478] width 91 height 11
click at [423, 502] on div "lb" at bounding box center [445, 497] width 91 height 16
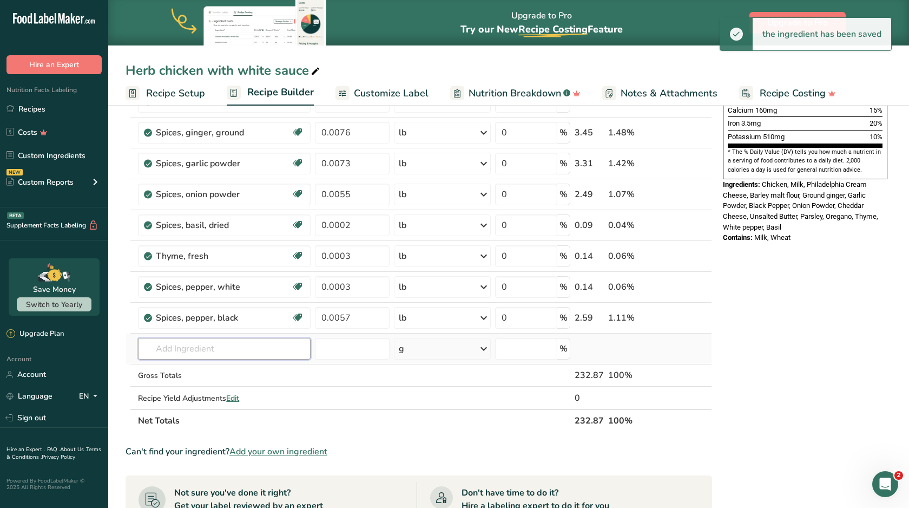
click at [248, 353] on input "text" at bounding box center [224, 349] width 173 height 22
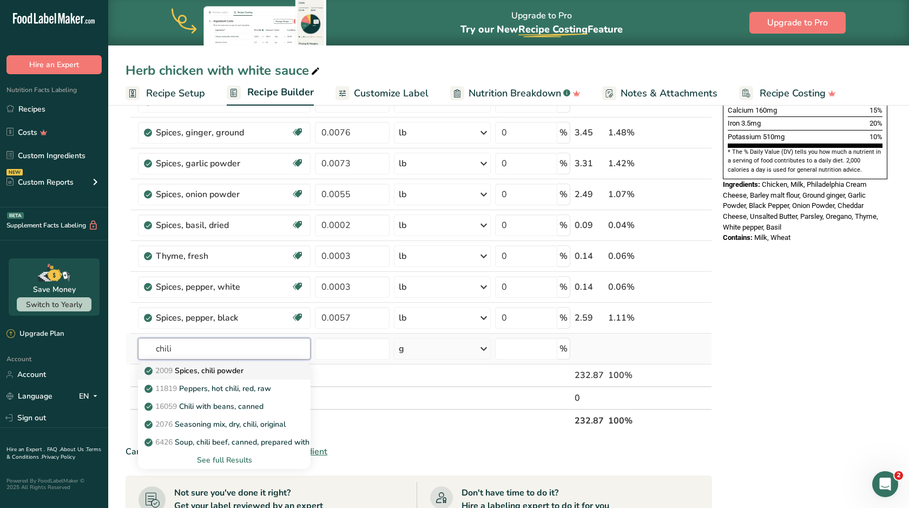
type input "chili"
click at [244, 373] on p "2009 Spices, chili powder" at bounding box center [195, 370] width 97 height 11
type input "Spices, chili powder"
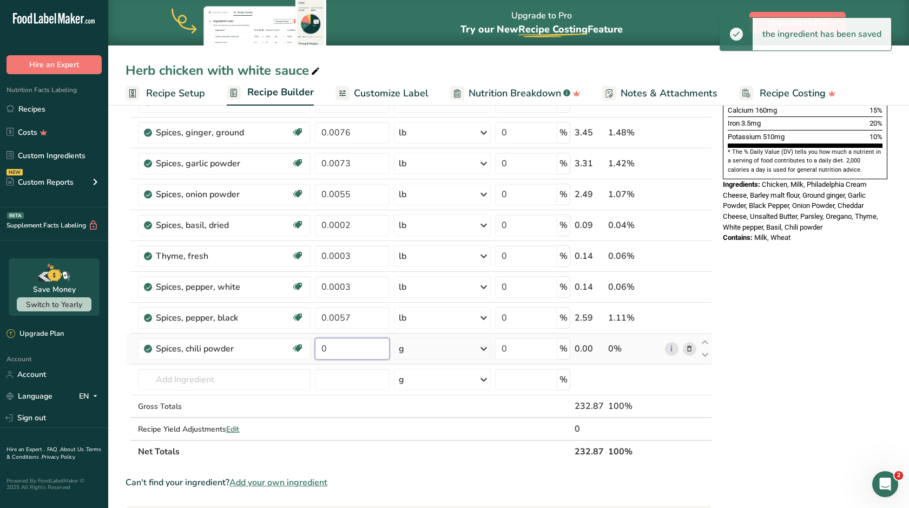
click at [350, 346] on input "0" at bounding box center [352, 349] width 75 height 22
click at [328, 350] on input "000" at bounding box center [352, 349] width 75 height 22
click at [343, 350] on input "0.00" at bounding box center [352, 349] width 75 height 22
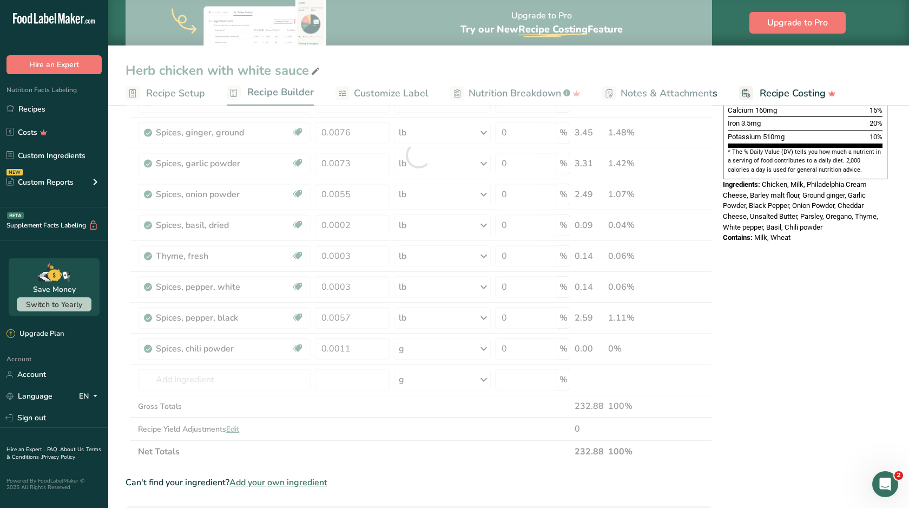
click at [429, 351] on div "Ingredient * Amount * Unit * Waste * .a-a{fill:#347362;}.b-a{fill:#fff;} Grams …" at bounding box center [419, 154] width 587 height 615
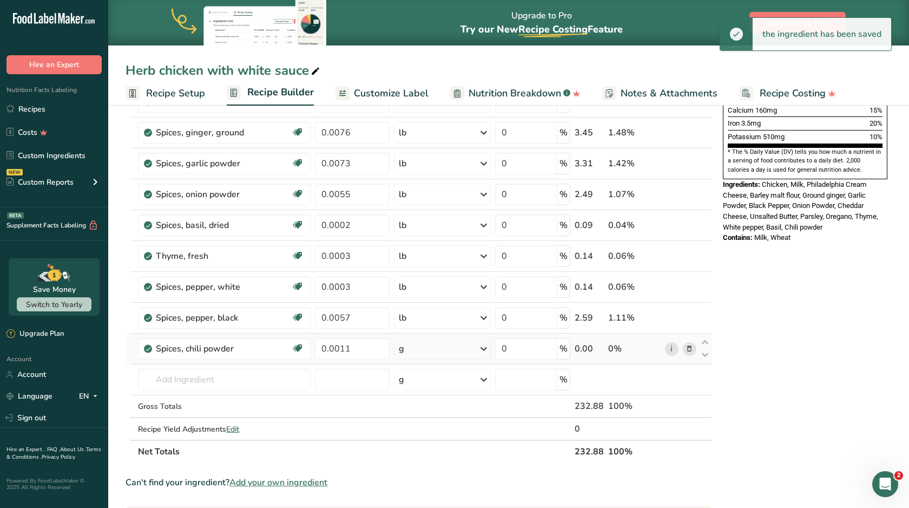
click at [430, 351] on div "g" at bounding box center [442, 349] width 96 height 22
click at [422, 482] on div "See more" at bounding box center [445, 482] width 91 height 11
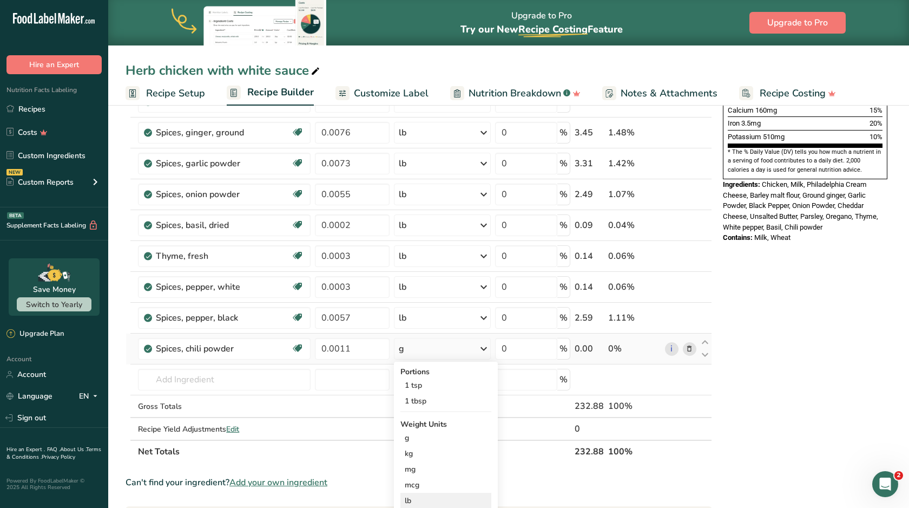
click at [418, 502] on div "lb" at bounding box center [445, 500] width 91 height 16
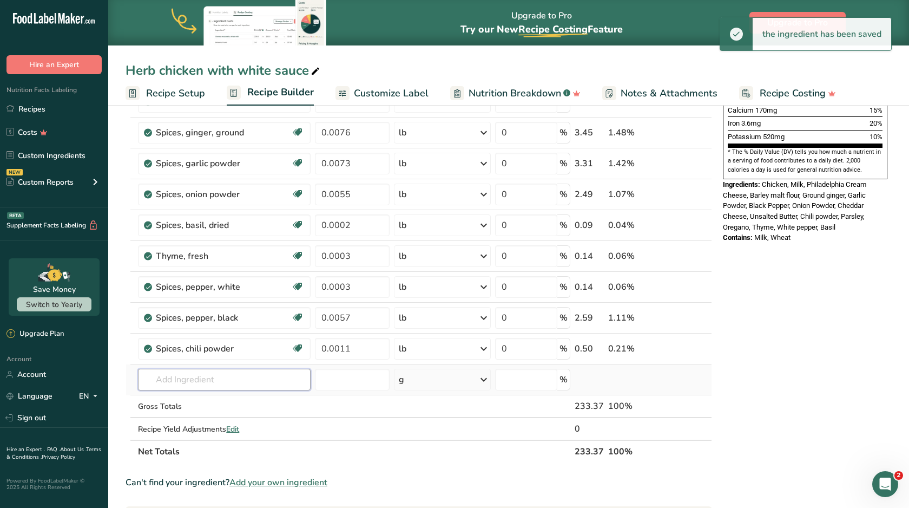
click at [205, 377] on input "text" at bounding box center [224, 380] width 173 height 22
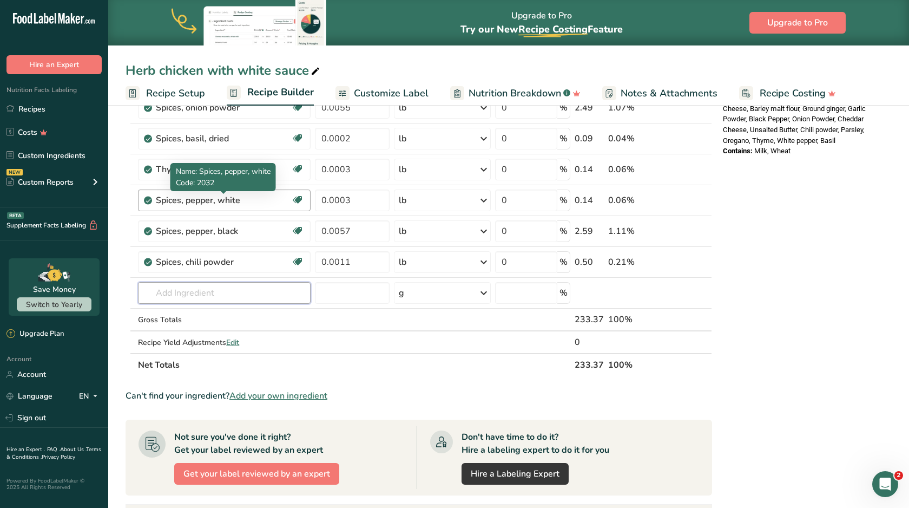
scroll to position [411, 0]
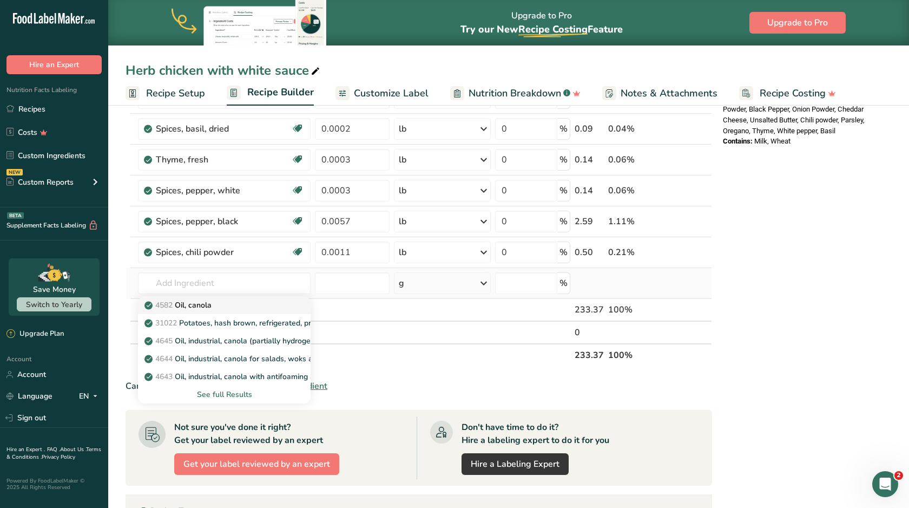
click at [222, 299] on div "4582 Oil, canola" at bounding box center [216, 304] width 138 height 11
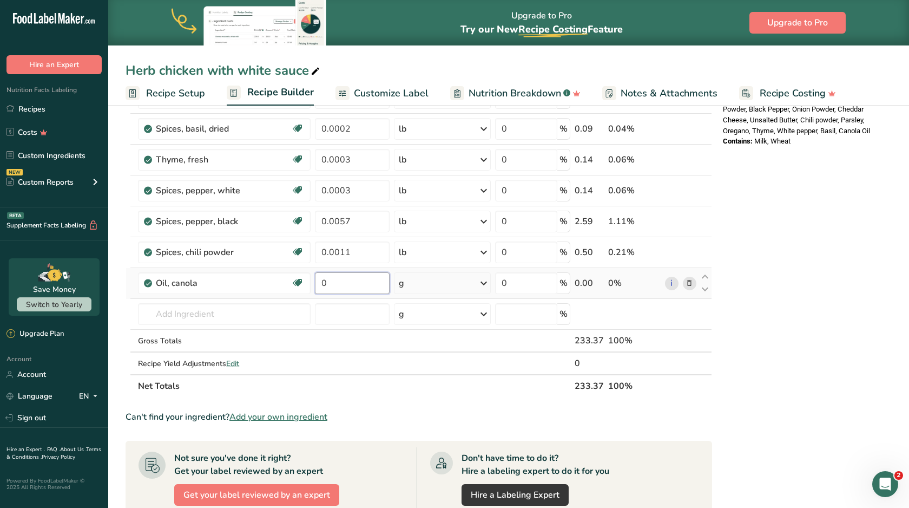
click at [343, 281] on input "0" at bounding box center [352, 283] width 75 height 22
click at [325, 284] on input "00" at bounding box center [352, 283] width 75 height 22
click at [344, 281] on input "0.0" at bounding box center [352, 283] width 75 height 22
click at [403, 286] on div "Ingredient * Amount * Unit * Waste * .a-a{fill:#347362;}.b-a{fill:#fff;} Grams …" at bounding box center [419, 74] width 587 height 646
click at [423, 279] on div "g" at bounding box center [442, 283] width 96 height 22
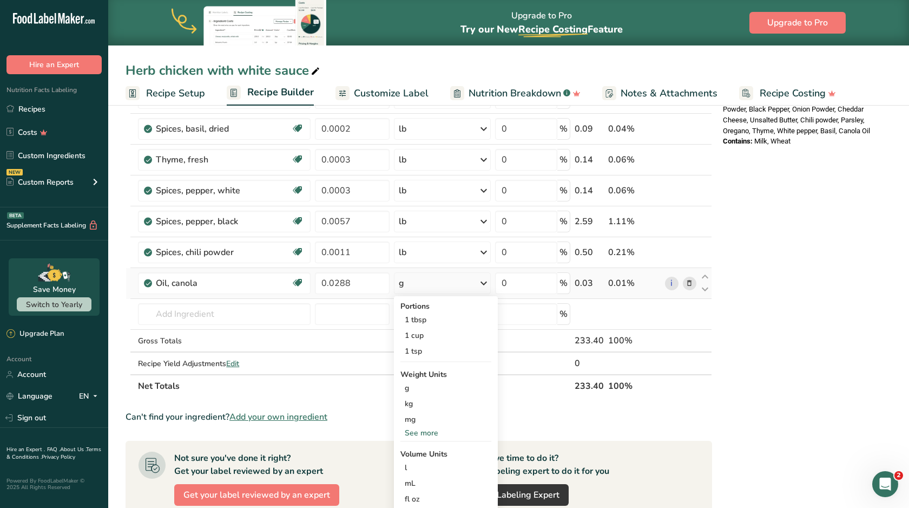
click at [426, 435] on div "See more" at bounding box center [445, 432] width 91 height 11
click at [429, 457] on div "lb" at bounding box center [445, 451] width 91 height 16
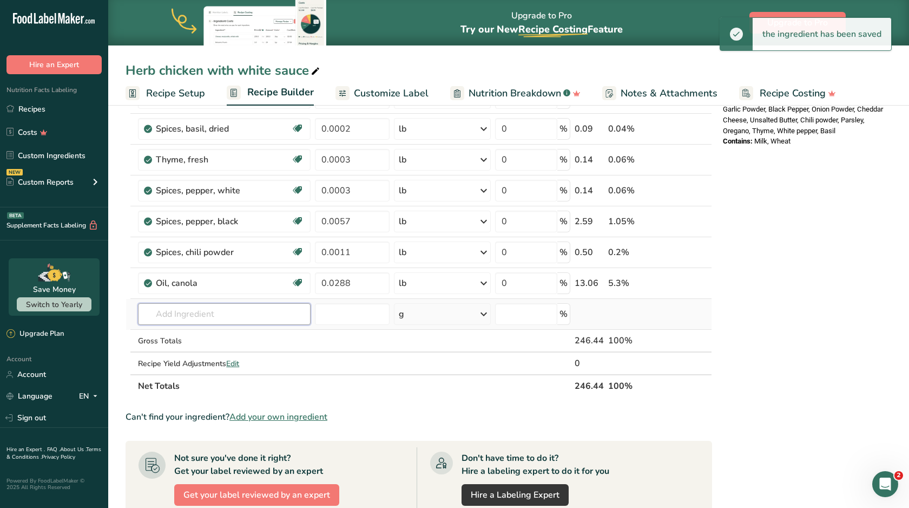
click at [269, 323] on input "text" at bounding box center [224, 314] width 173 height 22
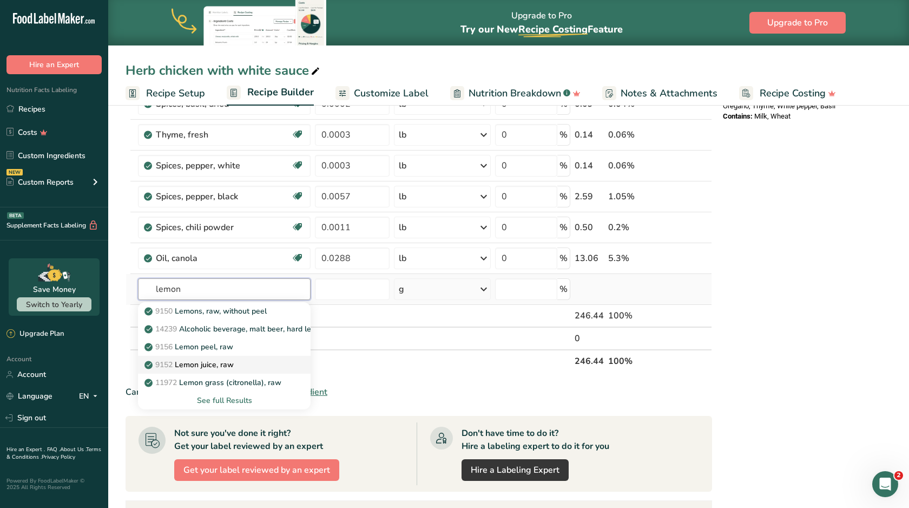
scroll to position [428, 0]
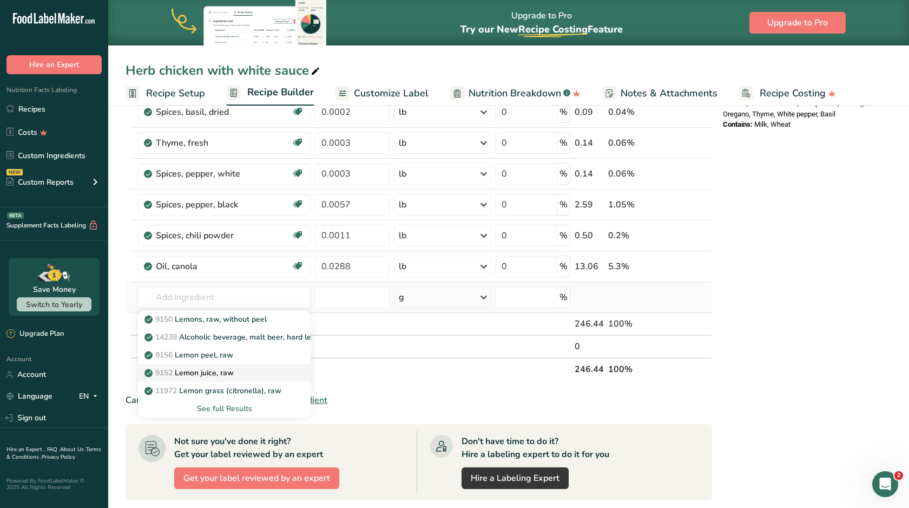
click at [254, 378] on div "9152 Lemon juice, raw" at bounding box center [216, 372] width 138 height 11
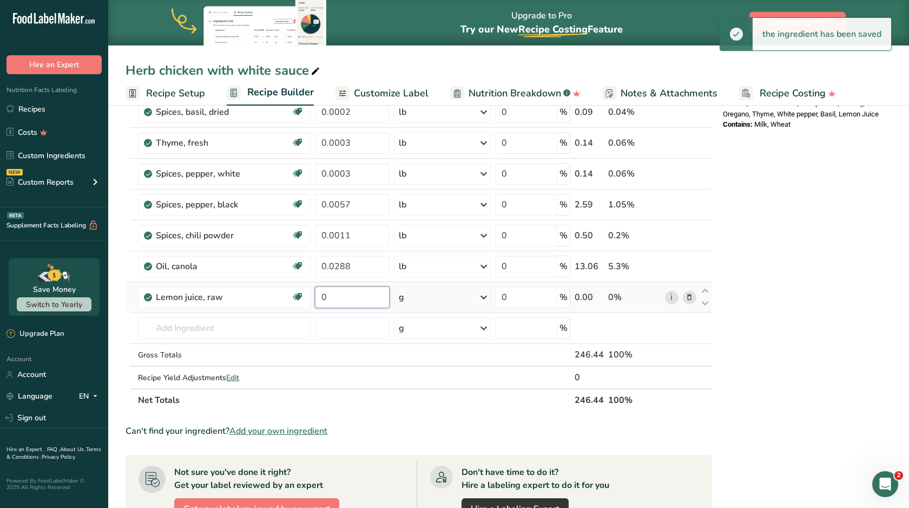
click at [355, 303] on input "0" at bounding box center [352, 297] width 75 height 22
click at [327, 298] on input "000" at bounding box center [352, 297] width 75 height 22
click at [363, 301] on input "0.00" at bounding box center [352, 297] width 75 height 22
click at [433, 297] on div "Ingredient * Amount * Unit * Waste * .a-a{fill:#347362;}.b-a{fill:#fff;} Grams …" at bounding box center [419, 72] width 587 height 677
click at [433, 297] on div "g" at bounding box center [442, 297] width 96 height 22
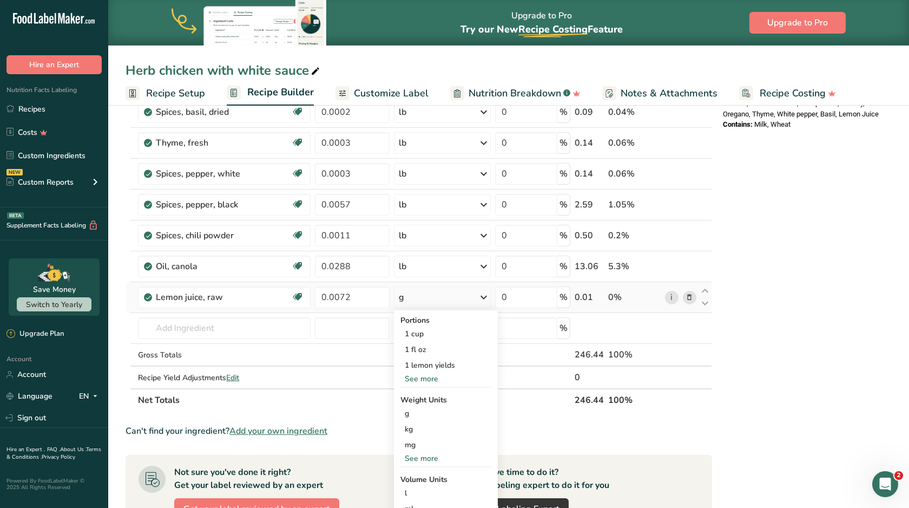
click at [424, 458] on div "See more" at bounding box center [445, 457] width 91 height 11
click at [424, 476] on div "lb" at bounding box center [445, 476] width 91 height 16
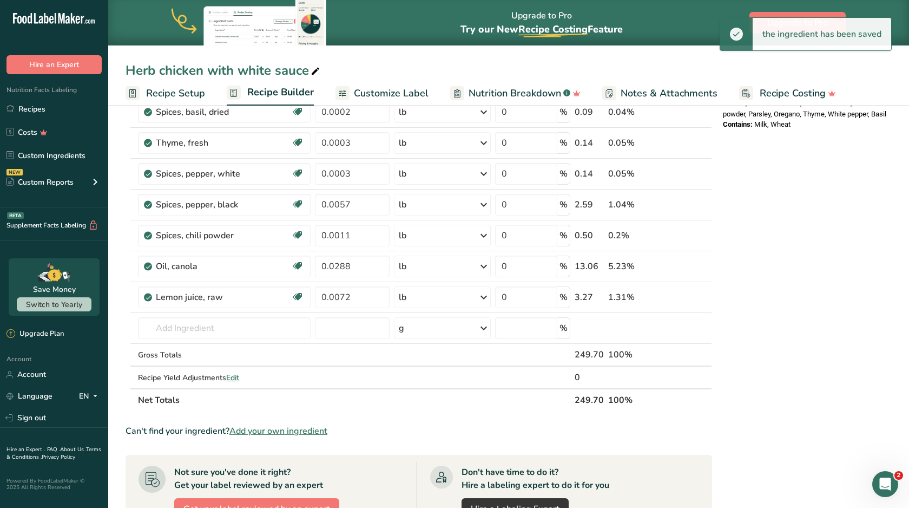
click at [395, 94] on span "Customize Label" at bounding box center [391, 93] width 75 height 15
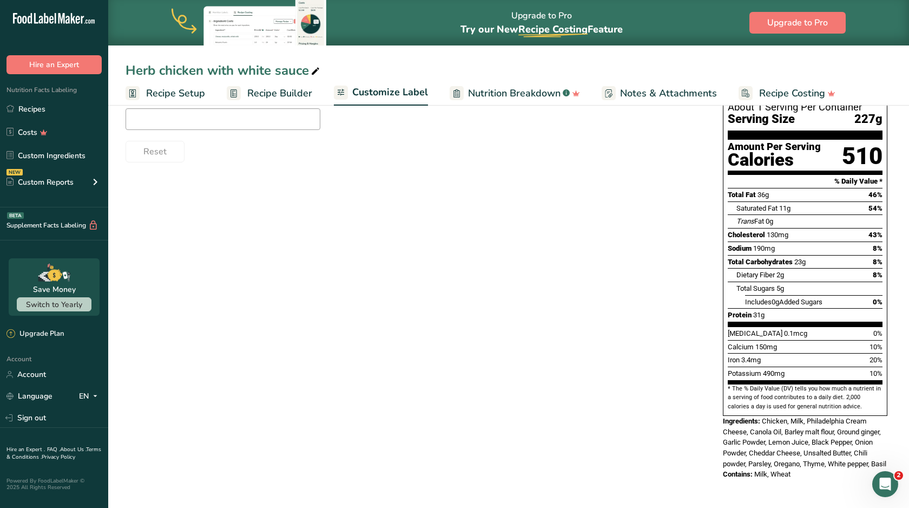
scroll to position [121, 0]
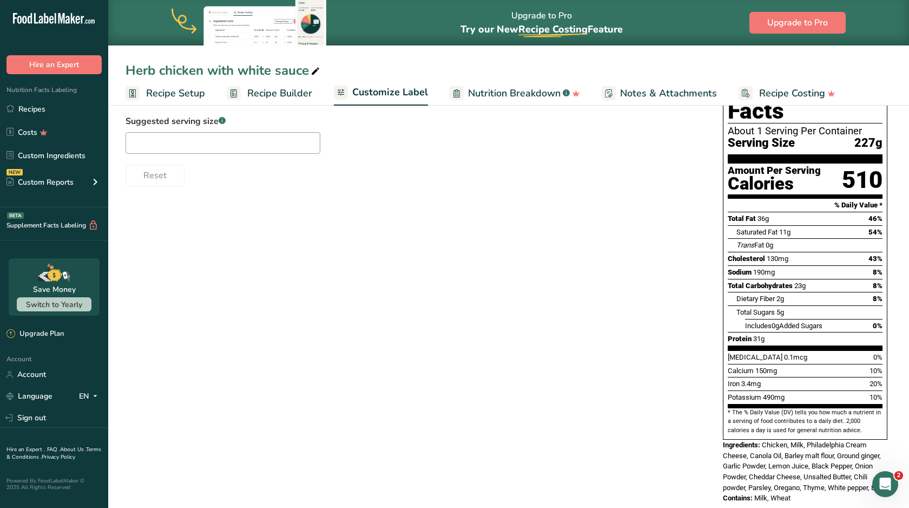
click at [290, 94] on span "Recipe Builder" at bounding box center [279, 93] width 65 height 15
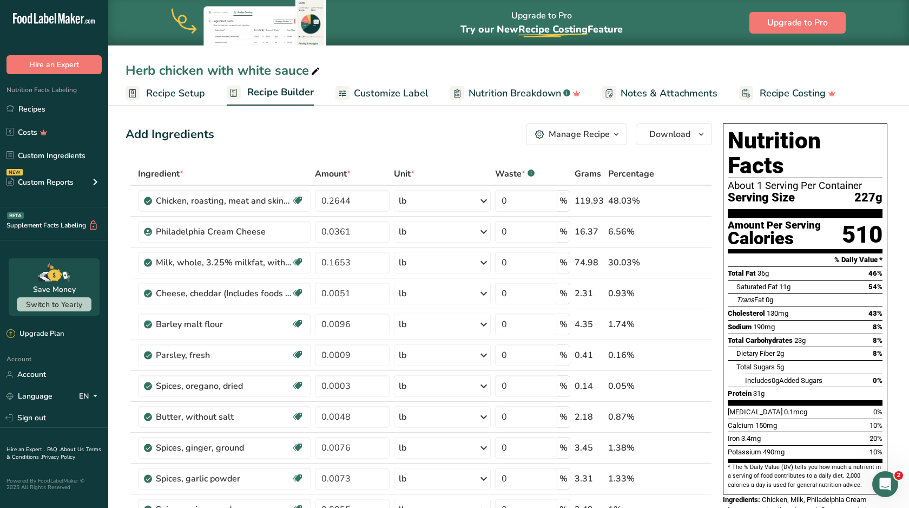
click at [399, 96] on span "Customize Label" at bounding box center [391, 93] width 75 height 15
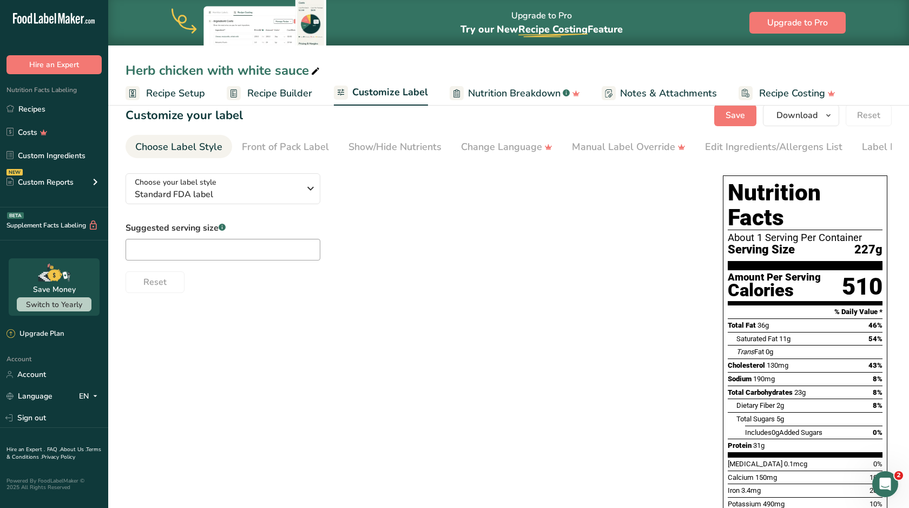
scroll to position [16, 0]
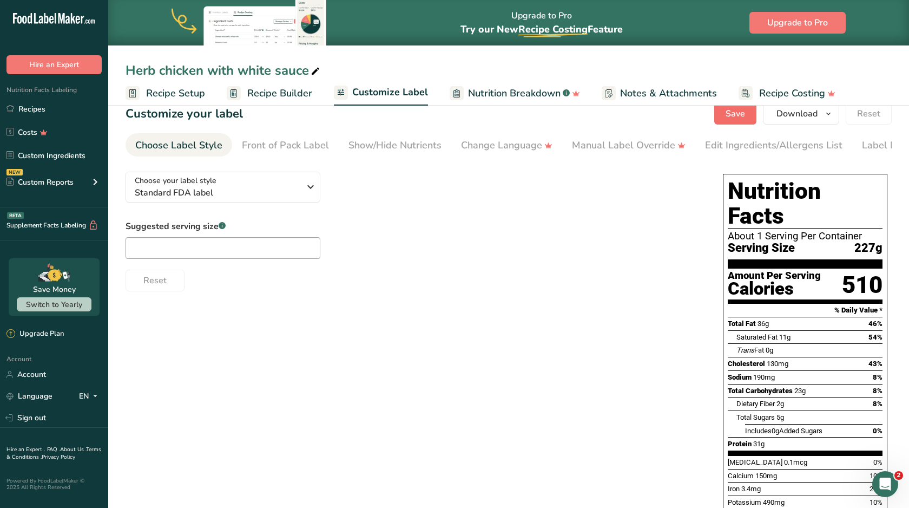
click at [741, 116] on span "Save" at bounding box center [735, 113] width 19 height 13
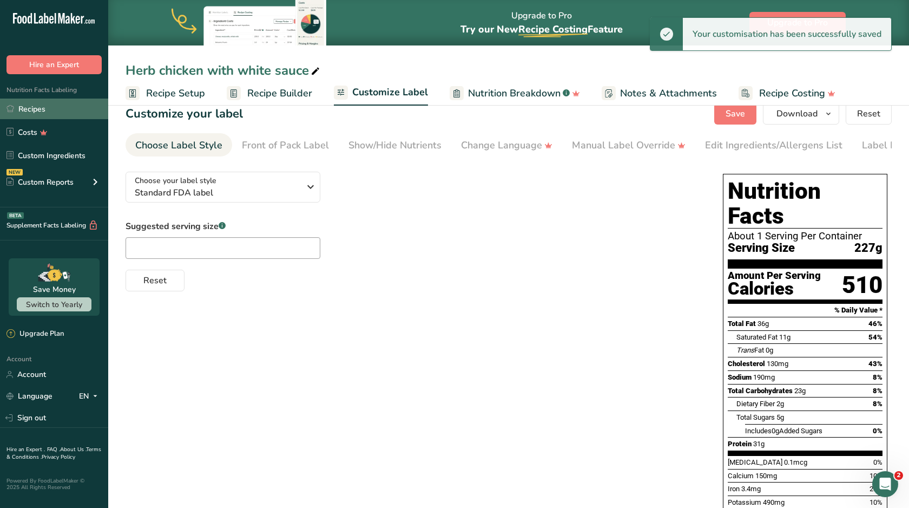
click at [86, 103] on link "Recipes" at bounding box center [54, 108] width 108 height 21
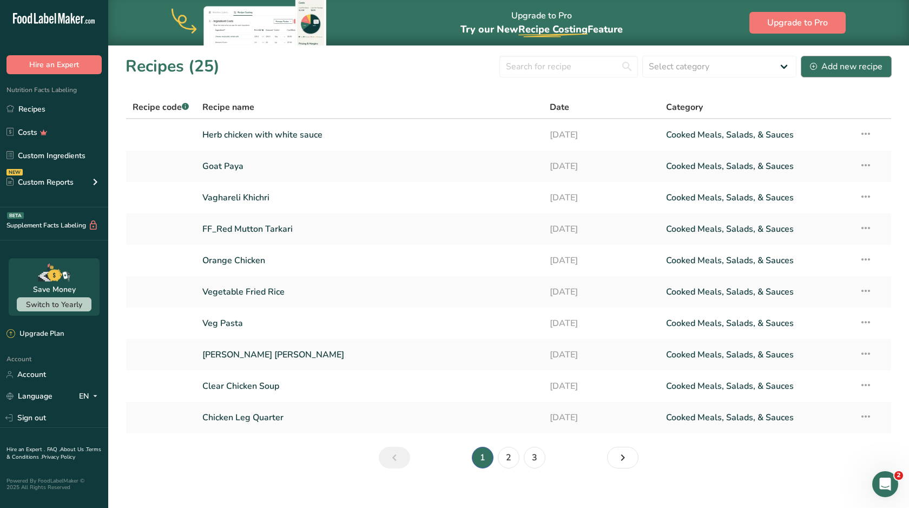
click at [843, 71] on div "Add new recipe" at bounding box center [846, 66] width 73 height 13
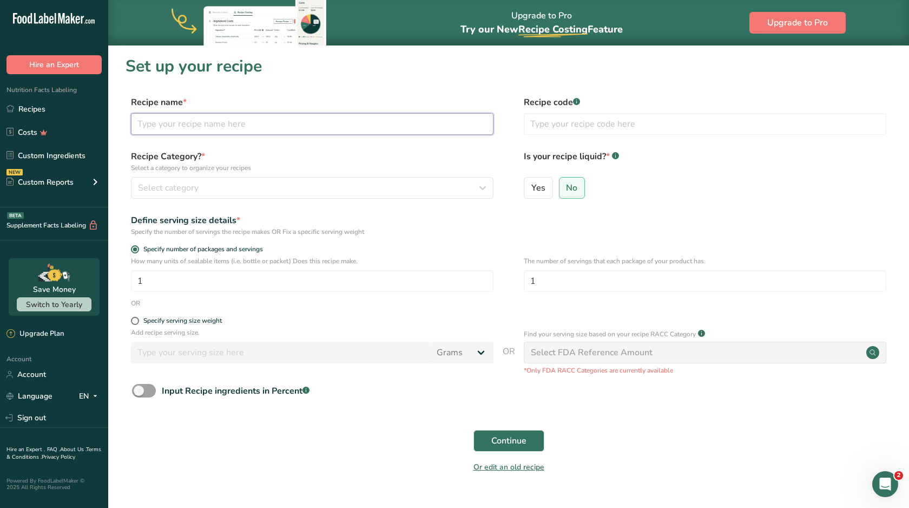
click at [324, 124] on input "text" at bounding box center [312, 124] width 363 height 22
click at [165, 189] on span "Select category" at bounding box center [168, 187] width 61 height 13
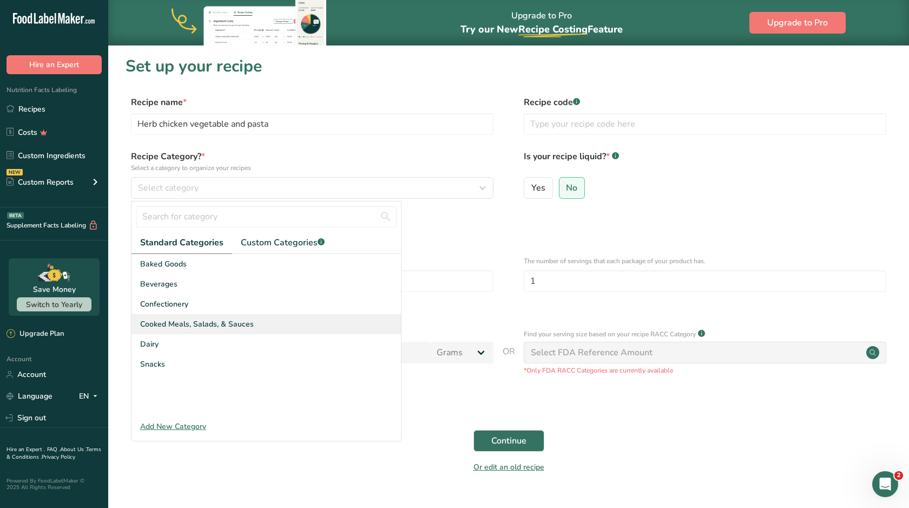
click at [184, 317] on div "Cooked Meals, Salads, & Sauces" at bounding box center [267, 324] width 270 height 20
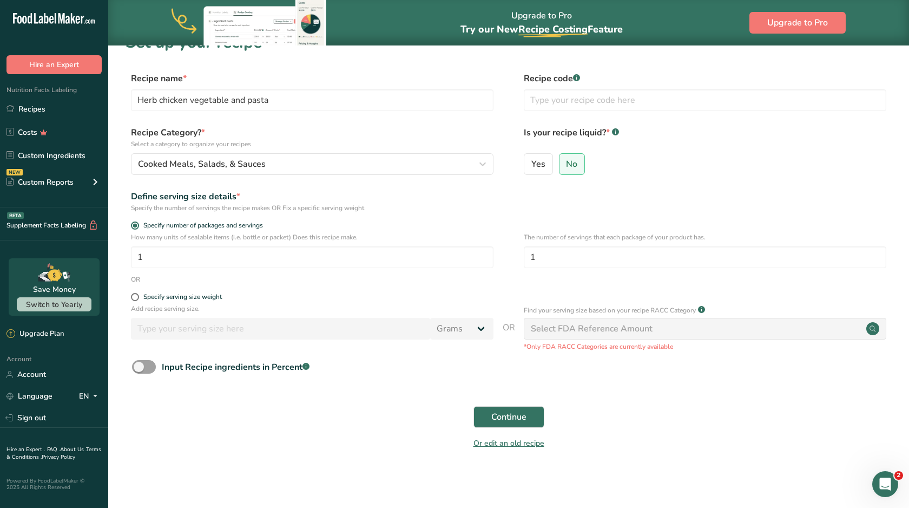
scroll to position [23, 0]
click at [135, 300] on span at bounding box center [135, 297] width 8 height 8
click at [135, 300] on input "Specify serving size weight" at bounding box center [134, 297] width 7 height 7
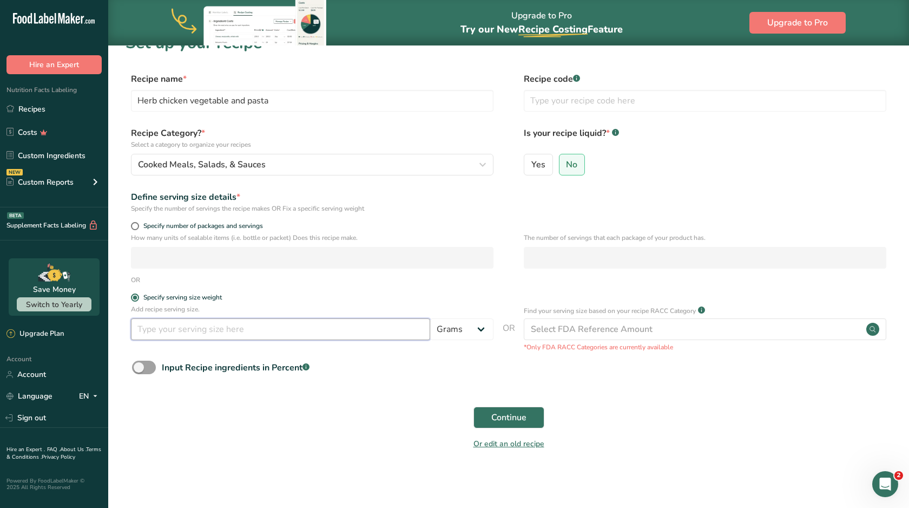
click at [154, 330] on input "number" at bounding box center [280, 329] width 299 height 22
click at [503, 415] on span "Continue" at bounding box center [508, 417] width 35 height 13
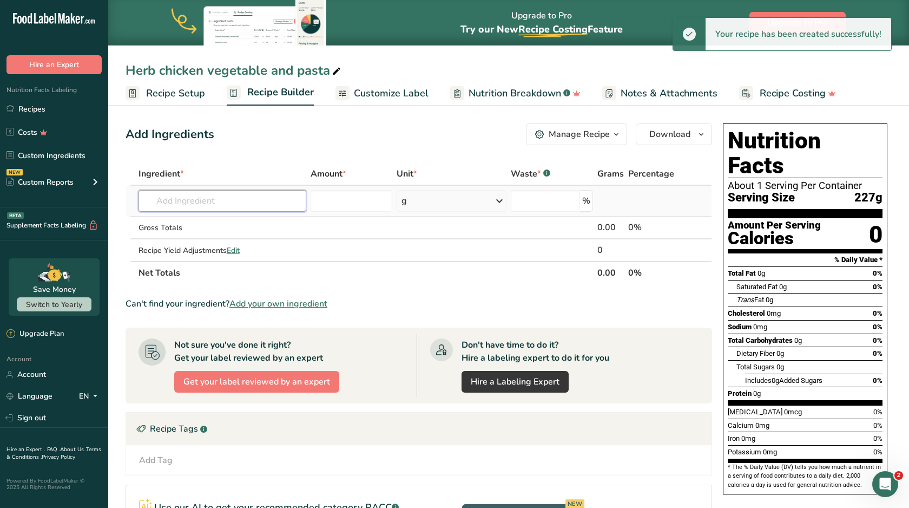
click at [231, 207] on input "text" at bounding box center [223, 201] width 168 height 22
